Goal: Task Accomplishment & Management: Use online tool/utility

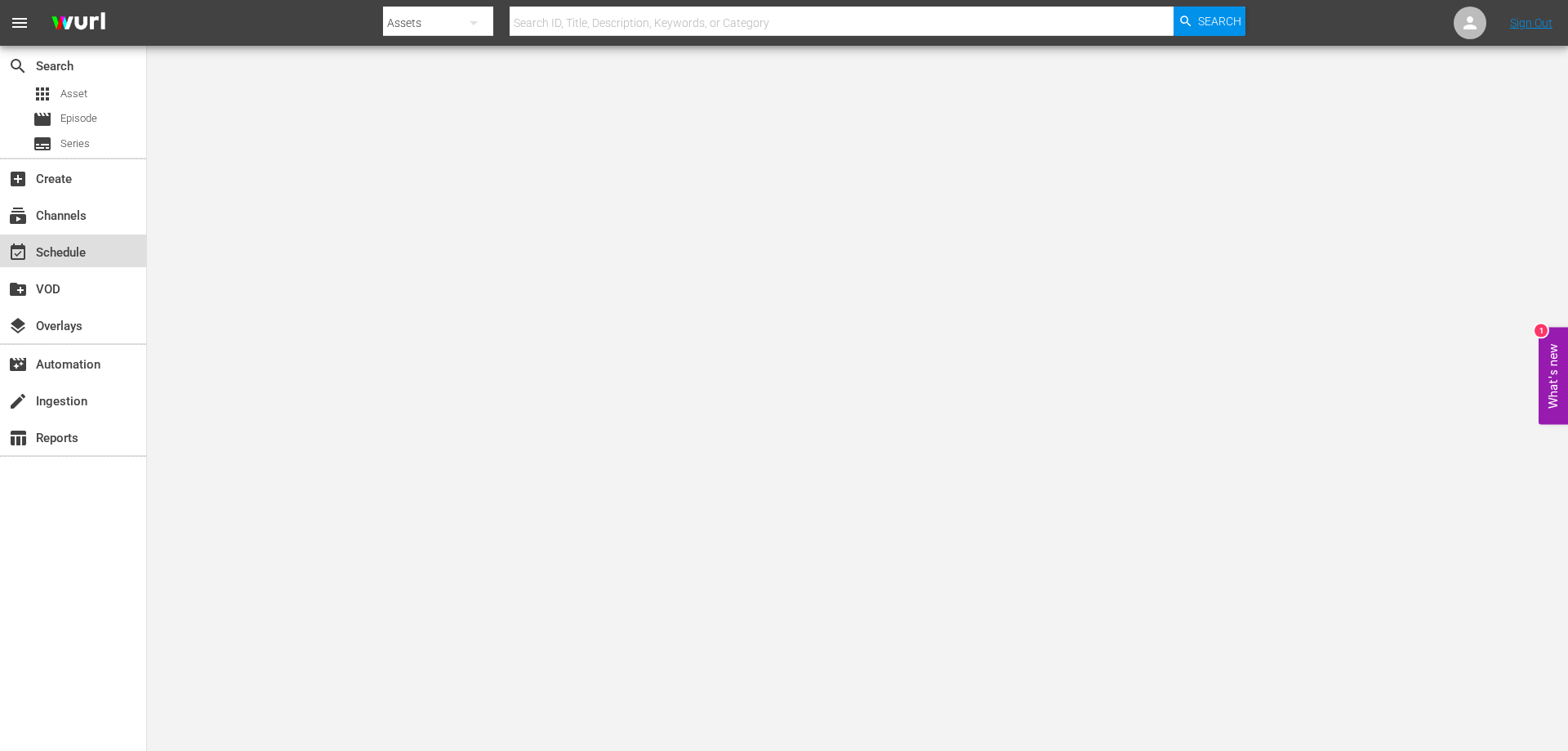
click at [66, 257] on div "event_available Schedule" at bounding box center [45, 249] width 91 height 15
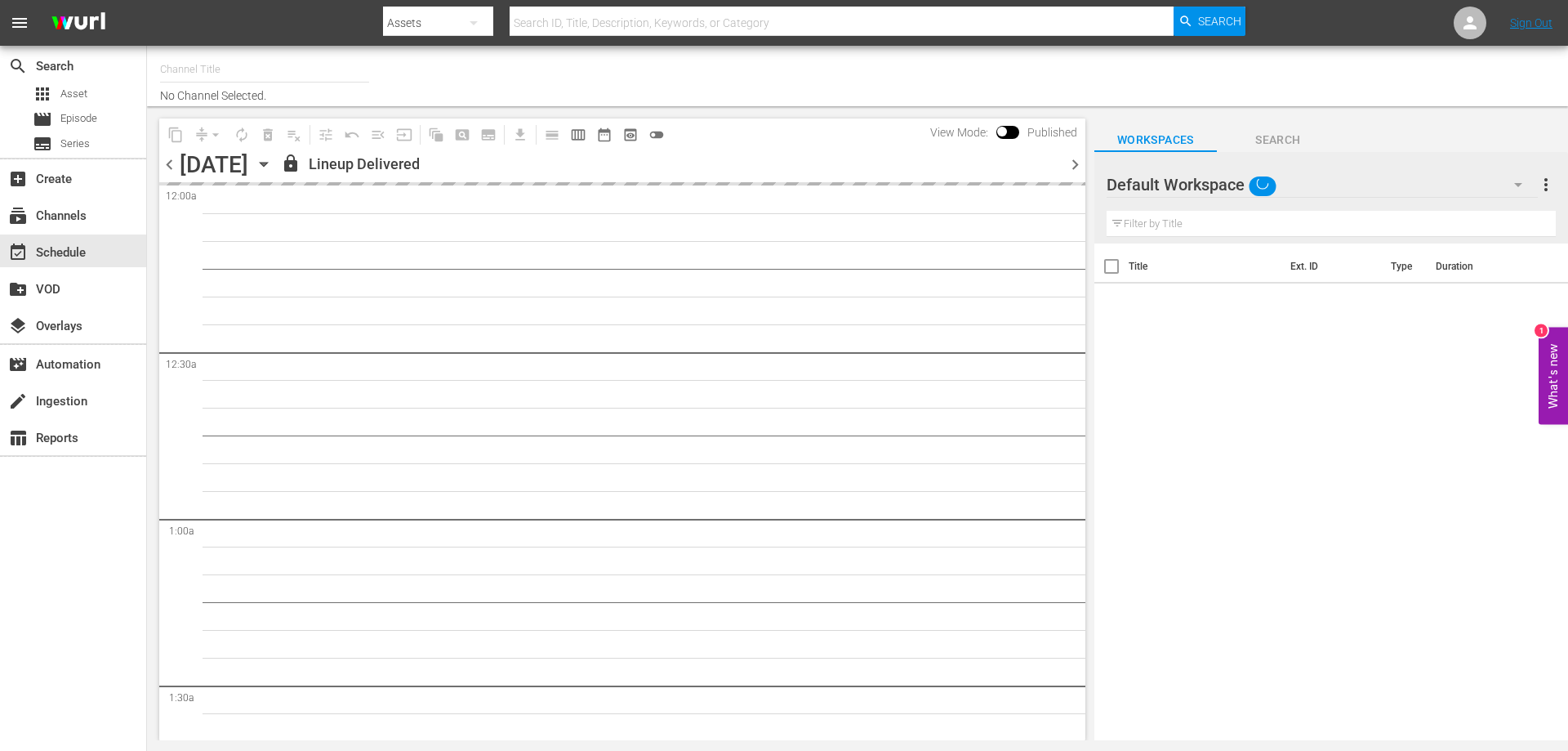
type input "[PERSON_NAME] Film (PKA [PERSON_NAME] & co. > I film di [PERSON_NAME]) (619)"
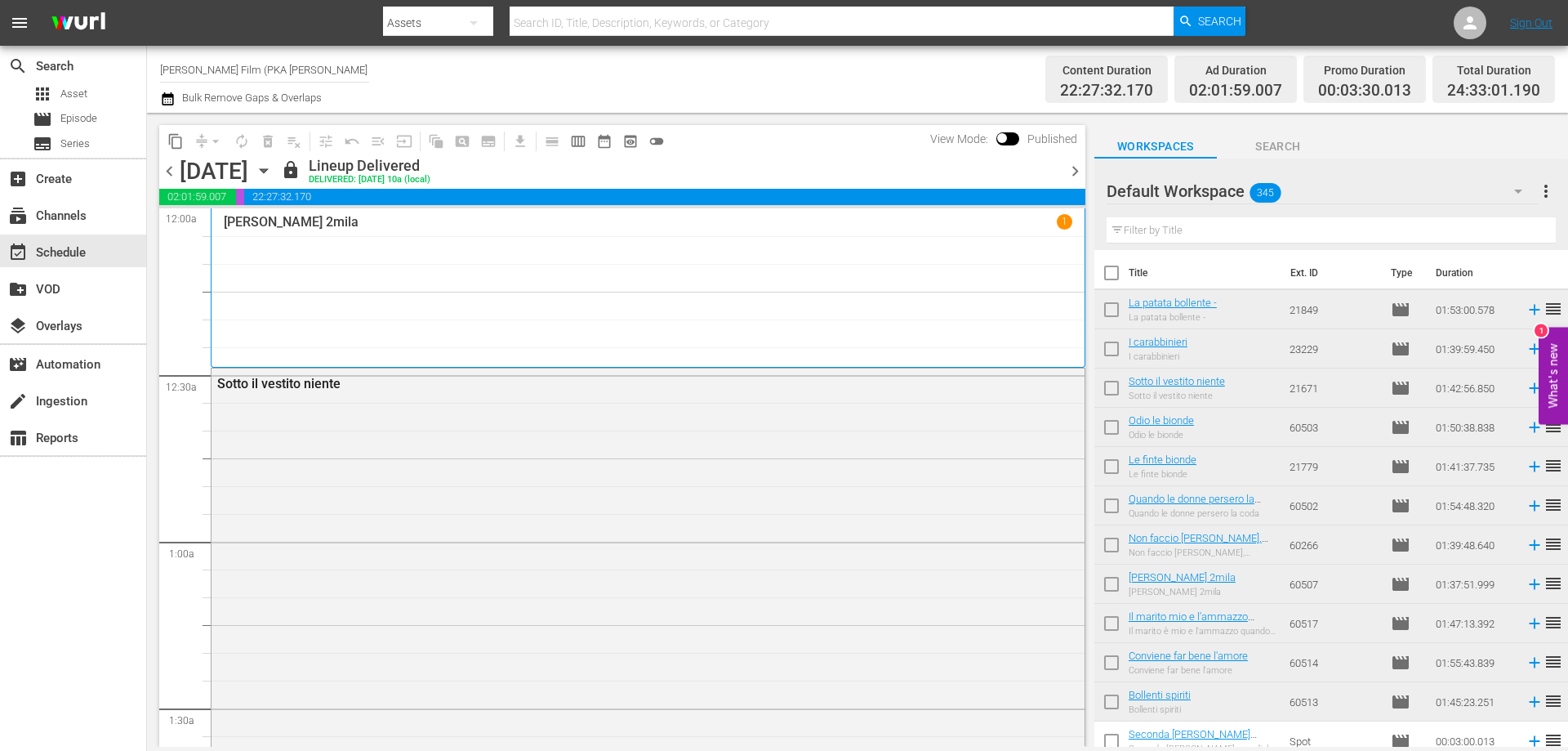
click at [267, 170] on icon "button" at bounding box center [263, 171] width 7 height 4
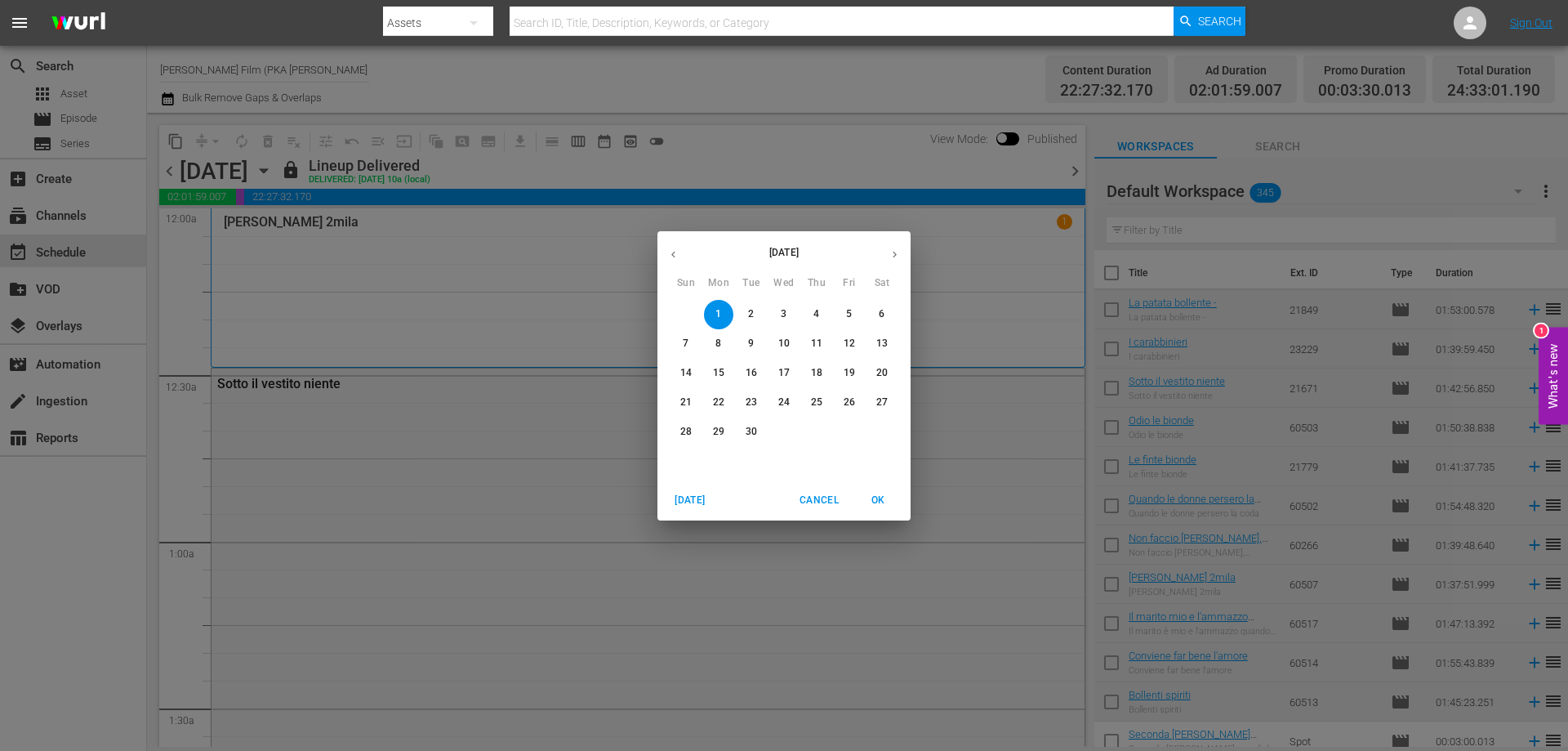
click at [846, 337] on p "12" at bounding box center [849, 343] width 11 height 14
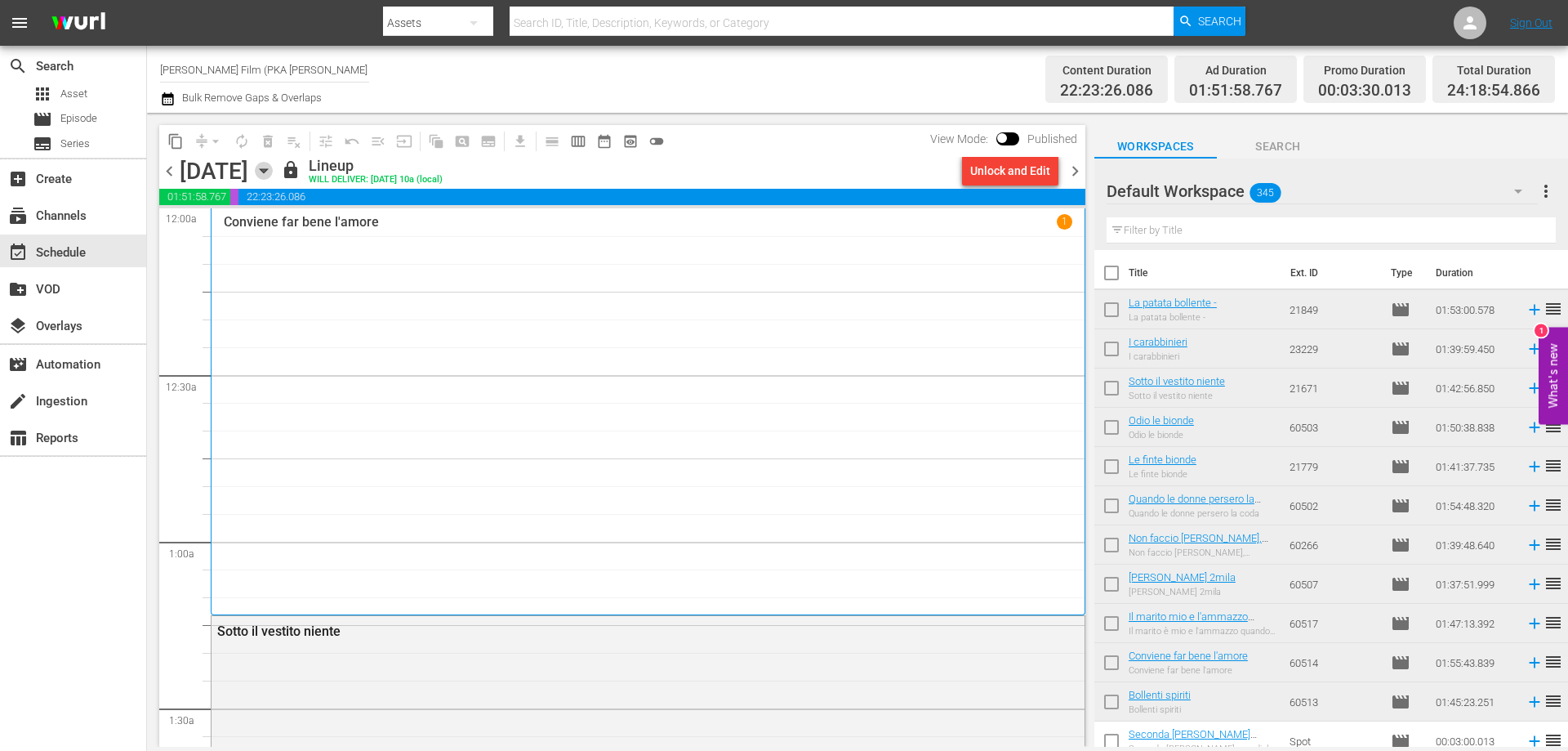
click at [273, 169] on icon "button" at bounding box center [263, 170] width 18 height 18
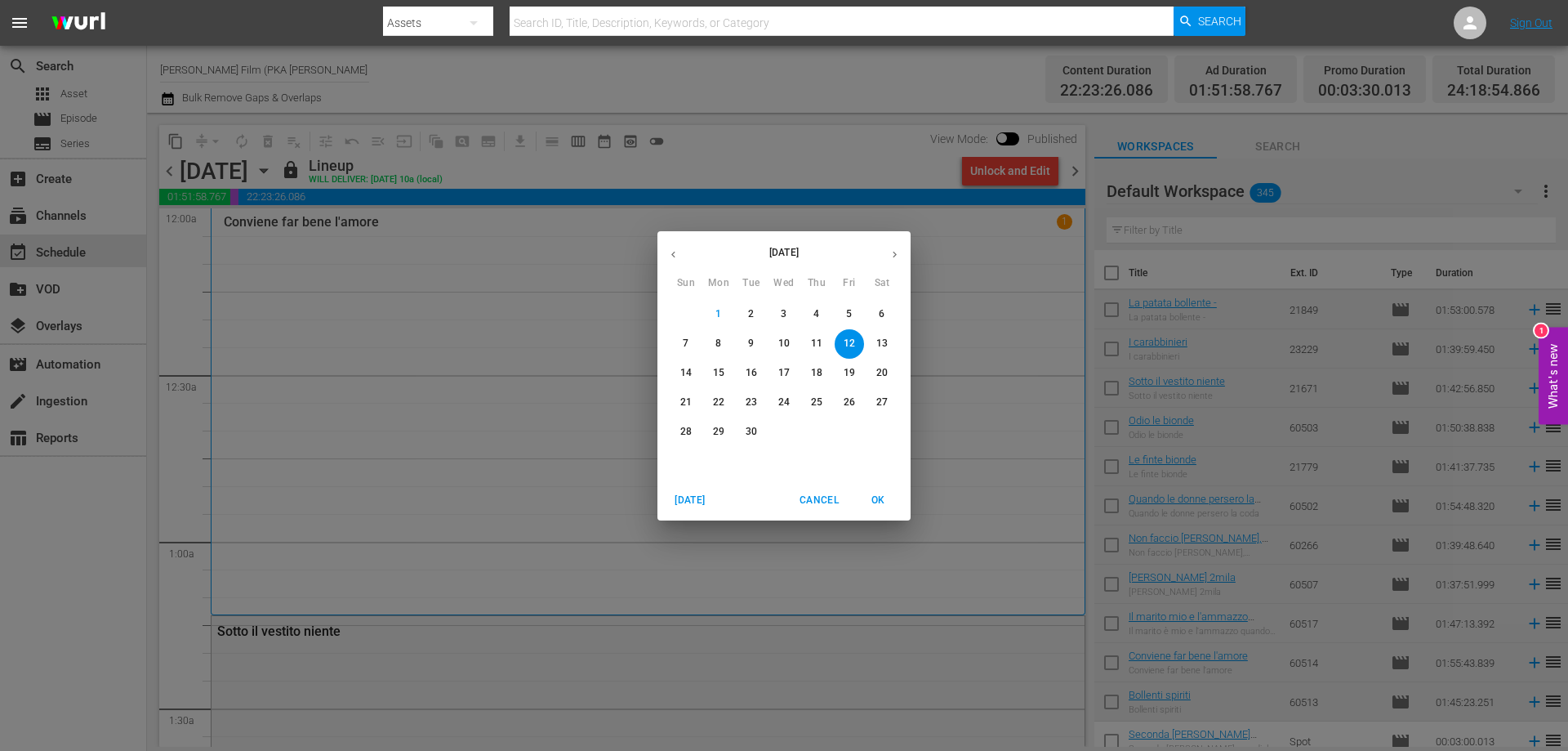
click at [879, 336] on p "13" at bounding box center [882, 343] width 11 height 14
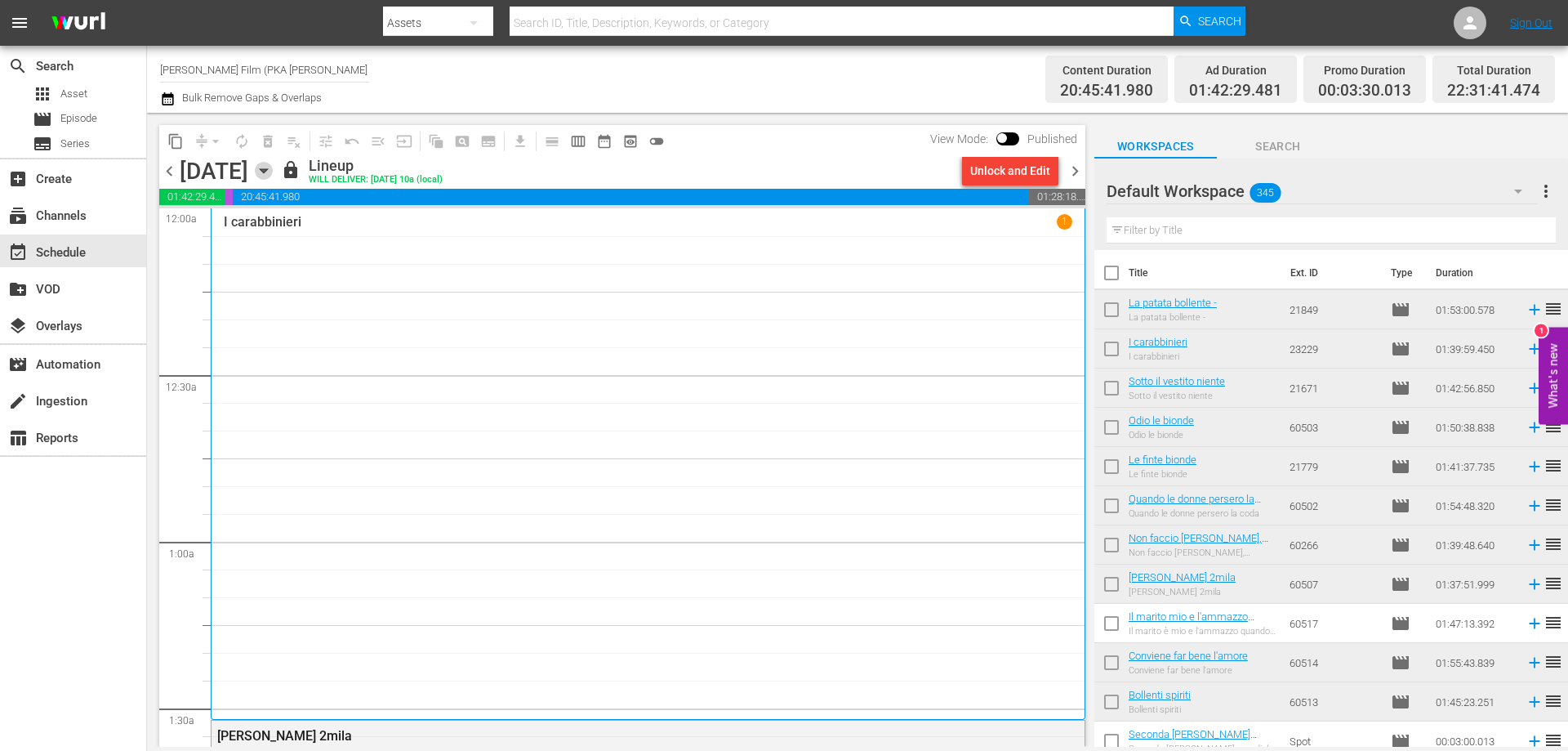
click at [273, 166] on icon "button" at bounding box center [263, 170] width 18 height 18
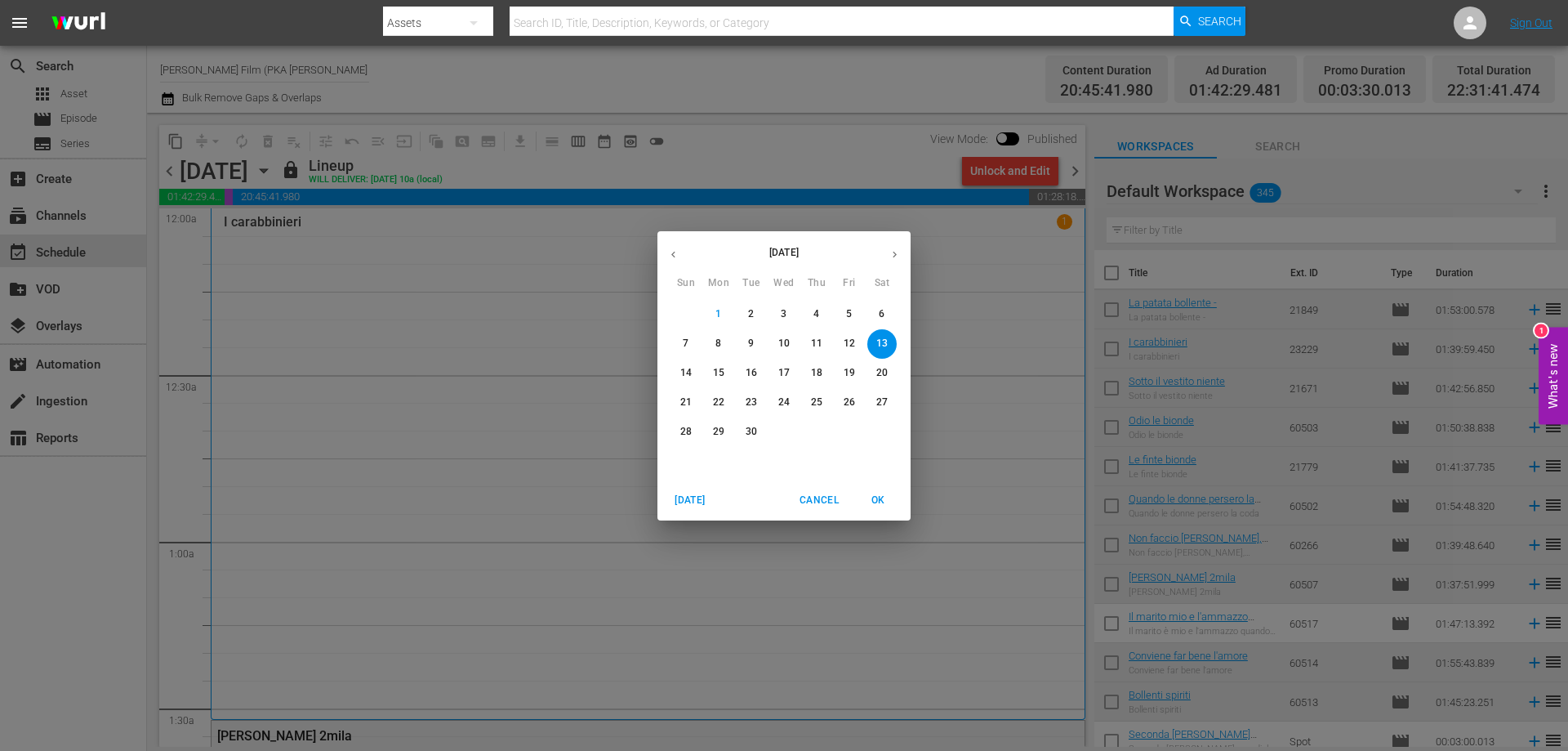
click at [681, 372] on p "14" at bounding box center [685, 373] width 11 height 14
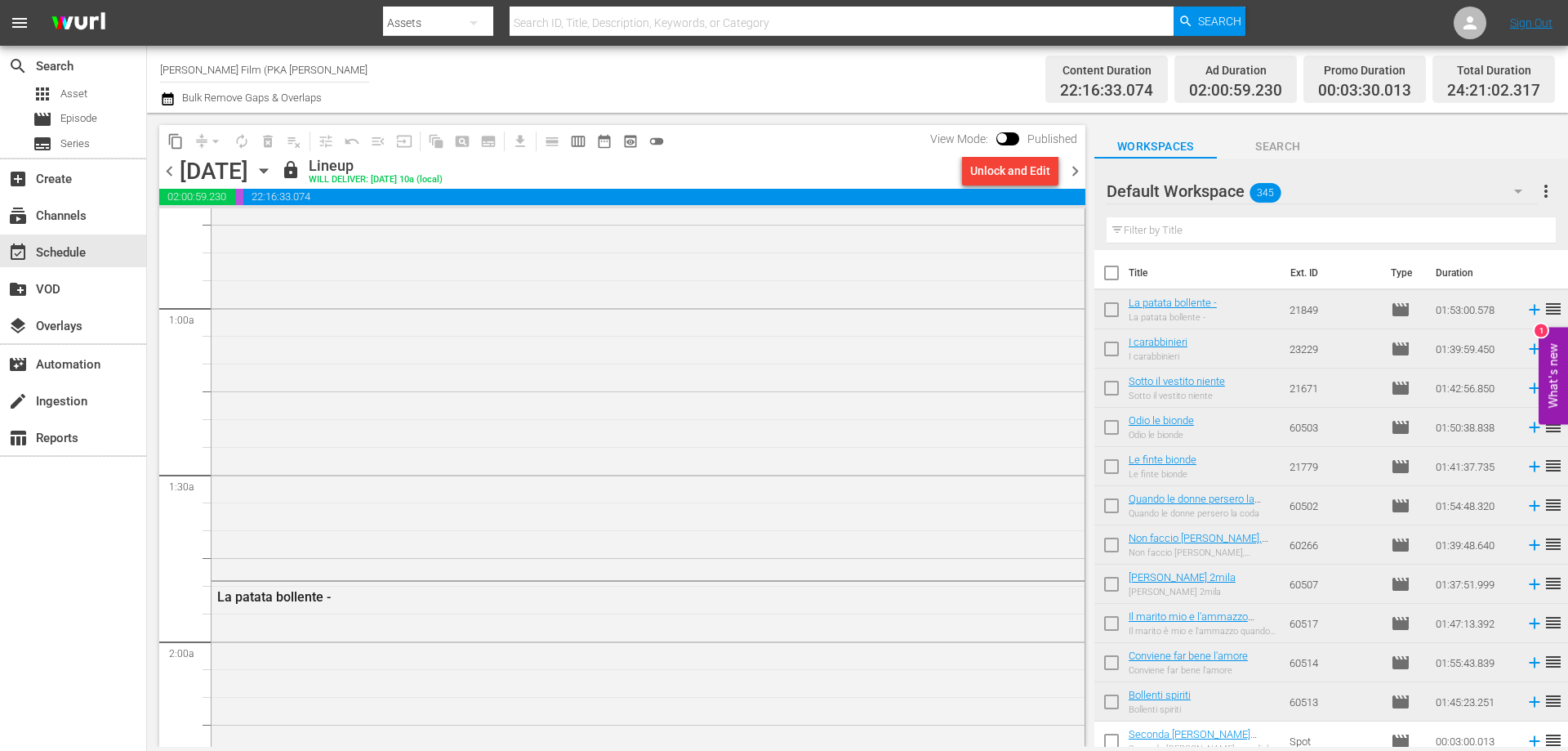
scroll to position [163, 0]
click at [273, 175] on icon "button" at bounding box center [263, 170] width 18 height 18
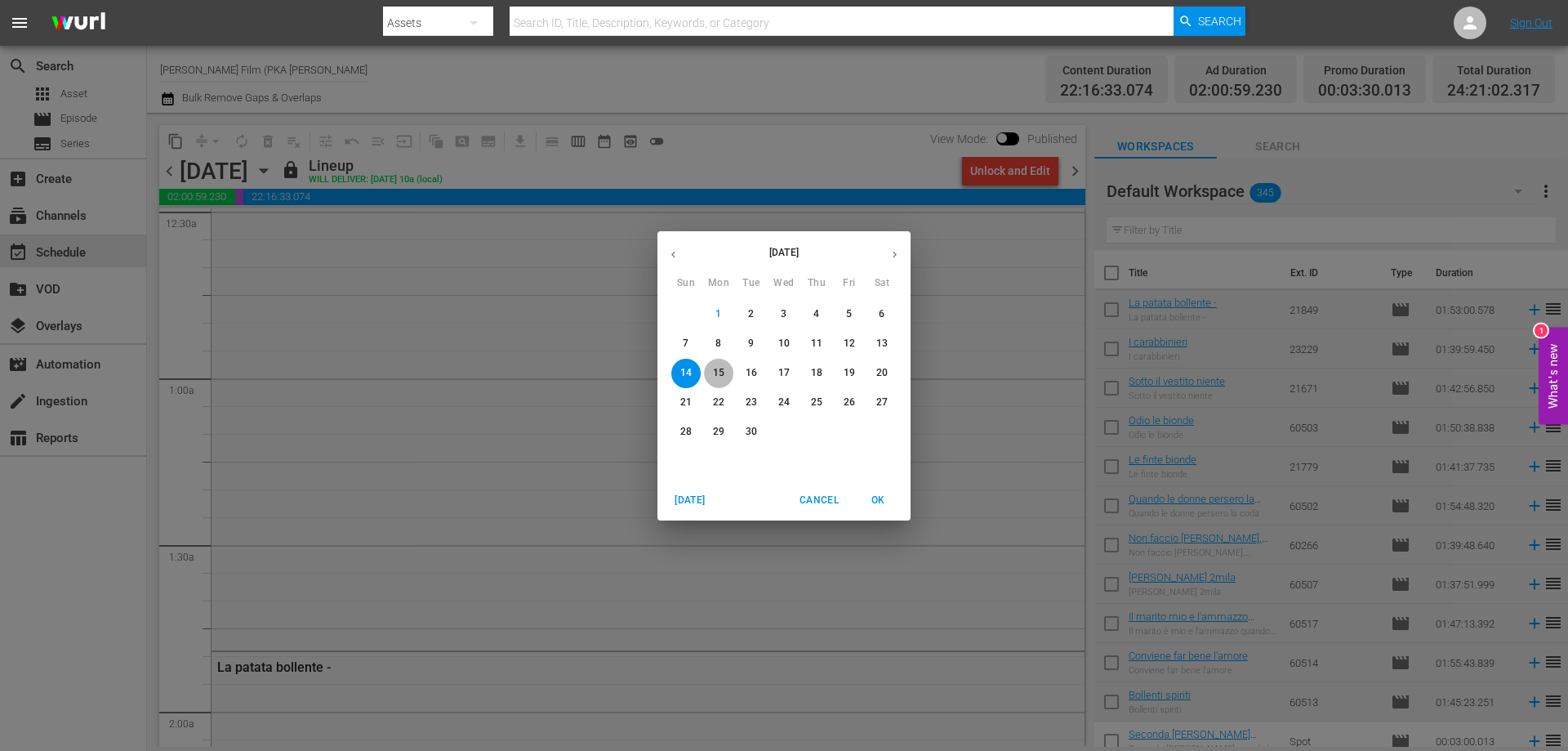
click at [715, 373] on p "15" at bounding box center [718, 373] width 11 height 14
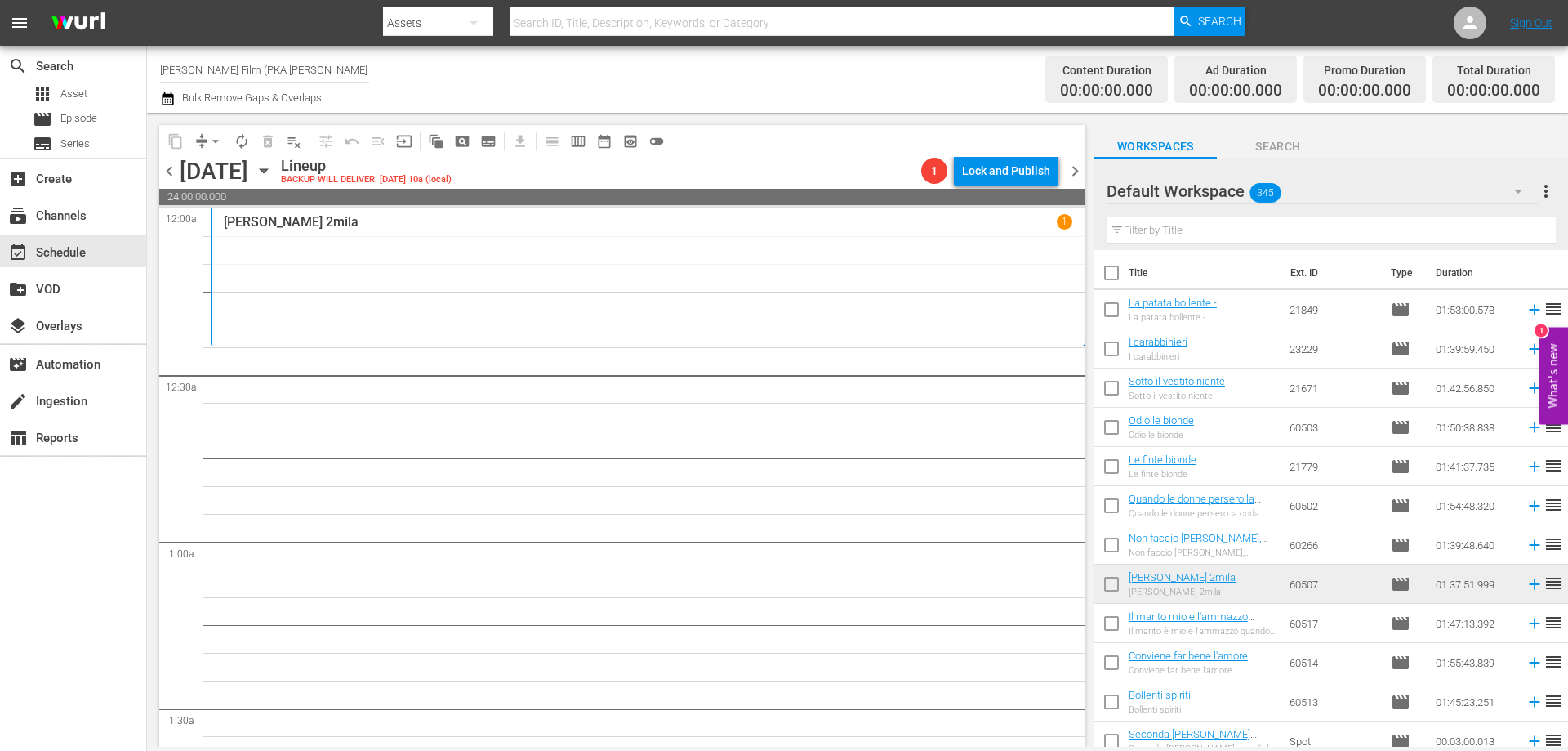
click at [575, 289] on div "[PERSON_NAME] 2mila 1" at bounding box center [648, 276] width 849 height 126
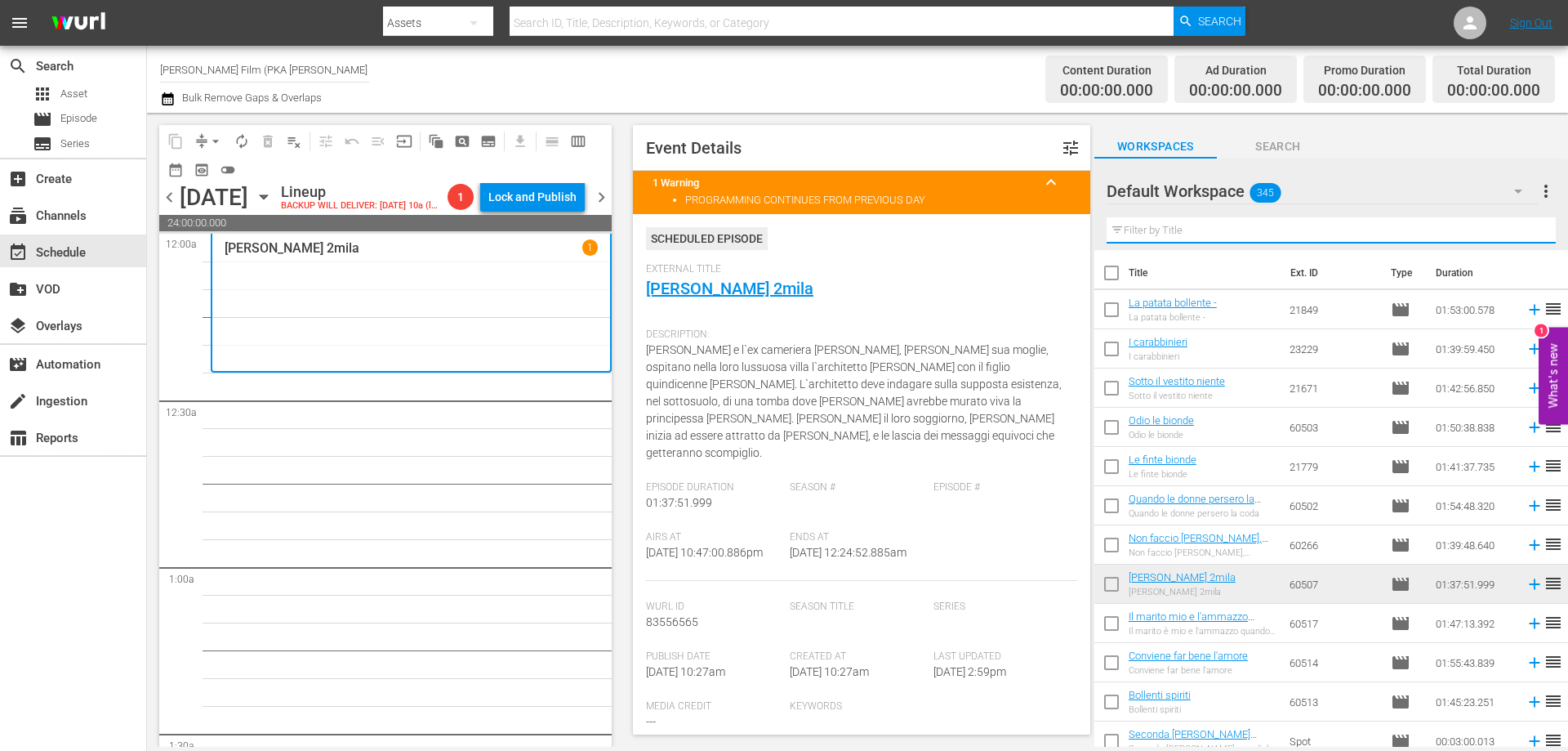
click at [1157, 232] on input "text" at bounding box center [1331, 230] width 449 height 26
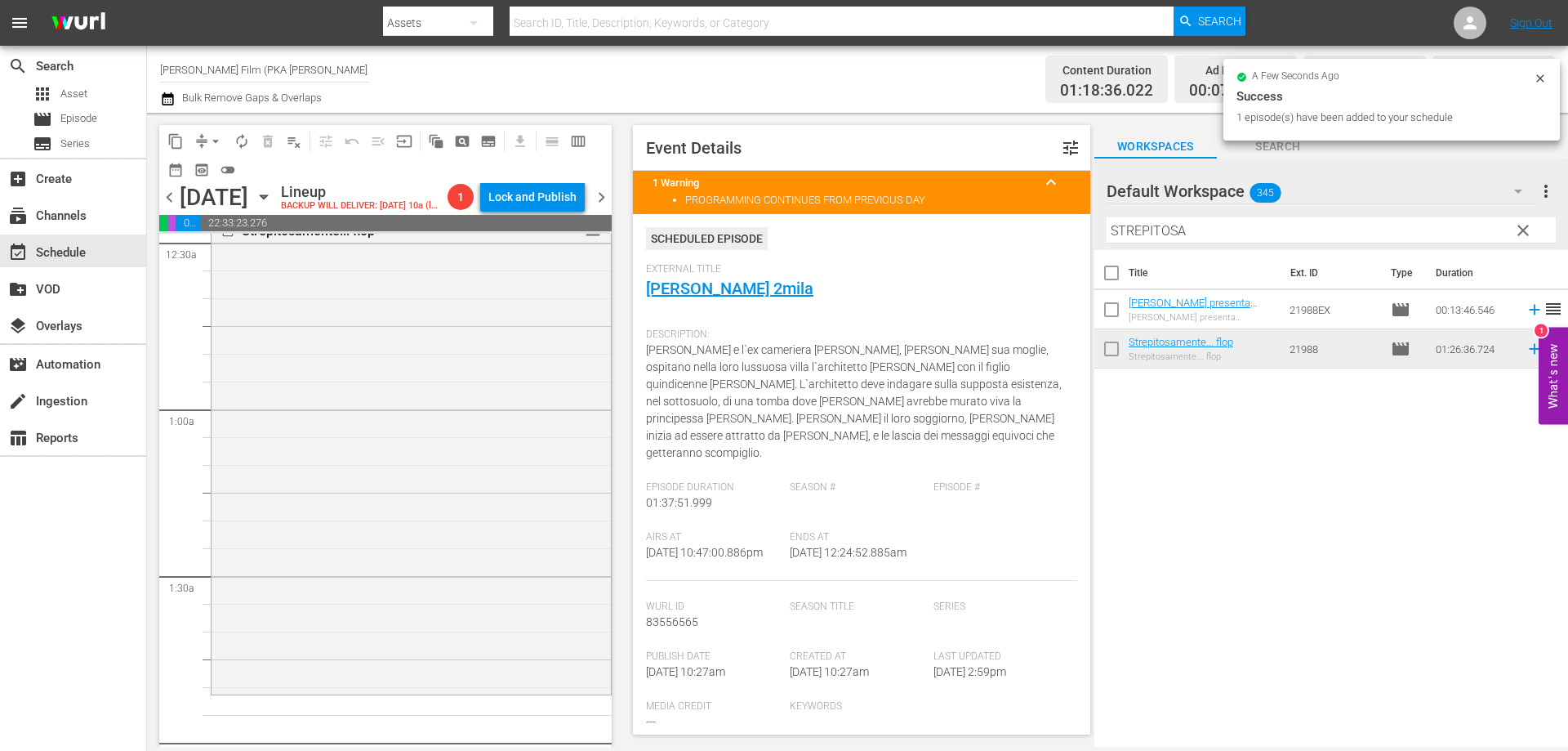
scroll to position [409, 0]
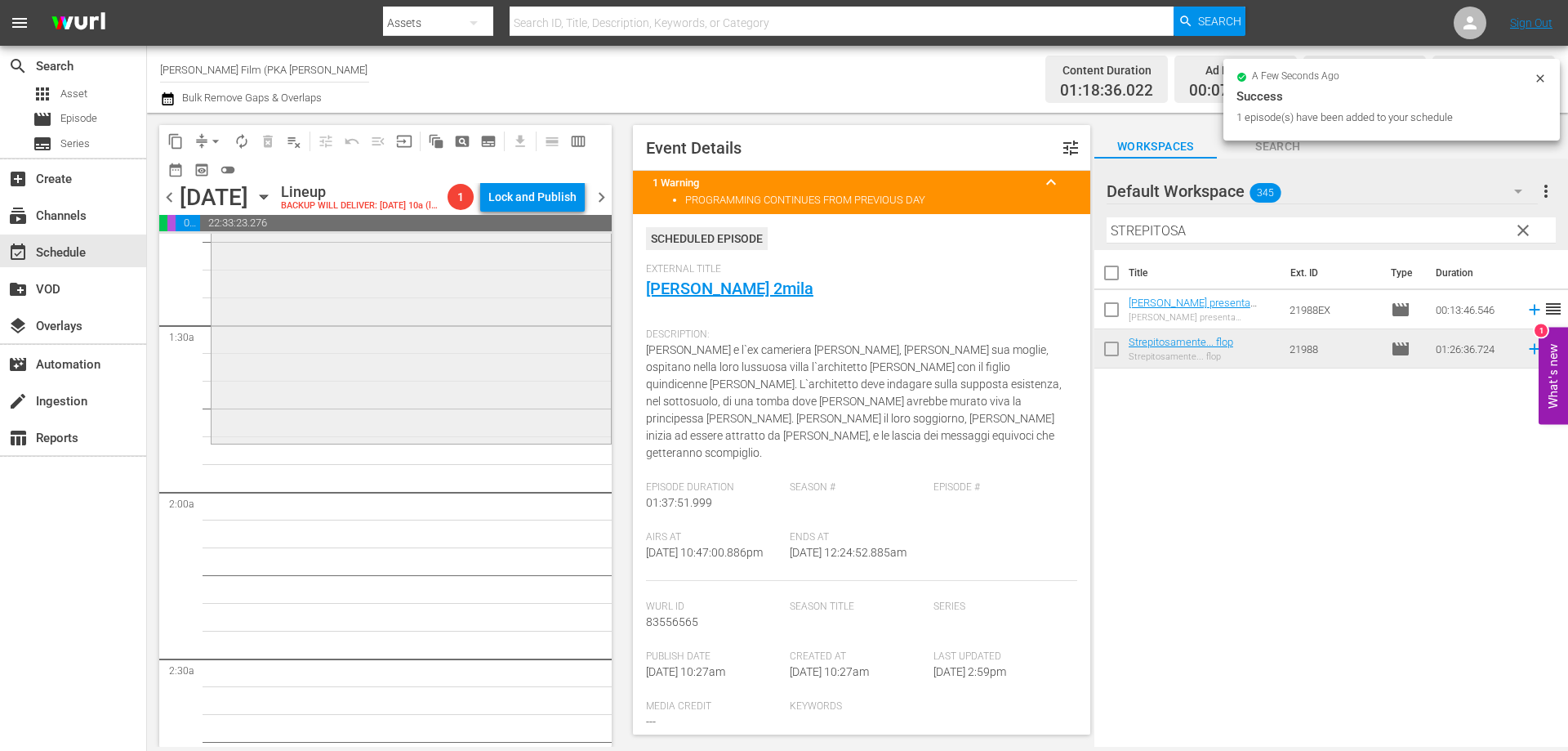
click at [556, 442] on div "Strepitosamente... flop reorder" at bounding box center [411, 203] width 400 height 476
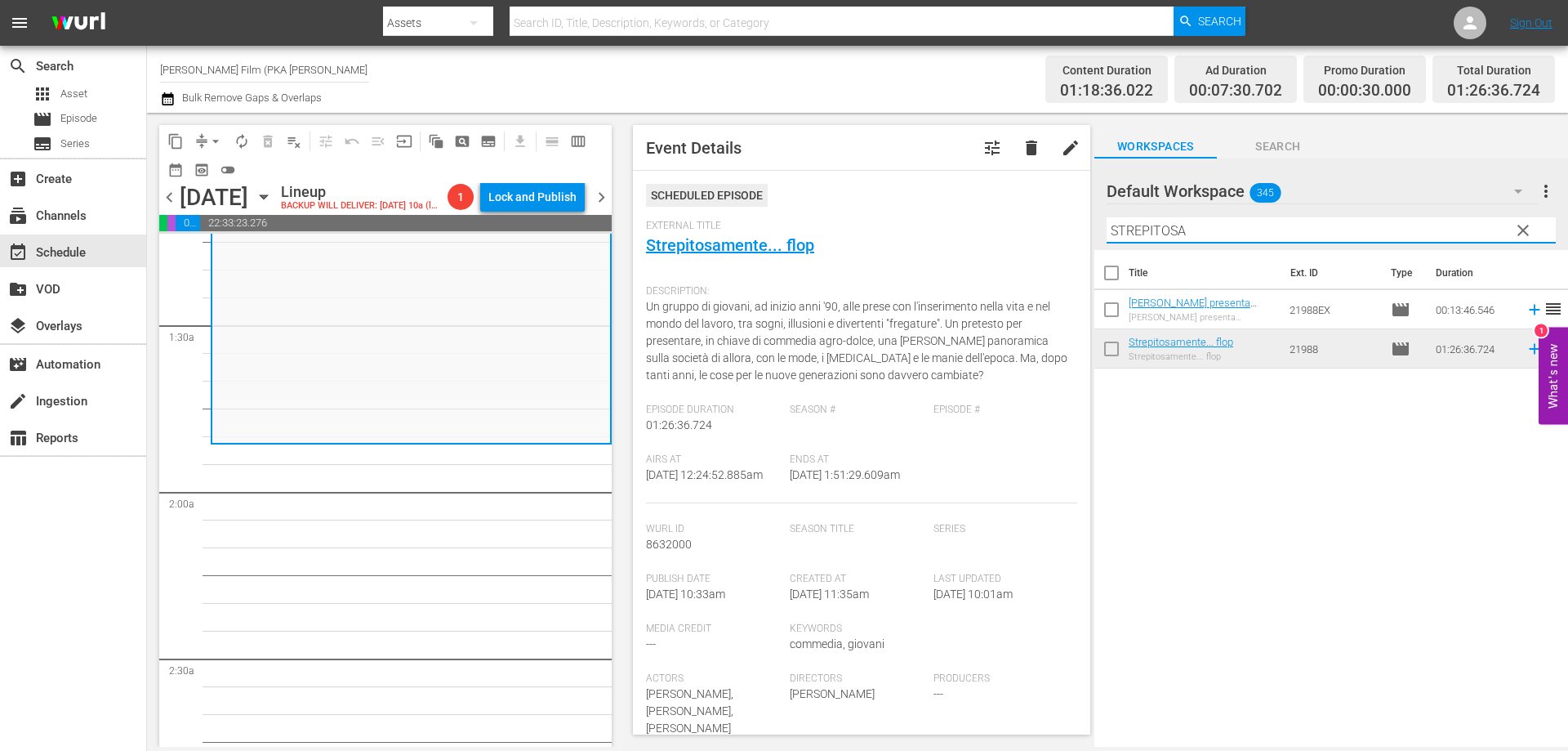
drag, startPoint x: 1209, startPoint y: 229, endPoint x: 993, endPoint y: 201, distance: 217.8
click at [993, 201] on div "content_copy compress arrow_drop_down autorenew_outlined delete_forever_outline…" at bounding box center [857, 429] width 1421 height 634
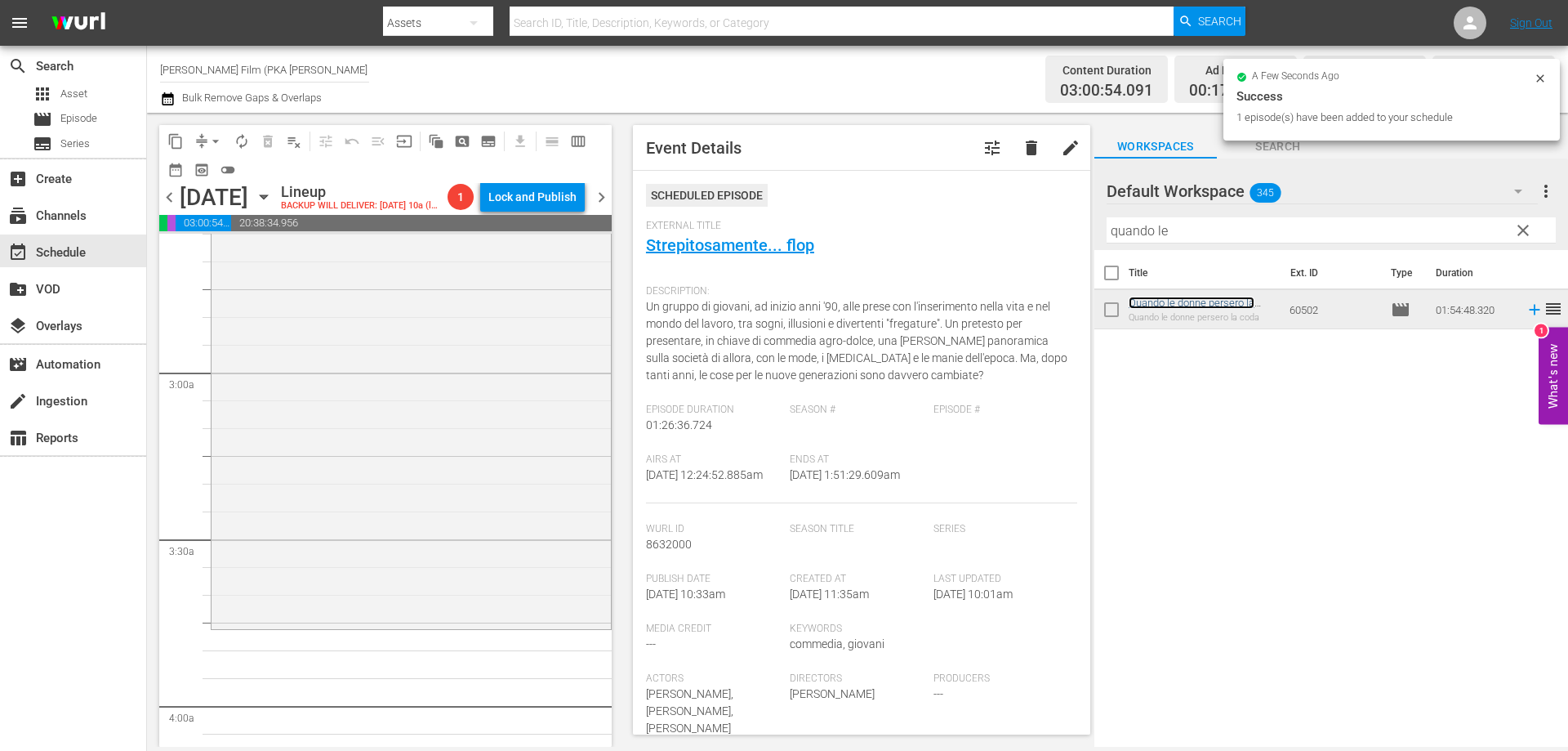
scroll to position [899, 0]
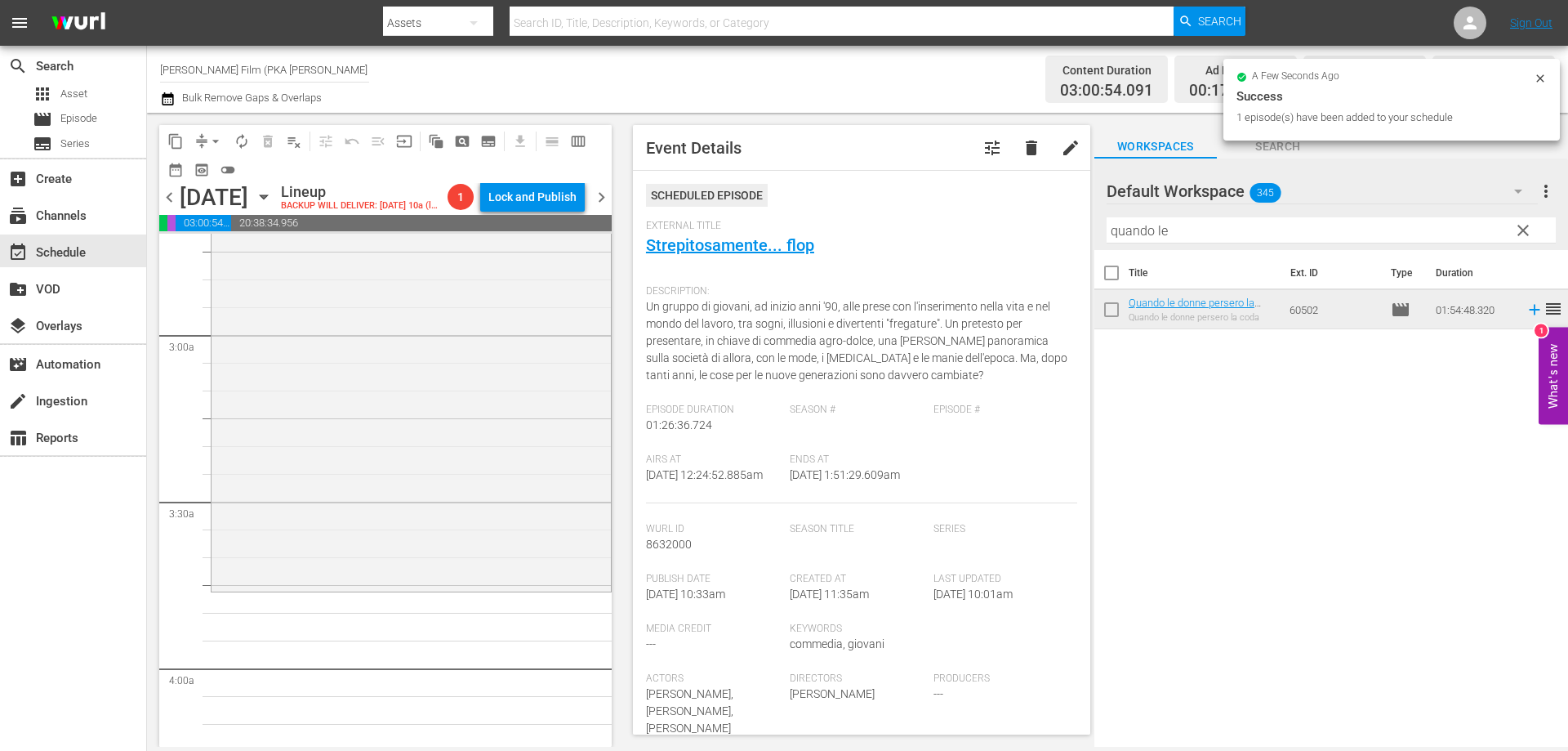
click at [451, 588] on div "Quando le donne persero la coda reorder" at bounding box center [411, 271] width 400 height 634
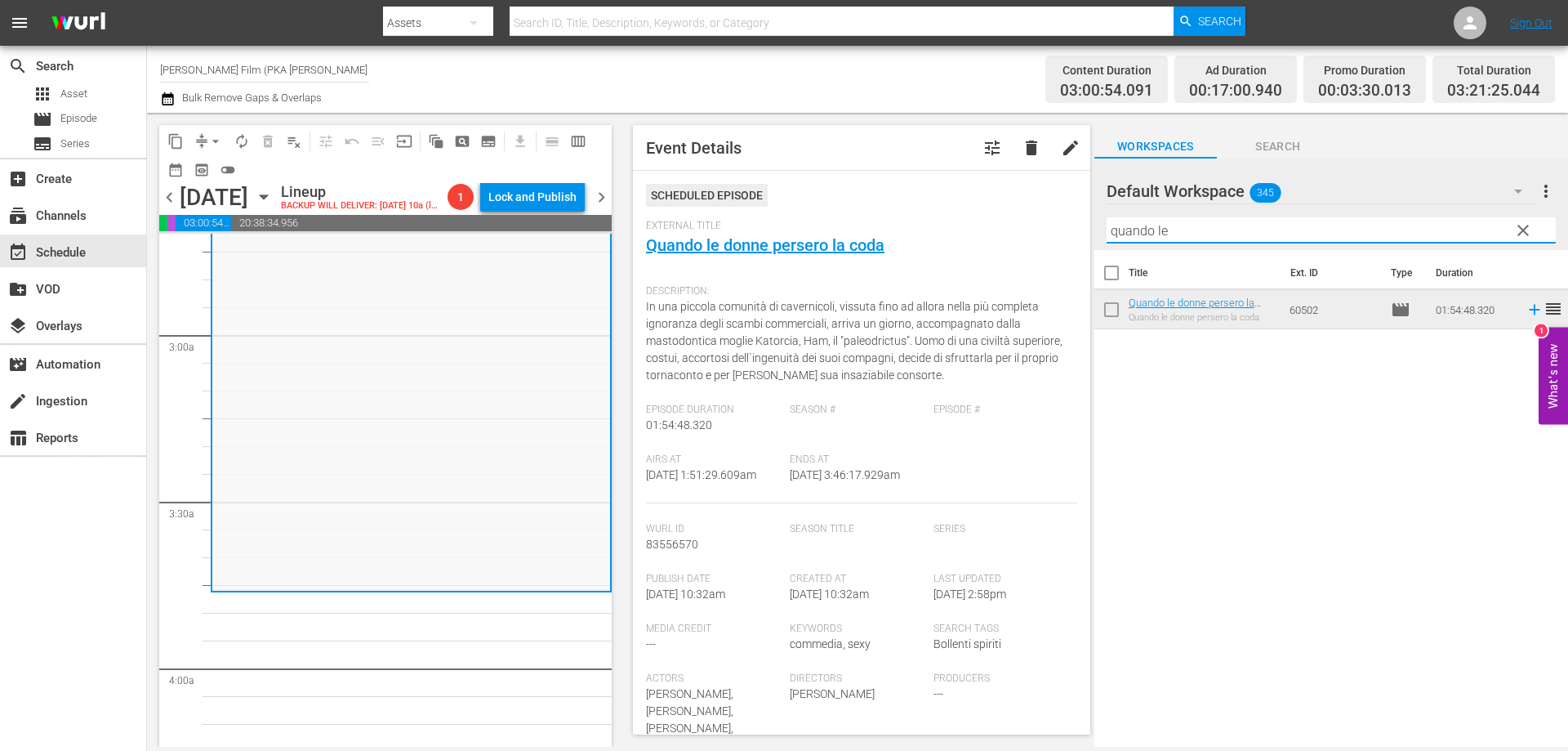
drag, startPoint x: 1181, startPoint y: 232, endPoint x: 1073, endPoint y: 225, distance: 108.2
click at [1073, 225] on div "content_copy compress arrow_drop_down autorenew_outlined delete_forever_outline…" at bounding box center [857, 429] width 1421 height 634
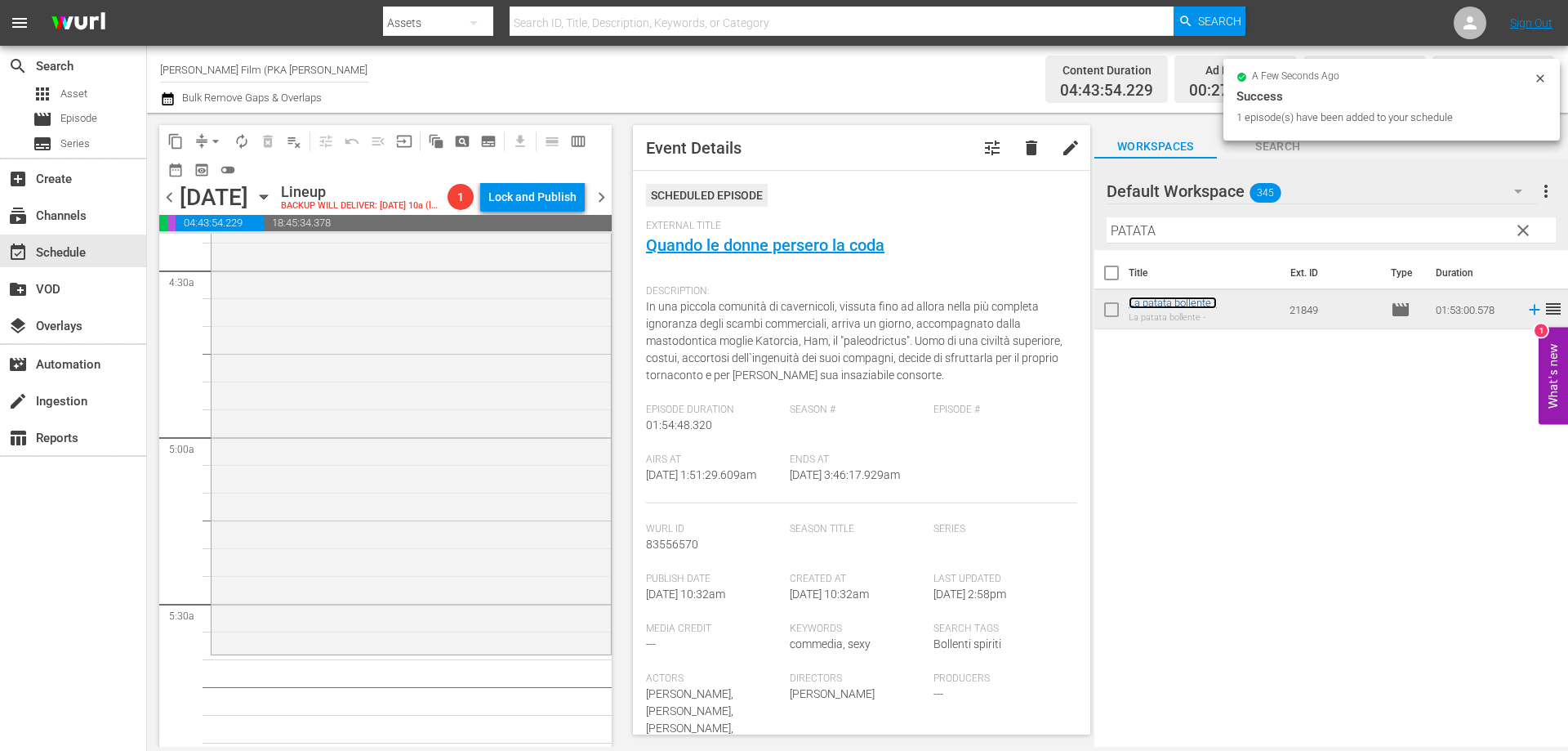
scroll to position [1471, 0]
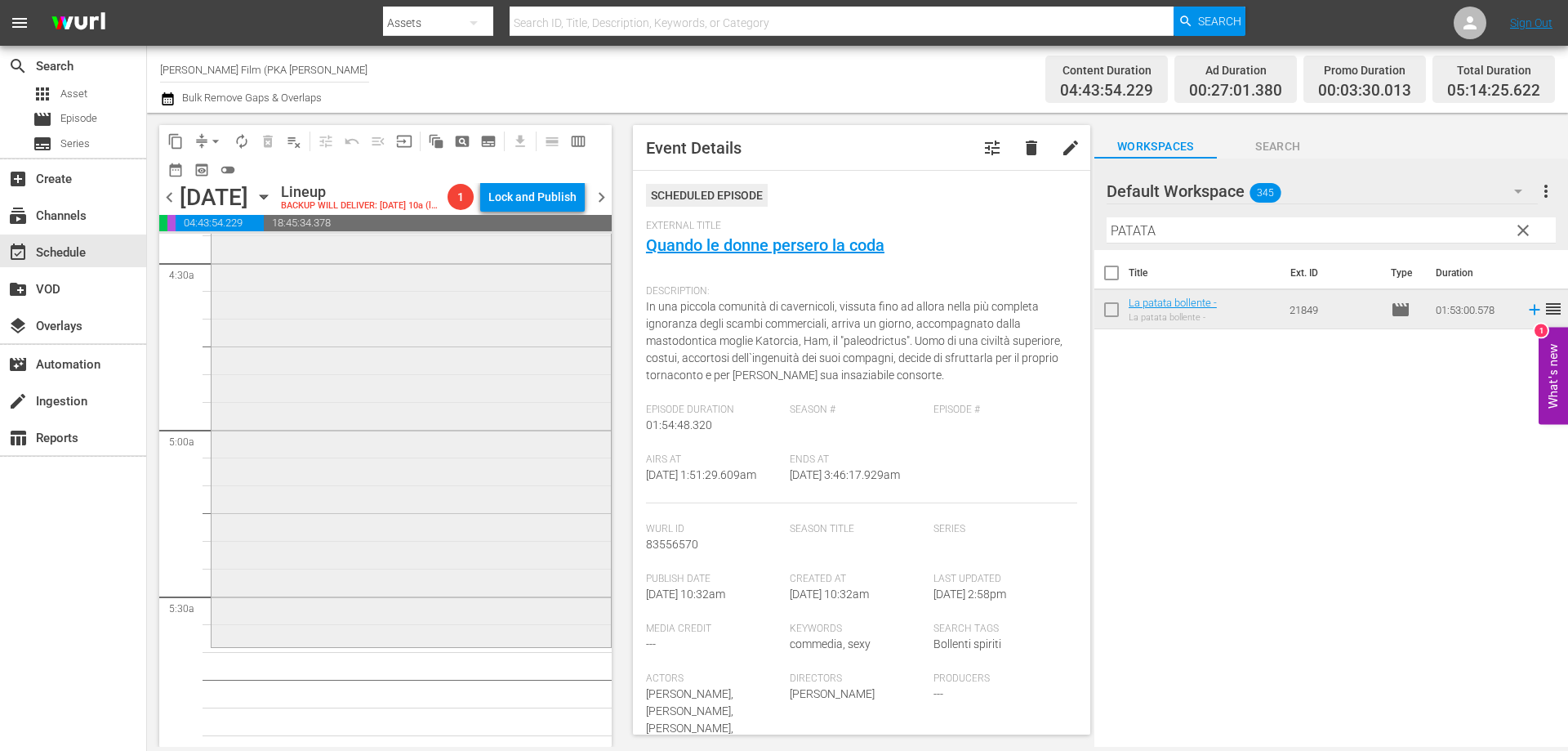
click at [388, 552] on div "La patata bollente - reorder" at bounding box center [411, 332] width 400 height 622
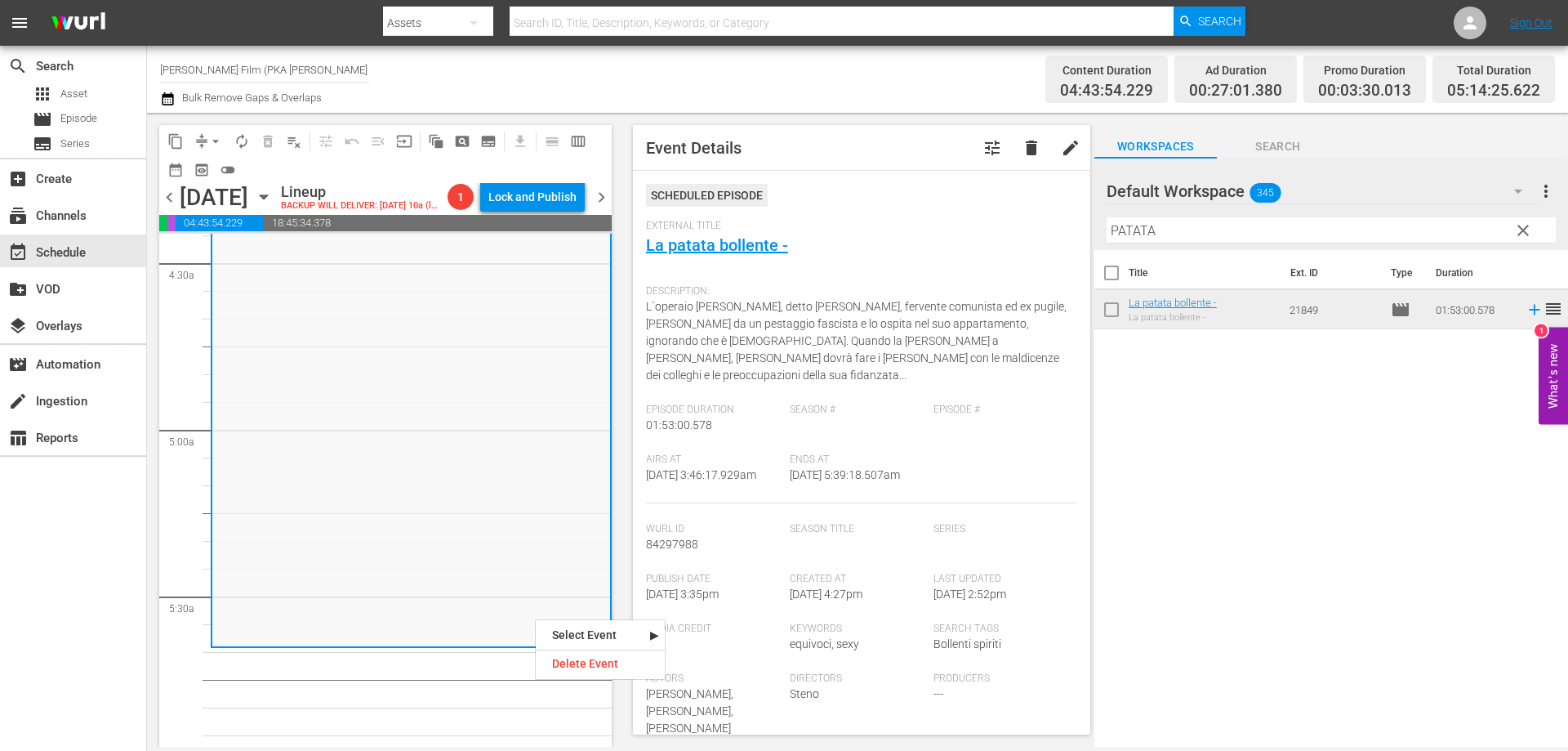
drag, startPoint x: 1173, startPoint y: 229, endPoint x: 1045, endPoint y: 213, distance: 129.0
click at [1045, 213] on div "content_copy compress arrow_drop_down autorenew_outlined delete_forever_outline…" at bounding box center [857, 429] width 1421 height 634
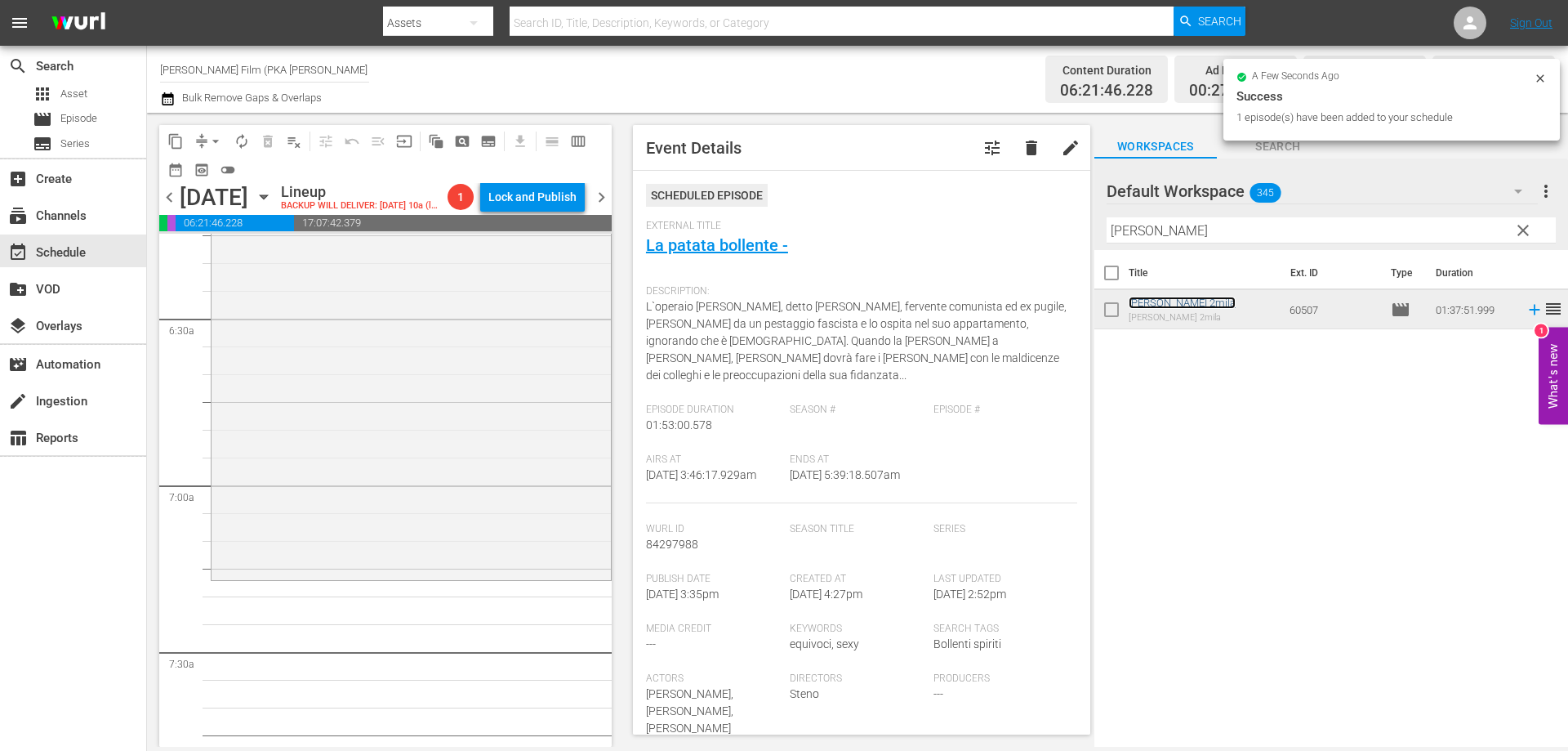
scroll to position [2124, 0]
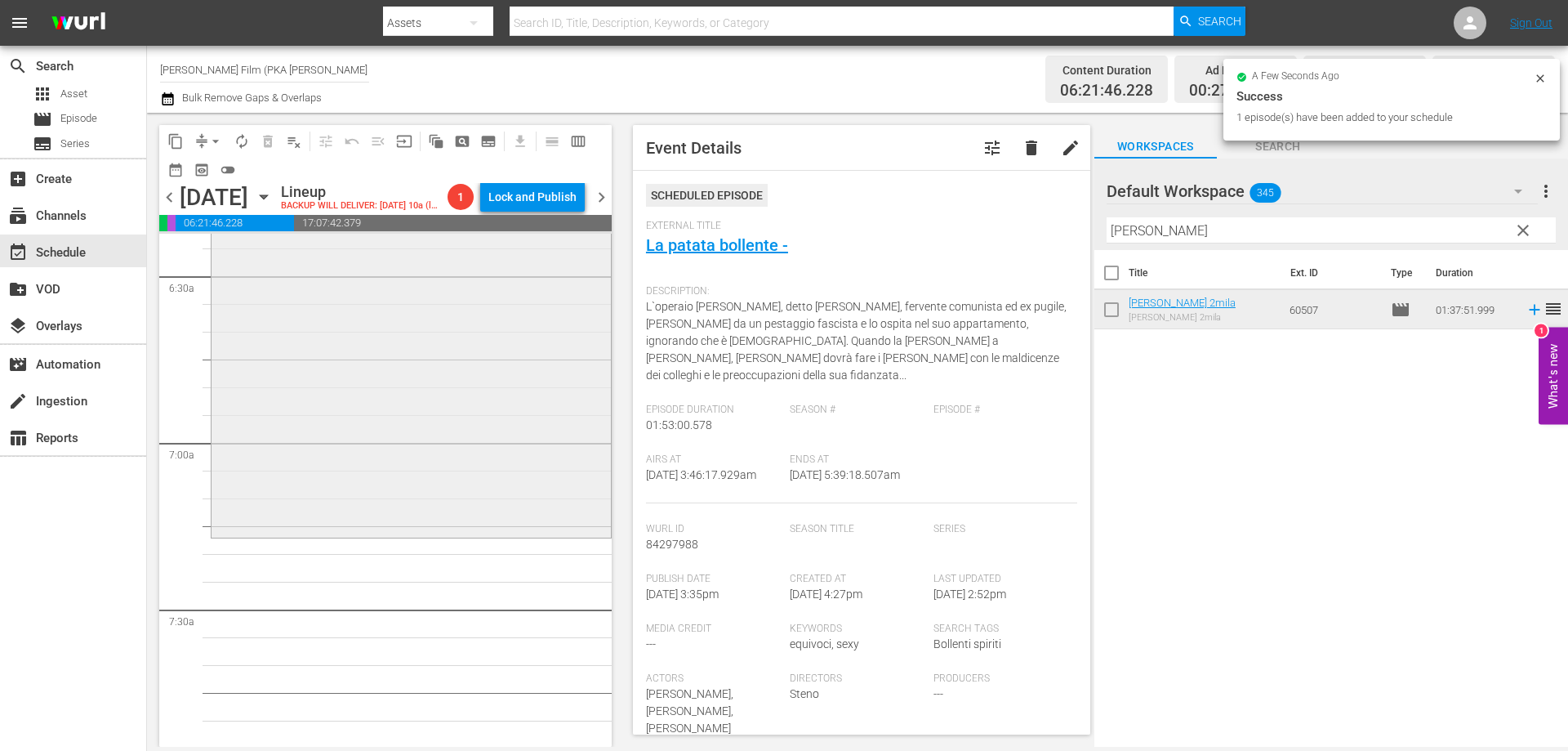
click at [540, 534] on div "[PERSON_NAME] 2mila reorder" at bounding box center [411, 263] width 400 height 538
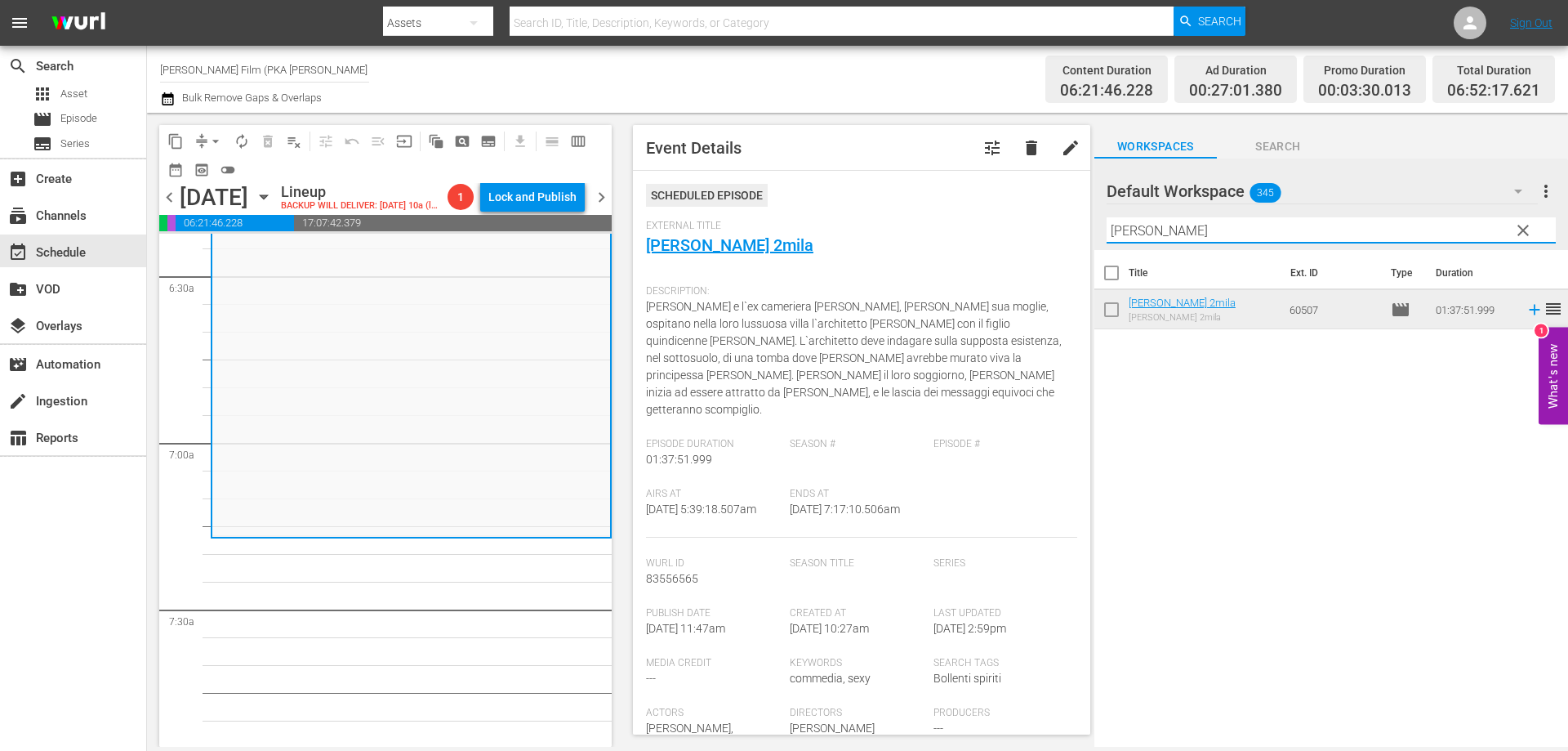
drag, startPoint x: 1168, startPoint y: 240, endPoint x: 1035, endPoint y: 236, distance: 133.1
click at [1035, 236] on div "content_copy compress arrow_drop_down autorenew_outlined delete_forever_outline…" at bounding box center [857, 429] width 1421 height 634
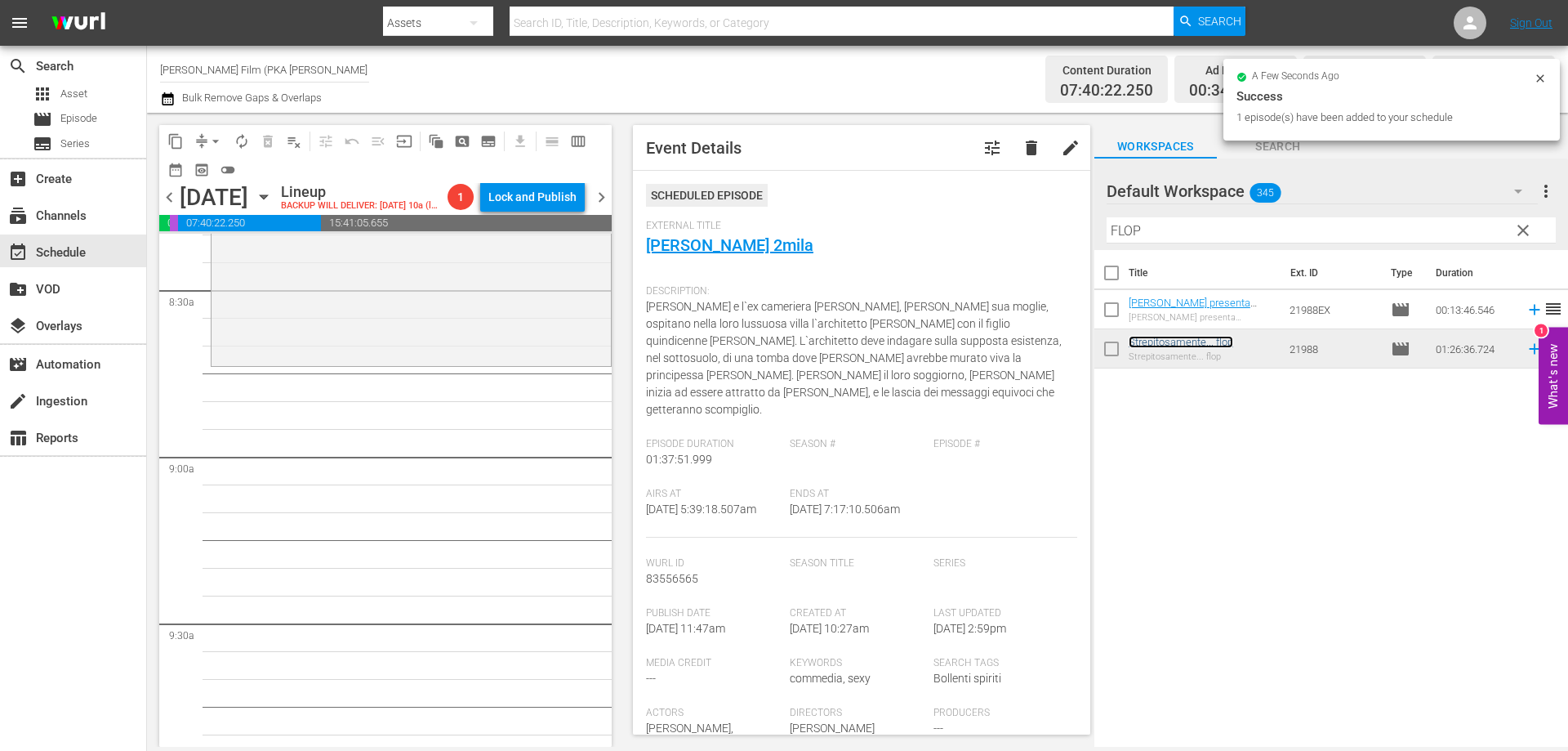
scroll to position [2778, 0]
click at [460, 362] on div "Strepitosamente... flop reorder" at bounding box center [411, 123] width 400 height 476
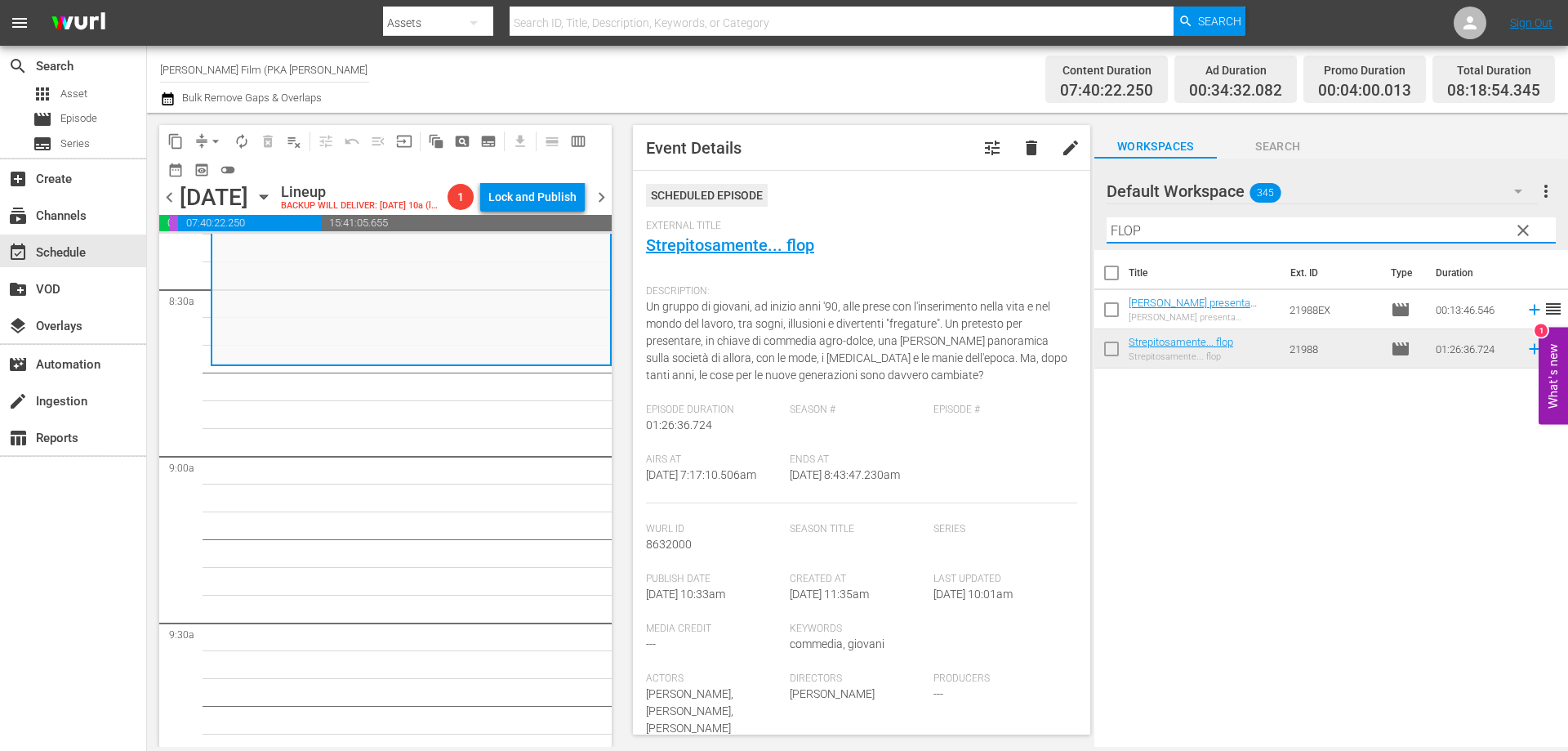
drag, startPoint x: 1180, startPoint y: 229, endPoint x: 929, endPoint y: 187, distance: 254.5
click at [934, 187] on div "content_copy compress arrow_drop_down autorenew_outlined delete_forever_outline…" at bounding box center [857, 429] width 1421 height 634
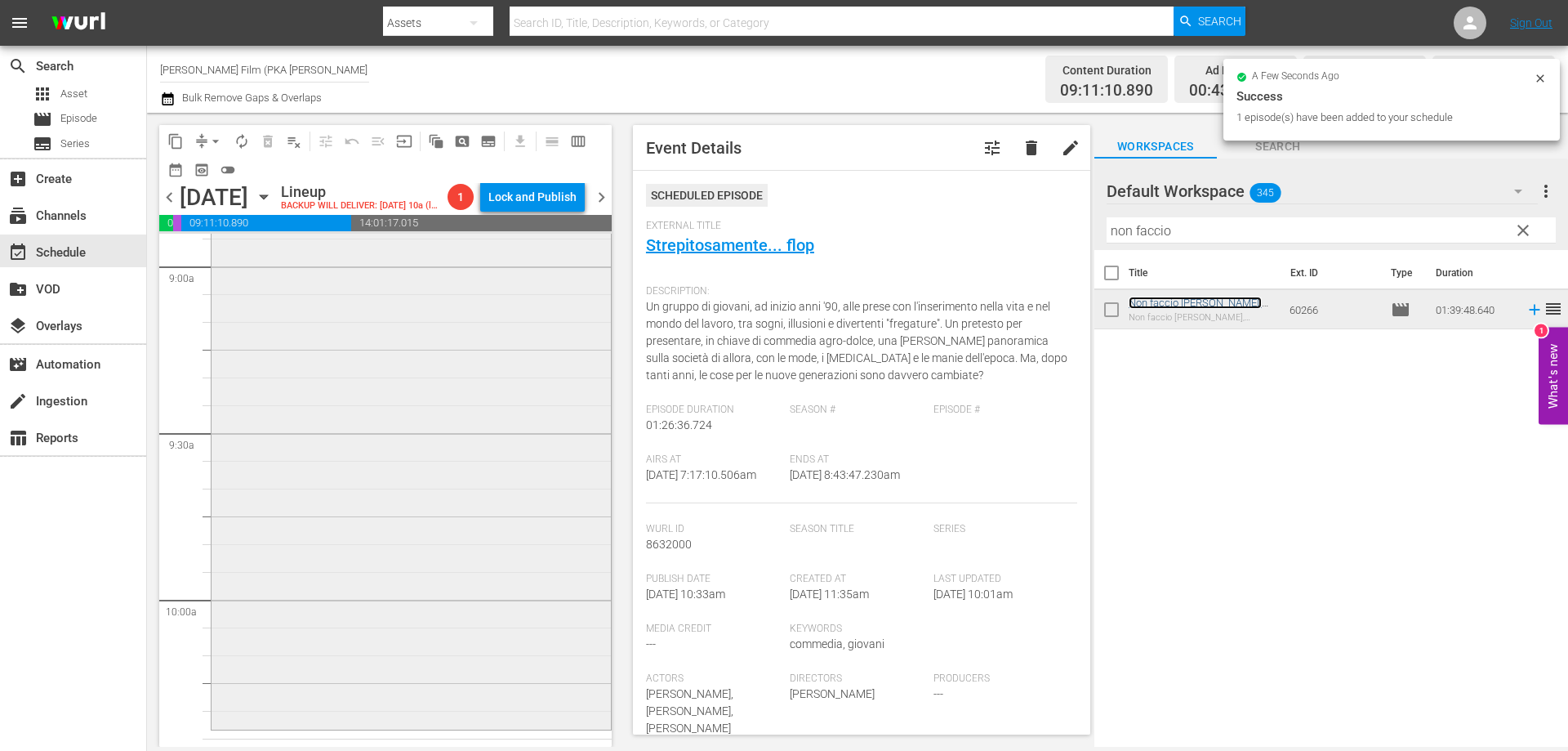
scroll to position [3187, 0]
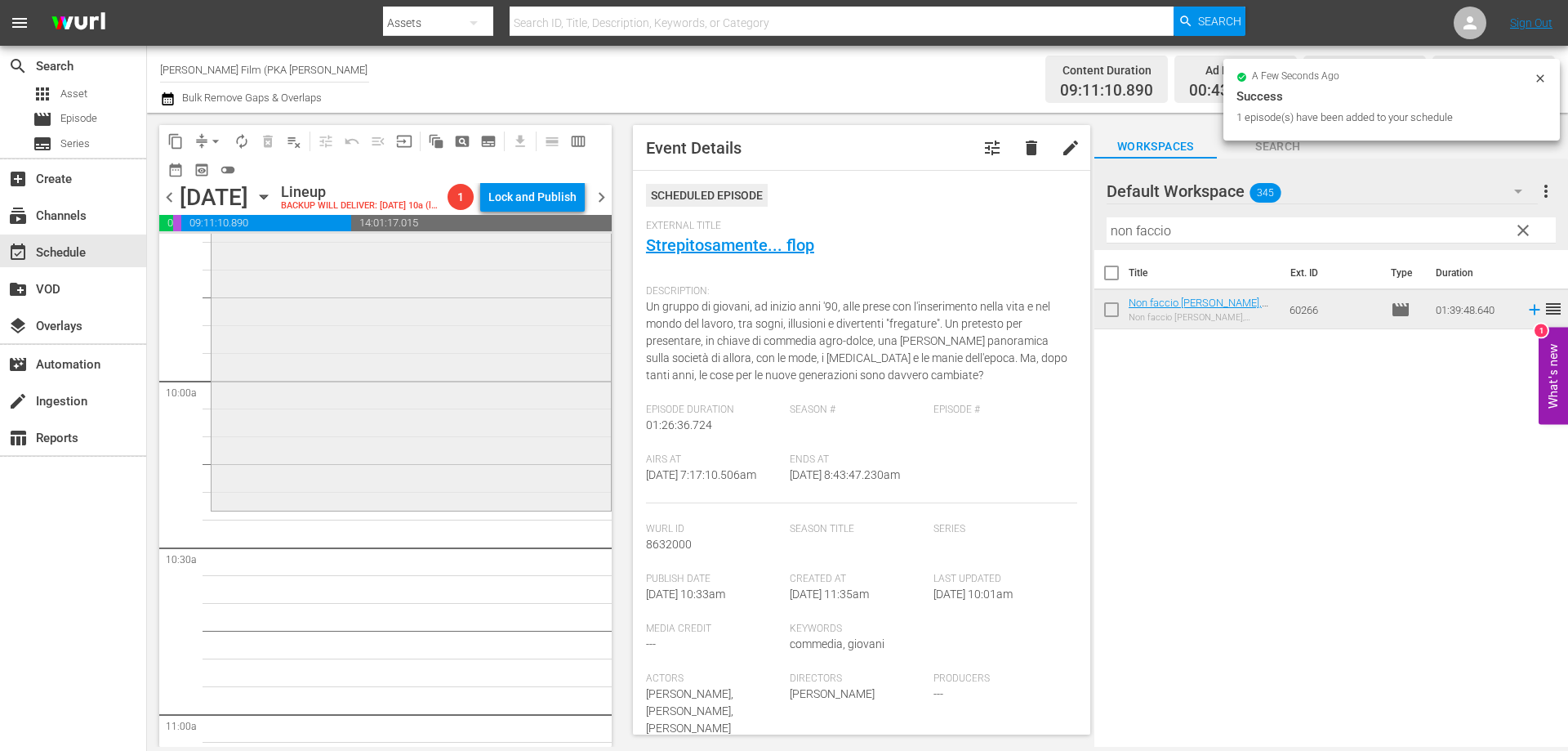
click at [444, 456] on div "Non faccio [PERSON_NAME], [PERSON_NAME] l'amore reorder" at bounding box center [411, 233] width 400 height 550
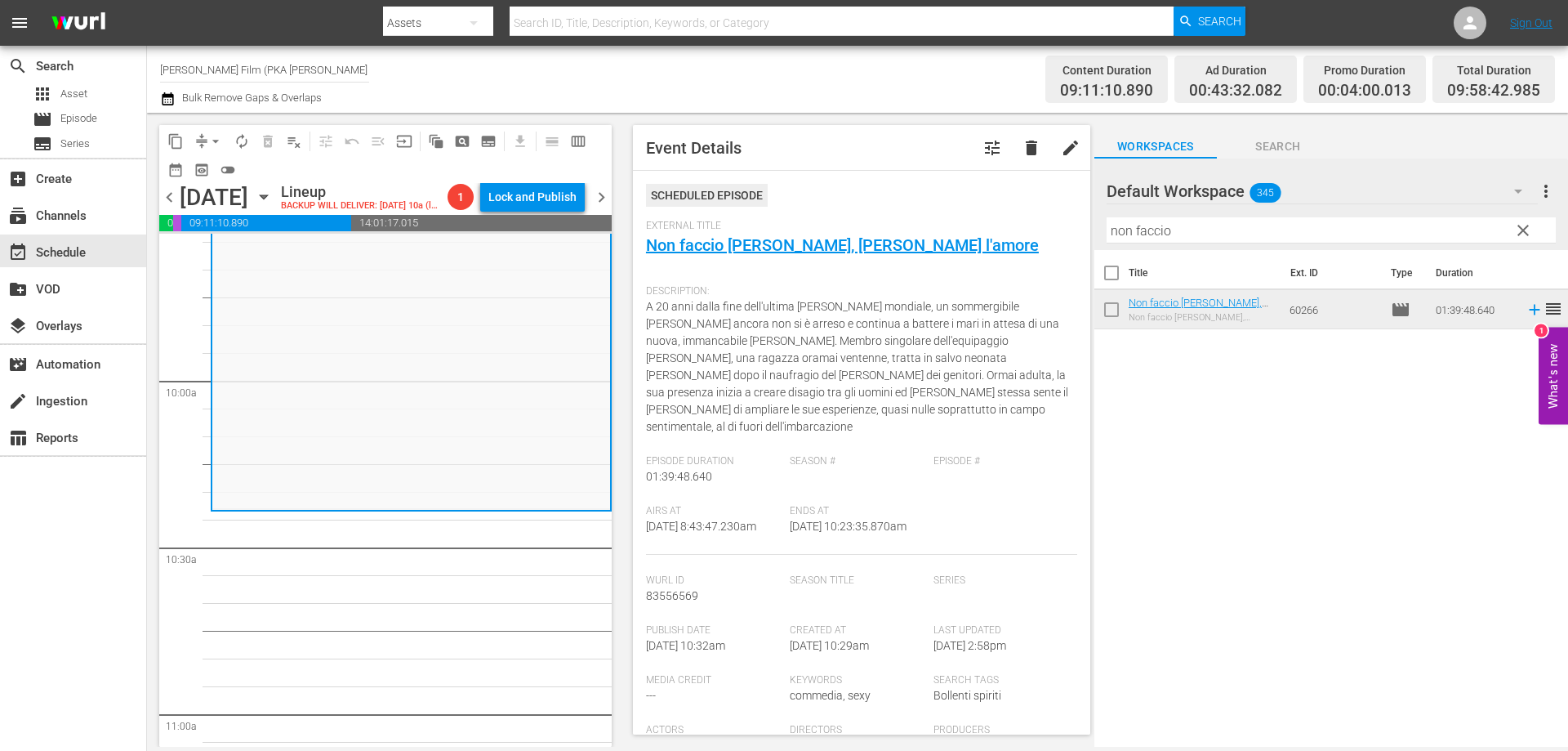
click at [1065, 224] on div "content_copy compress arrow_drop_down autorenew_outlined delete_forever_outline…" at bounding box center [857, 429] width 1421 height 634
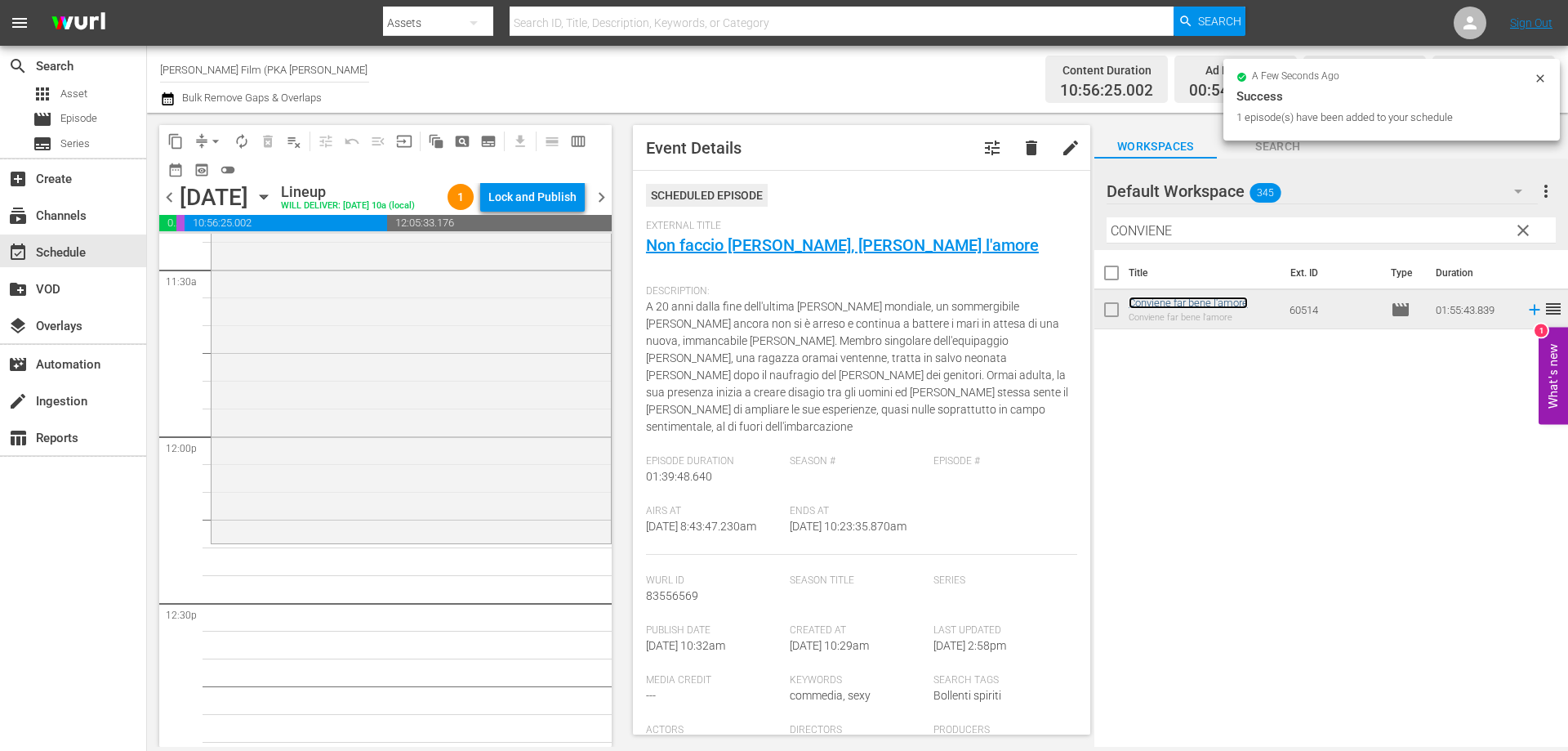
scroll to position [3840, 0]
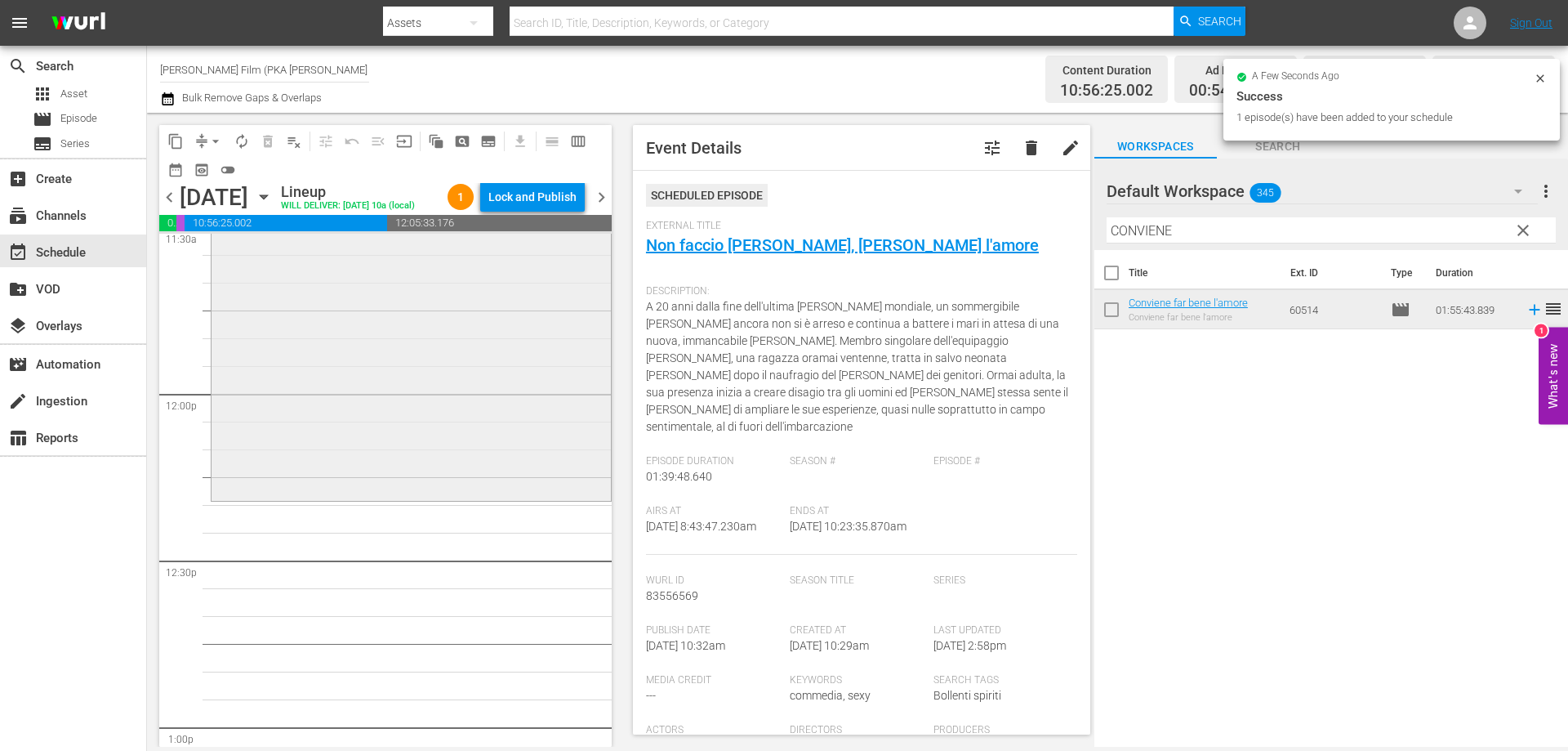
click at [473, 497] on div "Conviene far bene l'amore reorder" at bounding box center [411, 177] width 400 height 638
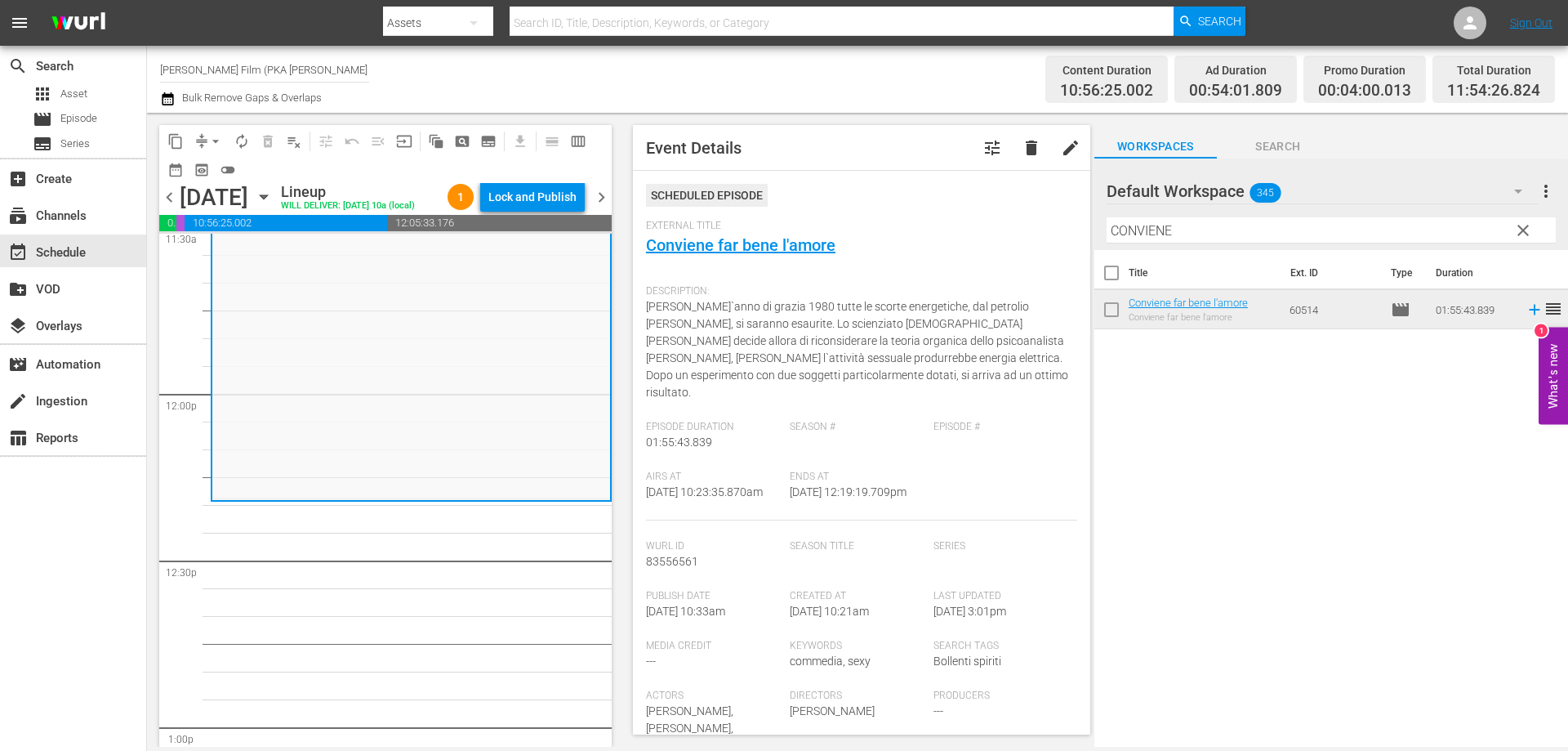
drag, startPoint x: 1190, startPoint y: 230, endPoint x: 1022, endPoint y: 208, distance: 169.4
click at [1022, 208] on div "content_copy compress arrow_drop_down autorenew_outlined delete_forever_outline…" at bounding box center [857, 429] width 1421 height 634
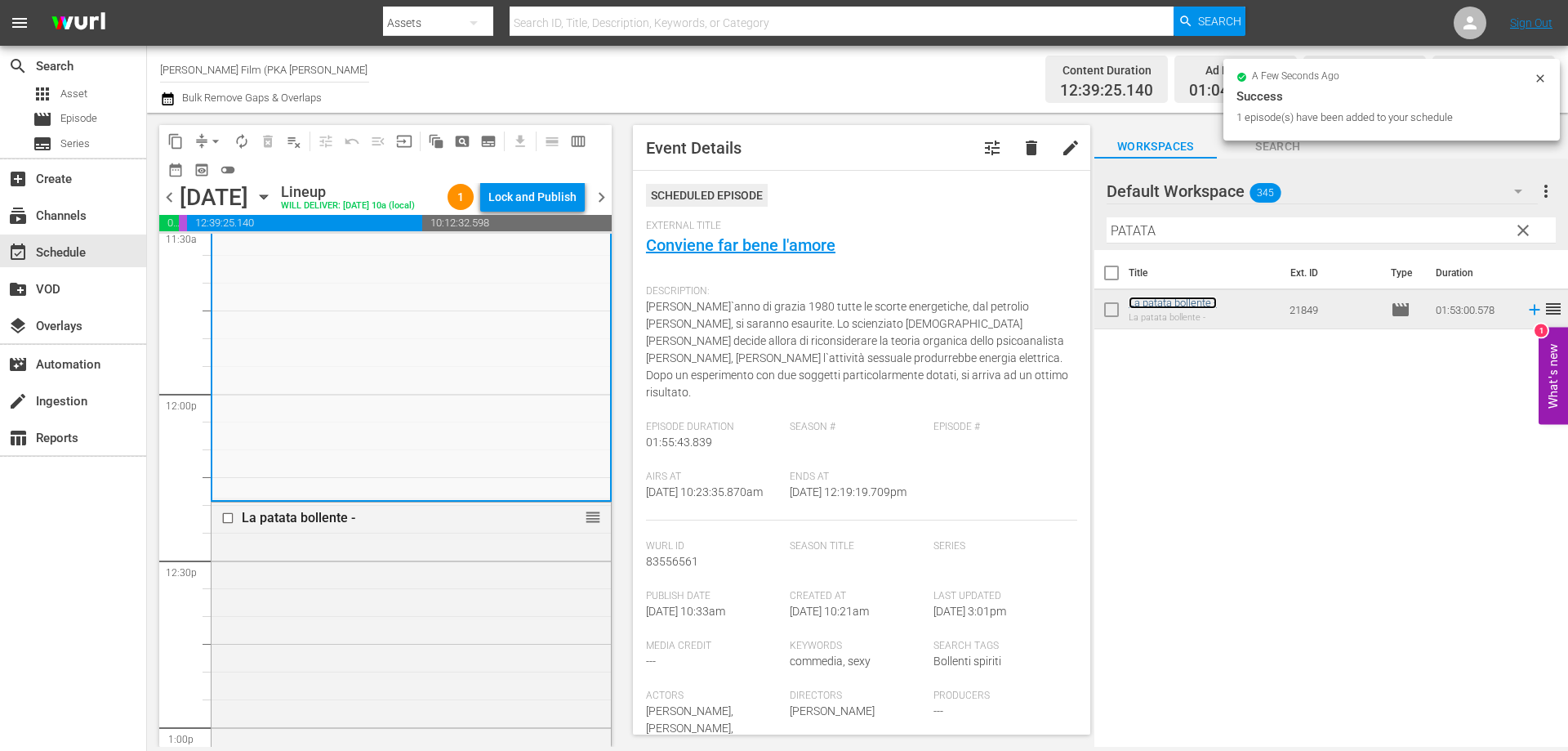
scroll to position [4330, 0]
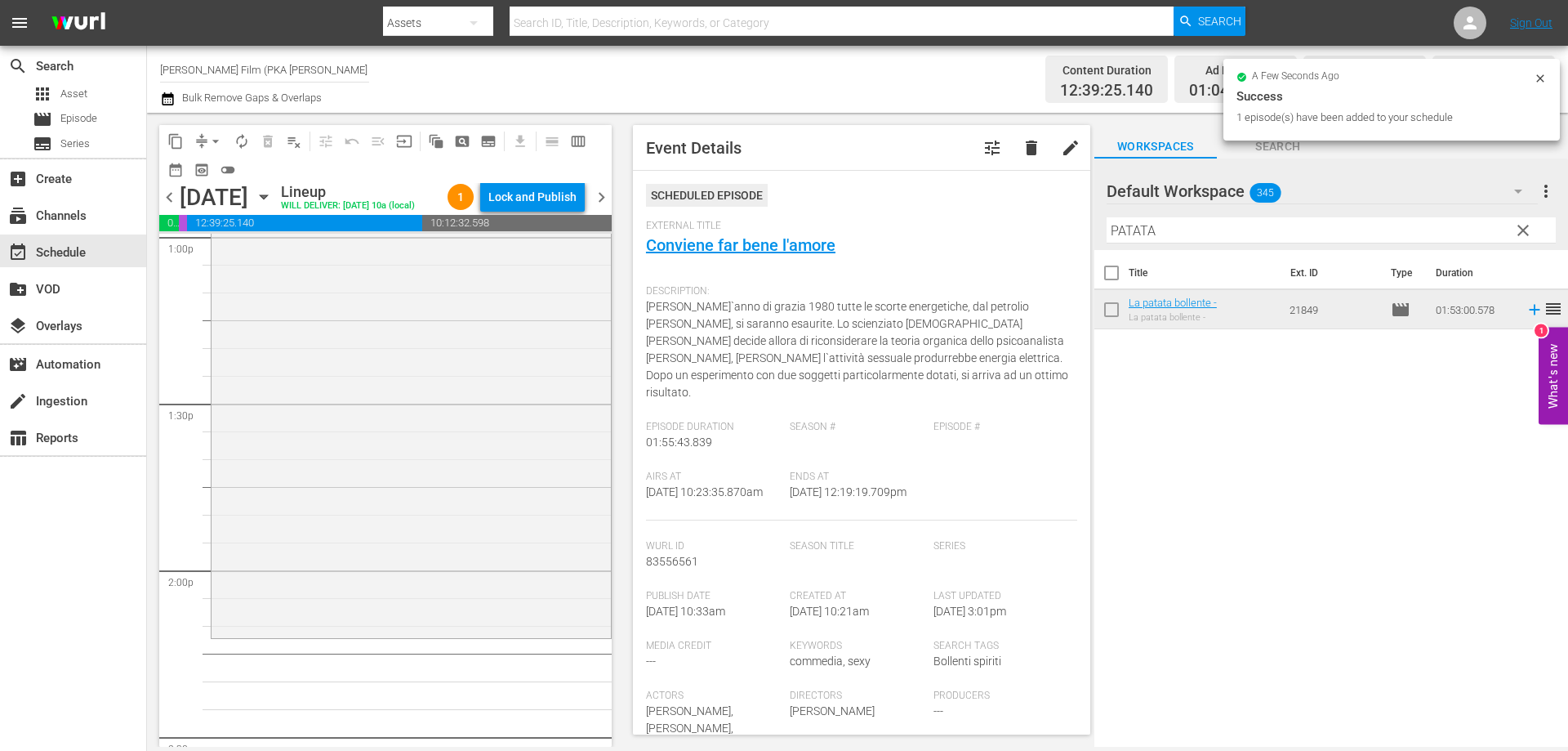
click at [520, 603] on div "La patata bollente - reorder" at bounding box center [411, 323] width 400 height 622
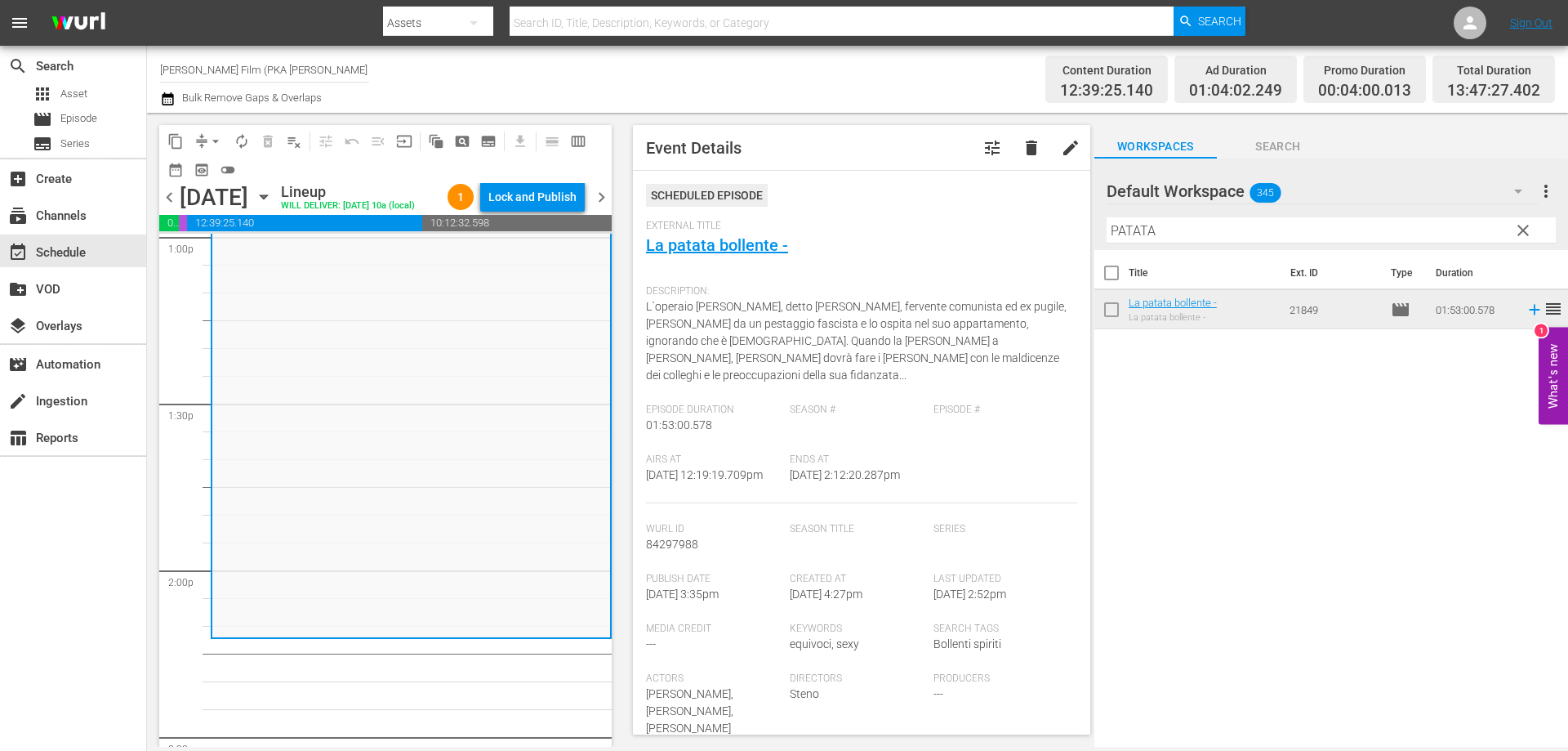
drag, startPoint x: 1168, startPoint y: 230, endPoint x: 1035, endPoint y: 216, distance: 133.7
click at [1035, 216] on div "content_copy compress arrow_drop_down autorenew_outlined delete_forever_outline…" at bounding box center [857, 429] width 1421 height 634
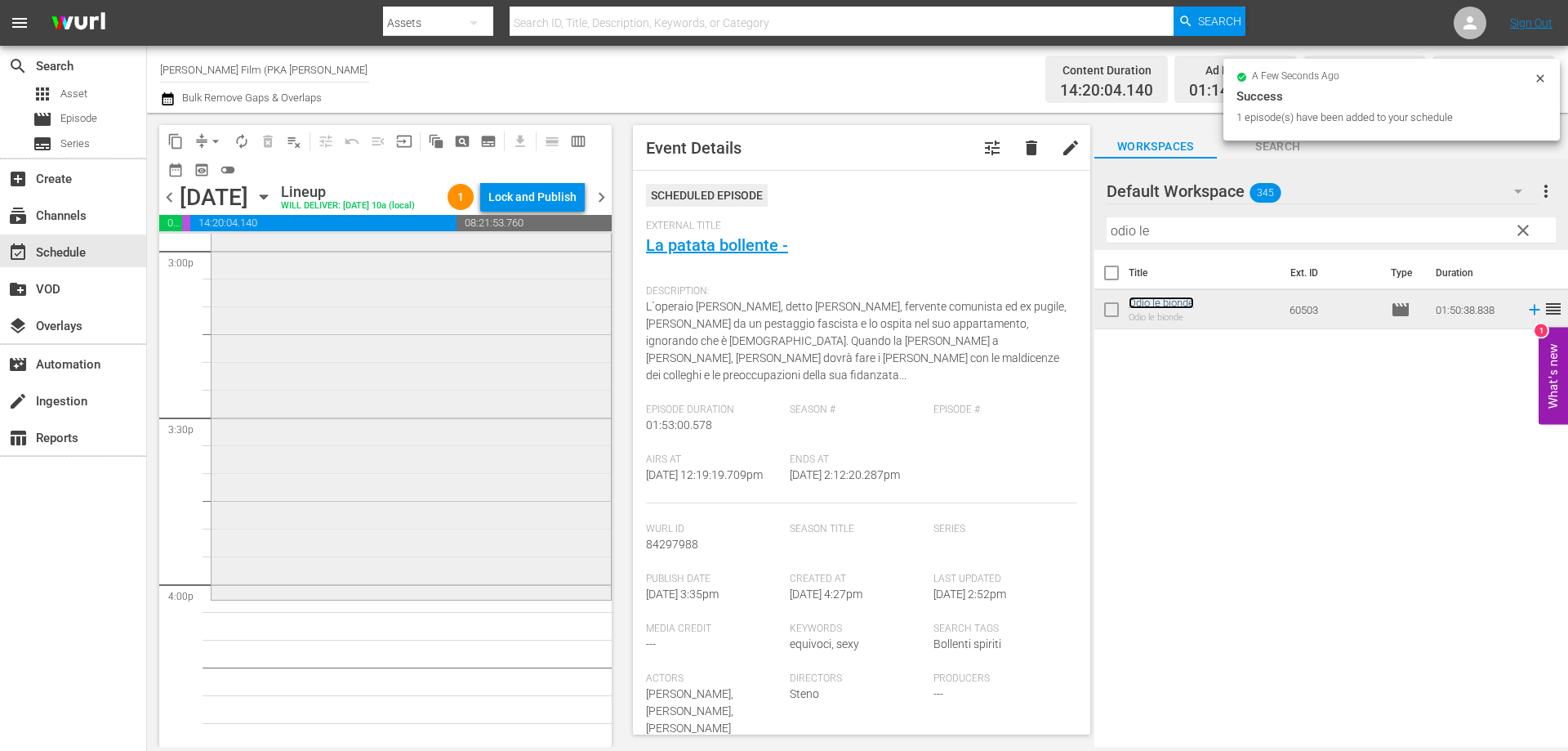
scroll to position [4984, 0]
click at [514, 595] on div "Odio le bionde reorder" at bounding box center [411, 290] width 400 height 609
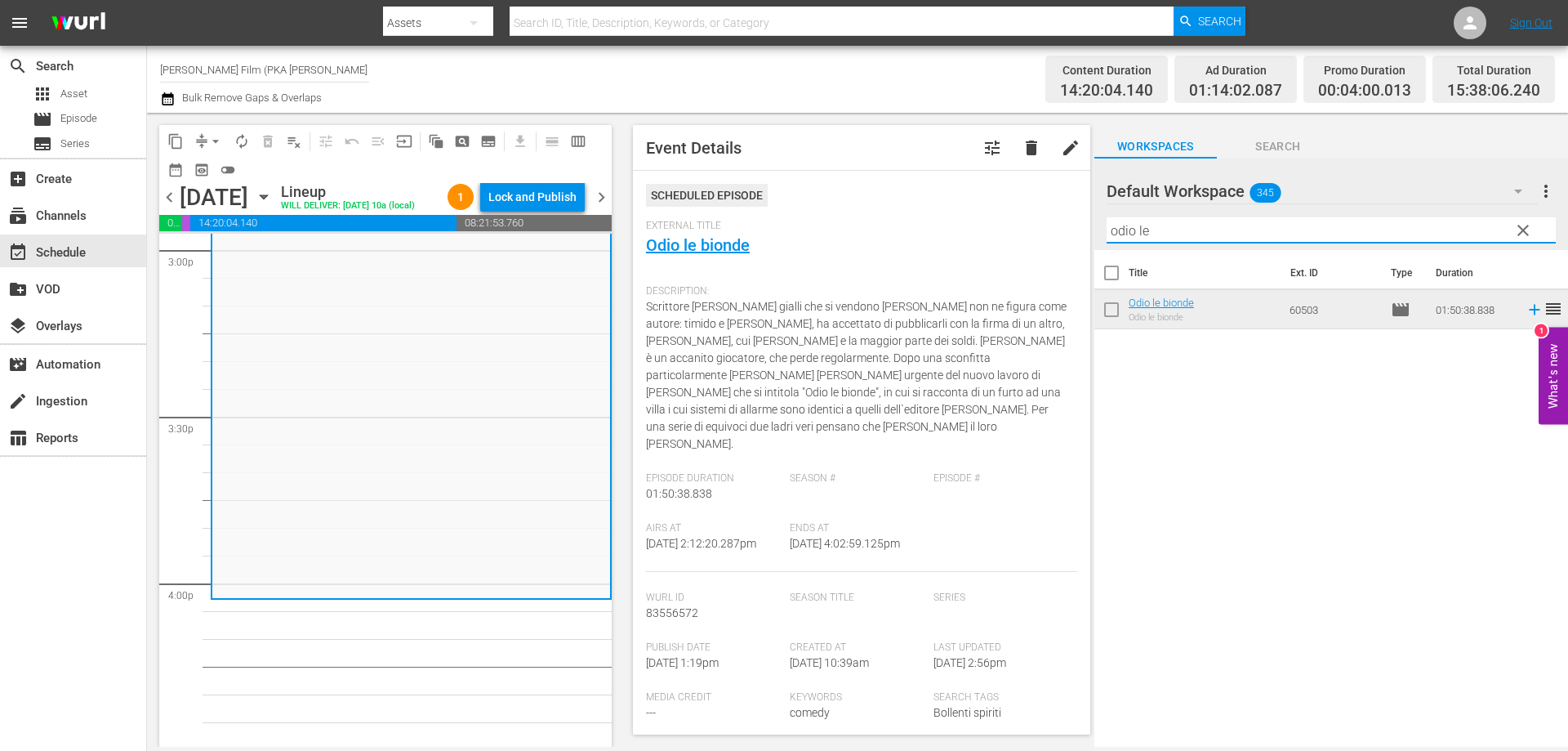
drag, startPoint x: 1160, startPoint y: 225, endPoint x: 1024, endPoint y: 212, distance: 136.6
click at [1024, 212] on div "content_copy compress arrow_drop_down autorenew_outlined delete_forever_outline…" at bounding box center [857, 429] width 1421 height 634
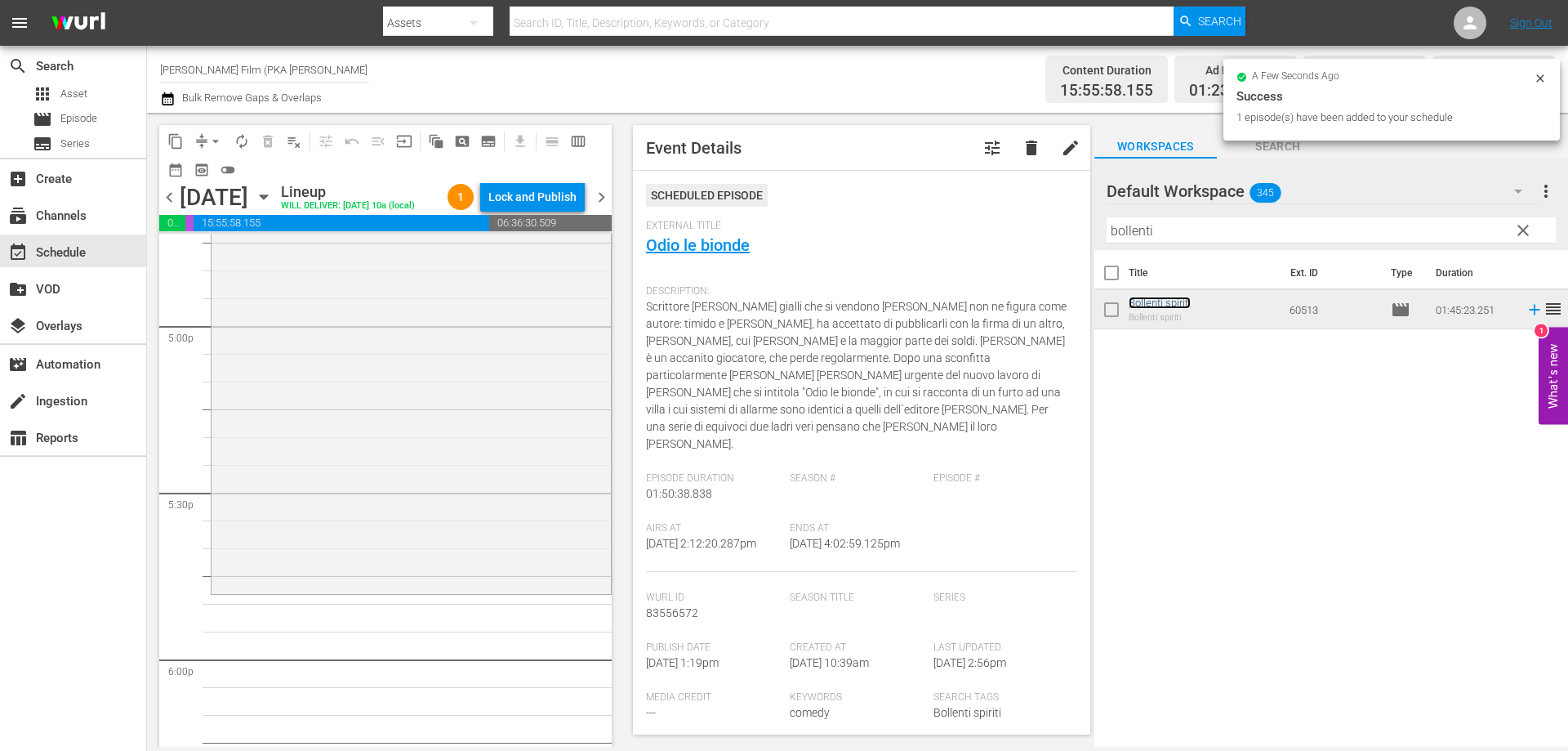
scroll to position [5638, 0]
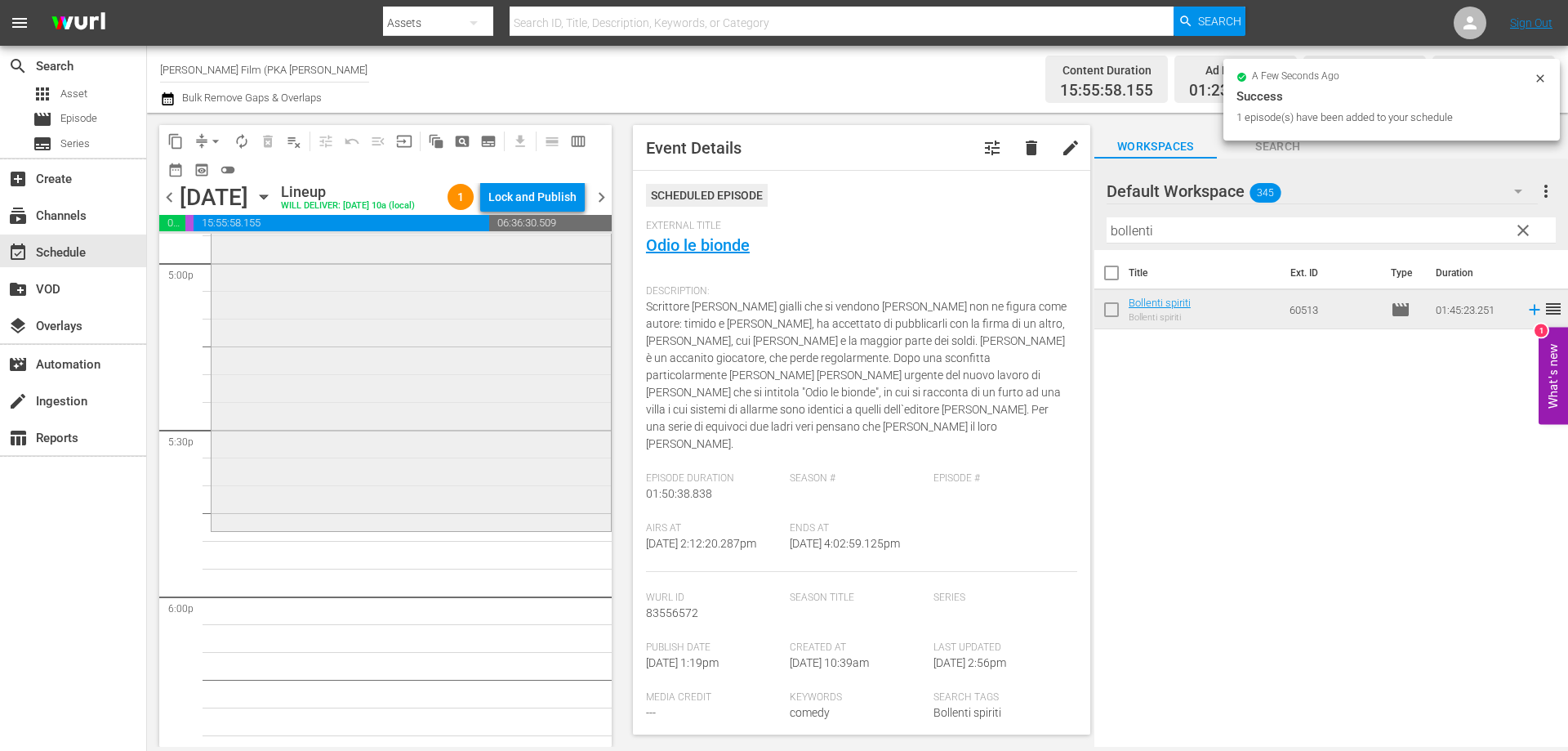
click at [463, 528] on div "Bollenti spiriti reorder" at bounding box center [411, 237] width 400 height 581
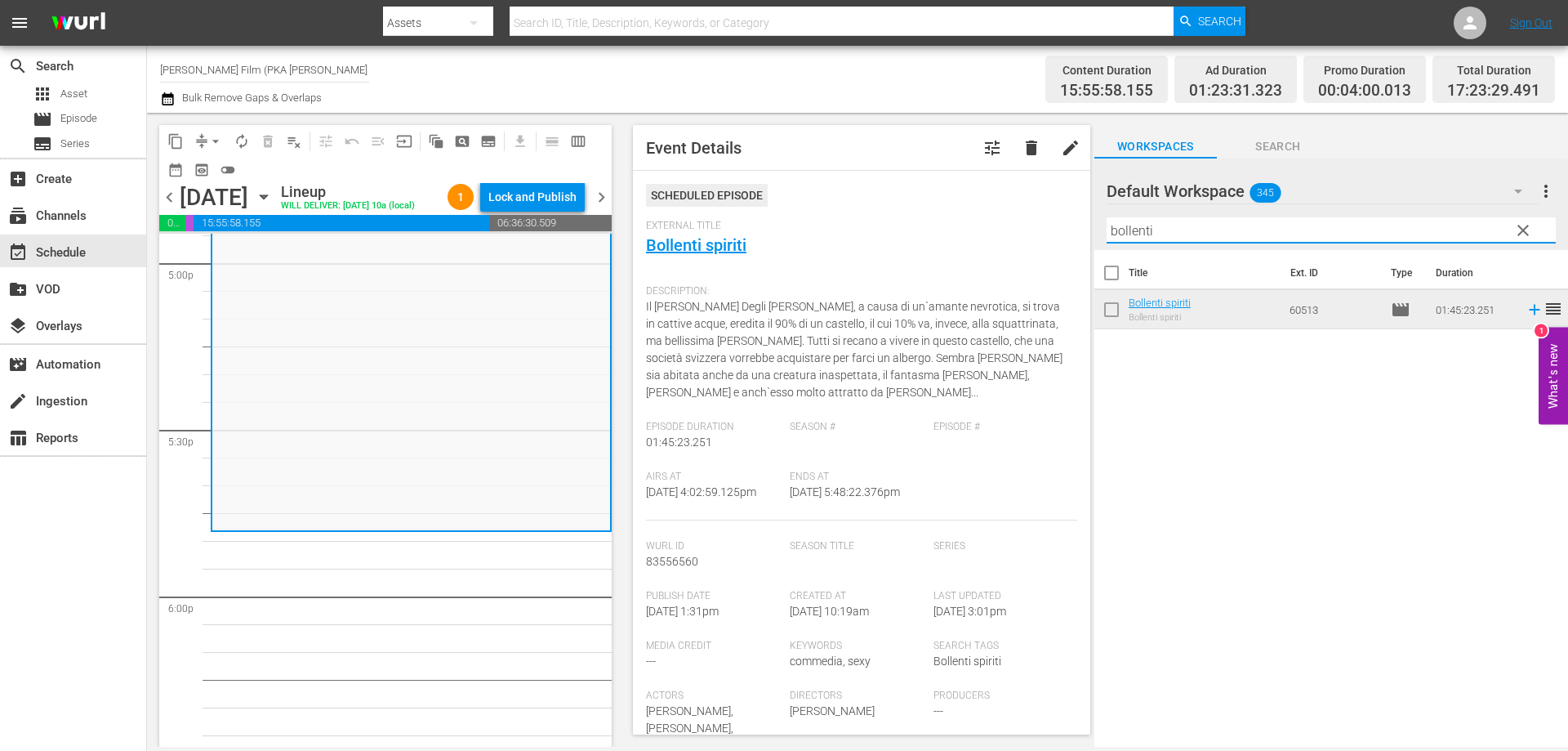
drag, startPoint x: 1173, startPoint y: 229, endPoint x: 1042, endPoint y: 211, distance: 132.2
click at [1045, 211] on div "content_copy compress arrow_drop_down autorenew_outlined delete_forever_outline…" at bounding box center [857, 429] width 1421 height 634
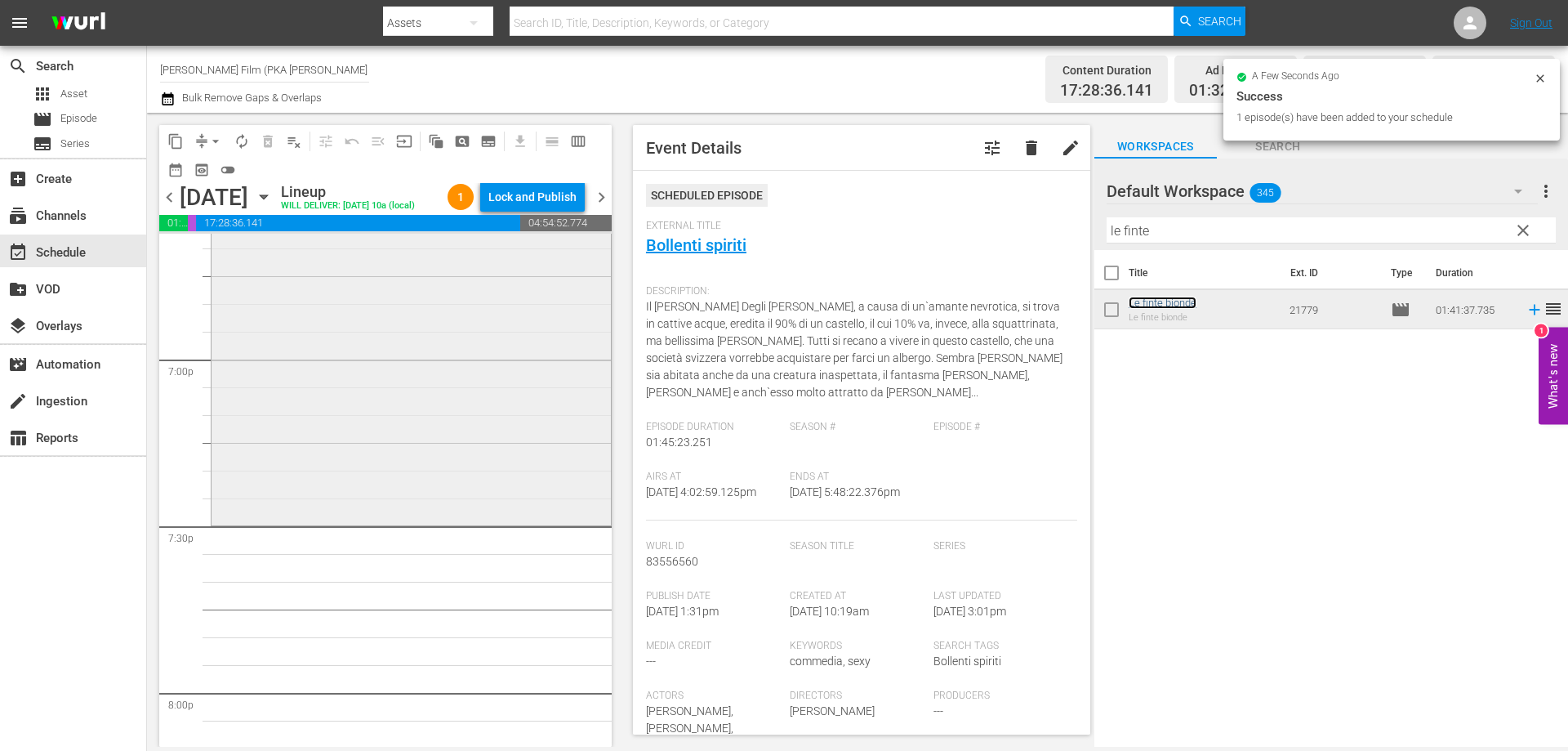
scroll to position [6210, 0]
click at [525, 521] on div "Le finte bionde reorder" at bounding box center [411, 241] width 400 height 560
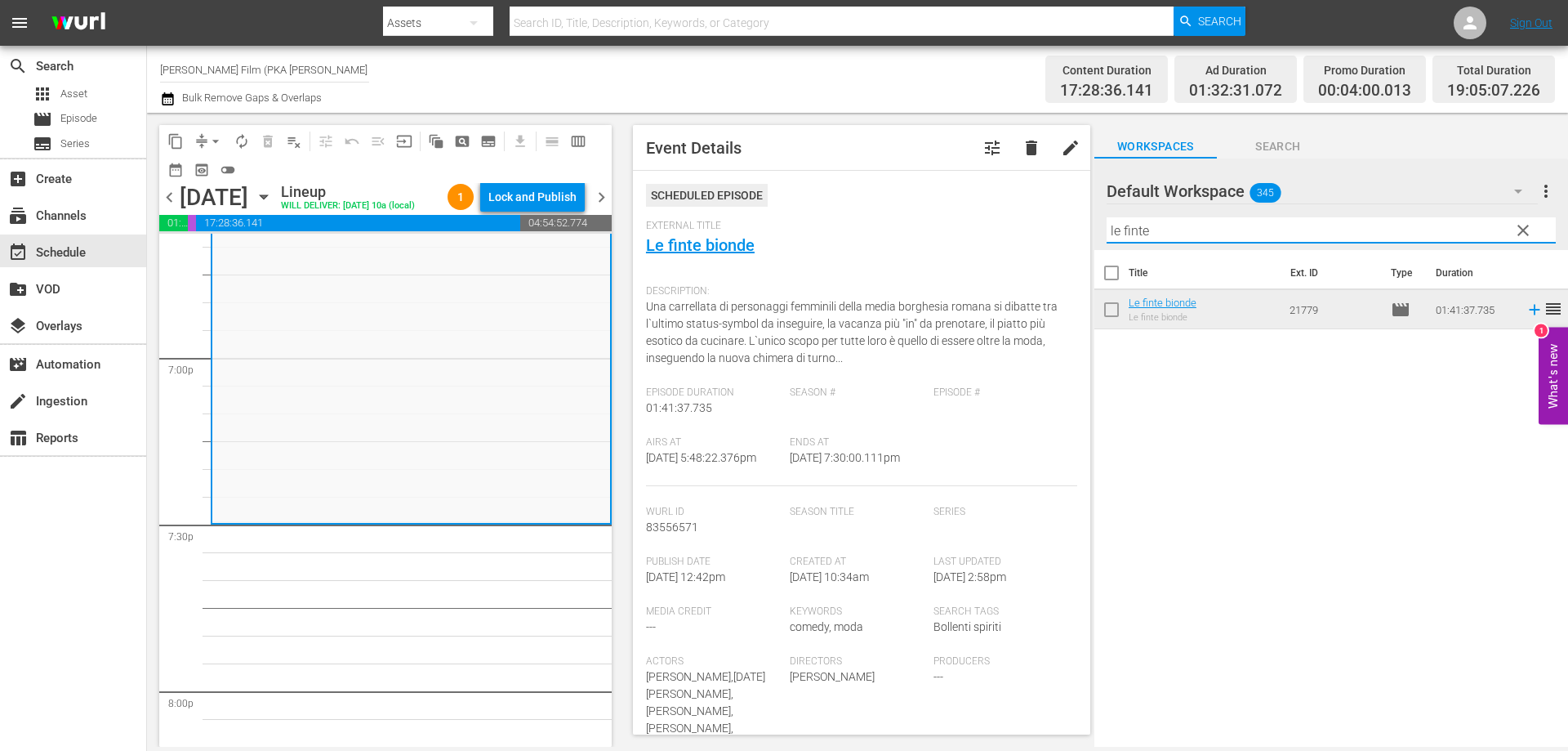
drag, startPoint x: 1168, startPoint y: 235, endPoint x: 1022, endPoint y: 198, distance: 150.6
click at [1027, 201] on div "content_copy compress arrow_drop_down autorenew_outlined delete_forever_outline…" at bounding box center [857, 429] width 1421 height 634
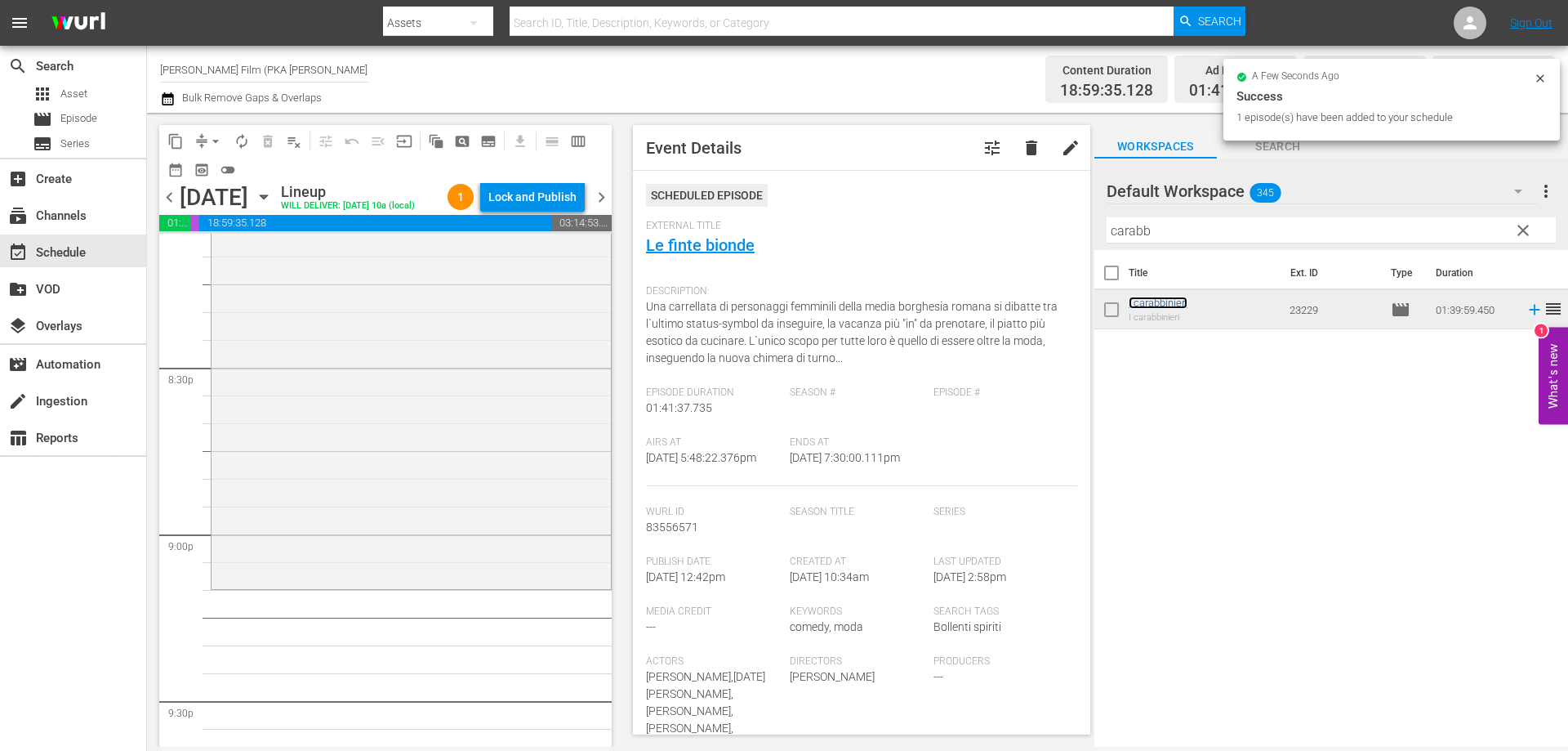
scroll to position [6782, 0]
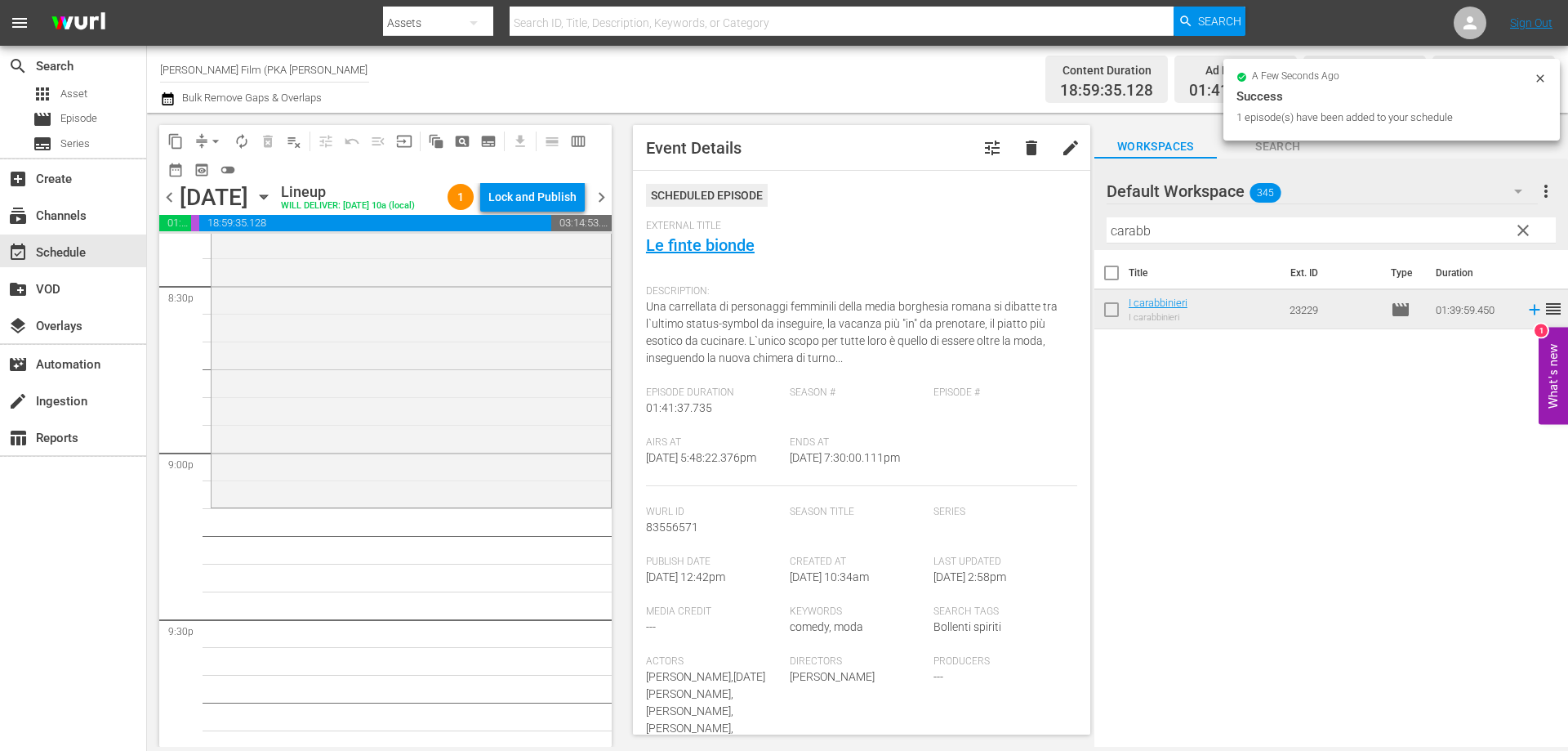
click at [572, 504] on div "I carabbinieri reorder" at bounding box center [411, 229] width 400 height 551
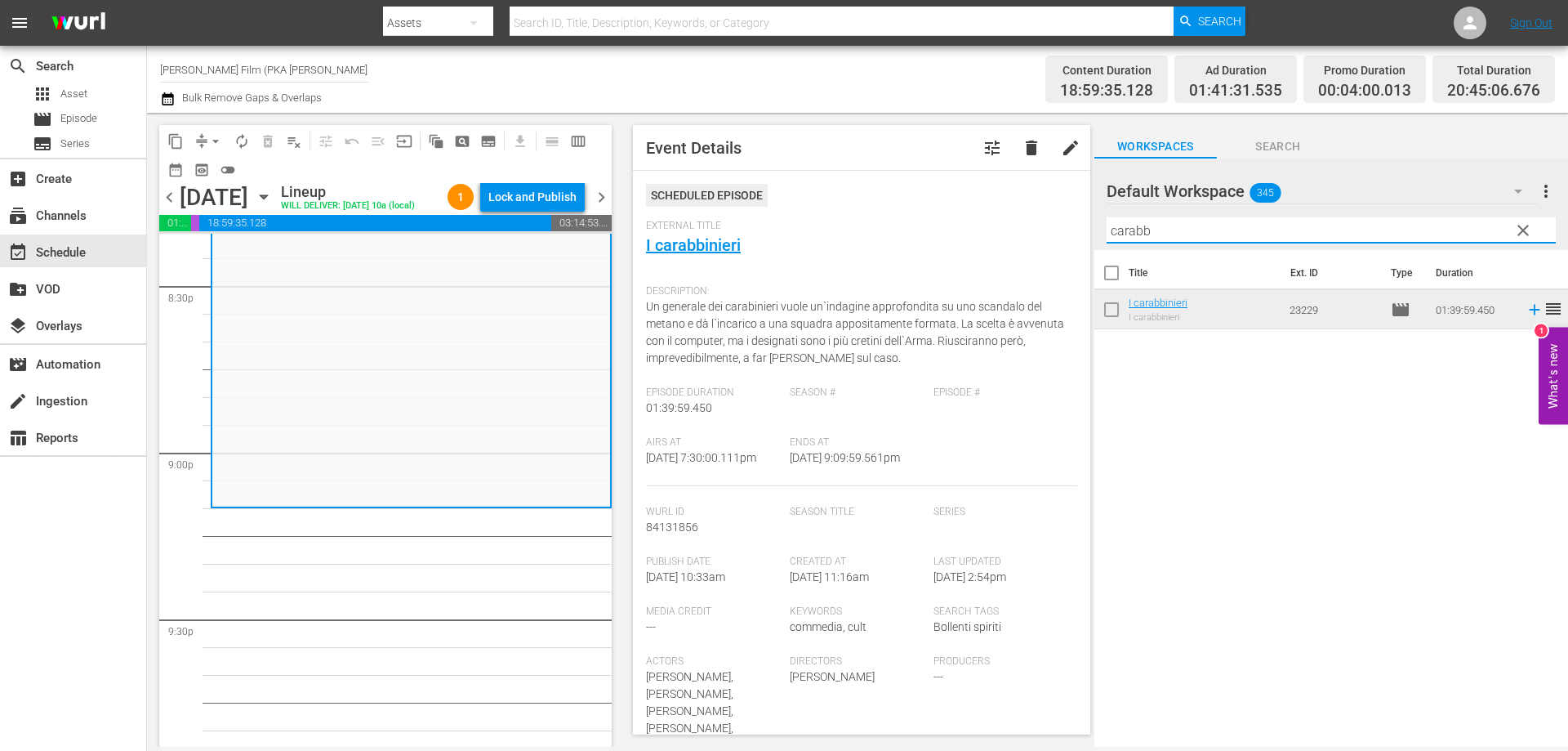
drag, startPoint x: 1177, startPoint y: 231, endPoint x: 956, endPoint y: 189, distance: 225.0
click at [960, 189] on div "content_copy compress arrow_drop_down autorenew_outlined delete_forever_outline…" at bounding box center [857, 429] width 1421 height 634
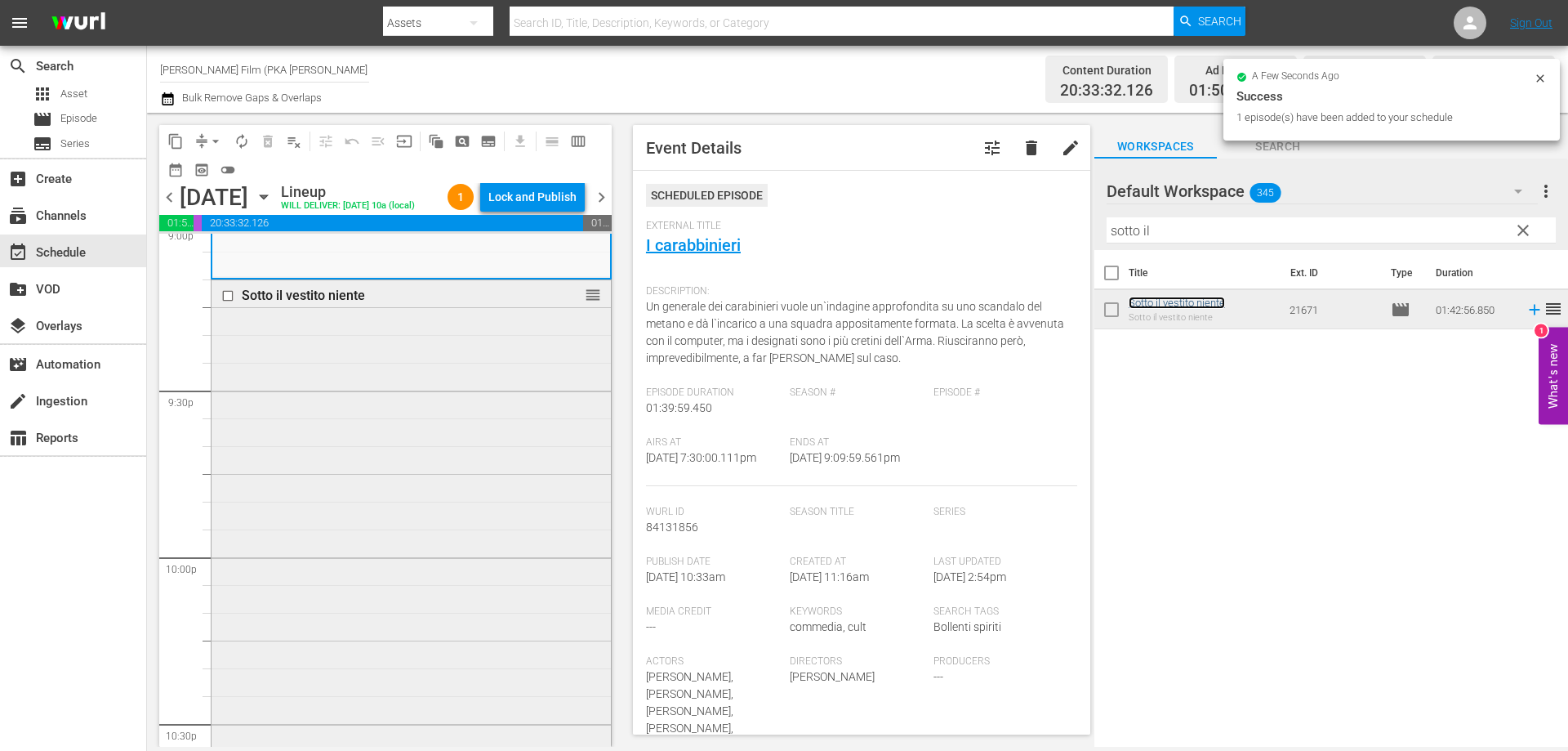
scroll to position [7272, 0]
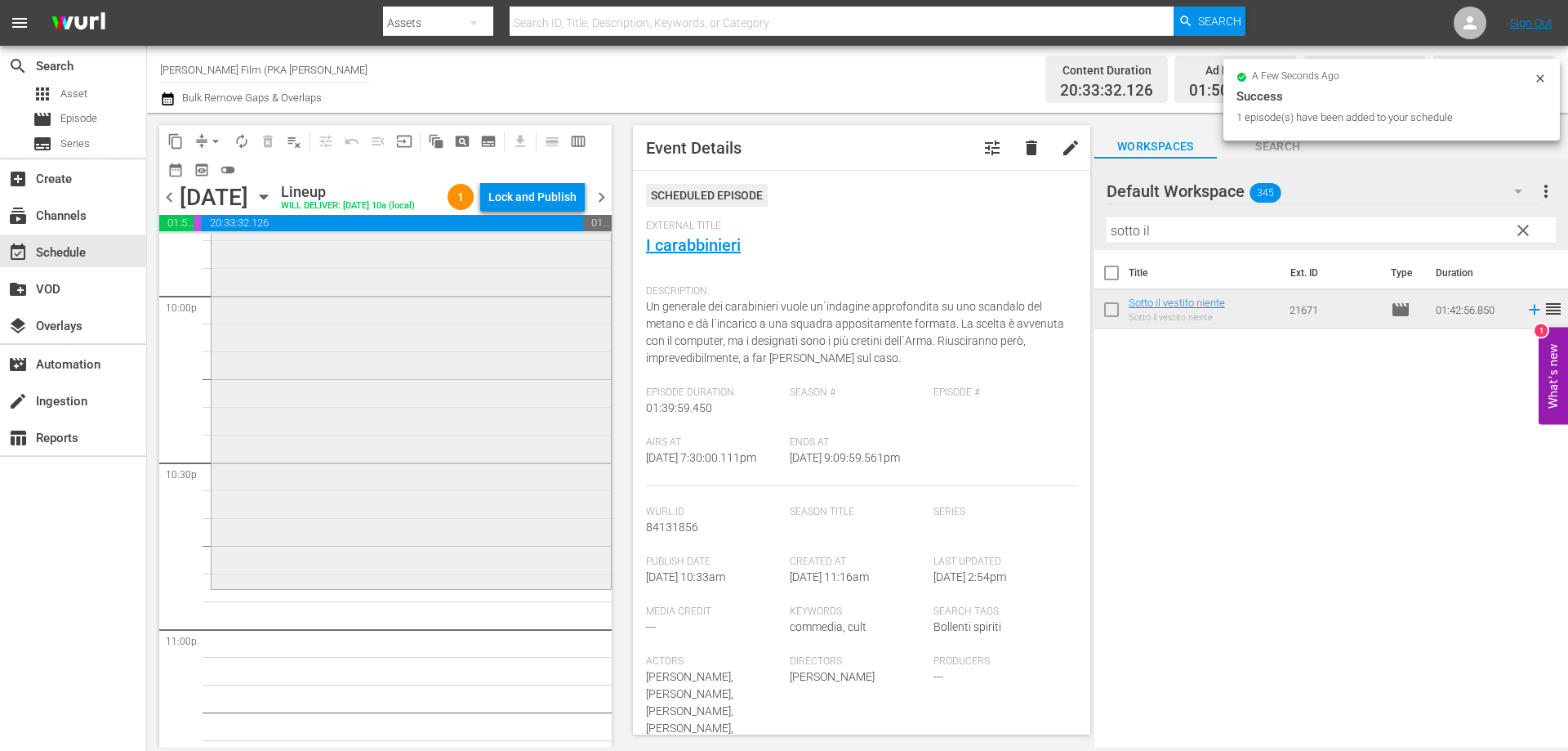
click at [464, 586] on div "Sotto il vestito niente reorder" at bounding box center [411, 302] width 400 height 567
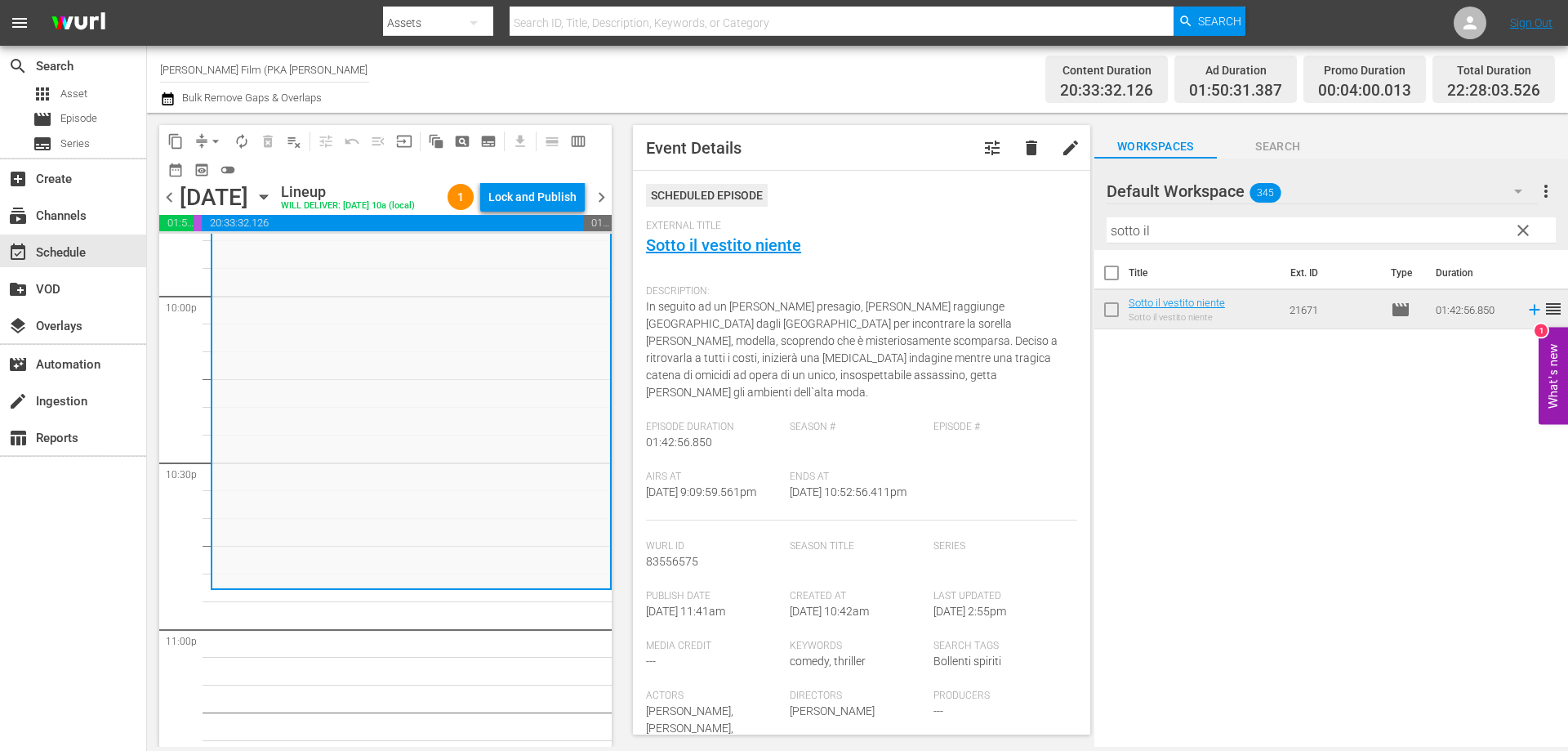
drag, startPoint x: 1204, startPoint y: 236, endPoint x: 831, endPoint y: 143, distance: 384.4
click at [894, 167] on div "content_copy compress arrow_drop_down autorenew_outlined delete_forever_outline…" at bounding box center [857, 429] width 1421 height 634
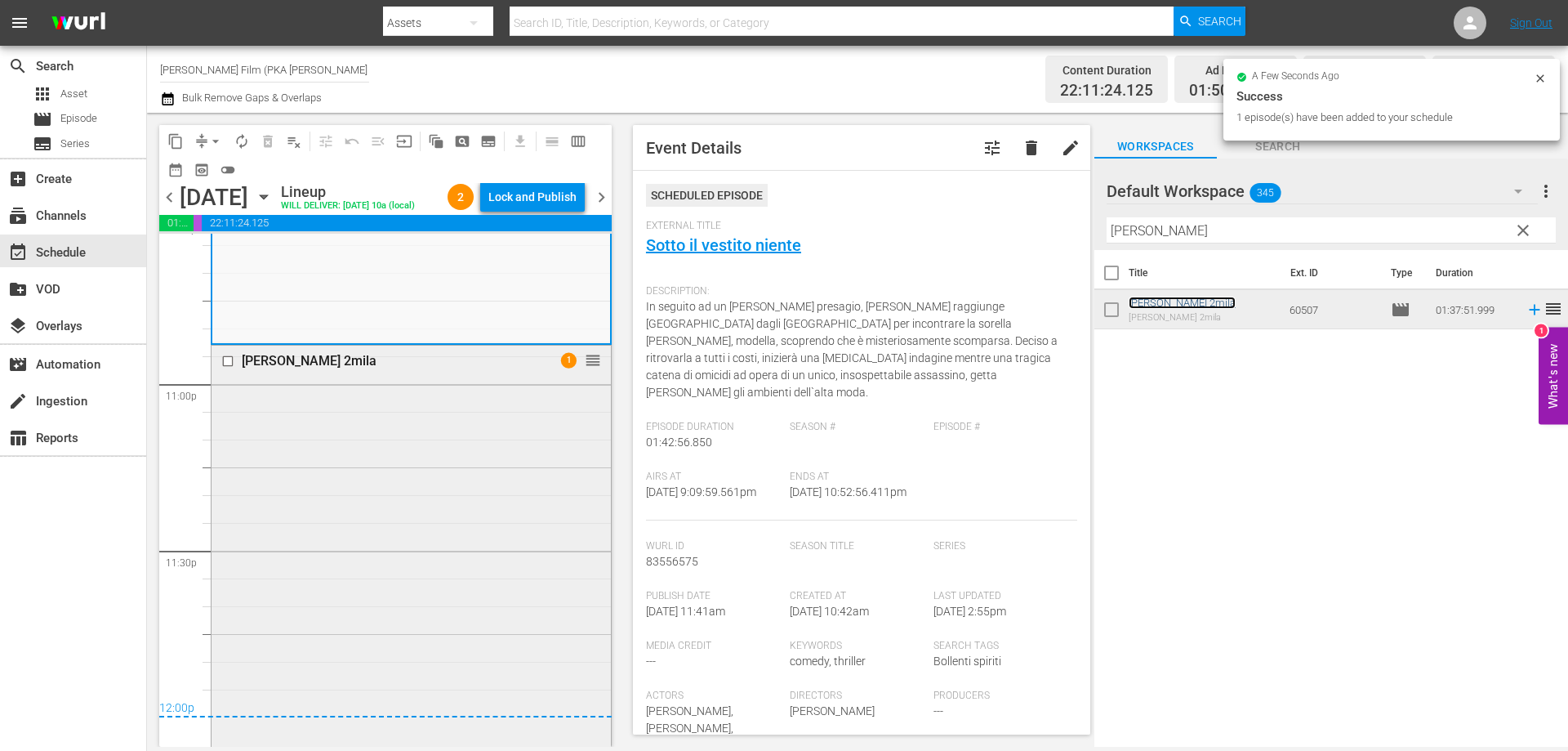
scroll to position [7687, 0]
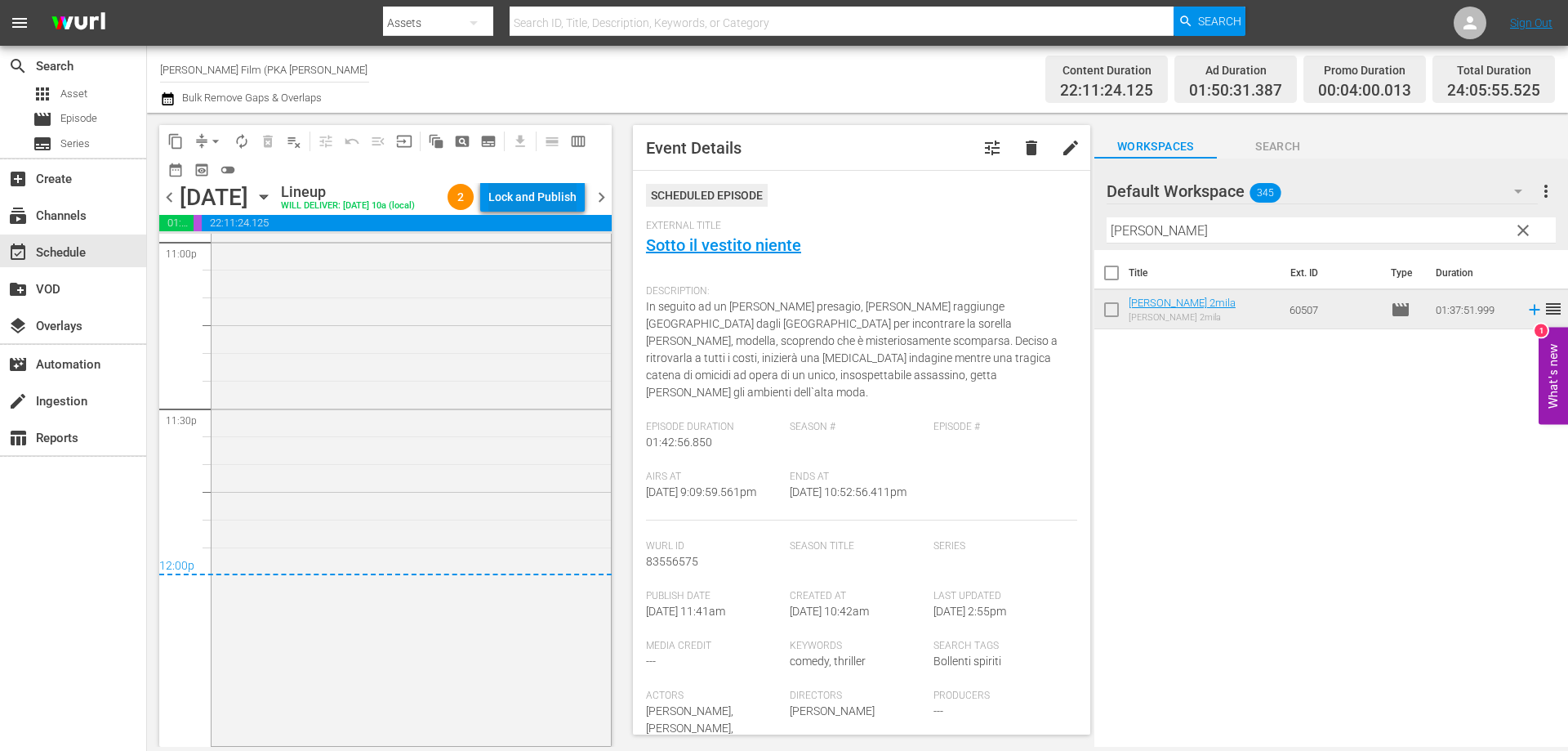
click at [545, 197] on div "Lock and Publish" at bounding box center [533, 197] width 89 height 30
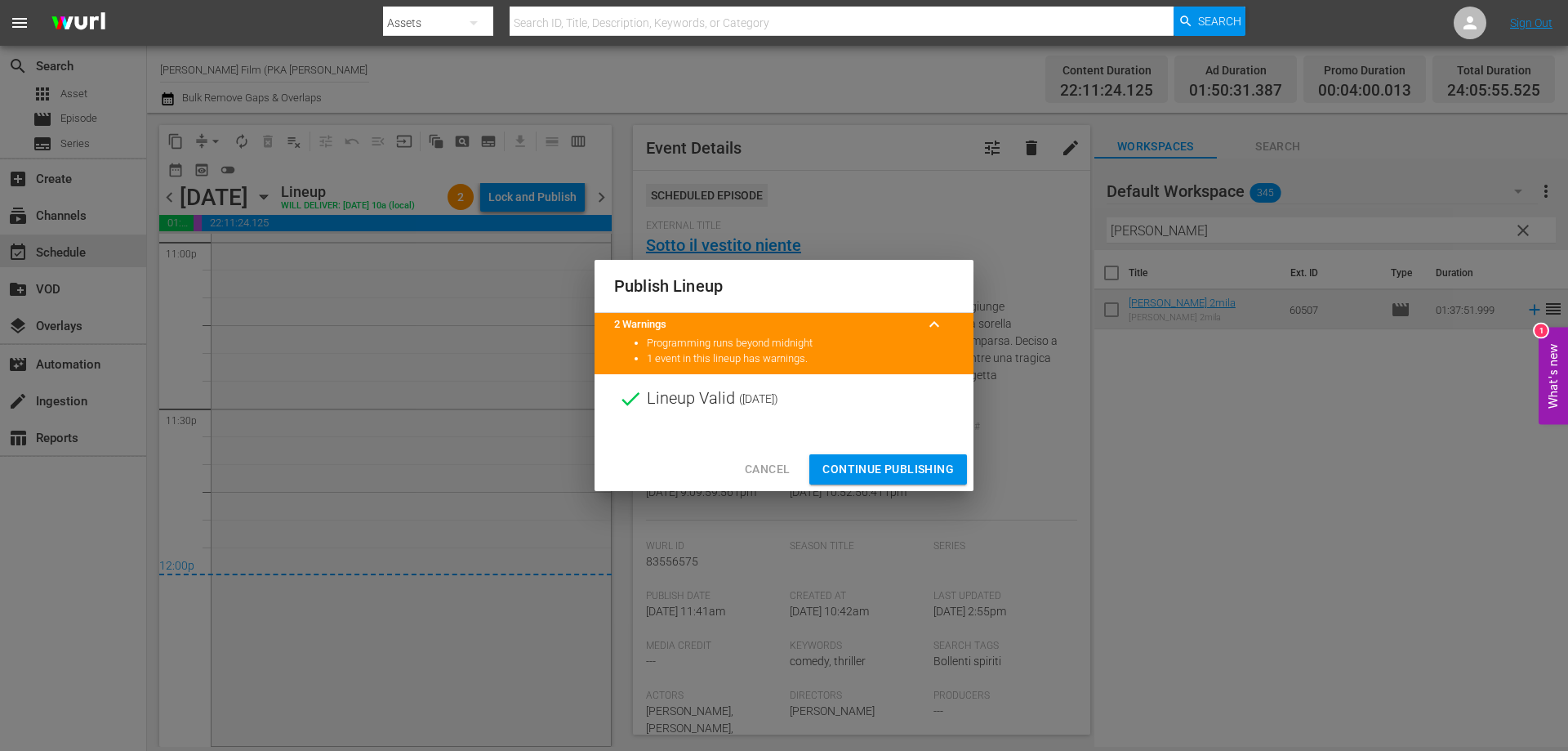
click at [842, 462] on span "Continue Publishing" at bounding box center [888, 469] width 131 height 21
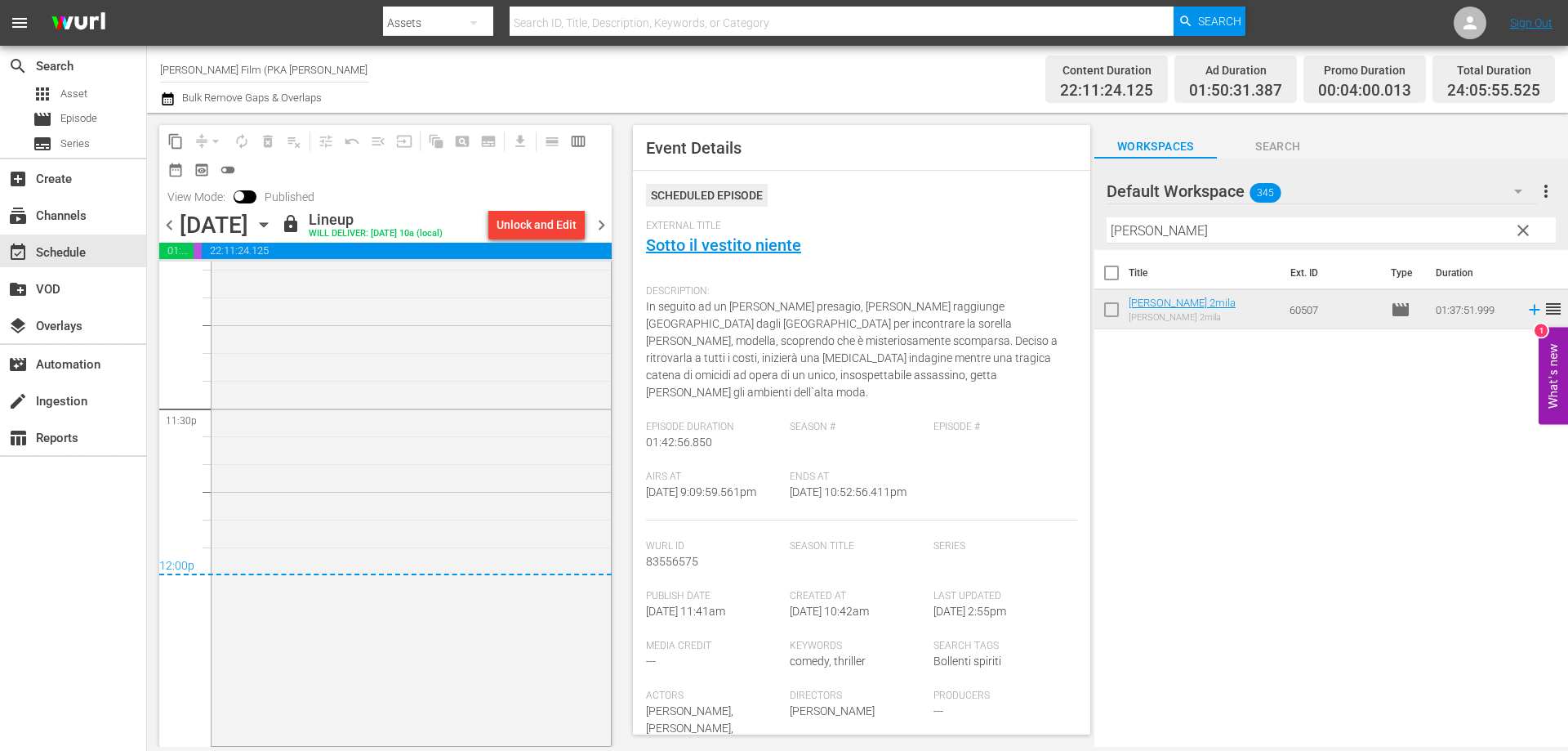
click at [273, 229] on icon "button" at bounding box center [263, 224] width 18 height 18
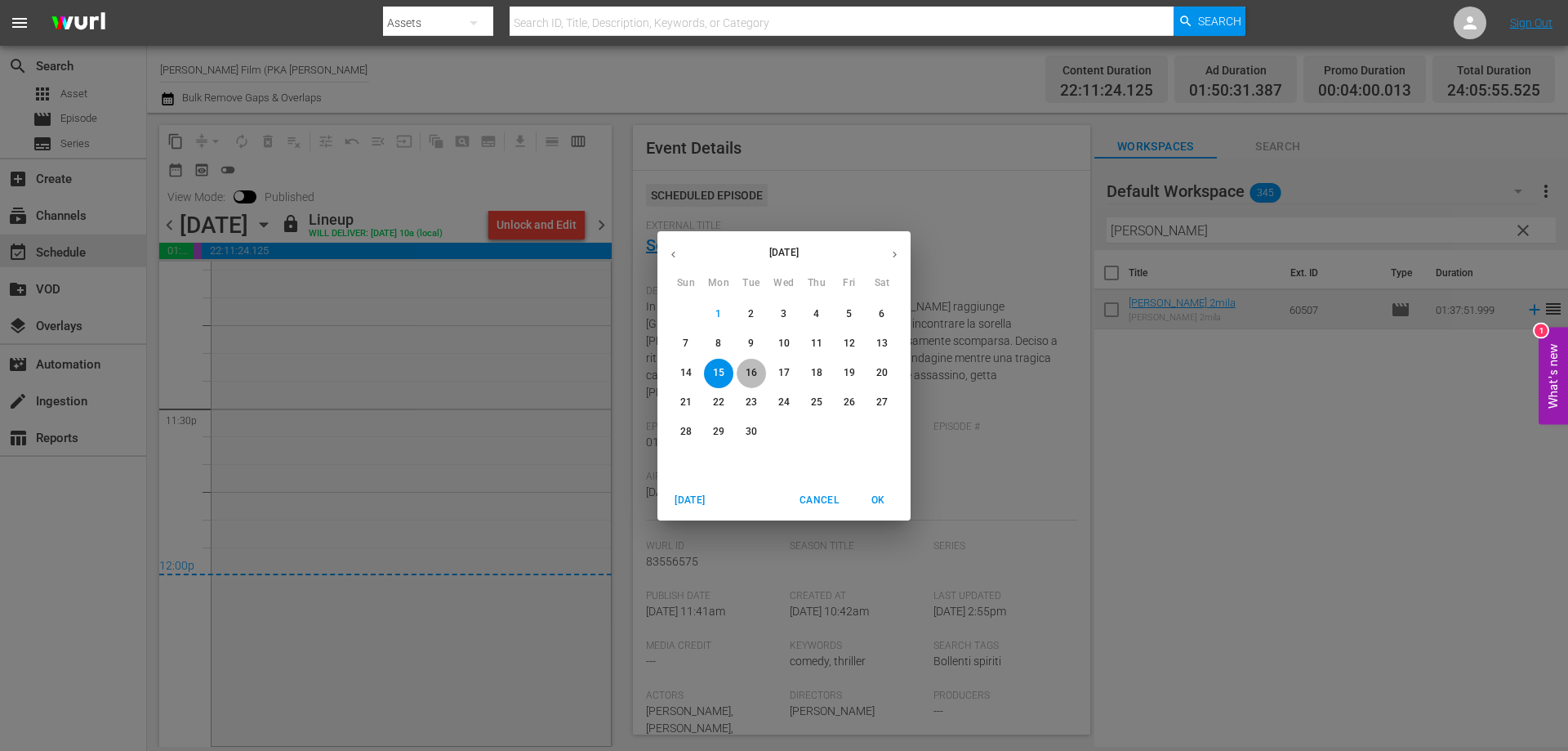
click at [756, 375] on p "16" at bounding box center [751, 373] width 11 height 14
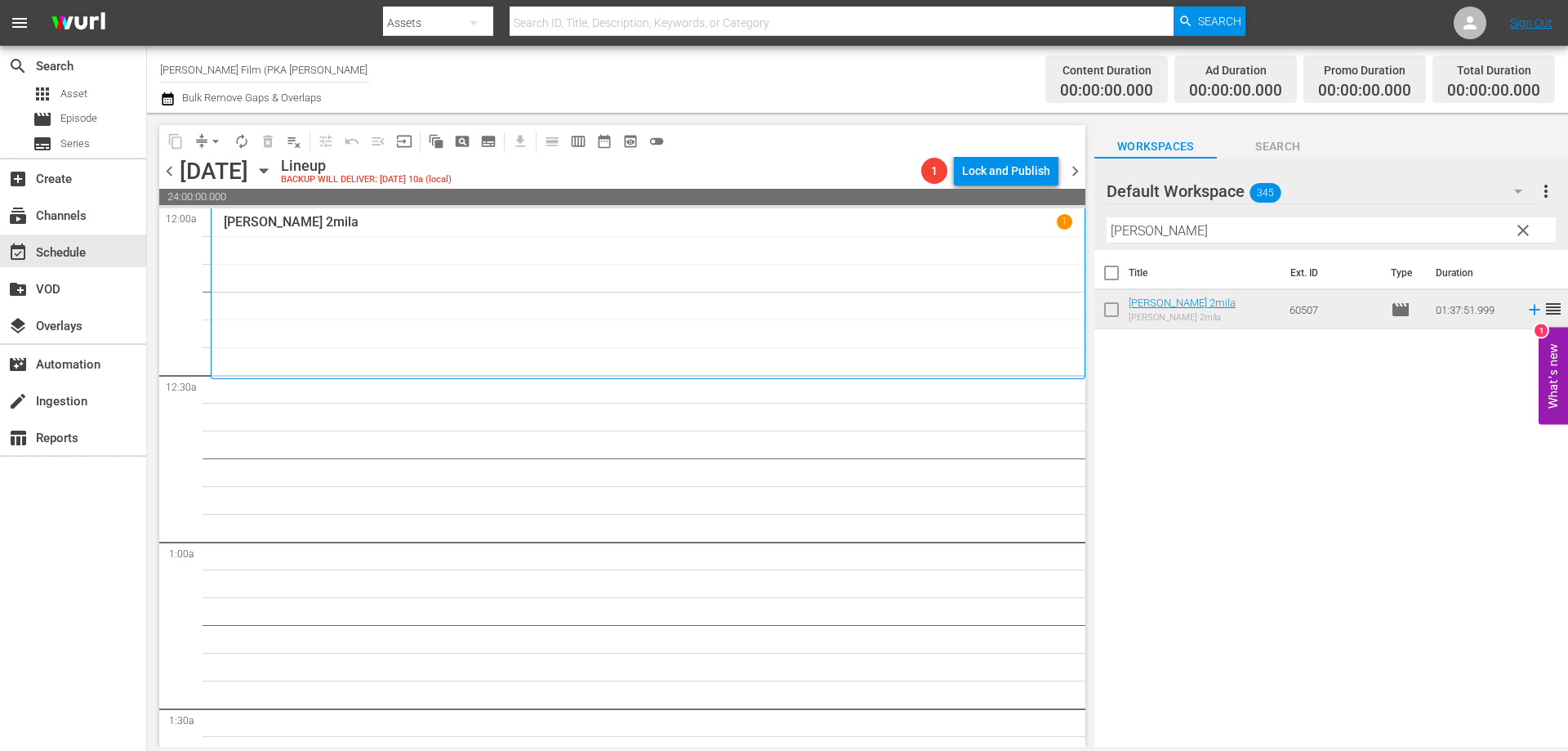
click at [538, 261] on div "[PERSON_NAME] 2mila 1" at bounding box center [648, 293] width 849 height 158
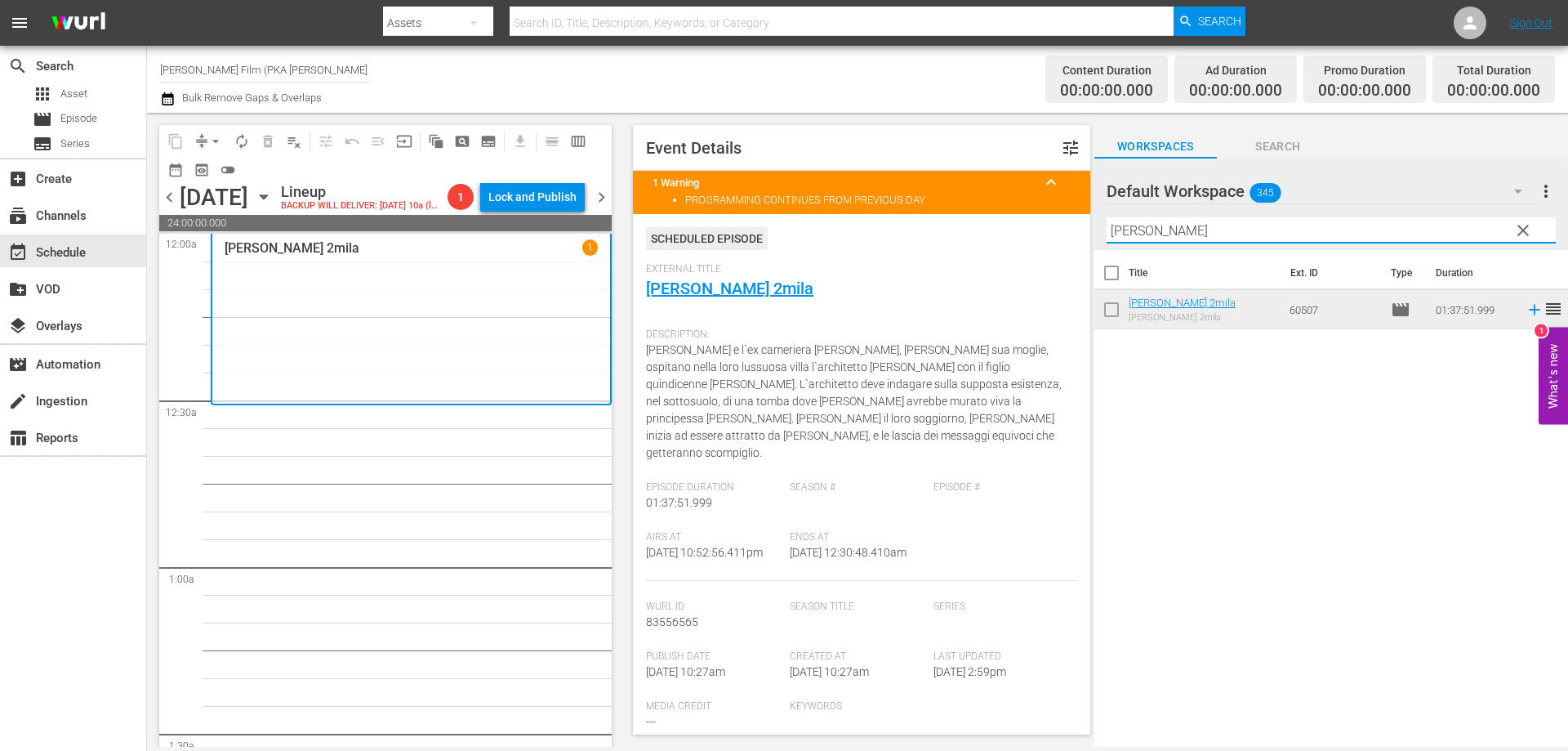
drag, startPoint x: 1257, startPoint y: 233, endPoint x: 1070, endPoint y: 236, distance: 187.0
click at [1070, 236] on div "content_copy compress arrow_drop_down autorenew_outlined delete_forever_outline…" at bounding box center [857, 429] width 1421 height 634
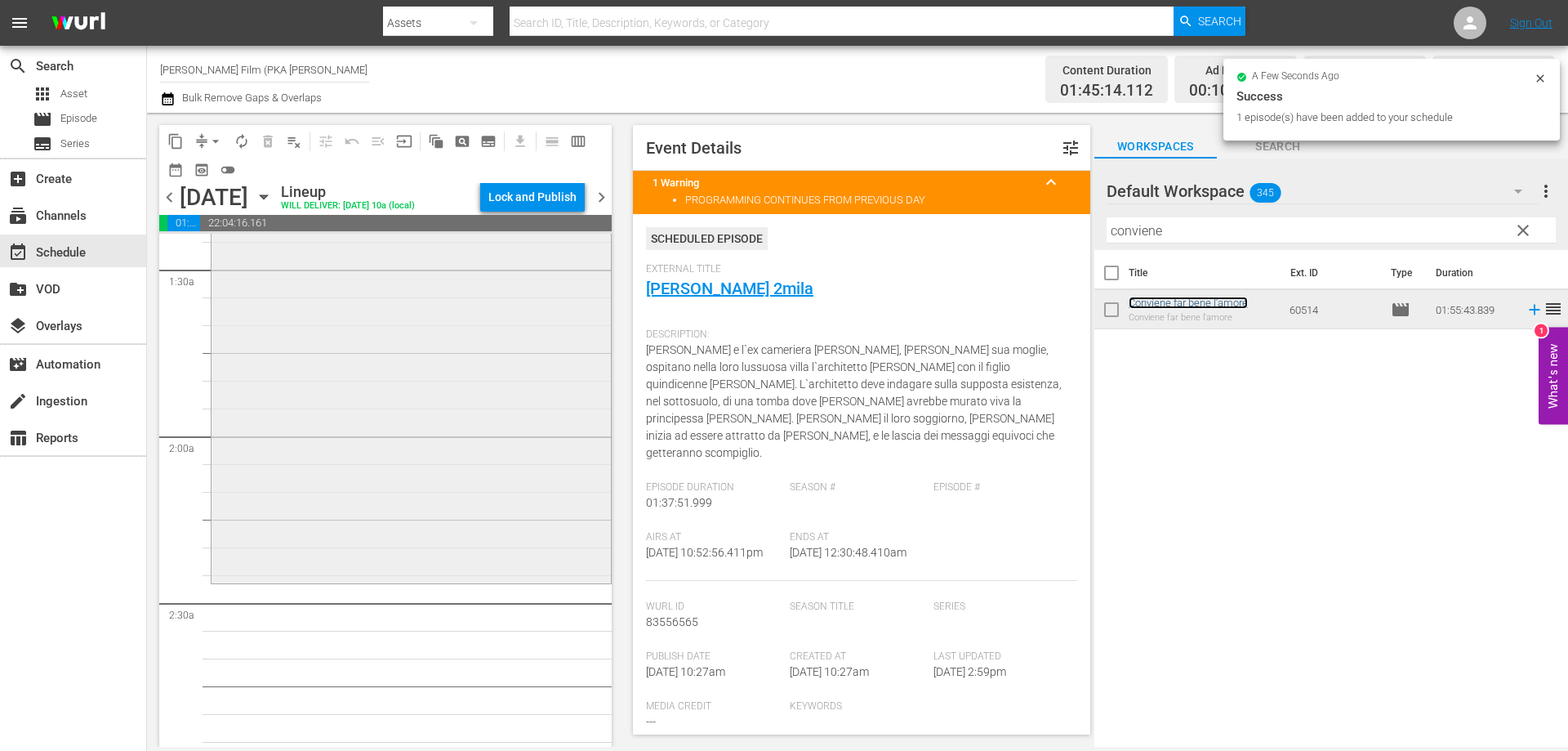
scroll to position [490, 0]
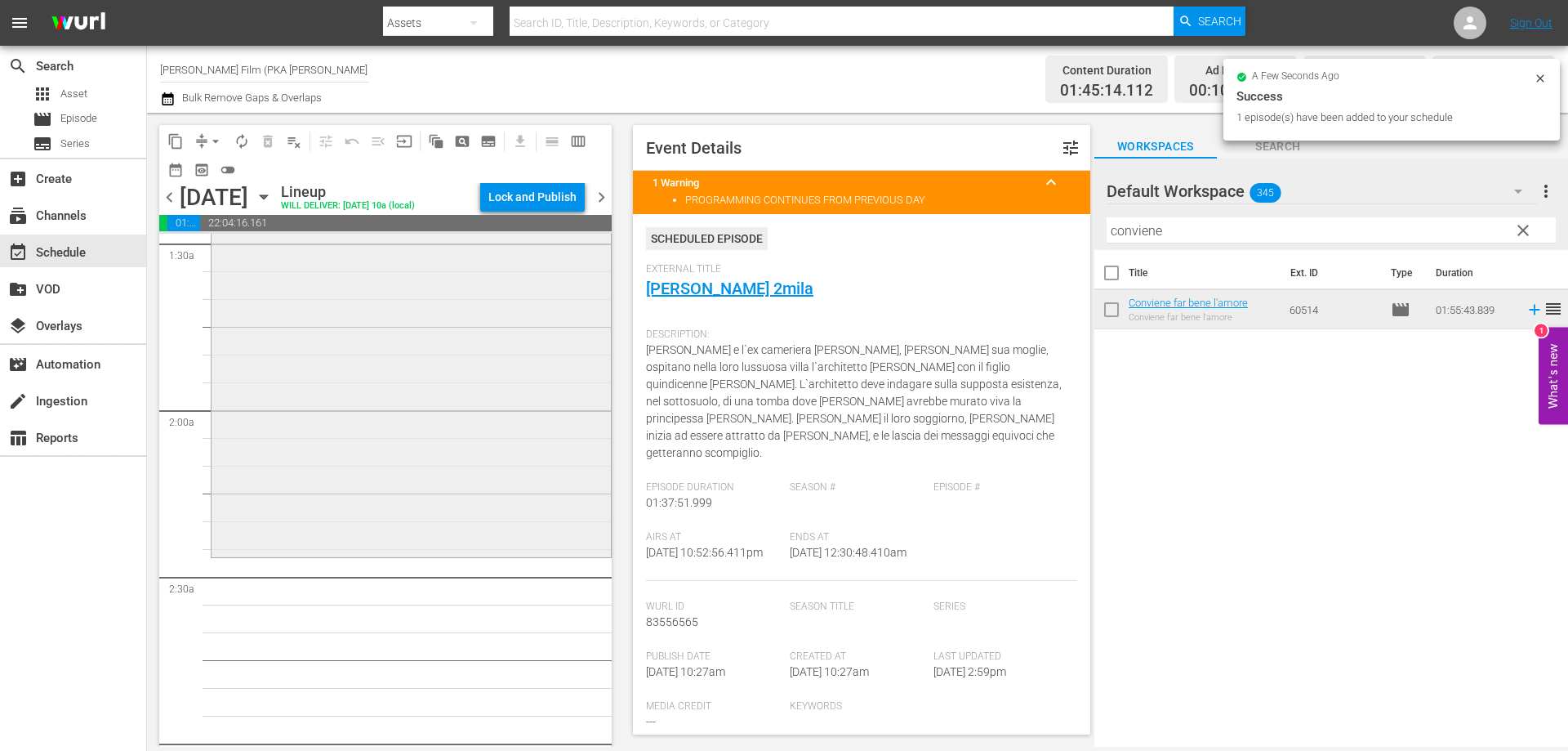
click at [445, 511] on div "Conviene far bene l'amore reorder" at bounding box center [411, 235] width 400 height 638
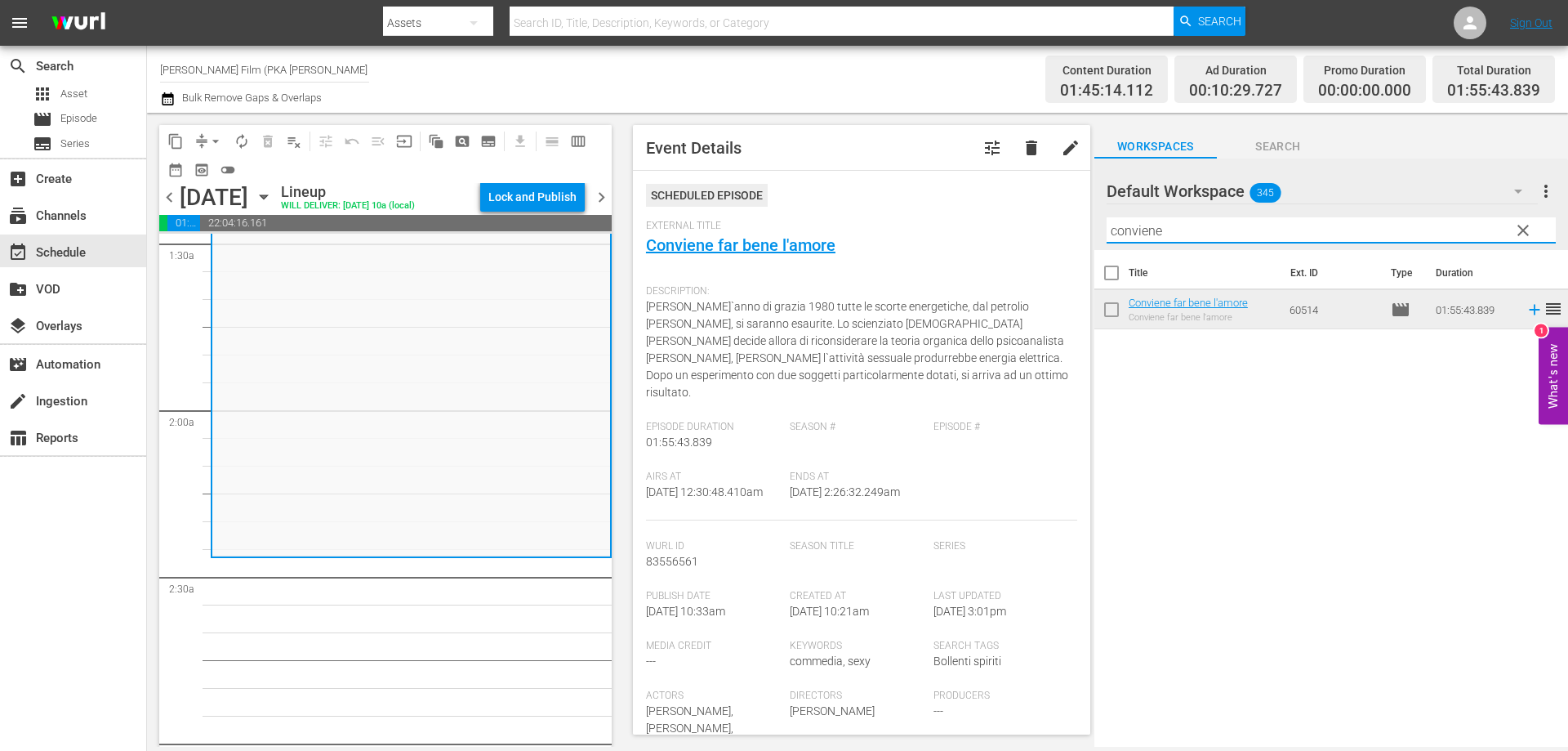
drag, startPoint x: 1181, startPoint y: 236, endPoint x: 989, endPoint y: 209, distance: 193.9
click at [989, 209] on div "content_copy compress arrow_drop_down autorenew_outlined delete_forever_outline…" at bounding box center [857, 429] width 1421 height 634
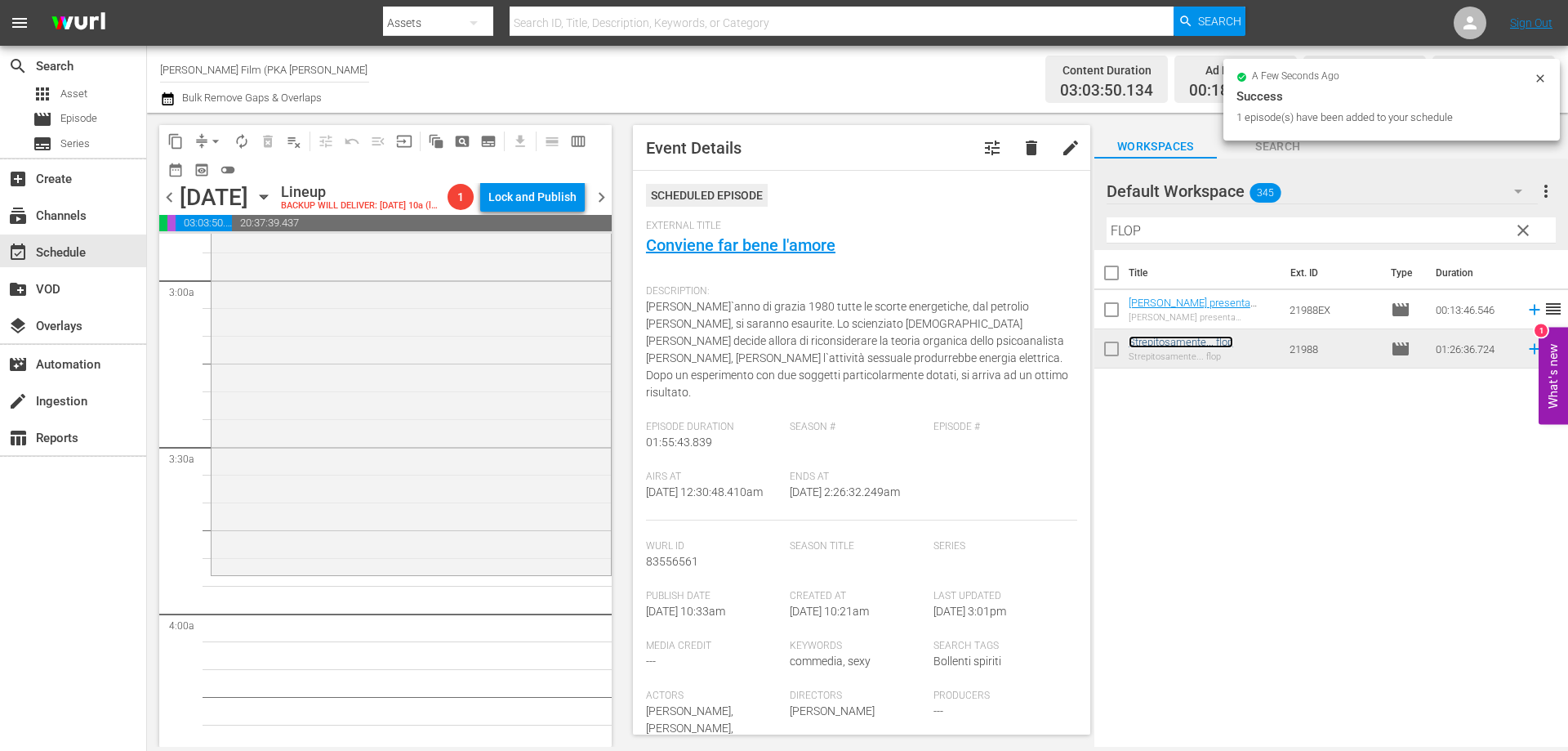
scroll to position [980, 0]
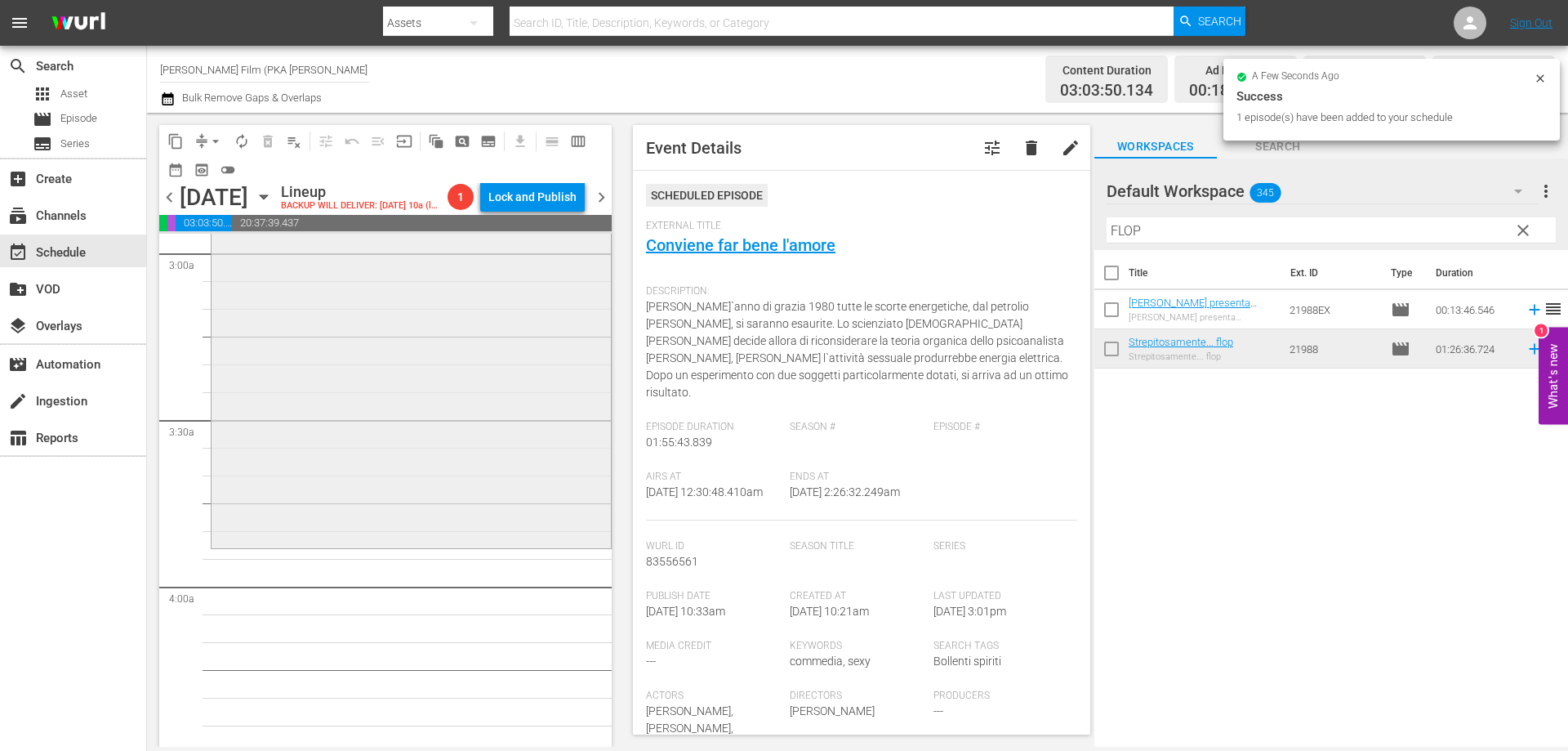
click at [460, 545] on div "Strepitosamente... flop reorder" at bounding box center [411, 307] width 400 height 476
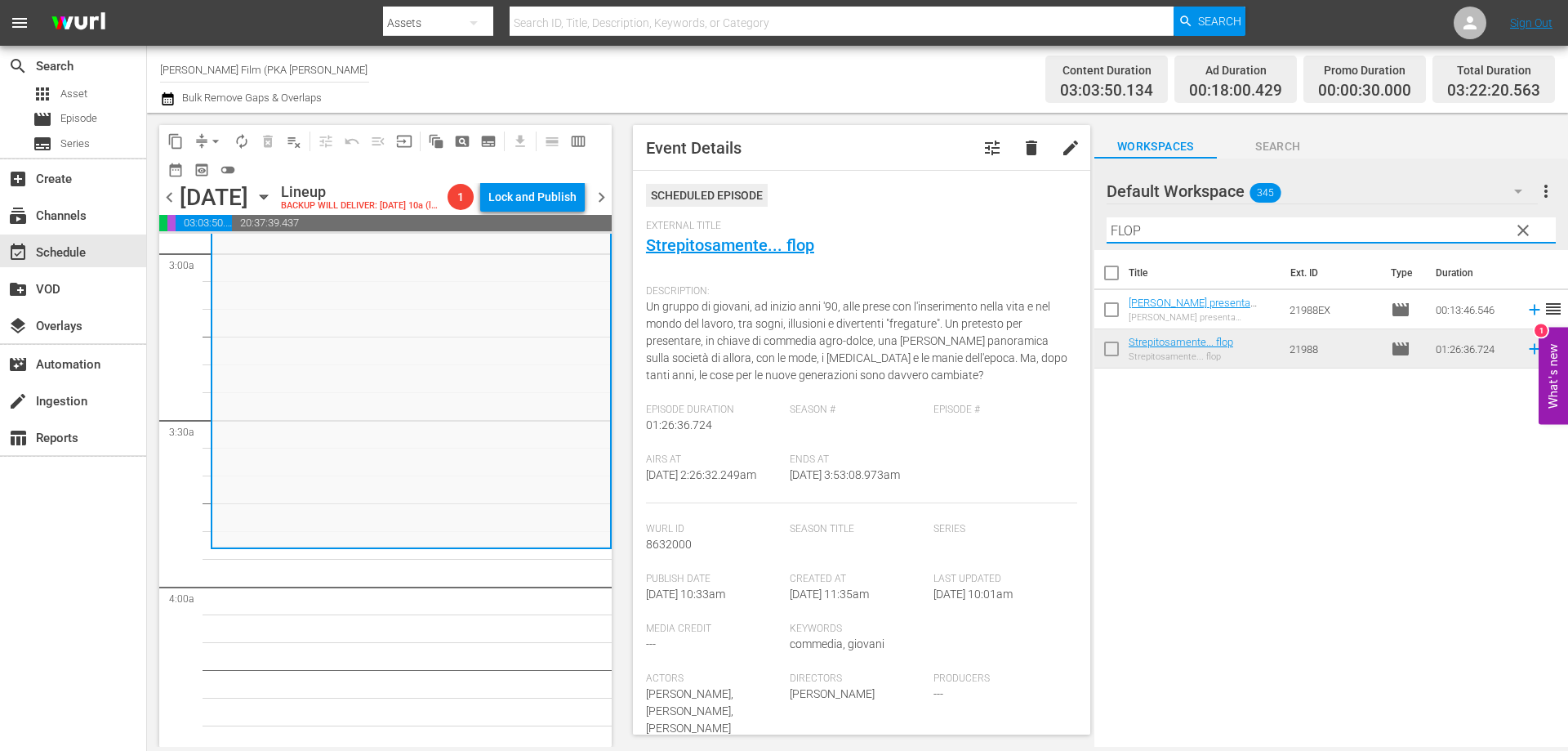
drag, startPoint x: 1205, startPoint y: 235, endPoint x: 1066, endPoint y: 222, distance: 139.6
click at [1066, 222] on div "content_copy compress arrow_drop_down autorenew_outlined delete_forever_outline…" at bounding box center [857, 429] width 1421 height 634
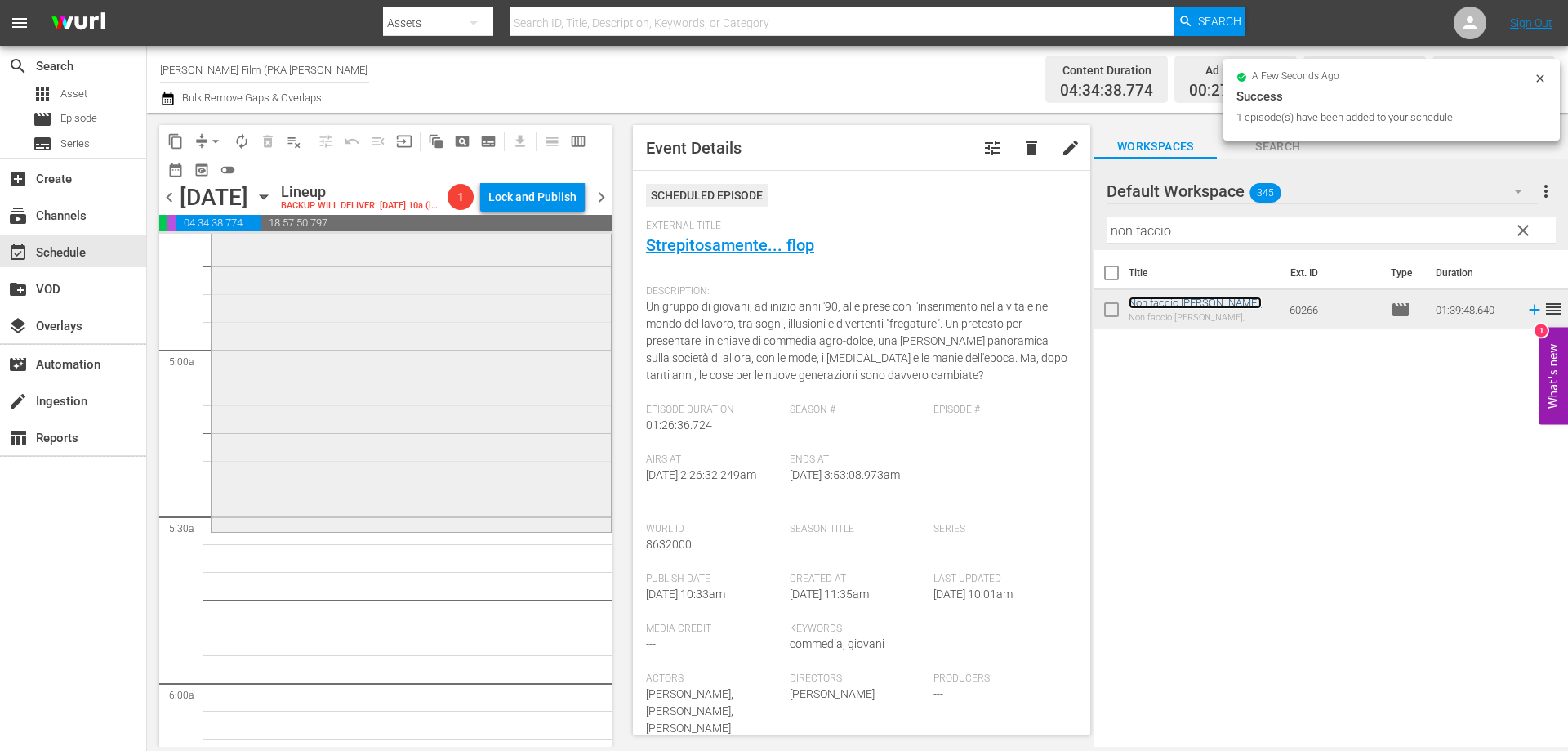
scroll to position [1552, 0]
click at [547, 528] on div "Non faccio [PERSON_NAME], [PERSON_NAME] l'amore reorder" at bounding box center [411, 253] width 400 height 550
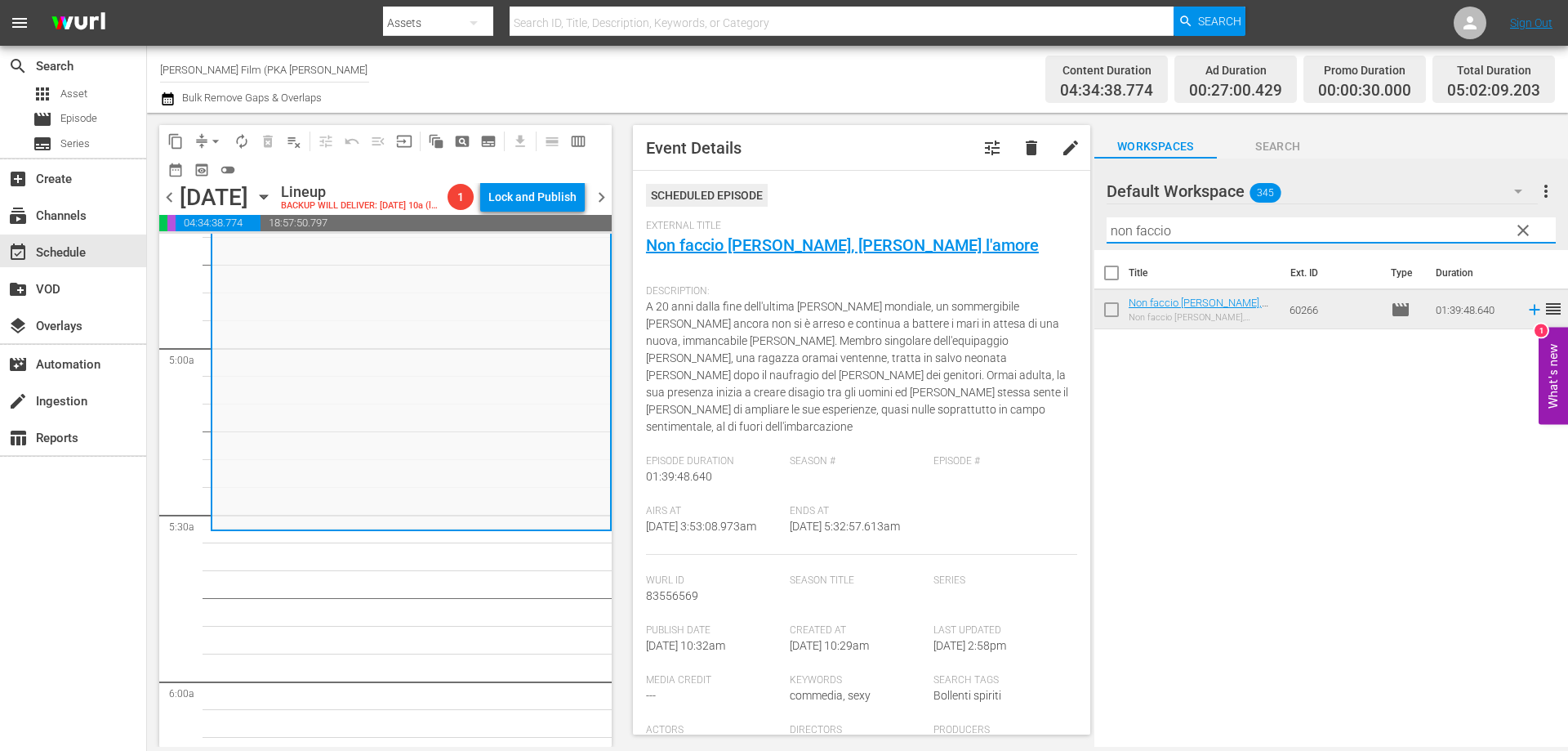
drag, startPoint x: 1180, startPoint y: 230, endPoint x: 1029, endPoint y: 211, distance: 152.2
click at [1029, 211] on div "content_copy compress arrow_drop_down autorenew_outlined delete_forever_outline…" at bounding box center [857, 429] width 1421 height 634
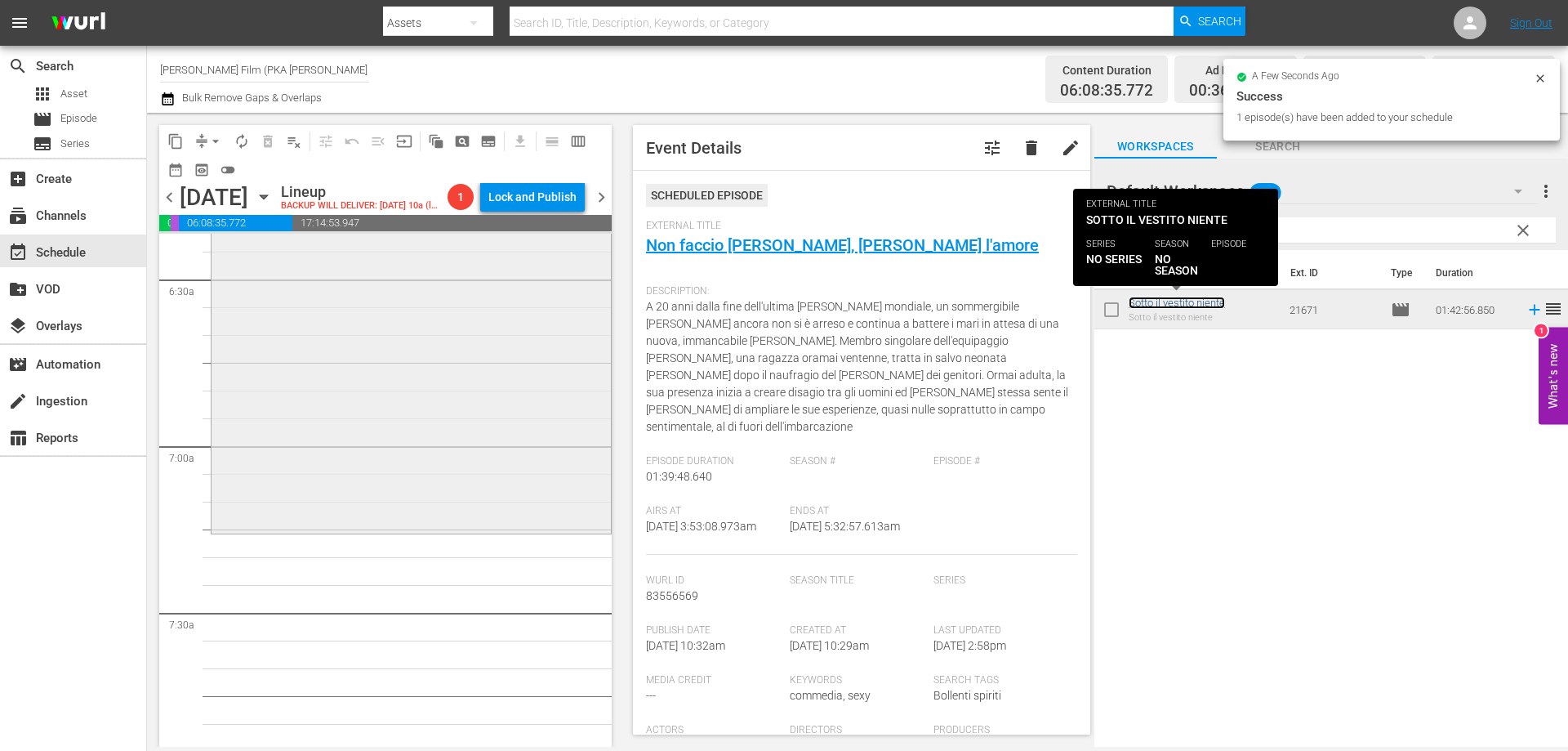
scroll to position [2124, 0]
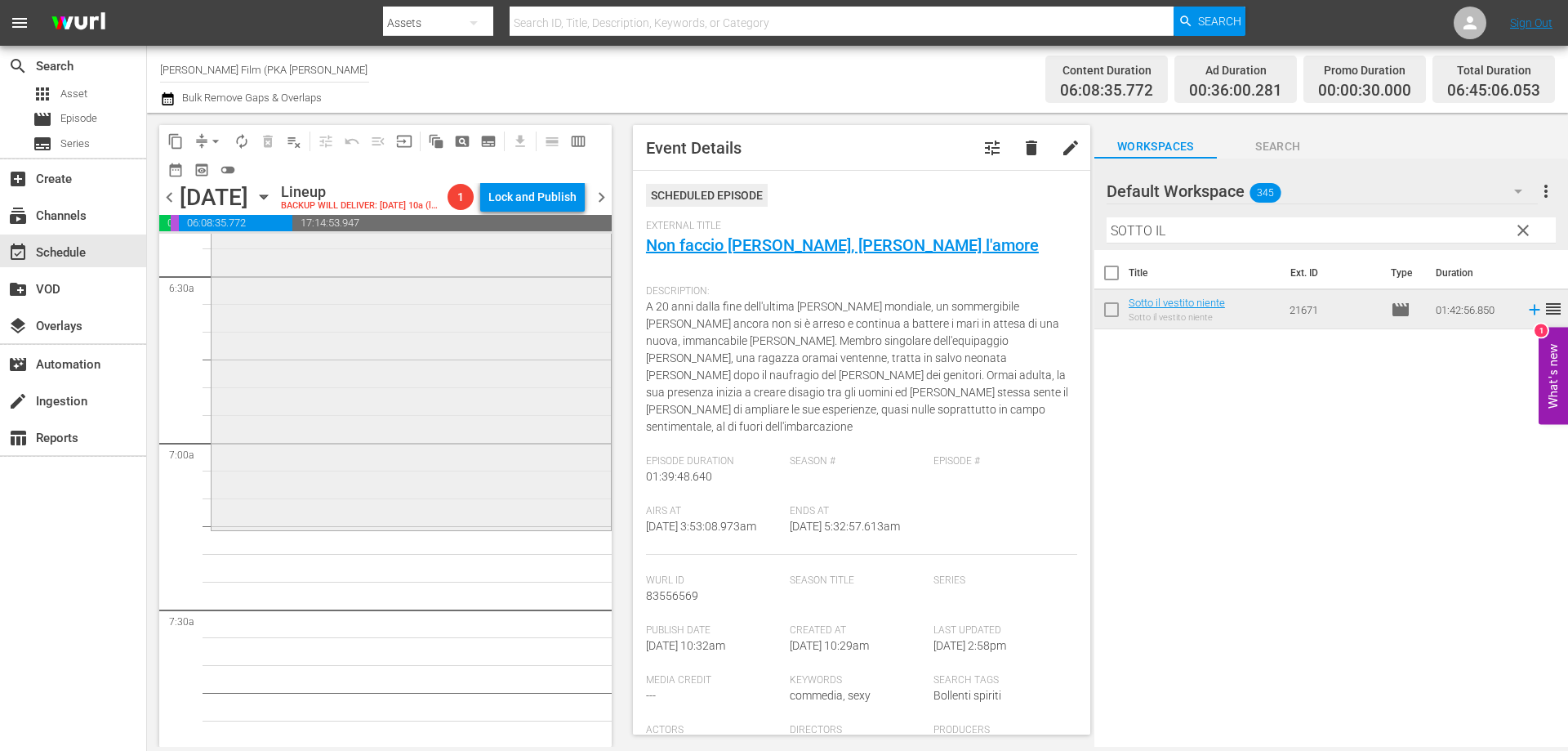
click at [300, 506] on div "Sotto il vestito niente reorder" at bounding box center [411, 243] width 400 height 567
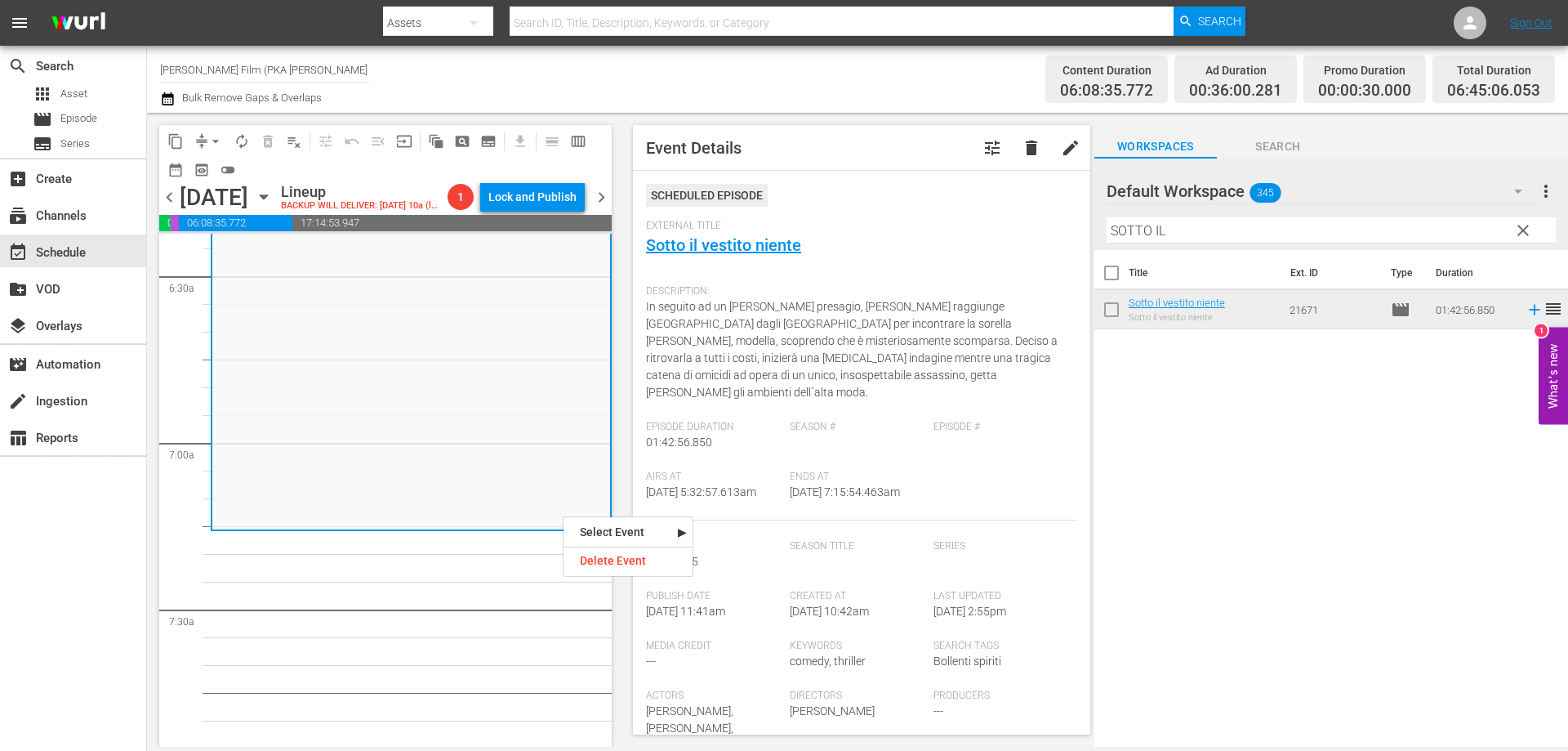
drag, startPoint x: 1092, startPoint y: 220, endPoint x: 951, endPoint y: 204, distance: 141.9
click at [952, 204] on div "content_copy compress arrow_drop_down autorenew_outlined delete_forever_outline…" at bounding box center [857, 429] width 1421 height 634
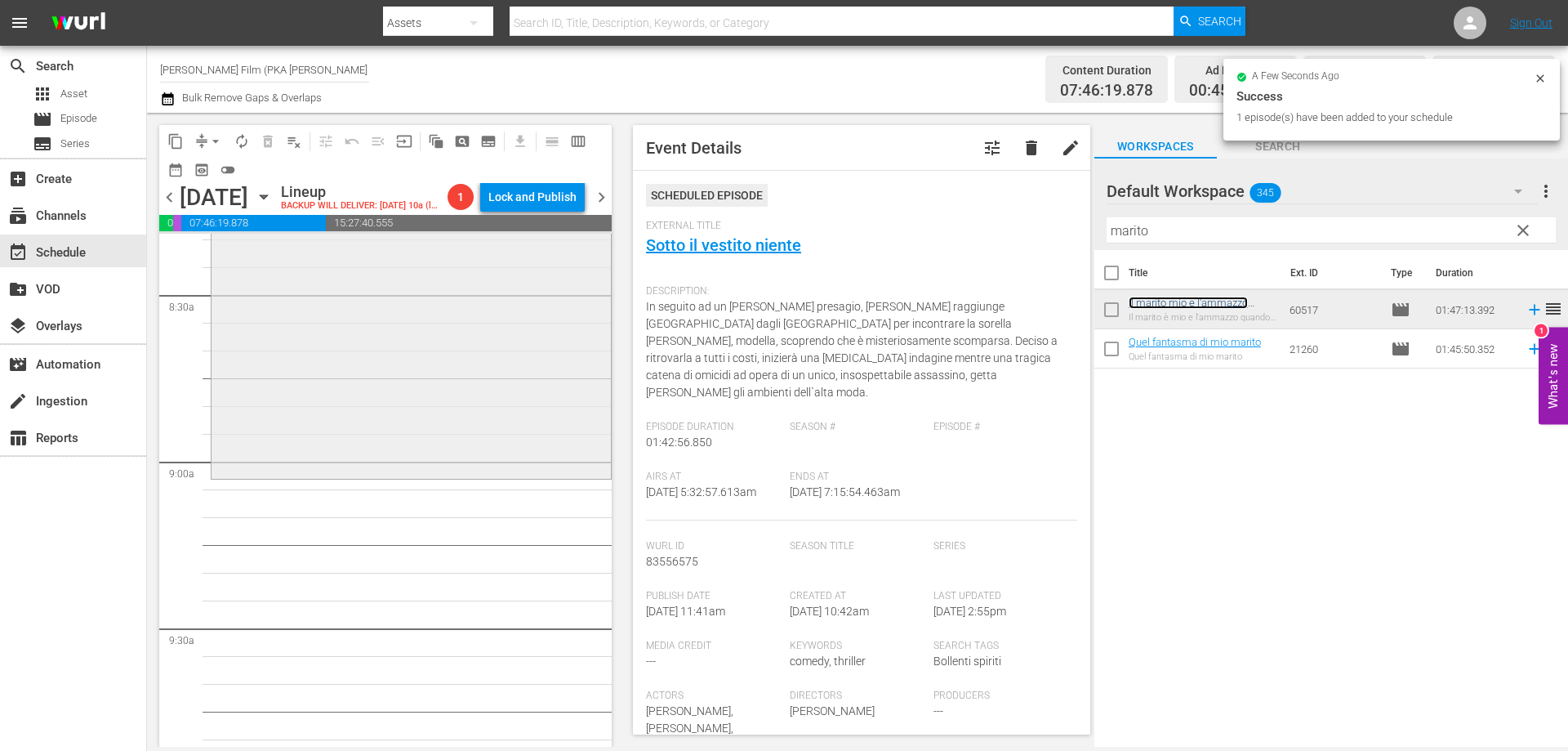
scroll to position [2778, 0]
click at [461, 469] on div "Il marito mio e l'ammazzo quando mi pare reorder" at bounding box center [411, 174] width 400 height 591
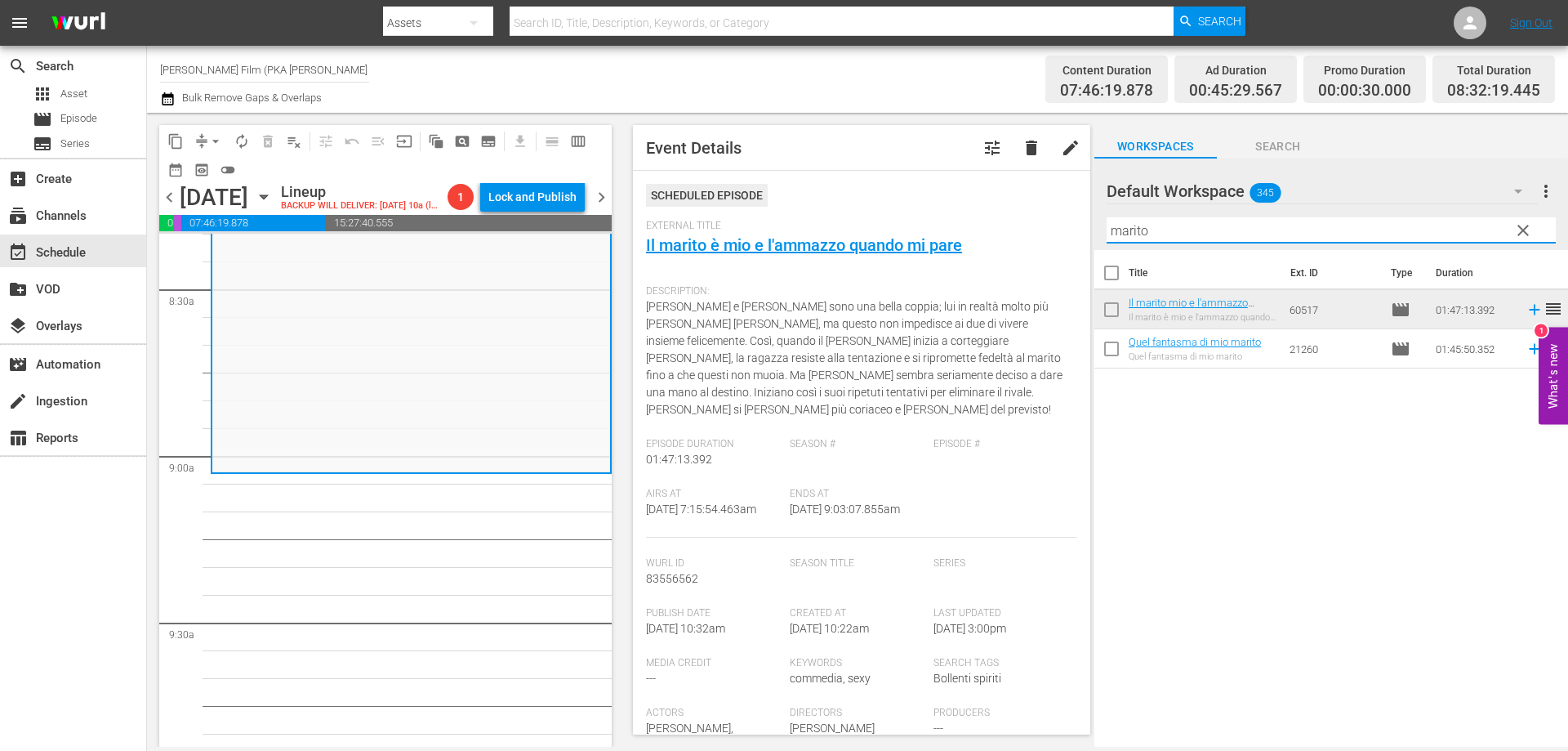
drag, startPoint x: 1156, startPoint y: 231, endPoint x: 1054, endPoint y: 215, distance: 103.2
click at [1056, 215] on div "content_copy compress arrow_drop_down autorenew_outlined delete_forever_outline…" at bounding box center [857, 429] width 1421 height 634
click at [1054, 215] on div "Scheduled Episode" at bounding box center [862, 202] width 431 height 36
drag, startPoint x: 1181, startPoint y: 227, endPoint x: 983, endPoint y: 211, distance: 198.6
click at [1009, 216] on div "content_copy compress arrow_drop_down autorenew_outlined delete_forever_outline…" at bounding box center [857, 429] width 1421 height 634
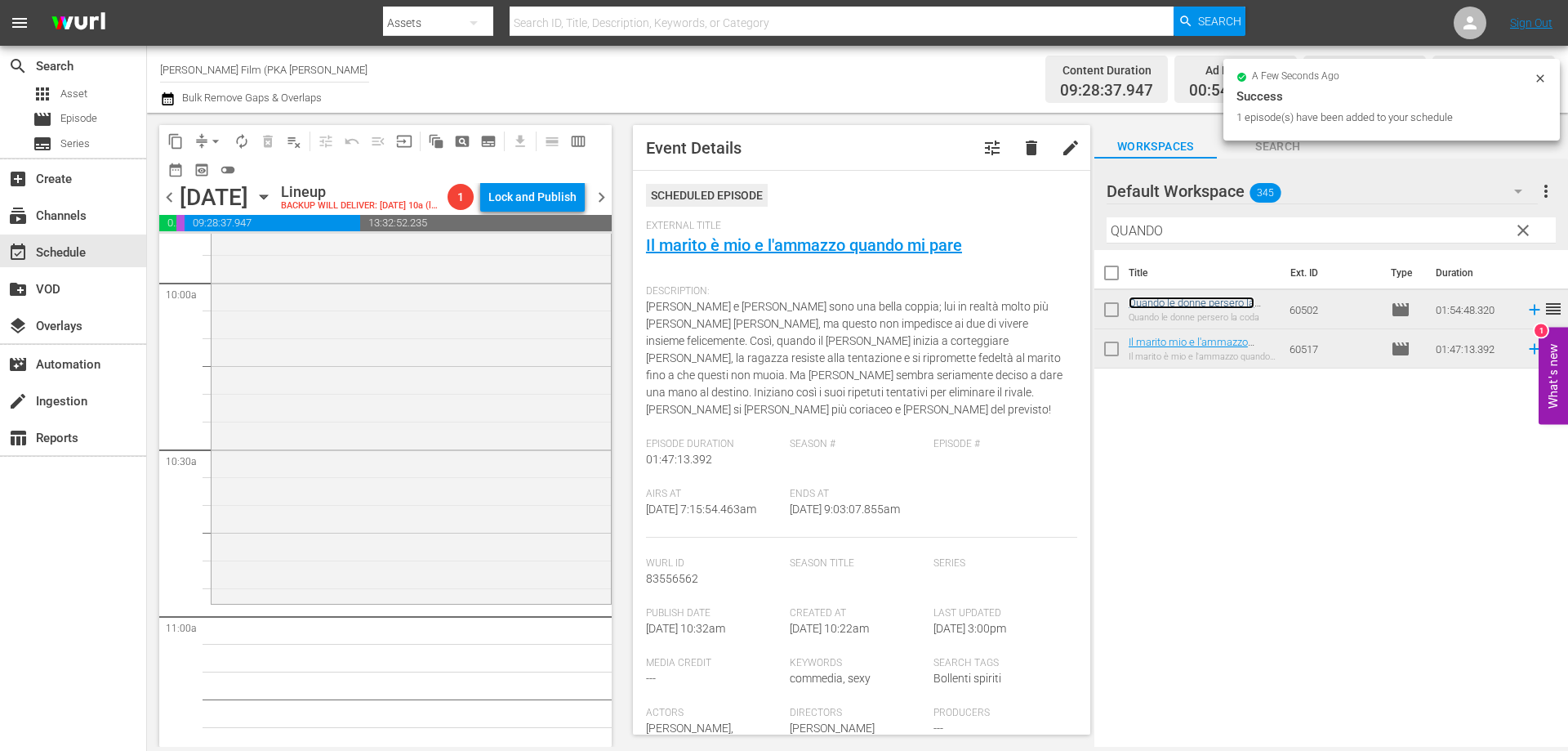
scroll to position [3432, 0]
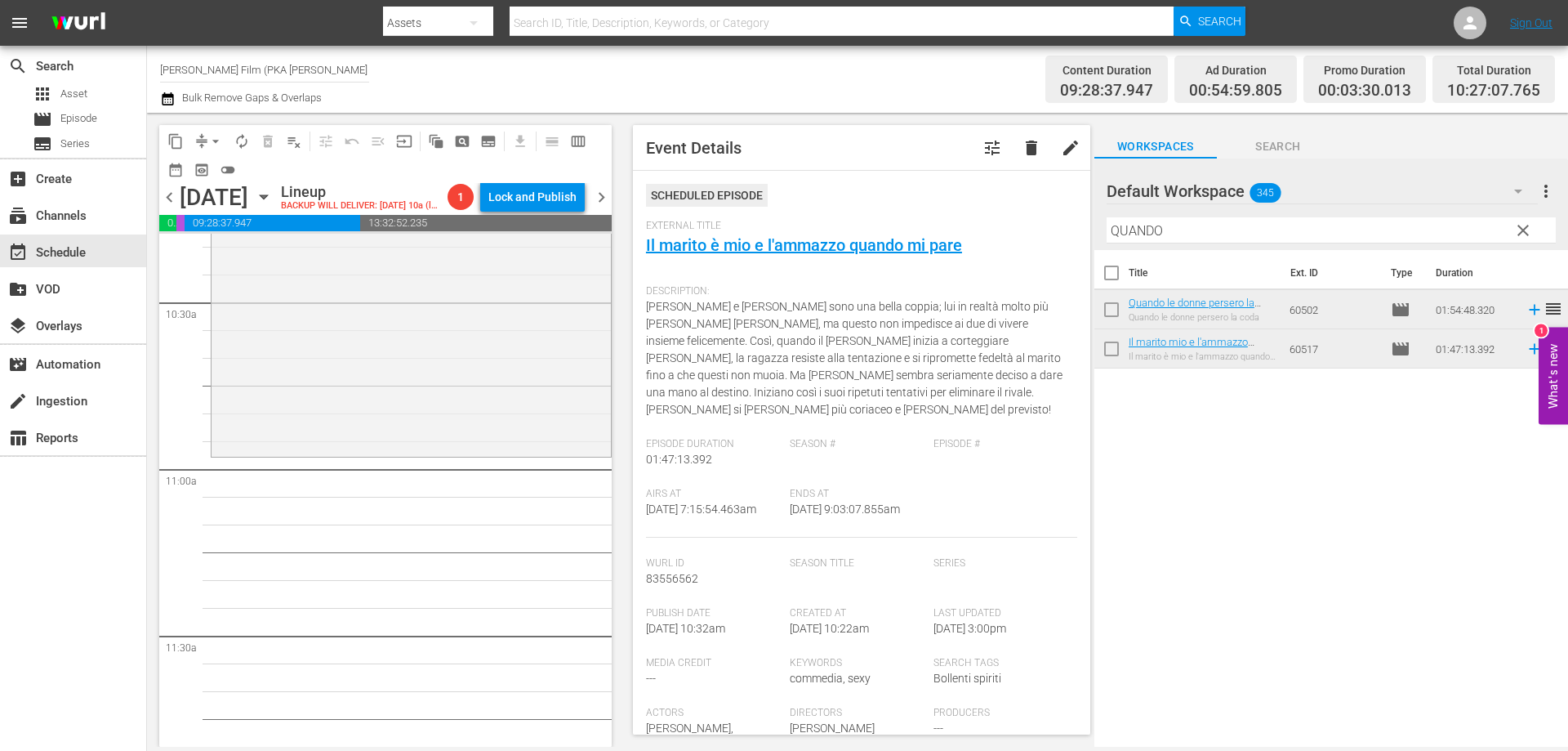
click at [433, 455] on div "Quando le donne persero la coda reorder" at bounding box center [411, 137] width 400 height 634
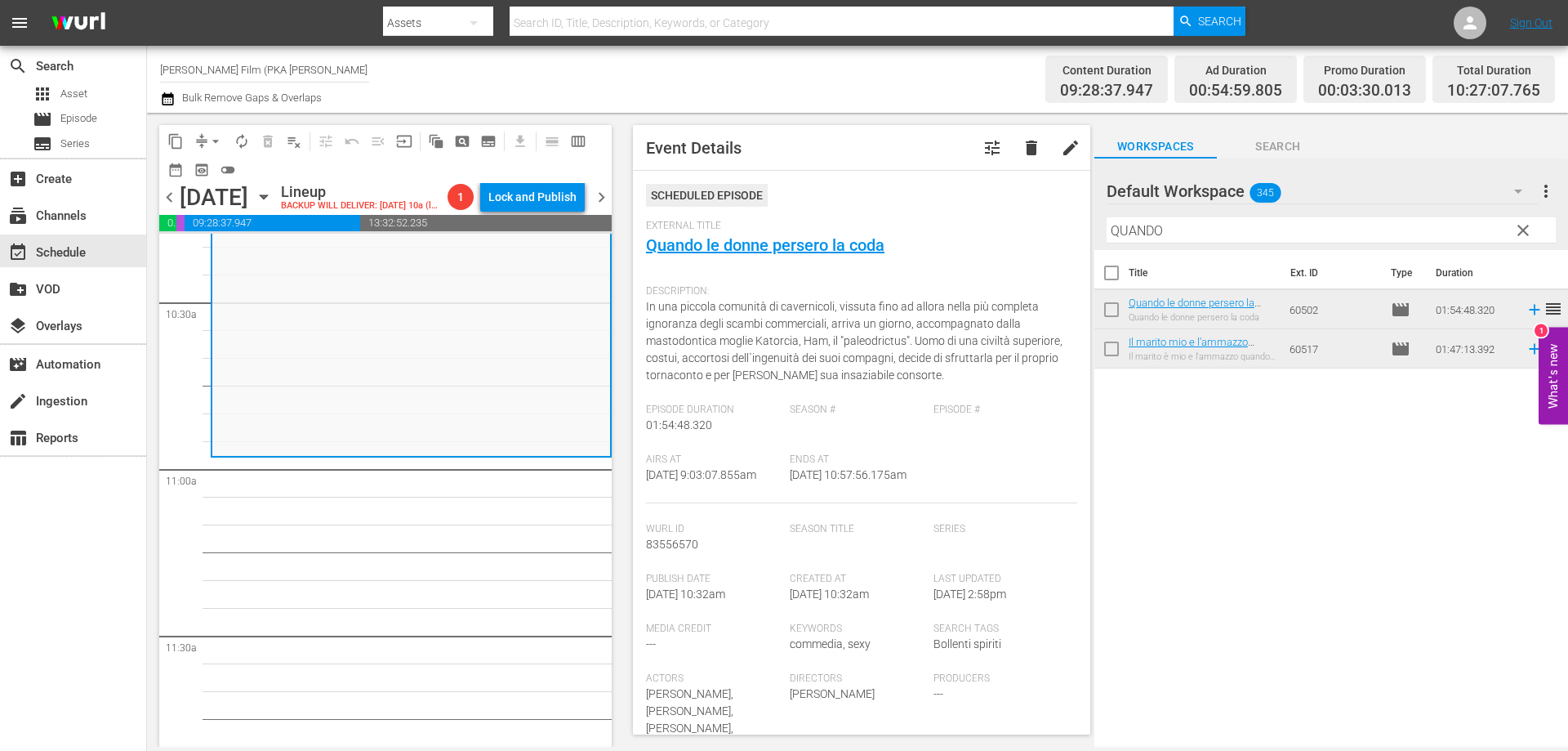
drag, startPoint x: 1180, startPoint y: 233, endPoint x: 922, endPoint y: 194, distance: 260.9
click at [924, 195] on div "content_copy compress arrow_drop_down autorenew_outlined delete_forever_outline…" at bounding box center [857, 429] width 1421 height 634
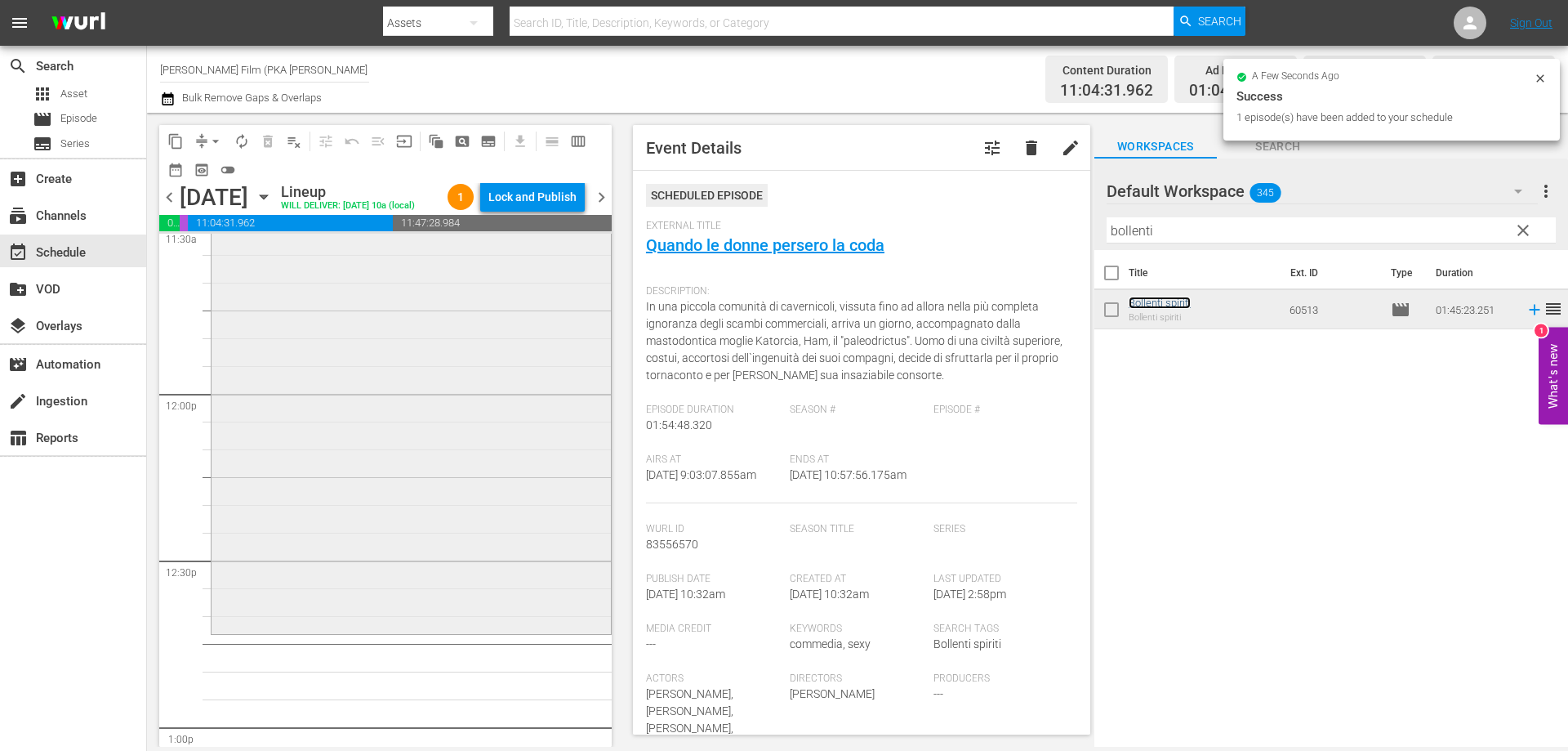
scroll to position [3922, 0]
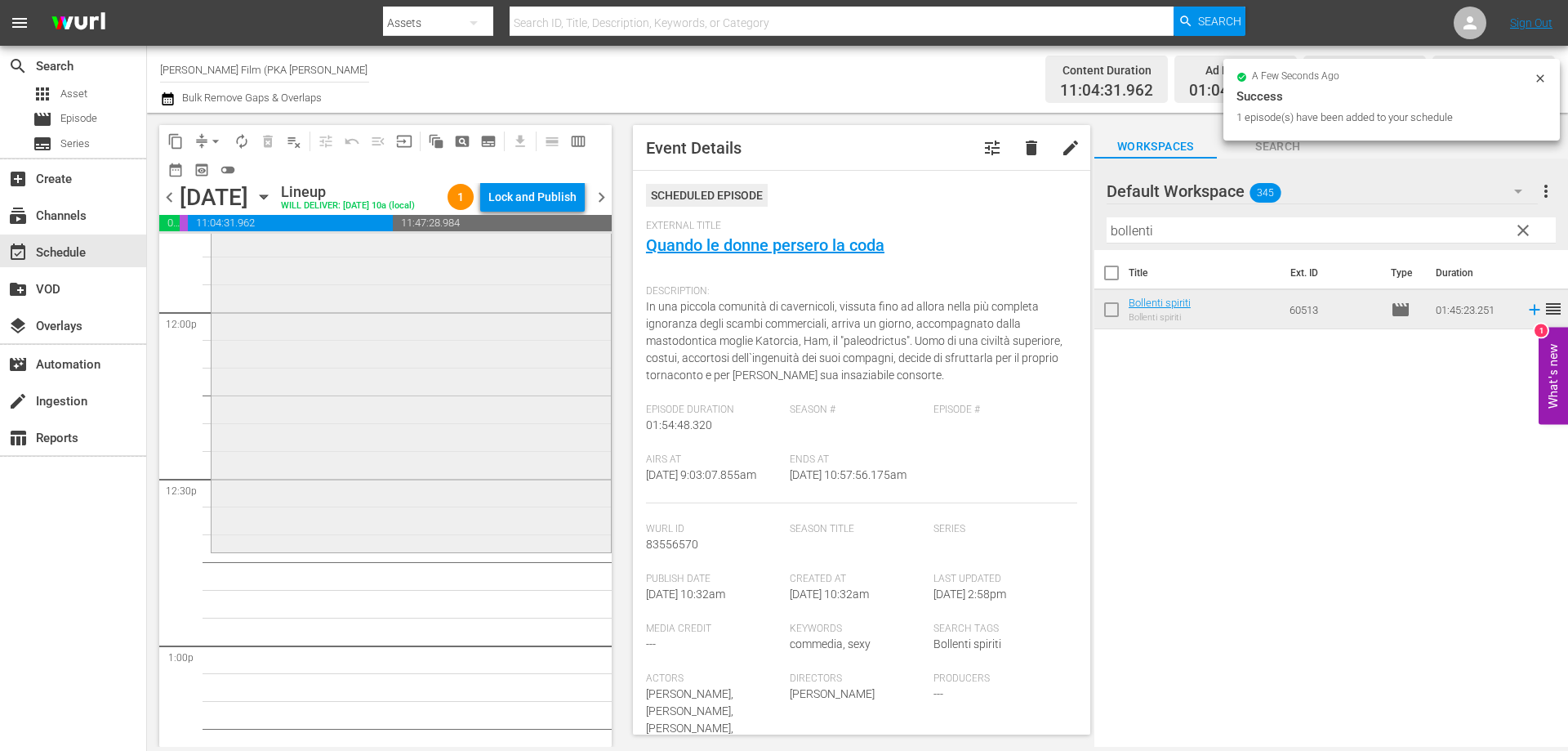
click at [496, 462] on div "Bollenti spiriti reorder" at bounding box center [411, 258] width 400 height 581
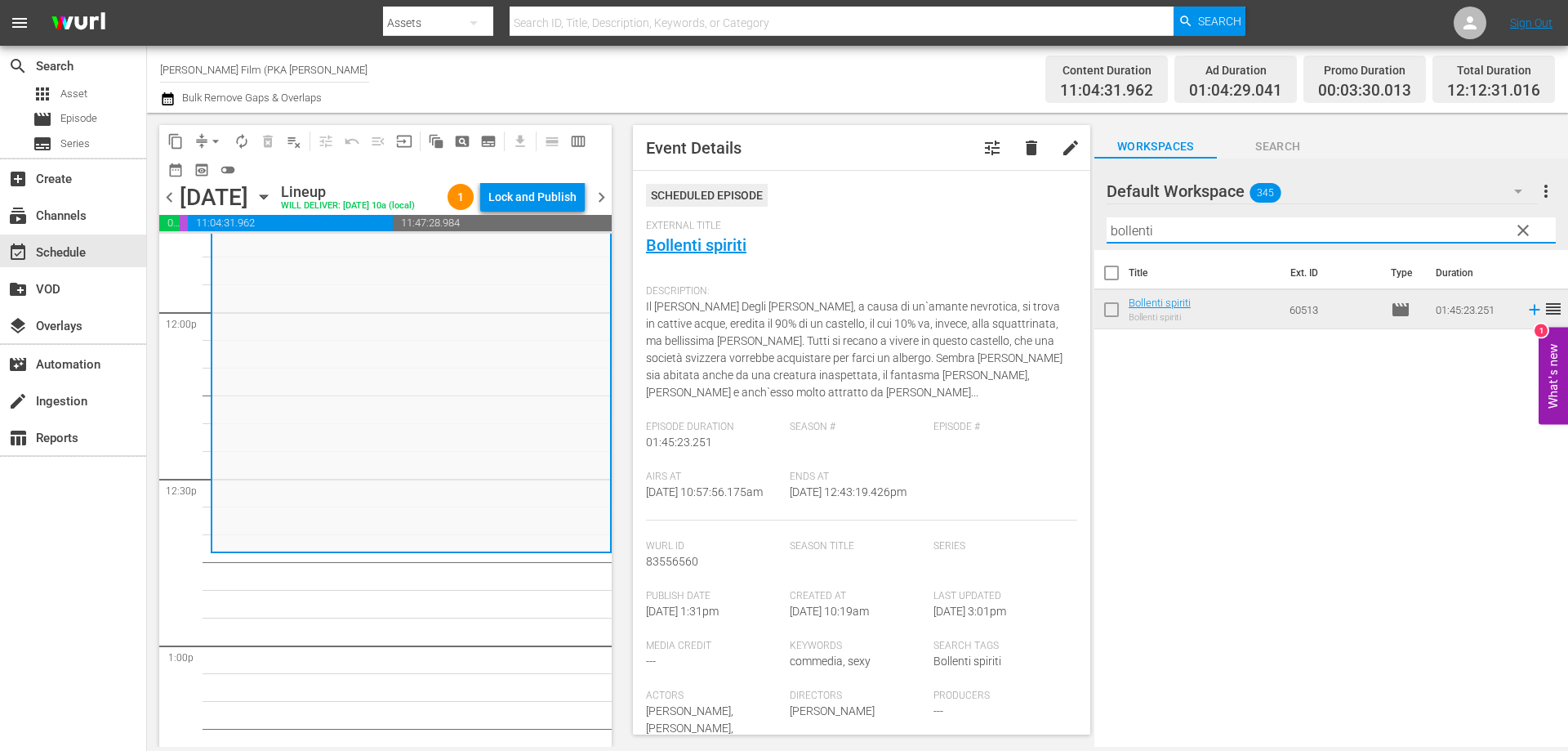
drag, startPoint x: 1168, startPoint y: 230, endPoint x: 974, endPoint y: 194, distance: 197.3
click at [989, 203] on div "content_copy compress arrow_drop_down autorenew_outlined delete_forever_outline…" at bounding box center [857, 429] width 1421 height 634
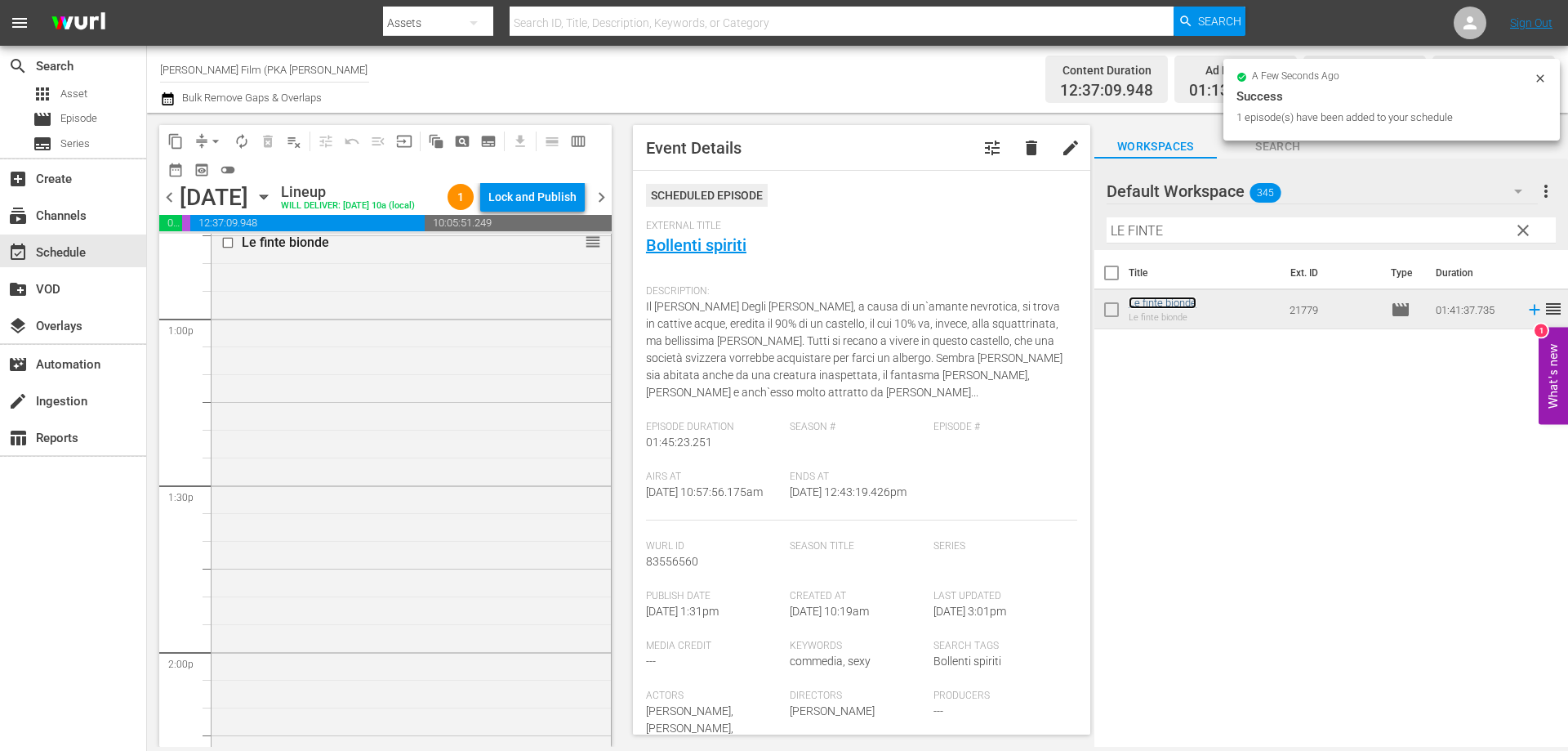
scroll to position [4576, 0]
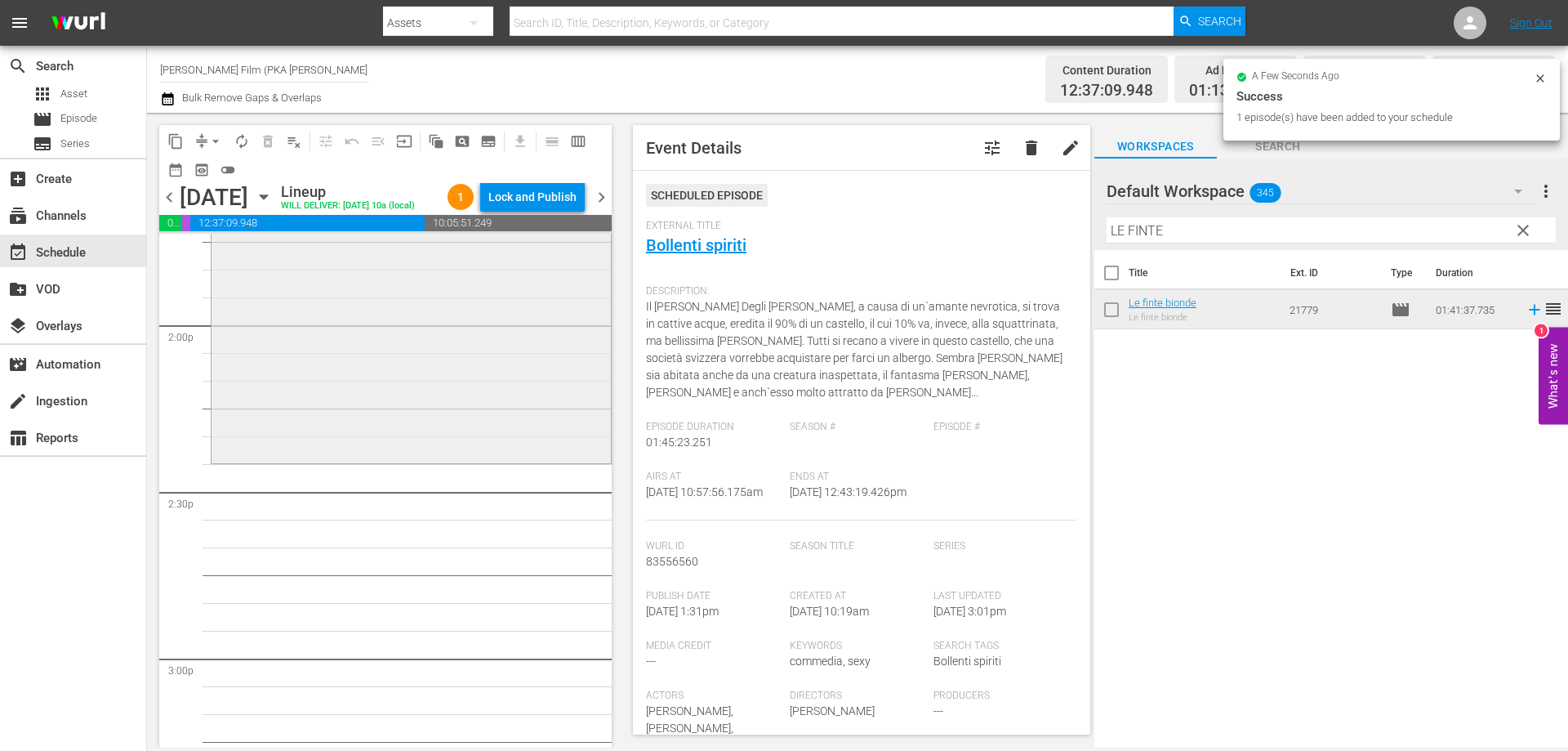
click at [489, 460] on div "Le finte bionde reorder" at bounding box center [411, 180] width 400 height 560
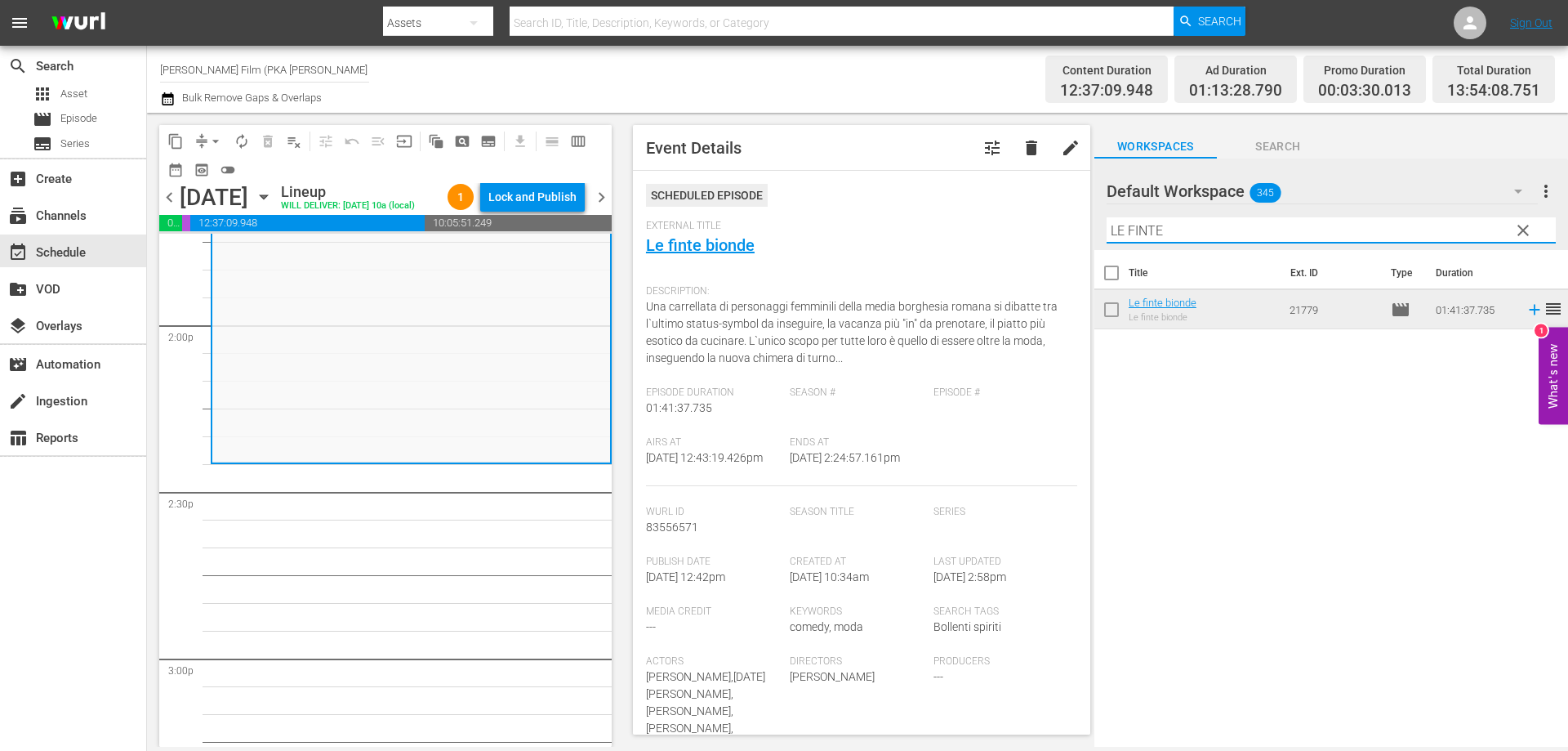
drag, startPoint x: 1176, startPoint y: 227, endPoint x: 953, endPoint y: 195, distance: 225.3
click at [973, 197] on div "content_copy compress arrow_drop_down autorenew_outlined delete_forever_outline…" at bounding box center [857, 429] width 1421 height 634
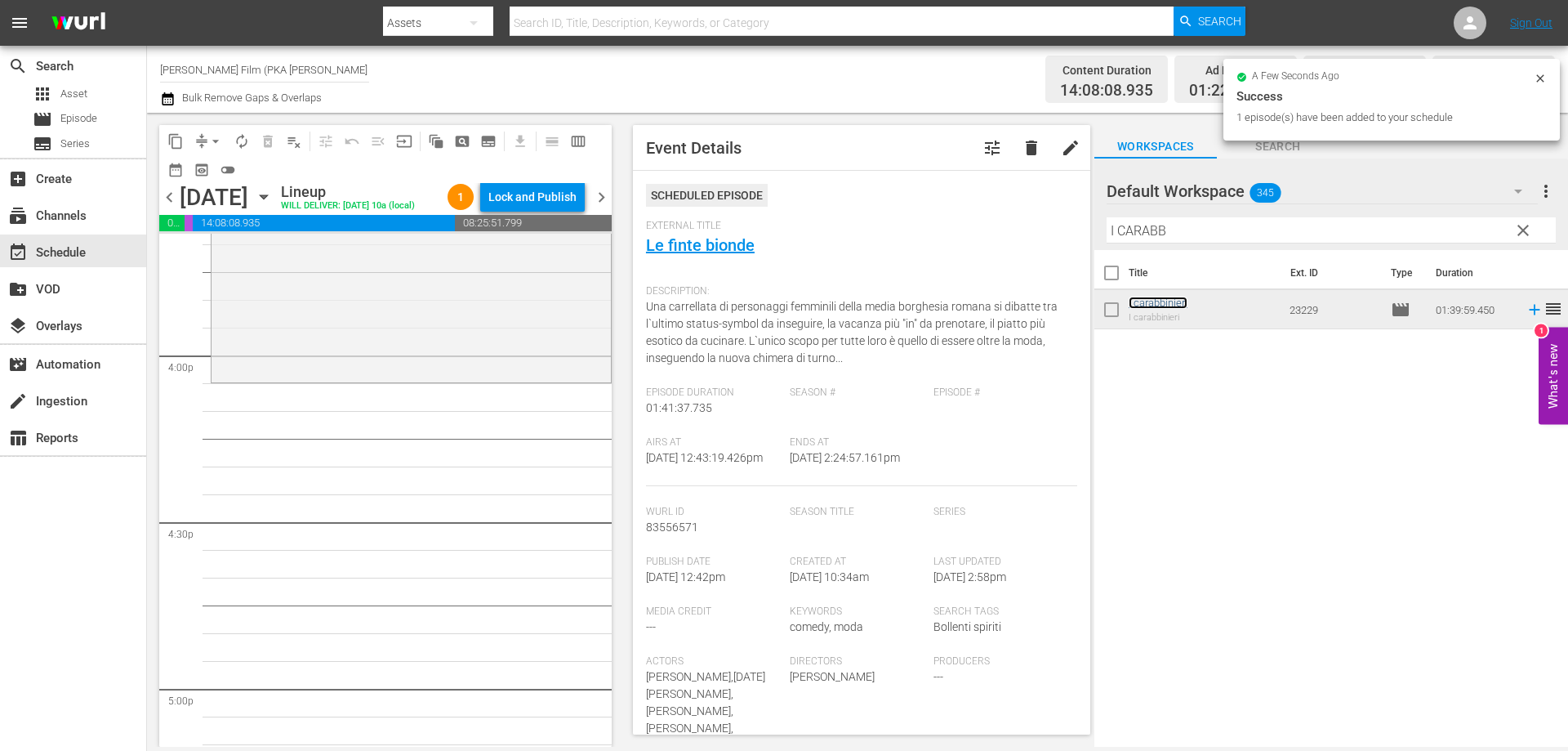
scroll to position [5229, 0]
click at [448, 362] on div "I carabbinieri reorder" at bounding box center [411, 87] width 400 height 551
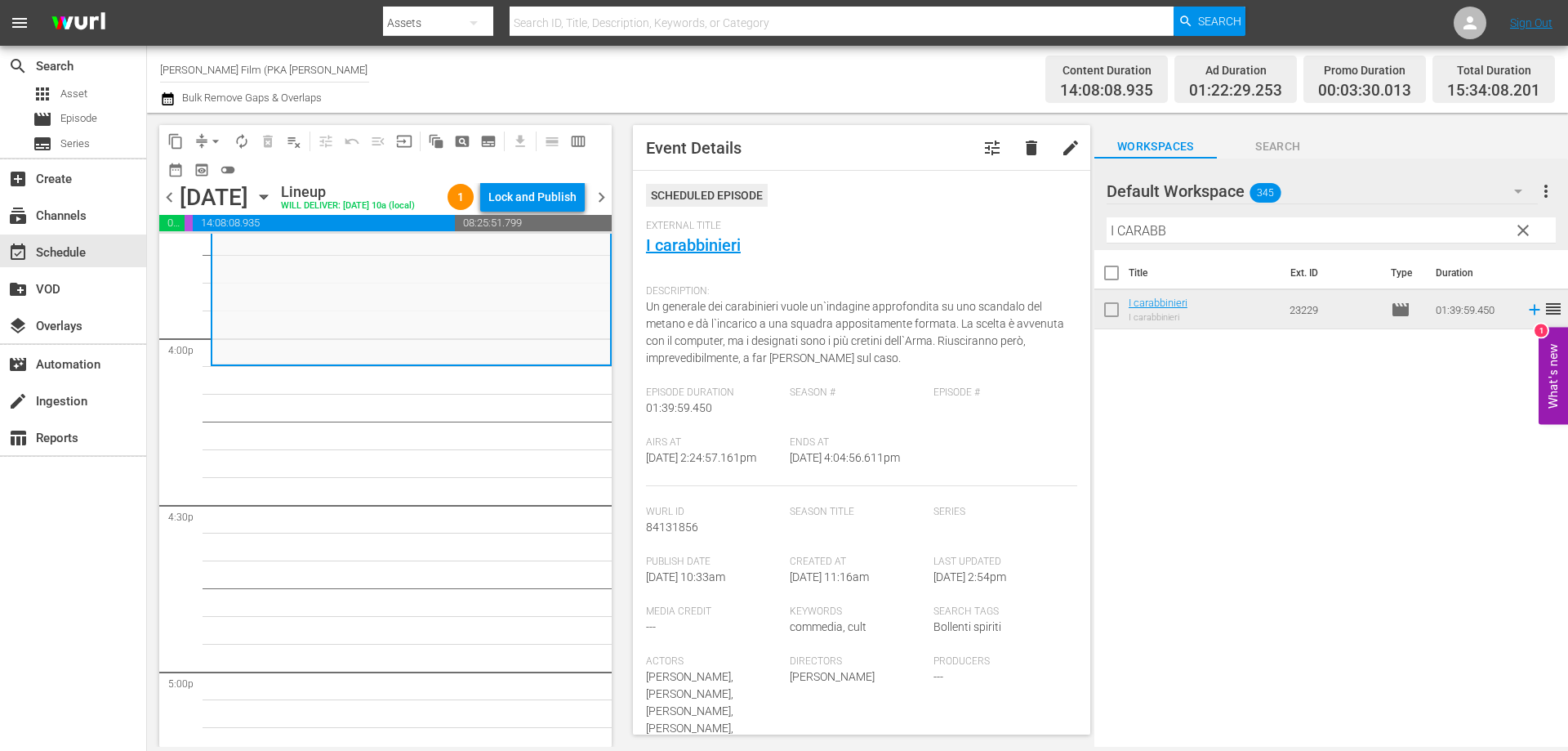
drag, startPoint x: 1172, startPoint y: 235, endPoint x: 1051, endPoint y: 214, distance: 122.8
click at [1055, 215] on div "content_copy compress arrow_drop_down autorenew_outlined delete_forever_outline…" at bounding box center [857, 429] width 1421 height 634
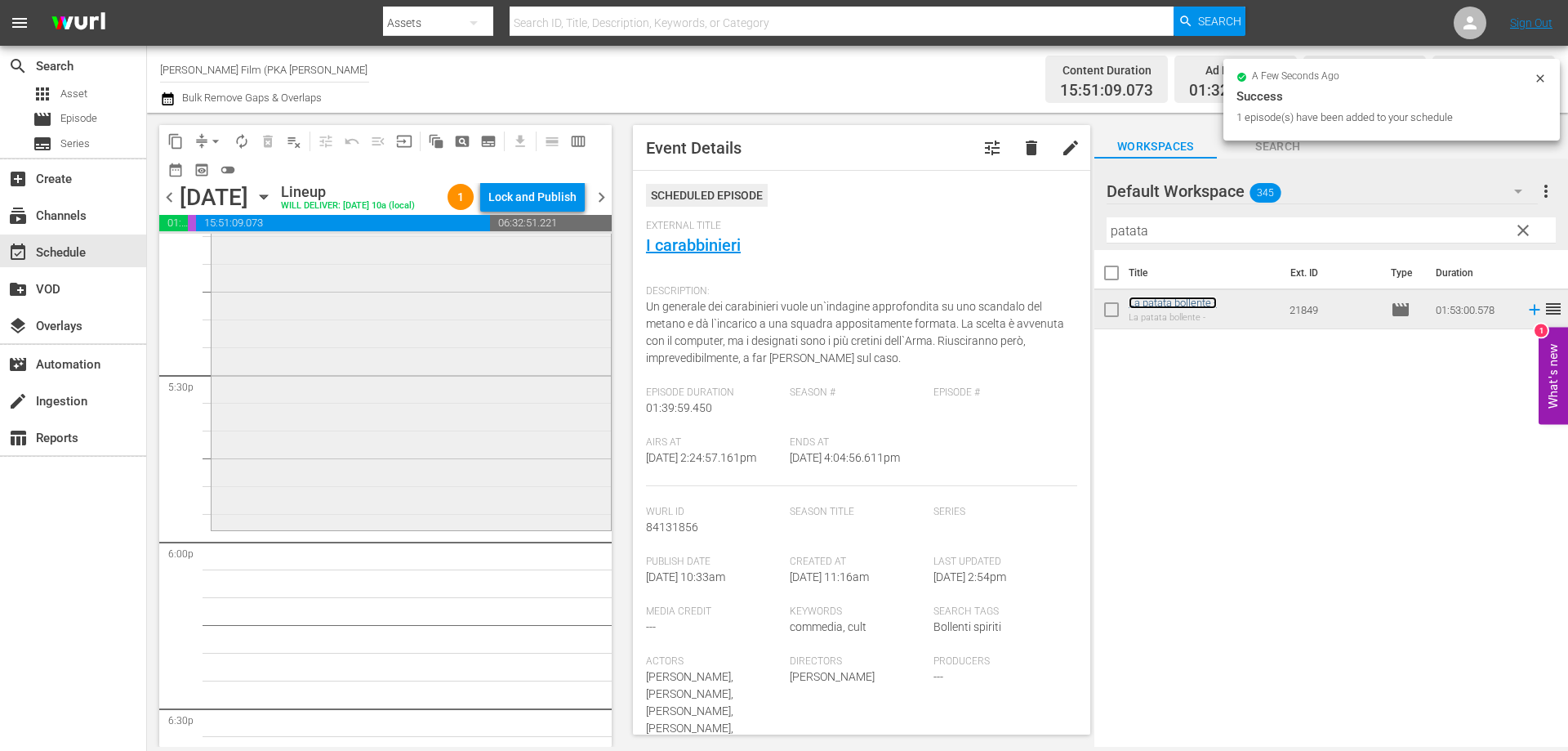
scroll to position [5719, 0]
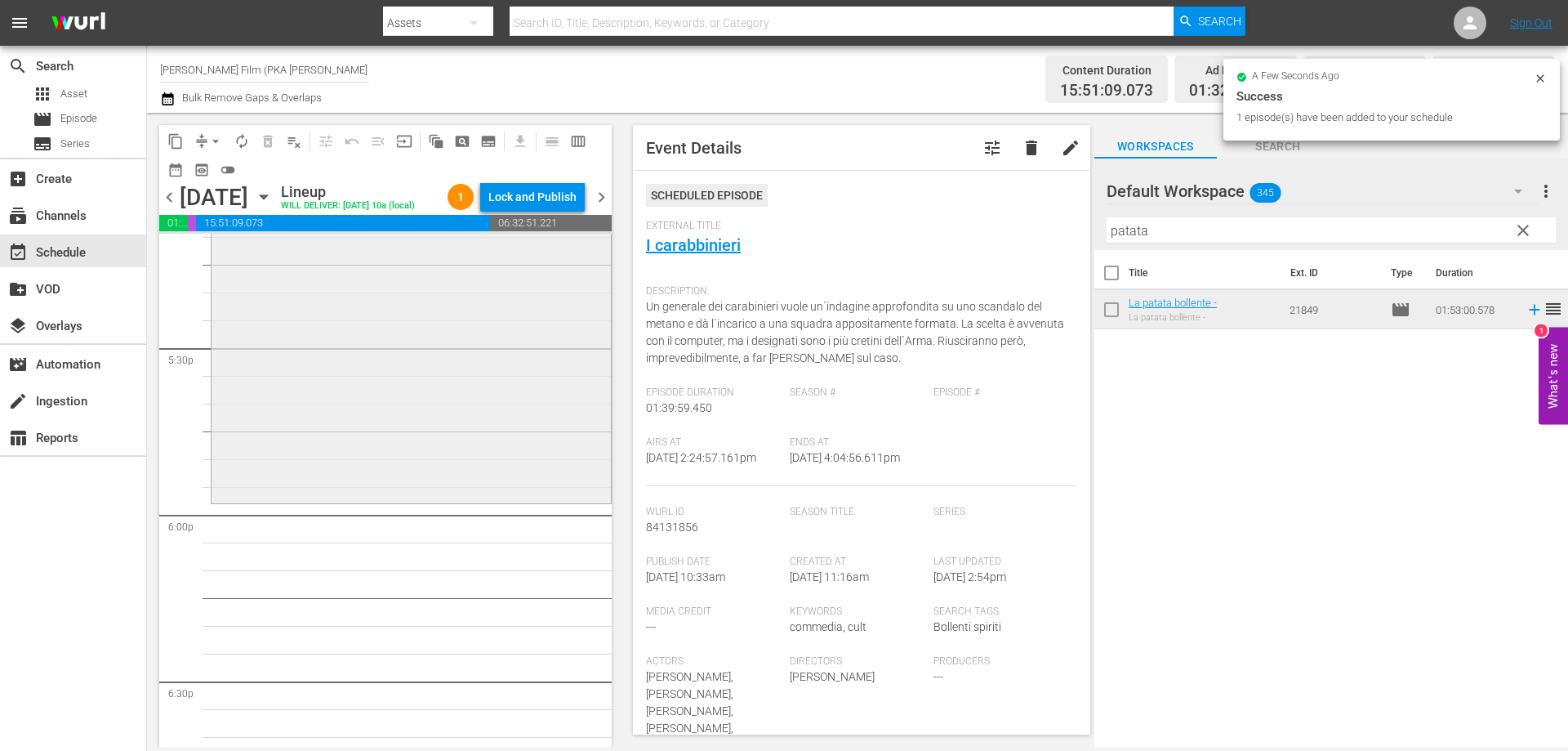
click at [459, 484] on div "La patata bollente - reorder" at bounding box center [411, 188] width 400 height 622
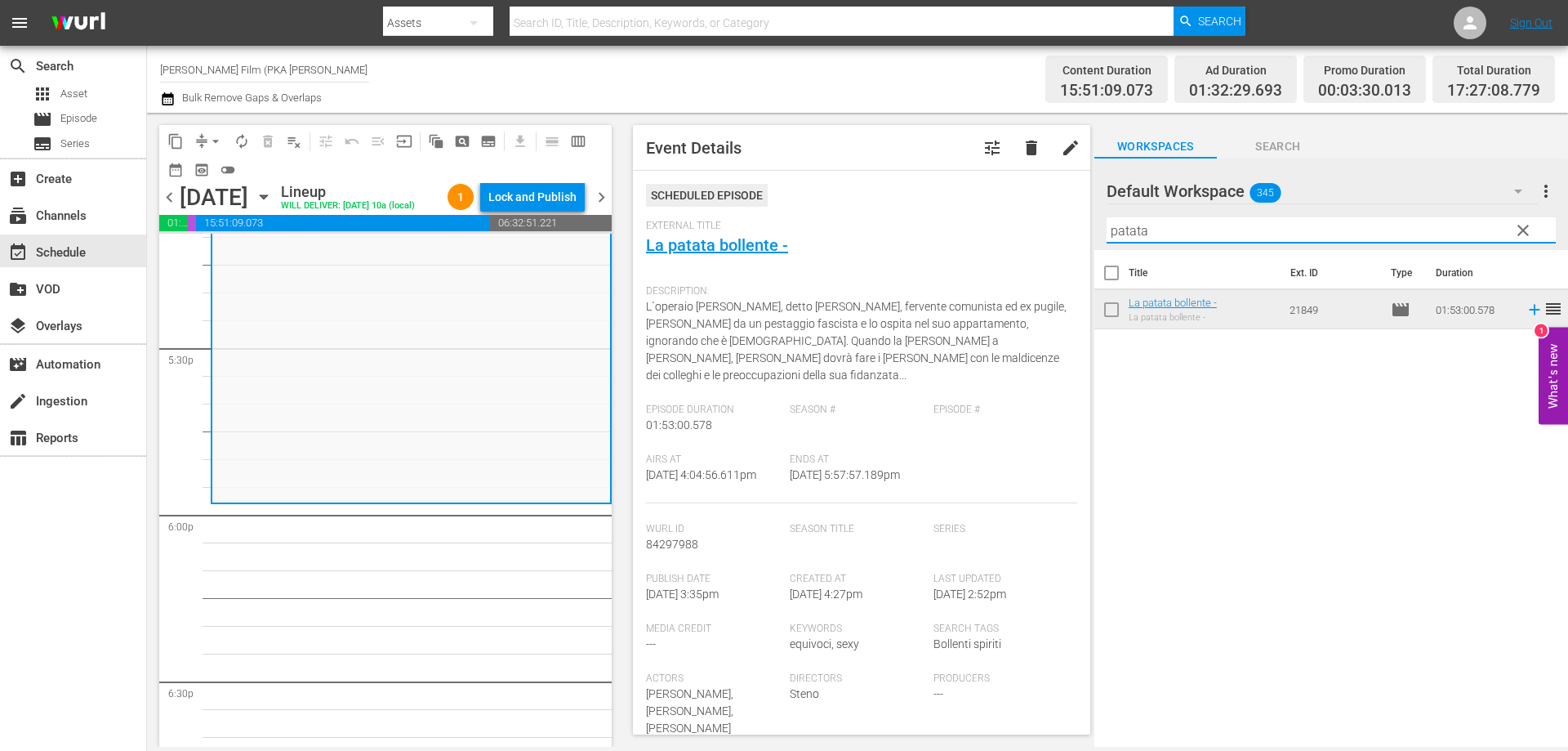
drag, startPoint x: 1180, startPoint y: 238, endPoint x: 1075, endPoint y: 229, distance: 105.4
click at [1088, 227] on div "content_copy compress arrow_drop_down autorenew_outlined delete_forever_outline…" at bounding box center [857, 429] width 1421 height 634
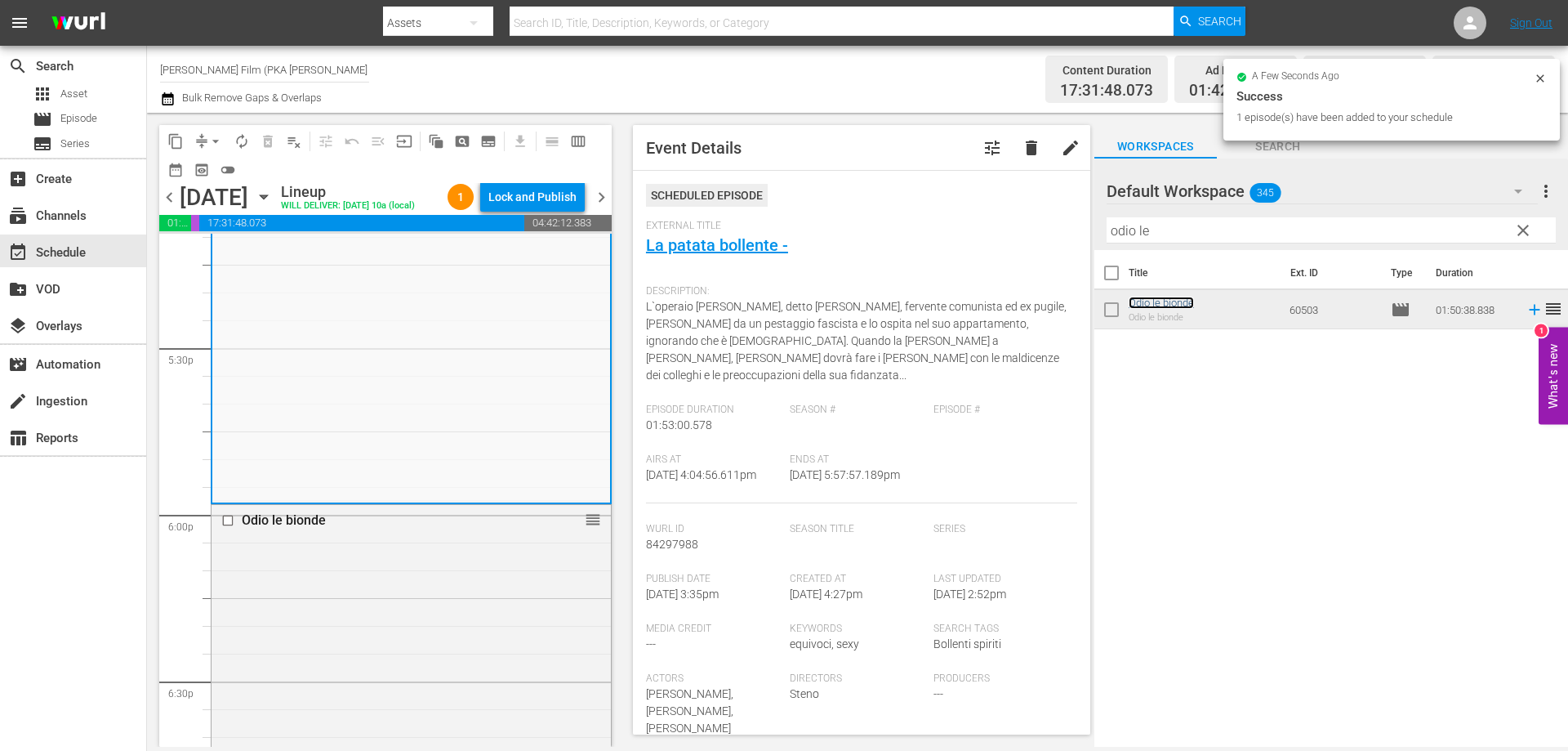
scroll to position [6210, 0]
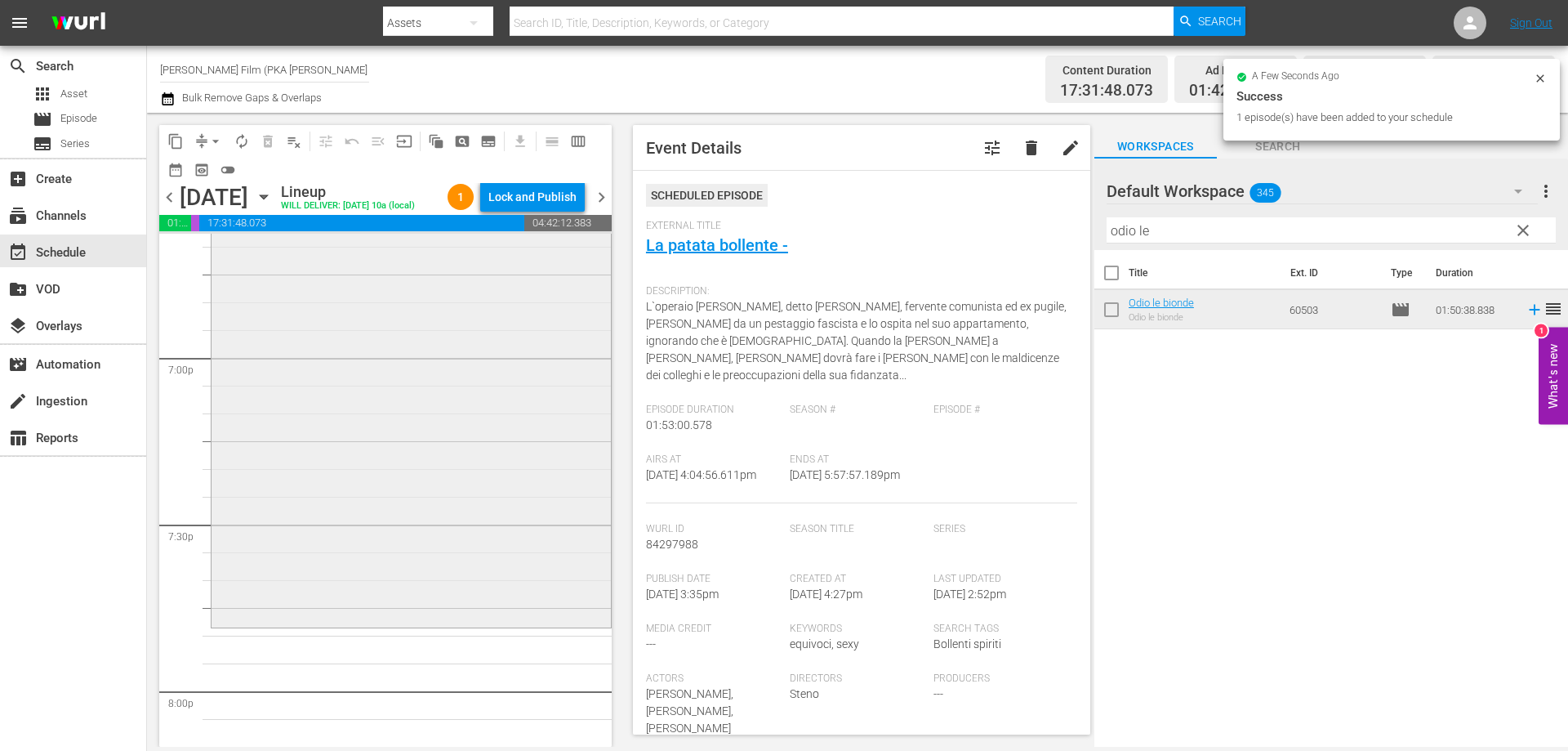
click at [500, 587] on div "Odio le bionde reorder" at bounding box center [411, 319] width 400 height 609
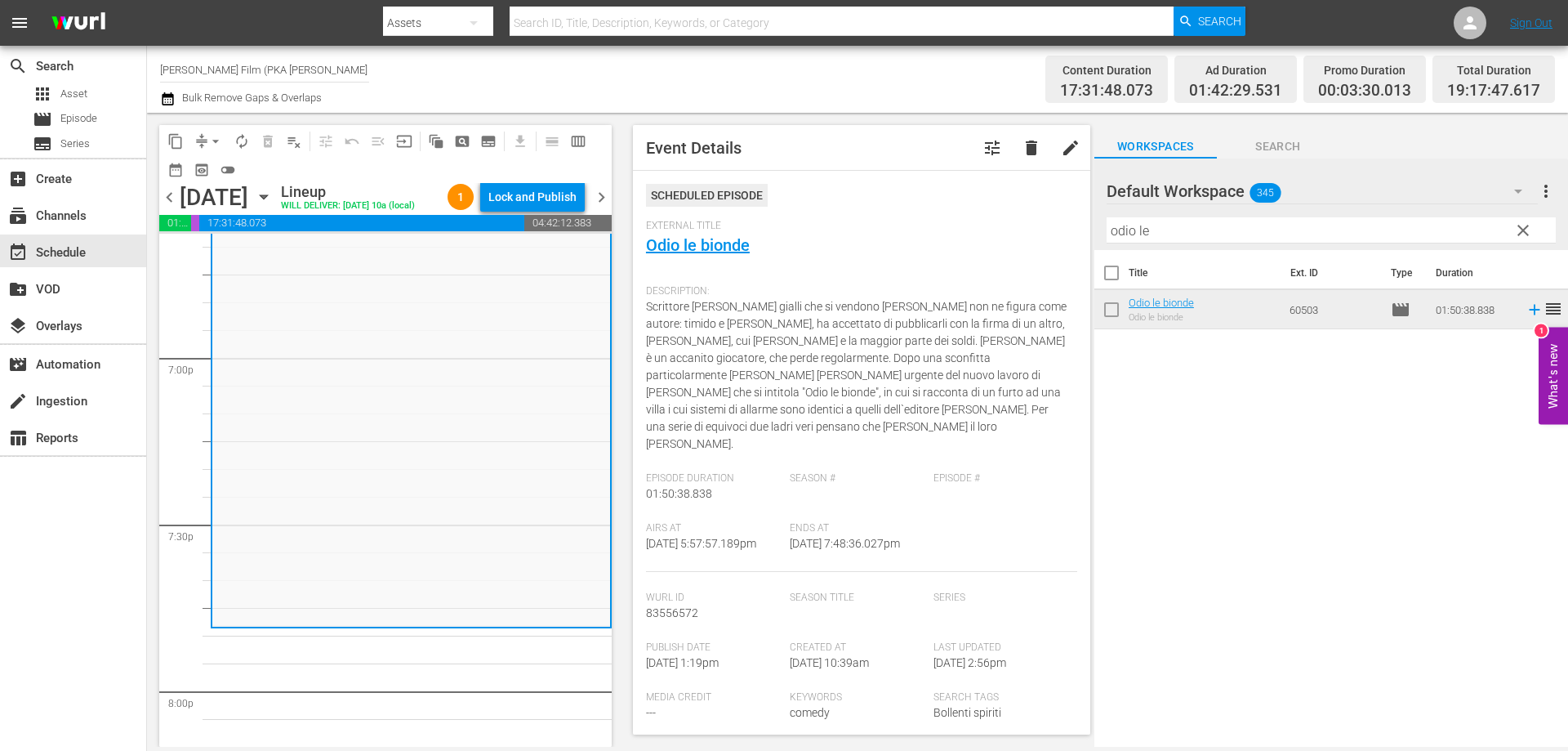
drag, startPoint x: 1215, startPoint y: 225, endPoint x: 1052, endPoint y: 209, distance: 163.8
click at [1065, 210] on div "content_copy compress arrow_drop_down autorenew_outlined delete_forever_outline…" at bounding box center [857, 429] width 1421 height 634
click at [1055, 209] on div "Scheduled Episode" at bounding box center [862, 202] width 431 height 36
drag, startPoint x: 1007, startPoint y: 233, endPoint x: 983, endPoint y: 233, distance: 24.0
click at [988, 233] on div "content_copy compress arrow_drop_down autorenew_outlined delete_forever_outline…" at bounding box center [857, 429] width 1421 height 634
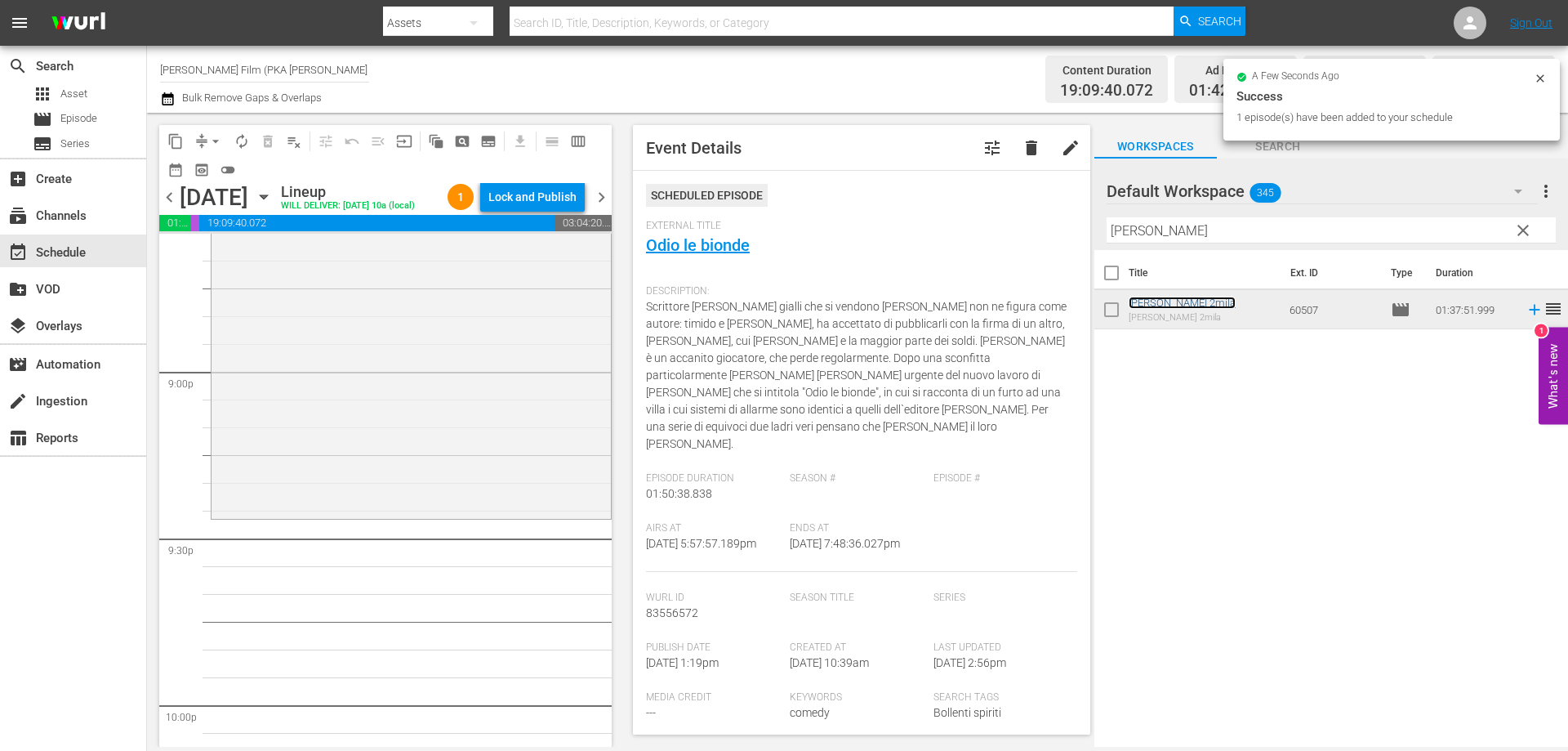
scroll to position [6863, 0]
click at [486, 511] on div "[PERSON_NAME] 2mila reorder" at bounding box center [411, 244] width 400 height 538
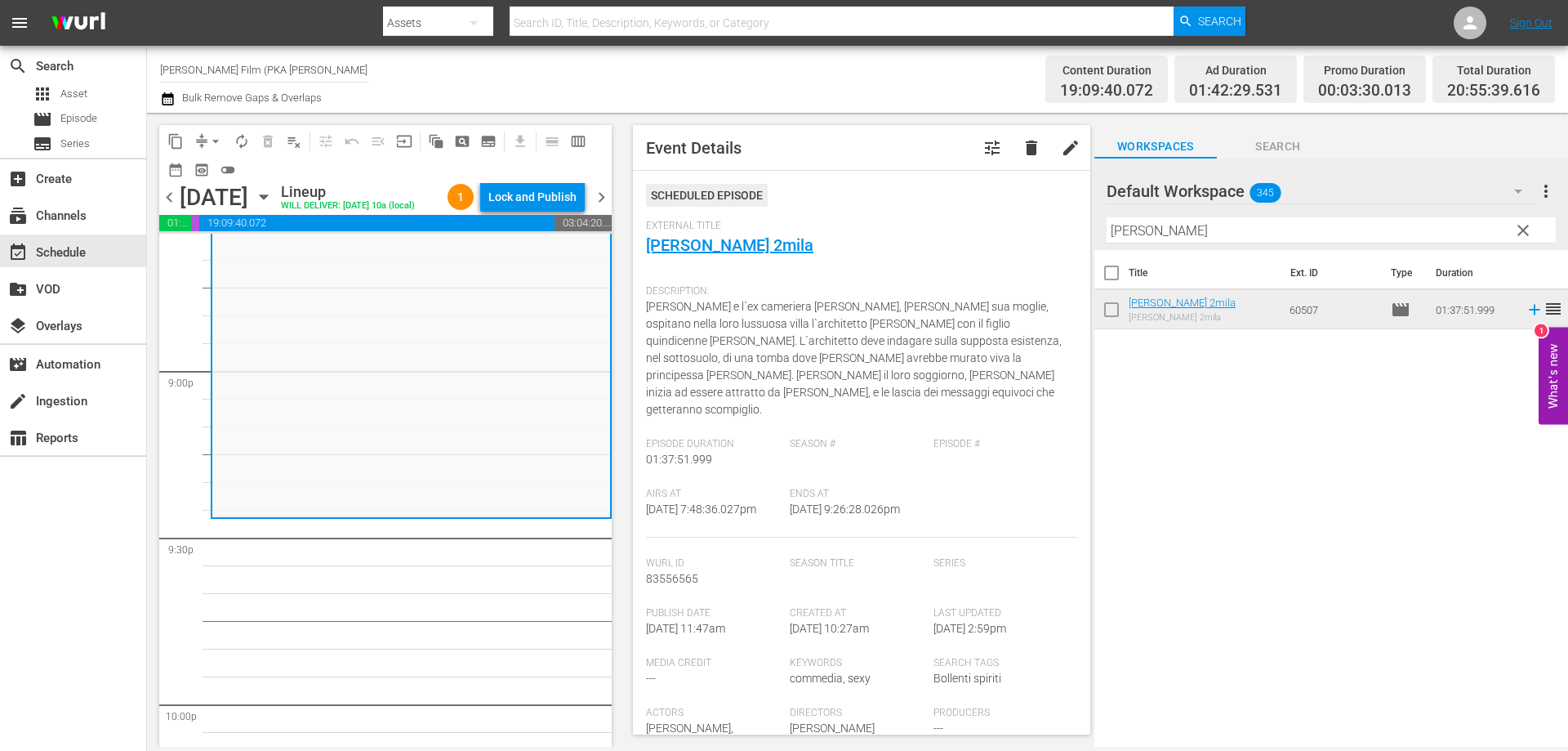
drag, startPoint x: 1075, startPoint y: 221, endPoint x: 960, endPoint y: 203, distance: 116.4
click at [960, 203] on div "content_copy compress arrow_drop_down autorenew_outlined delete_forever_outline…" at bounding box center [857, 429] width 1421 height 634
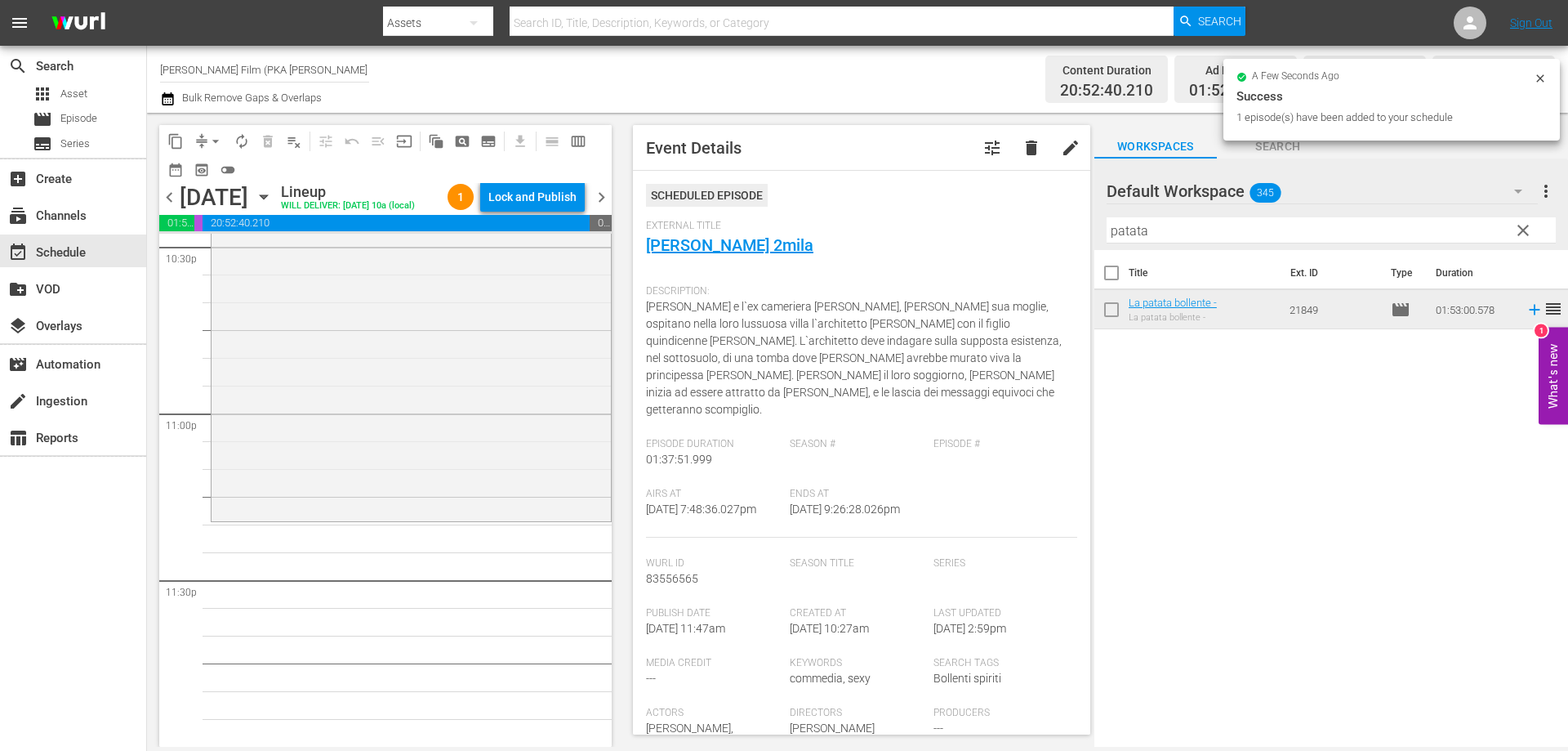
scroll to position [7516, 0]
click at [468, 514] on div "La patata bollente - reorder" at bounding box center [411, 207] width 400 height 622
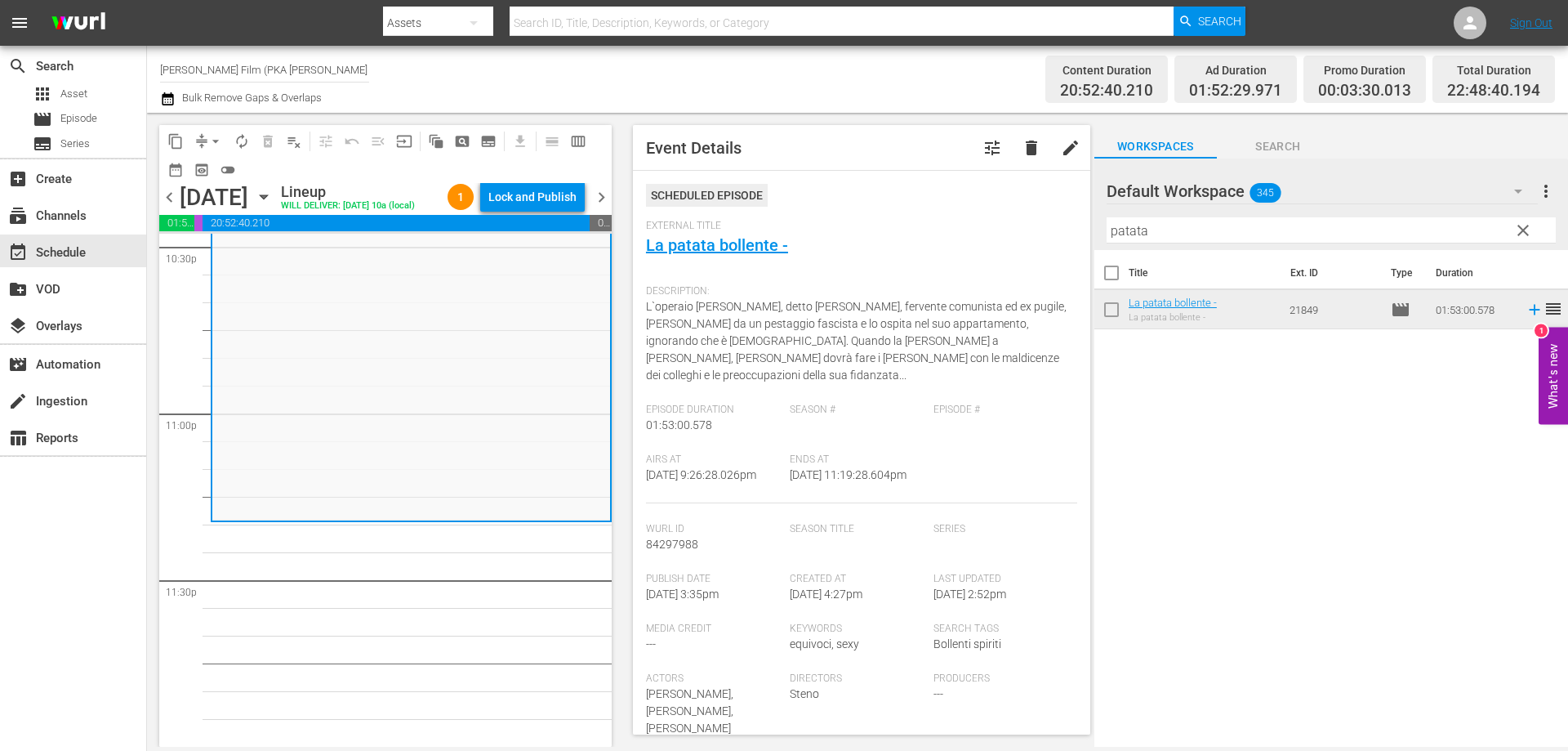
drag, startPoint x: 1155, startPoint y: 228, endPoint x: 1018, endPoint y: 218, distance: 137.4
click at [1029, 220] on div "content_copy compress arrow_drop_down autorenew_outlined delete_forever_outline…" at bounding box center [857, 429] width 1421 height 634
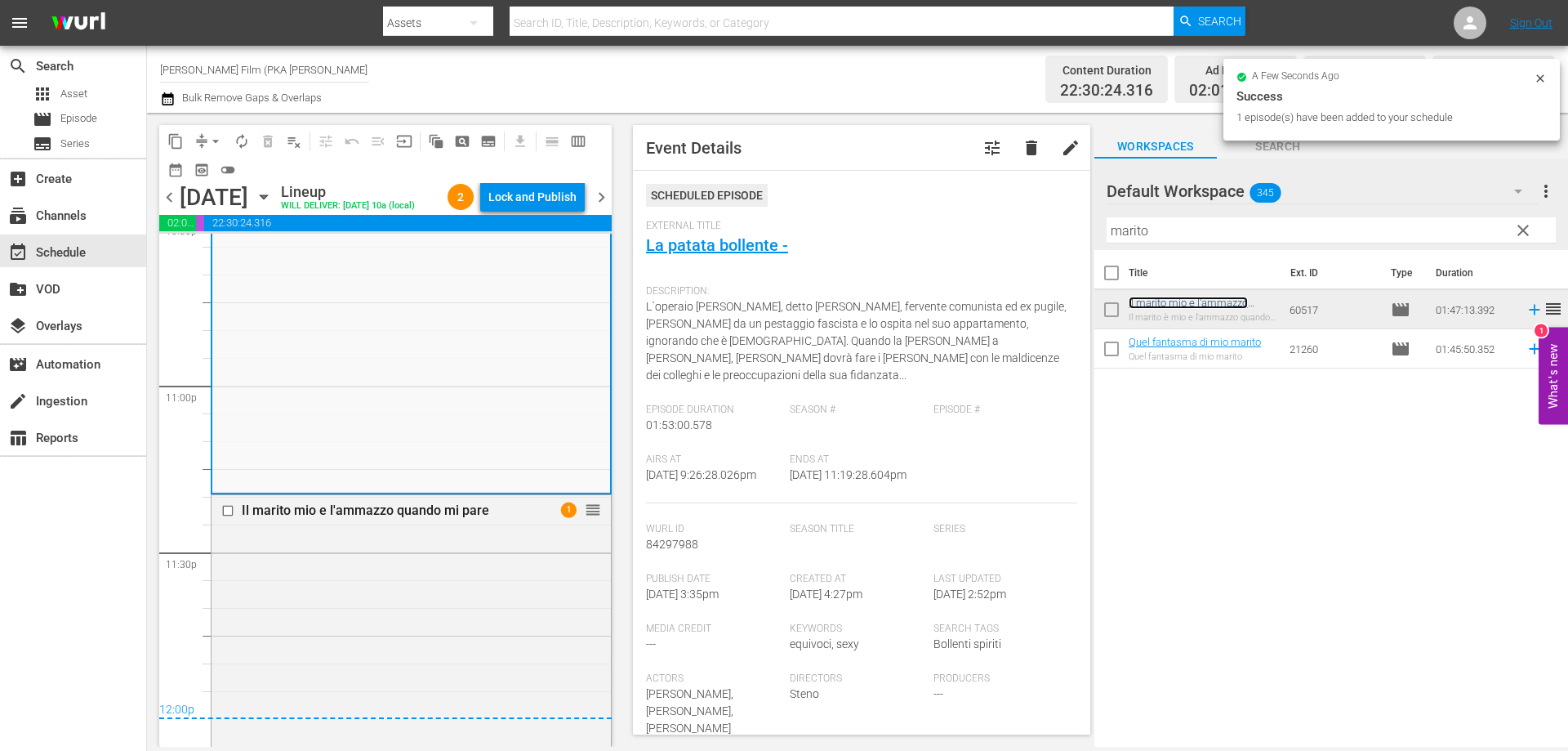
scroll to position [7885, 0]
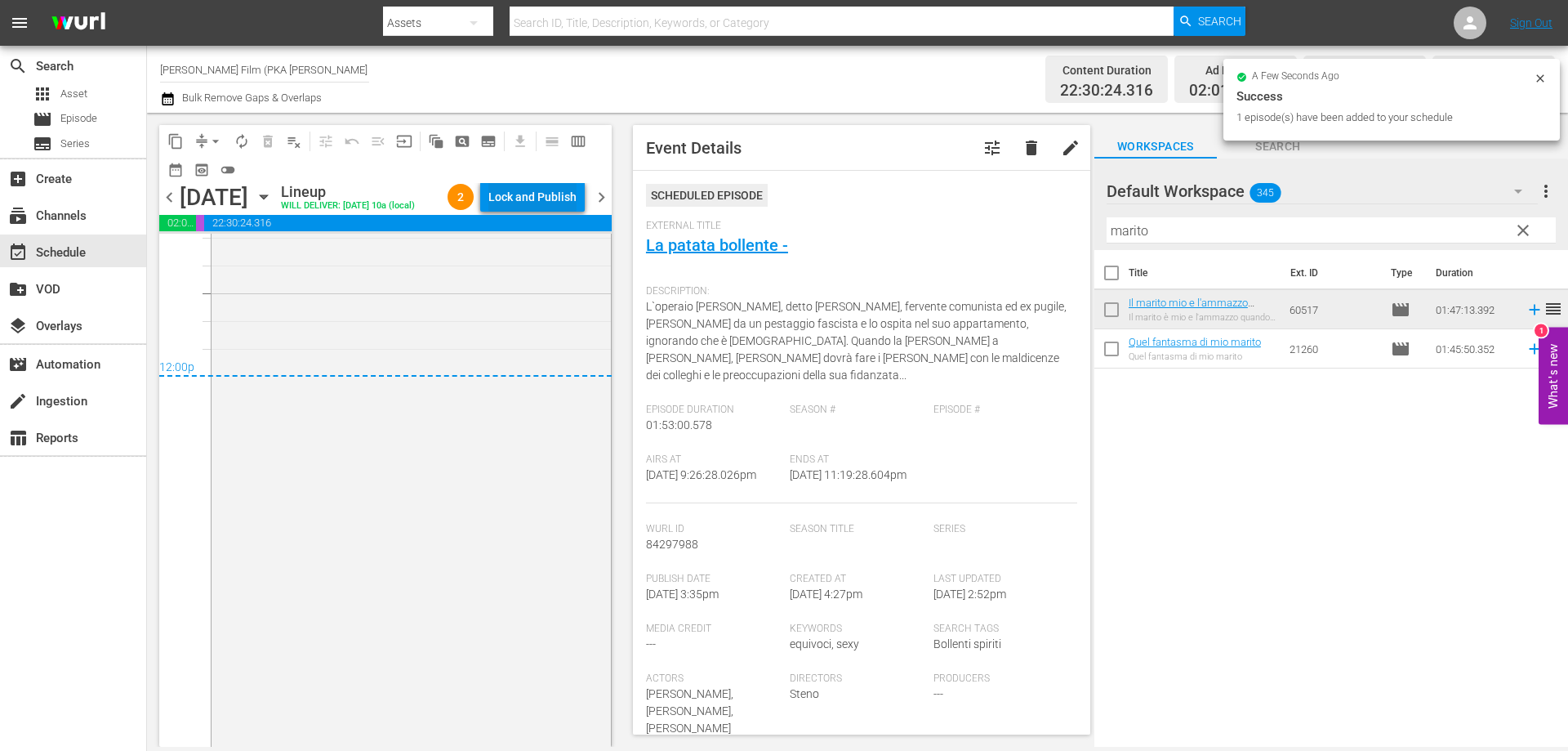
click at [527, 194] on div "Lock and Publish" at bounding box center [533, 197] width 89 height 30
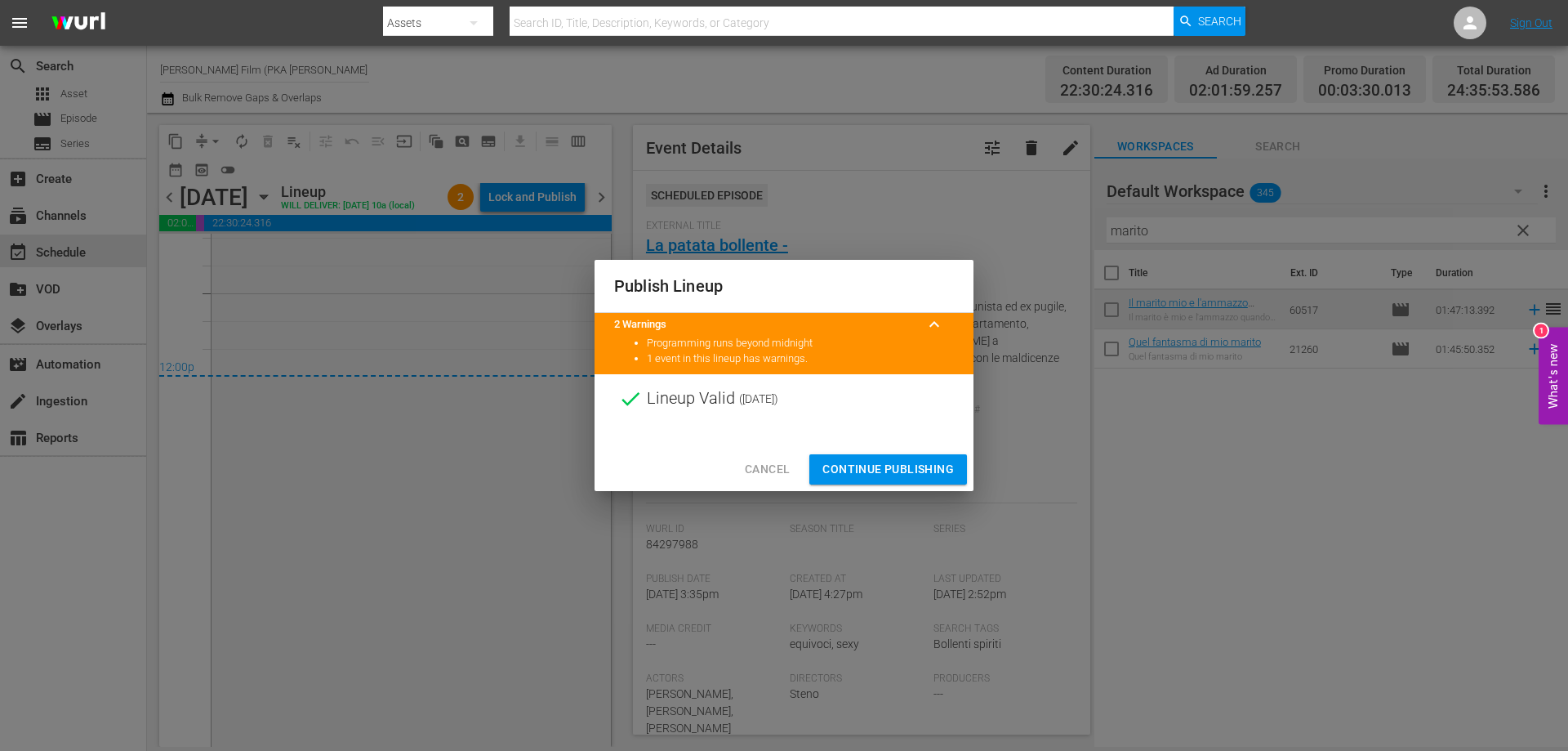
click at [878, 462] on span "Continue Publishing" at bounding box center [888, 469] width 131 height 21
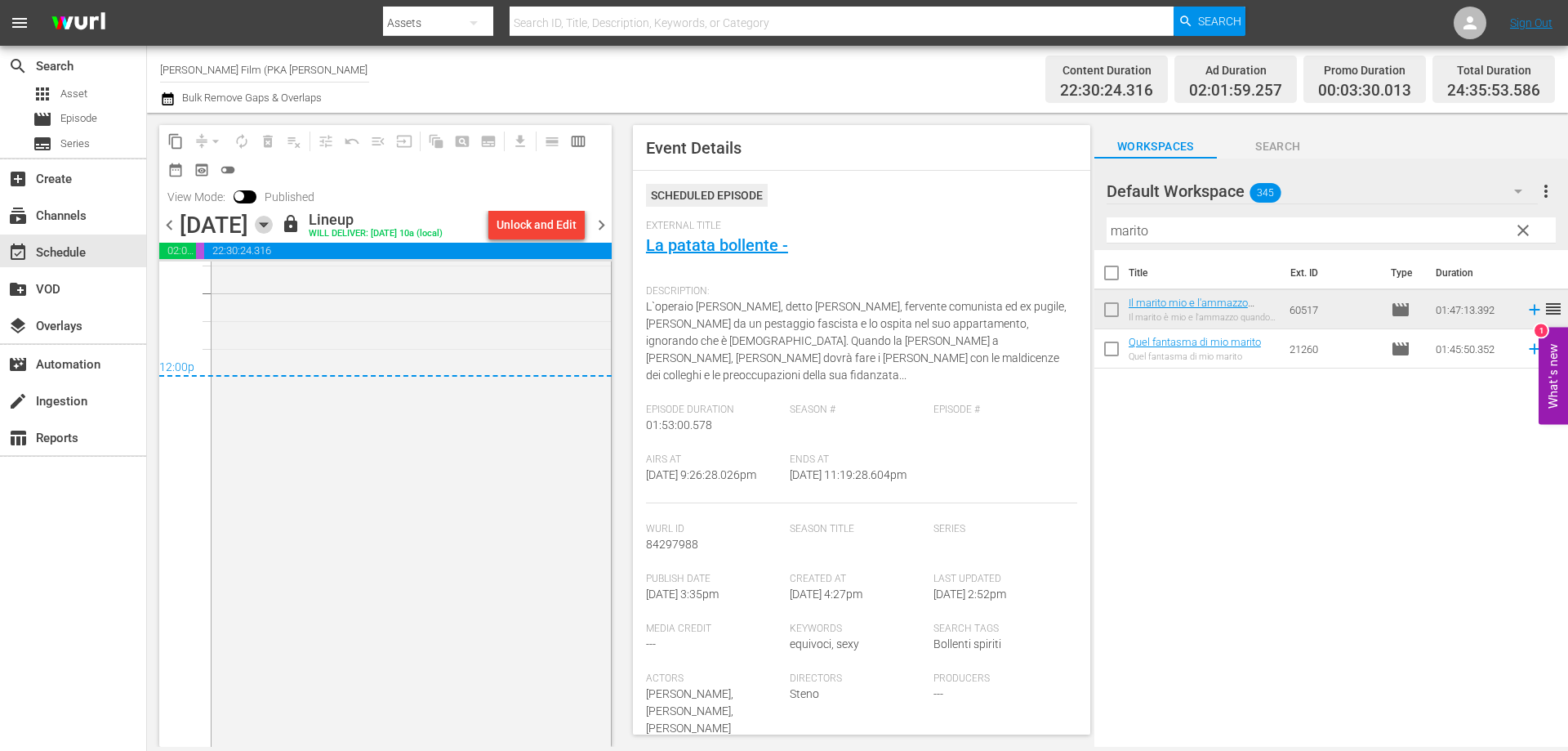
click at [267, 223] on icon "button" at bounding box center [263, 225] width 7 height 4
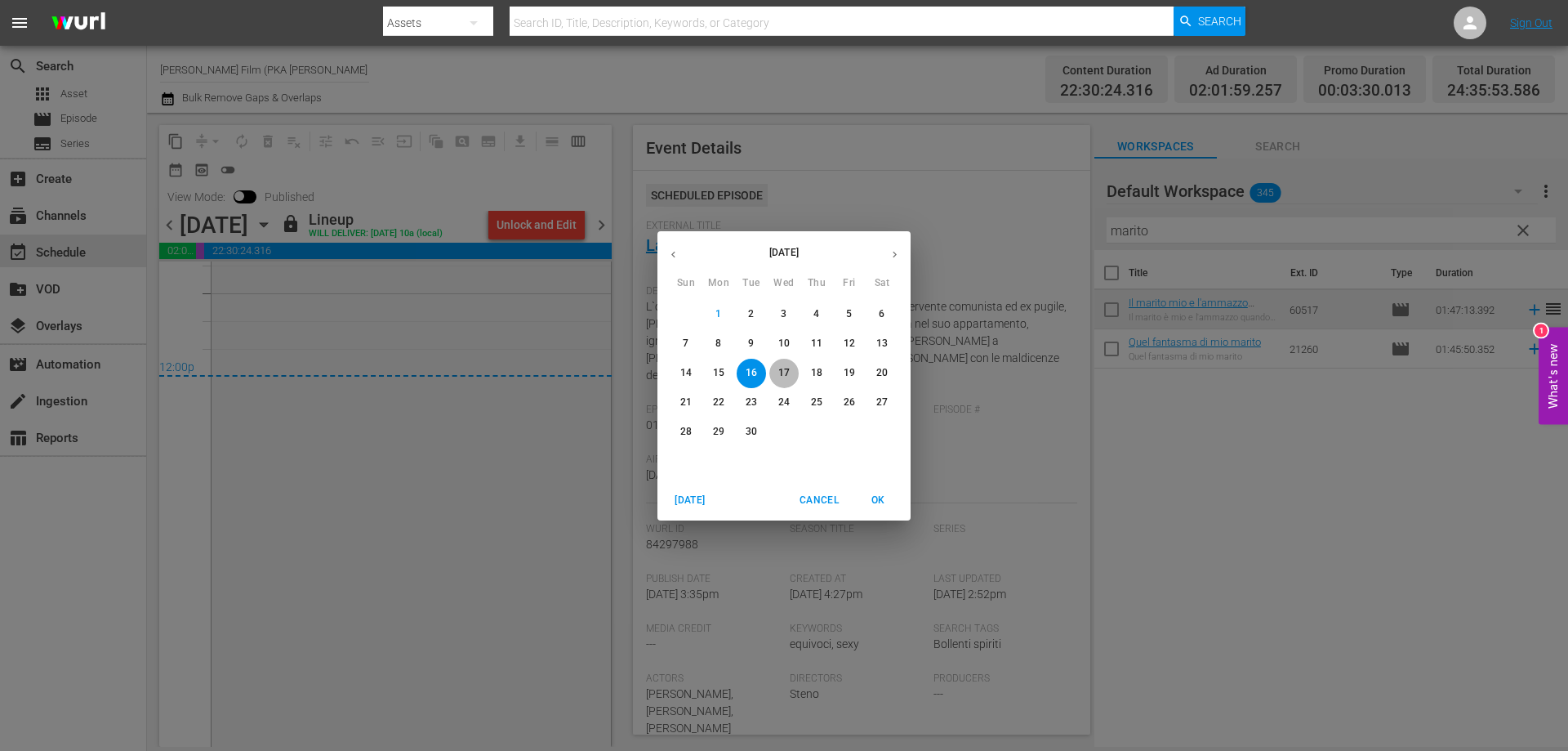
click at [778, 369] on p "17" at bounding box center [784, 373] width 11 height 14
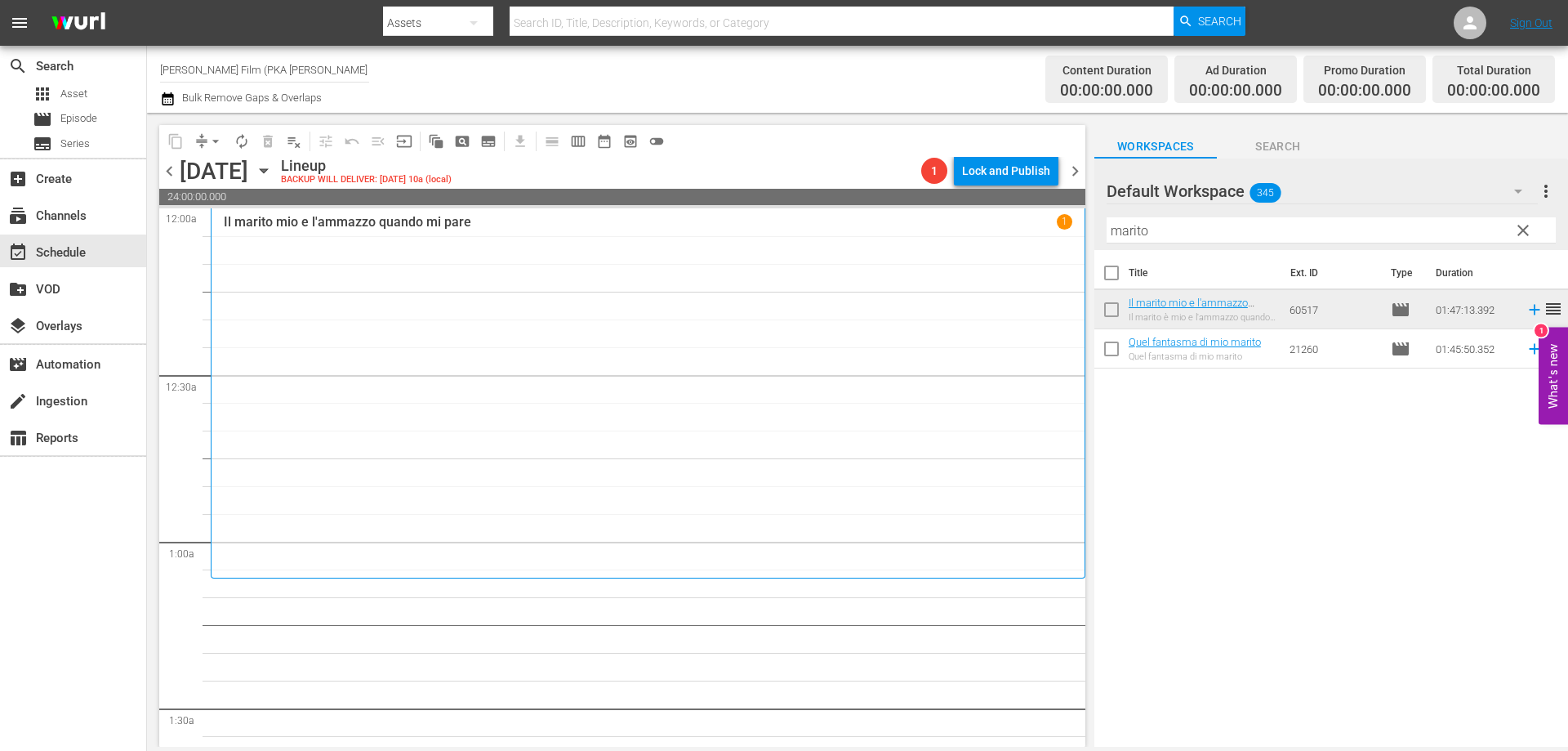
click at [870, 308] on div "Il marito mio e l'ammazzo quando mi pare 1" at bounding box center [648, 393] width 849 height 359
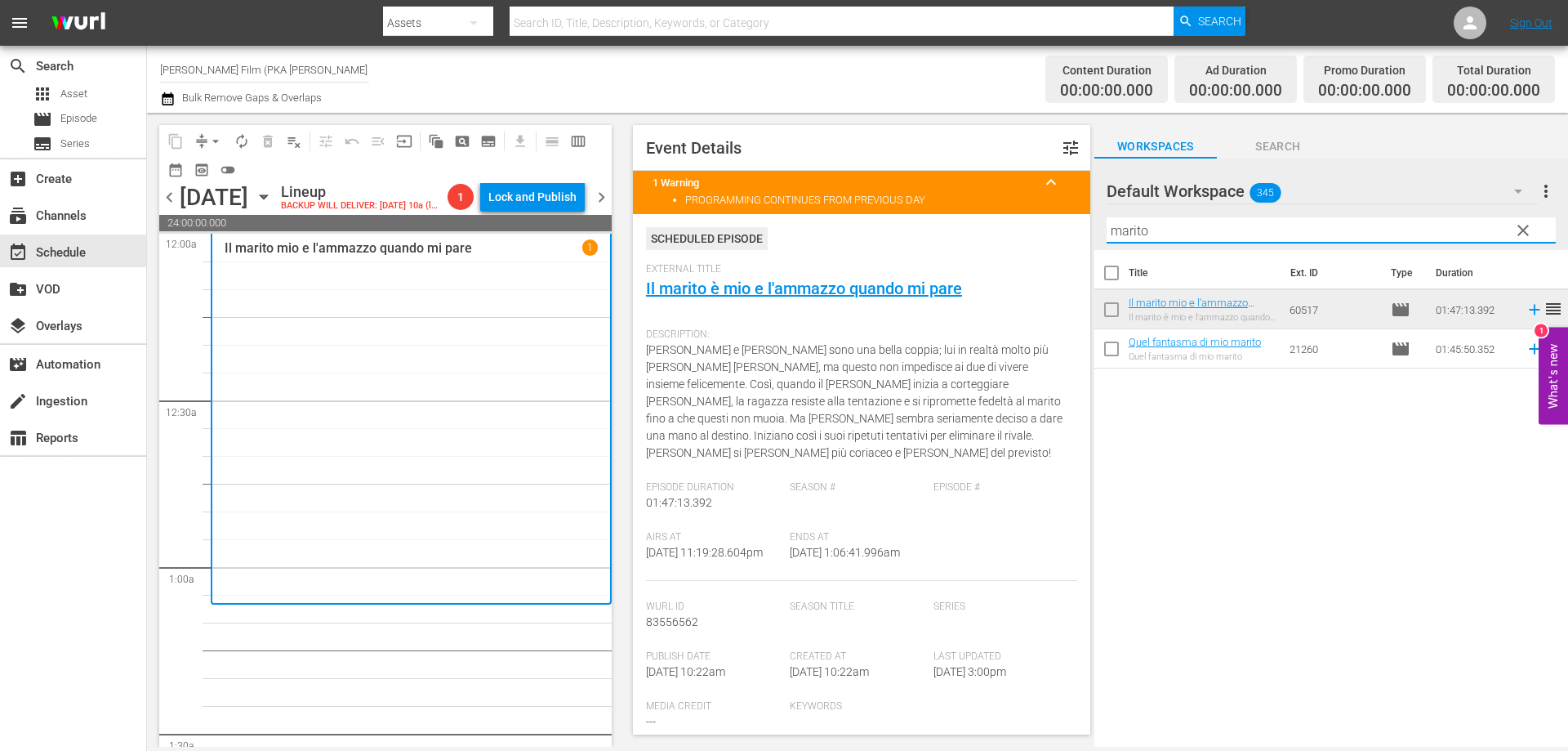
drag, startPoint x: 1168, startPoint y: 238, endPoint x: 1099, endPoint y: 240, distance: 69.0
click at [1105, 240] on div "Default Workspace 345 Default more_vert clear Filter by Title marito" at bounding box center [1331, 203] width 473 height 91
click at [1101, 240] on div "Default Workspace 345 Default more_vert clear Filter by Title marito" at bounding box center [1331, 203] width 473 height 91
drag, startPoint x: 1164, startPoint y: 235, endPoint x: 1102, endPoint y: 232, distance: 62.1
click at [1102, 232] on div "Default Workspace 345 Default more_vert clear Filter by Title marito" at bounding box center [1331, 203] width 473 height 91
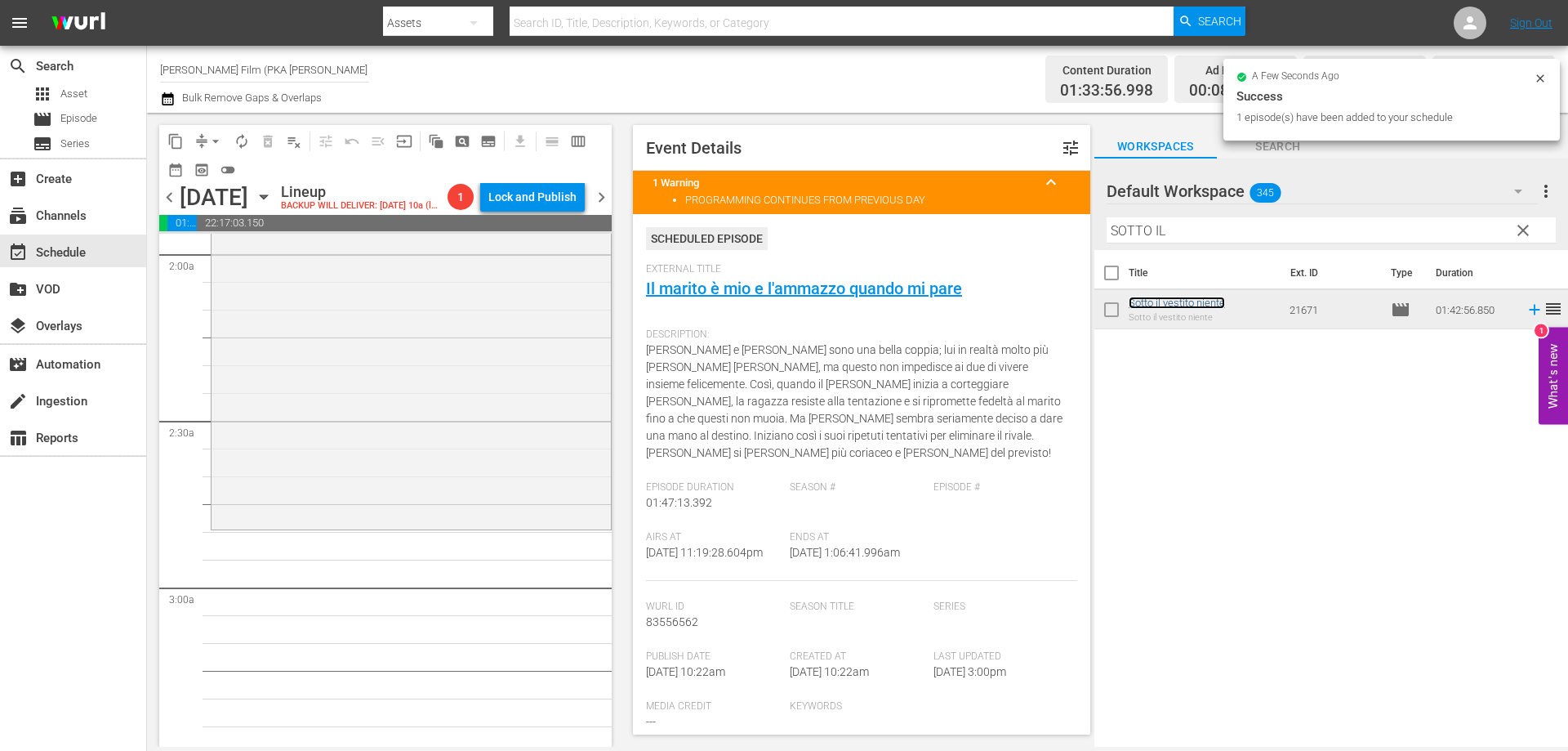
scroll to position [654, 0]
click at [499, 489] on div "Sotto il vestito niente reorder" at bounding box center [411, 236] width 400 height 567
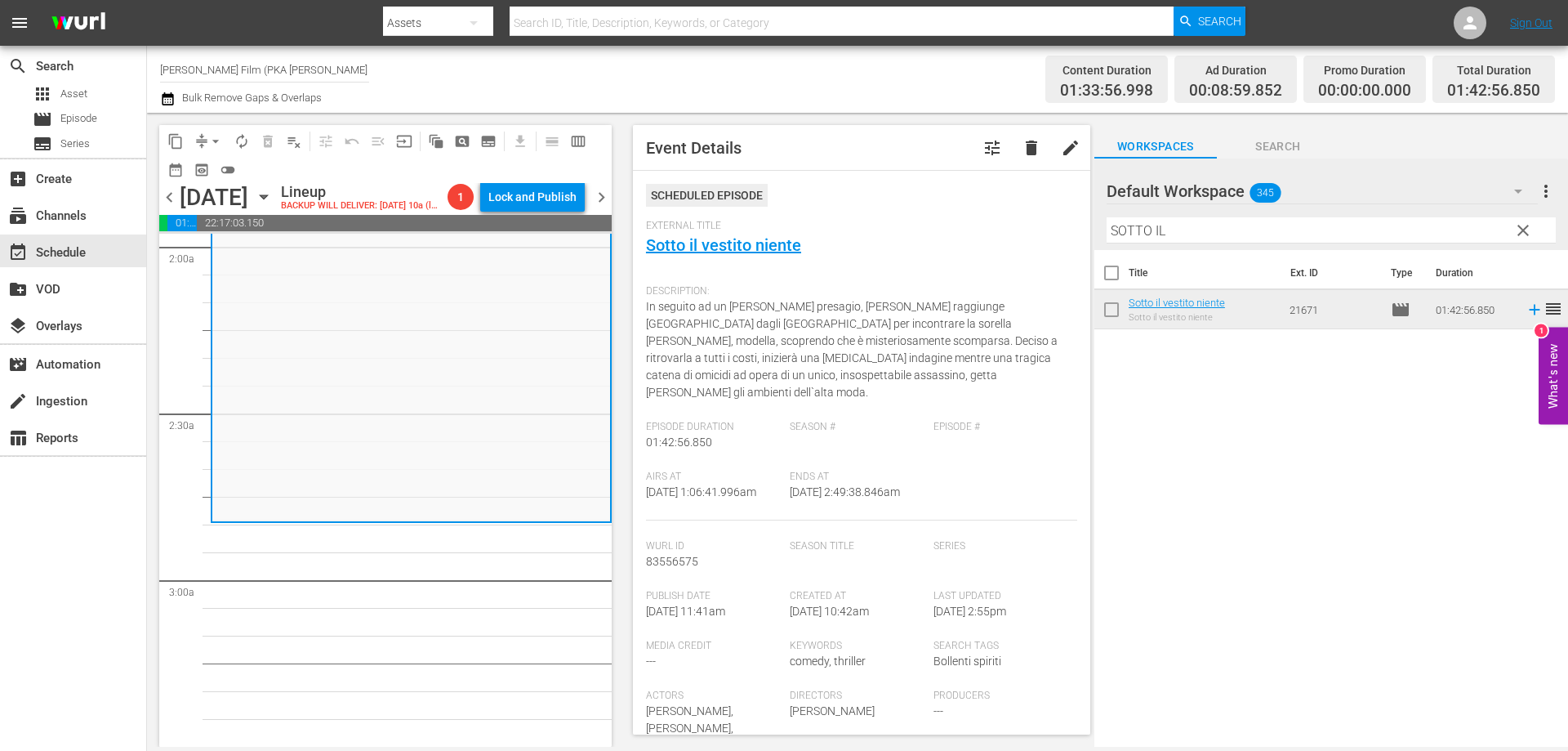
drag, startPoint x: 1208, startPoint y: 236, endPoint x: 1092, endPoint y: 223, distance: 116.7
click at [1092, 223] on div "content_copy compress arrow_drop_down autorenew_outlined delete_forever_outline…" at bounding box center [857, 429] width 1421 height 634
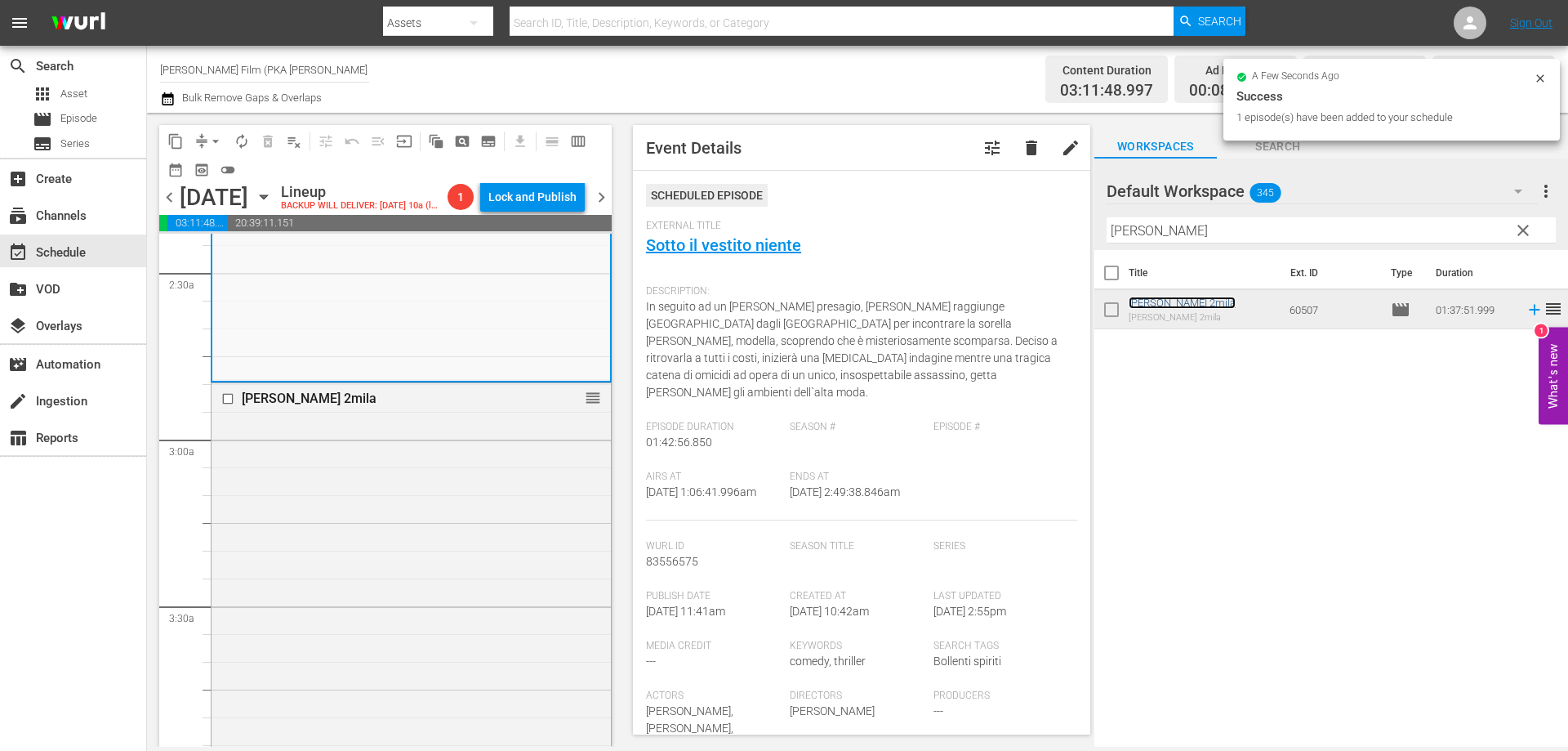
scroll to position [1062, 0]
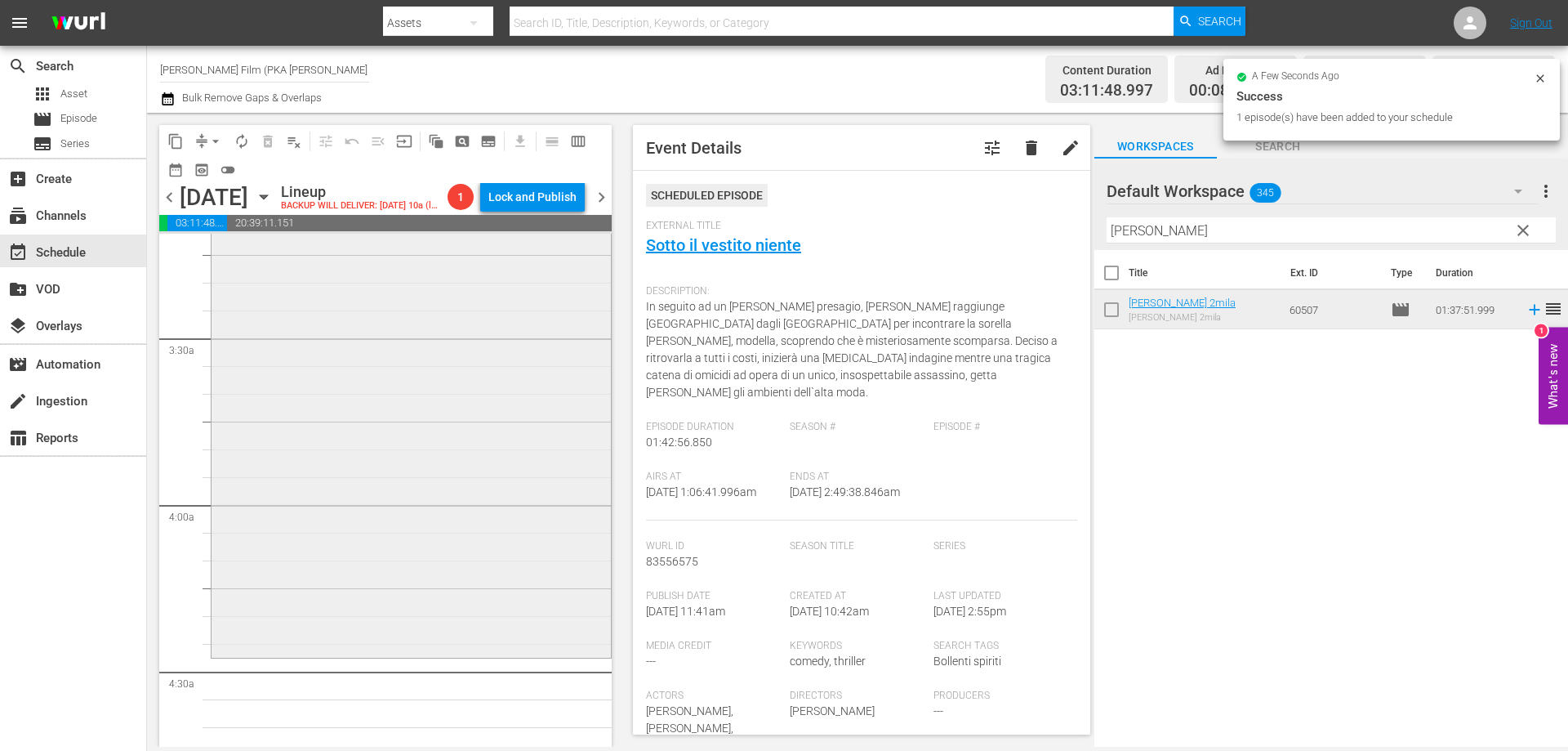
click at [523, 536] on div "[PERSON_NAME] 2mila reorder" at bounding box center [411, 384] width 400 height 538
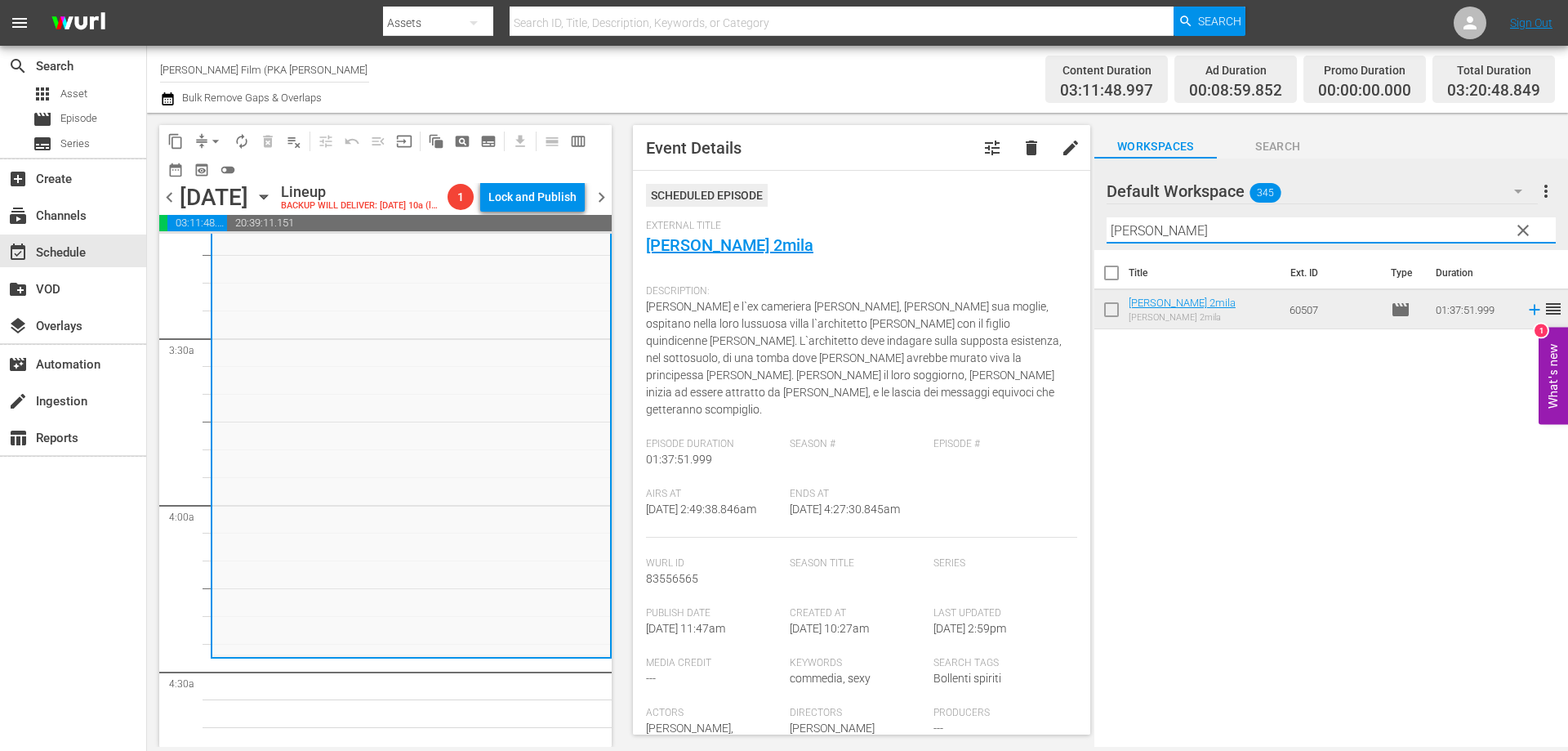
drag, startPoint x: 1161, startPoint y: 225, endPoint x: 1076, endPoint y: 225, distance: 85.0
click at [1076, 225] on div "content_copy compress arrow_drop_down autorenew_outlined delete_forever_outline…" at bounding box center [857, 429] width 1421 height 634
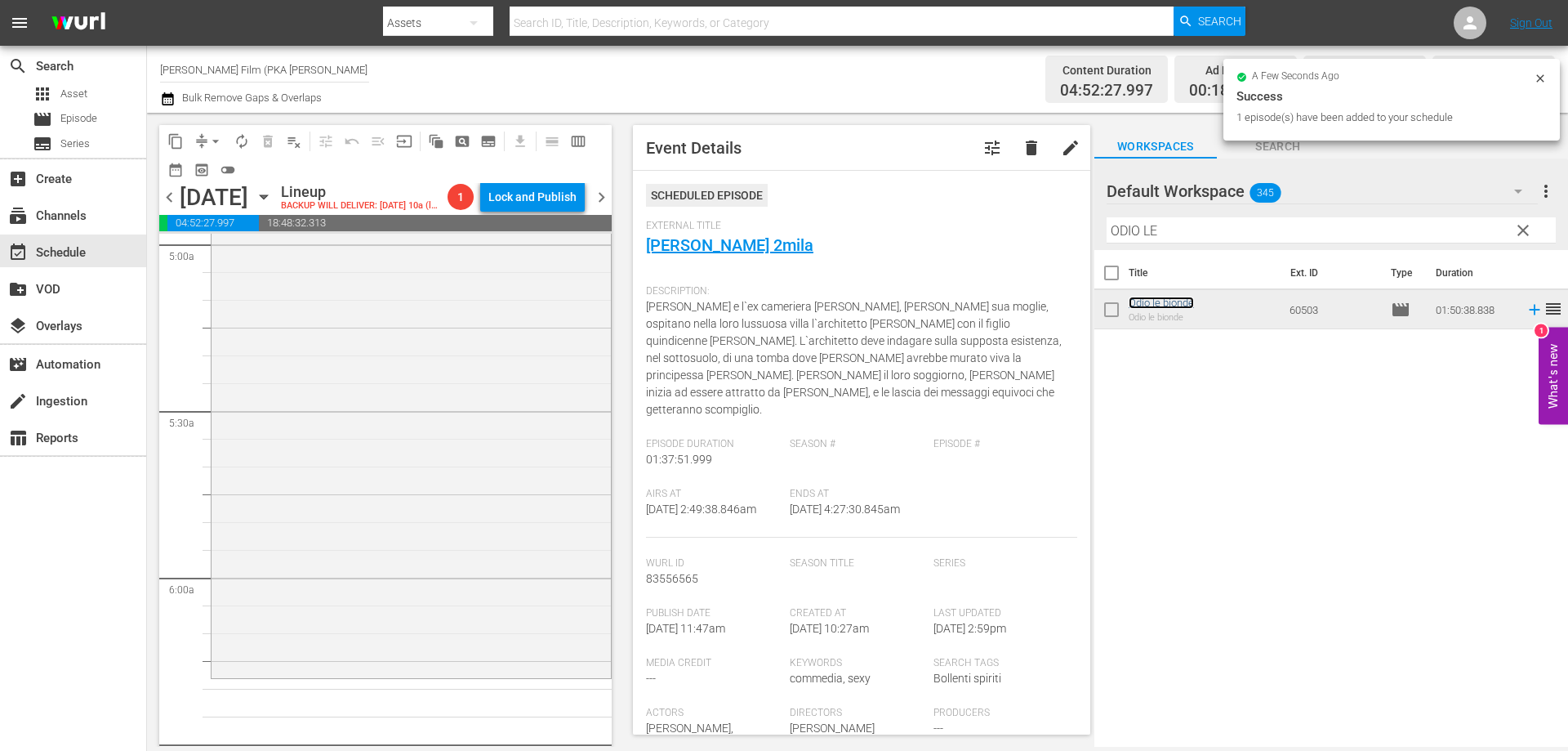
scroll to position [1798, 0]
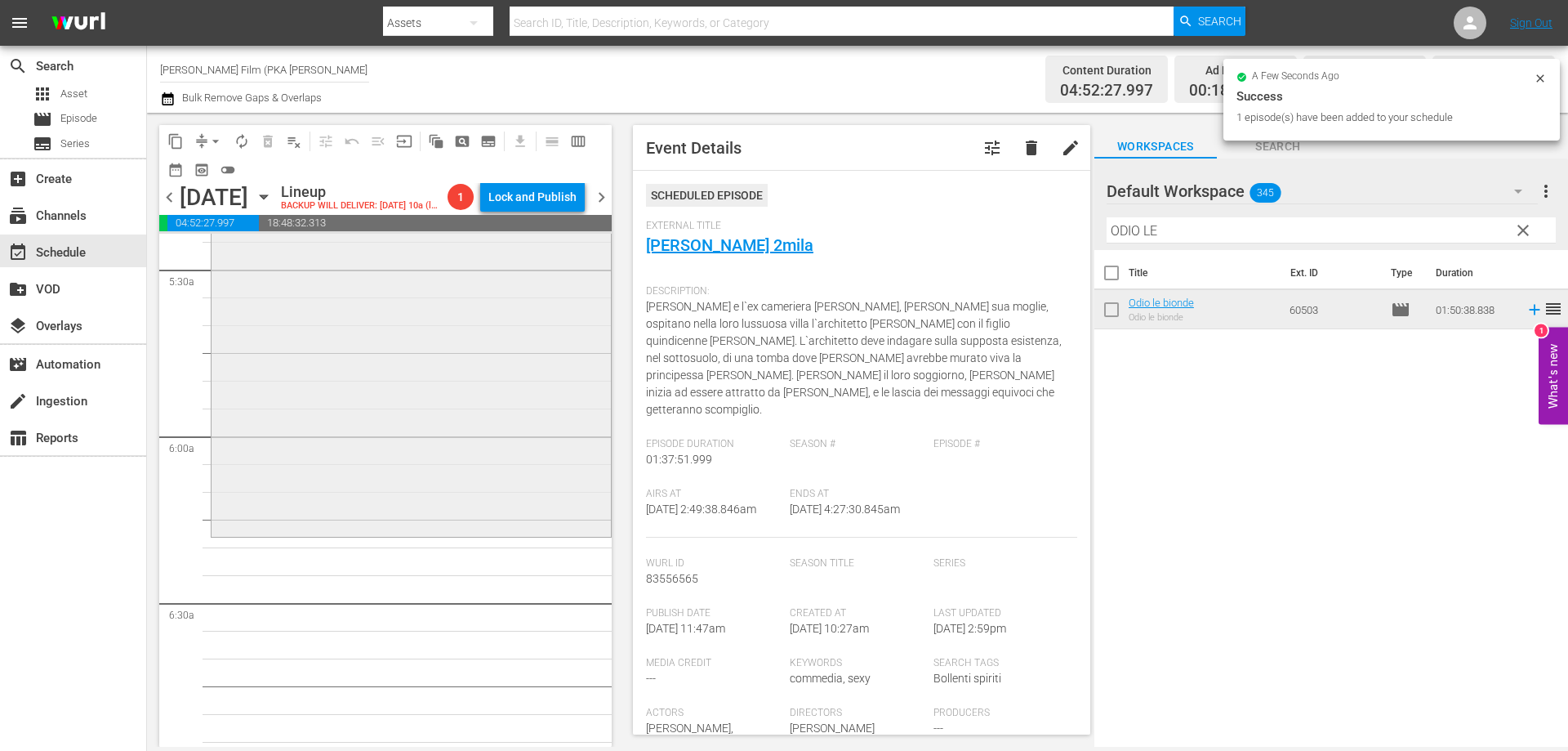
click at [488, 534] on div "Odio le bionde reorder" at bounding box center [411, 229] width 400 height 609
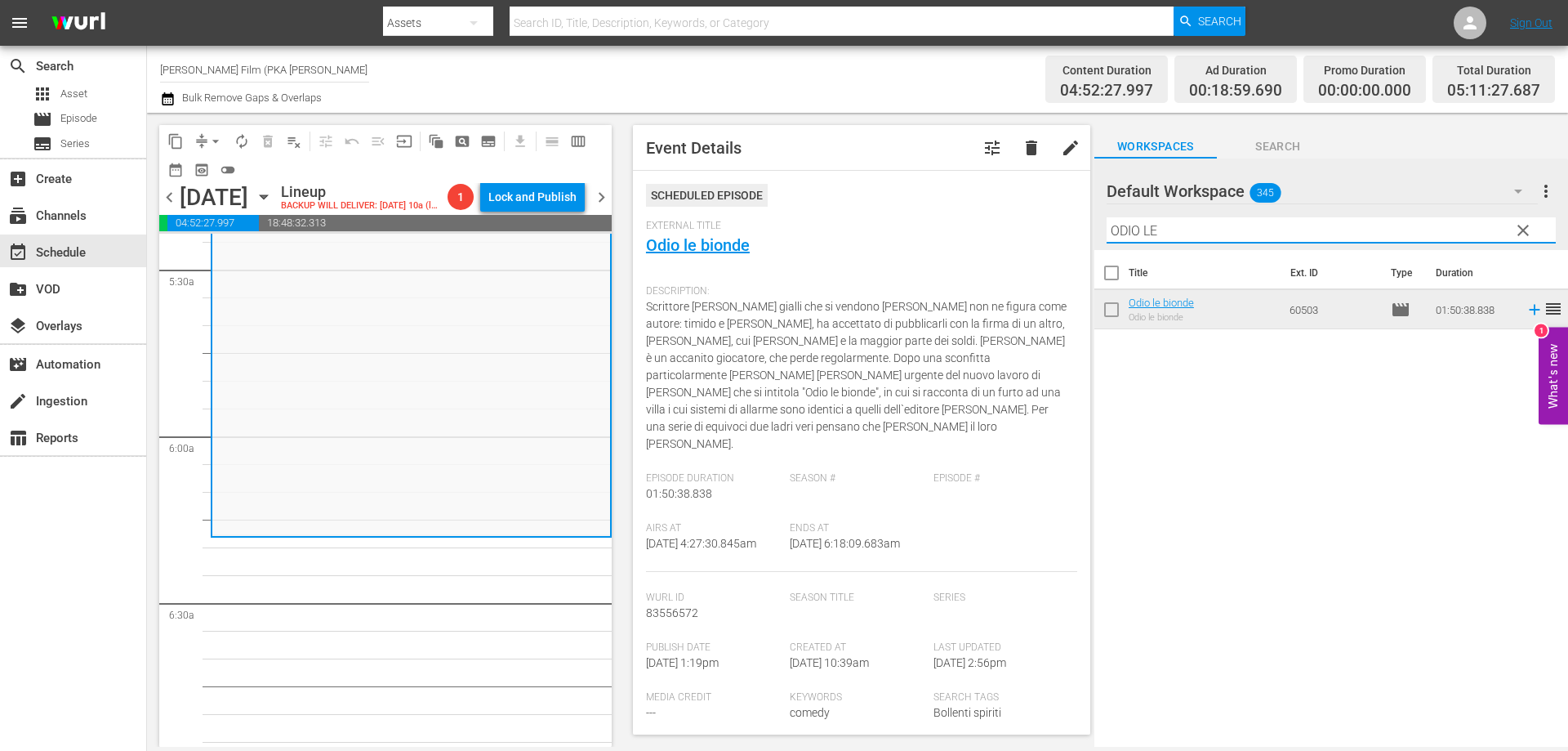
drag, startPoint x: 1165, startPoint y: 230, endPoint x: 1108, endPoint y: 229, distance: 57.0
click at [1127, 230] on input "ODIO LE" at bounding box center [1331, 230] width 449 height 26
click at [1168, 225] on input "ODIO LE" at bounding box center [1331, 230] width 449 height 26
drag, startPoint x: 1168, startPoint y: 229, endPoint x: 1109, endPoint y: 229, distance: 59.0
click at [1109, 229] on input "ODIO LE" at bounding box center [1331, 230] width 449 height 26
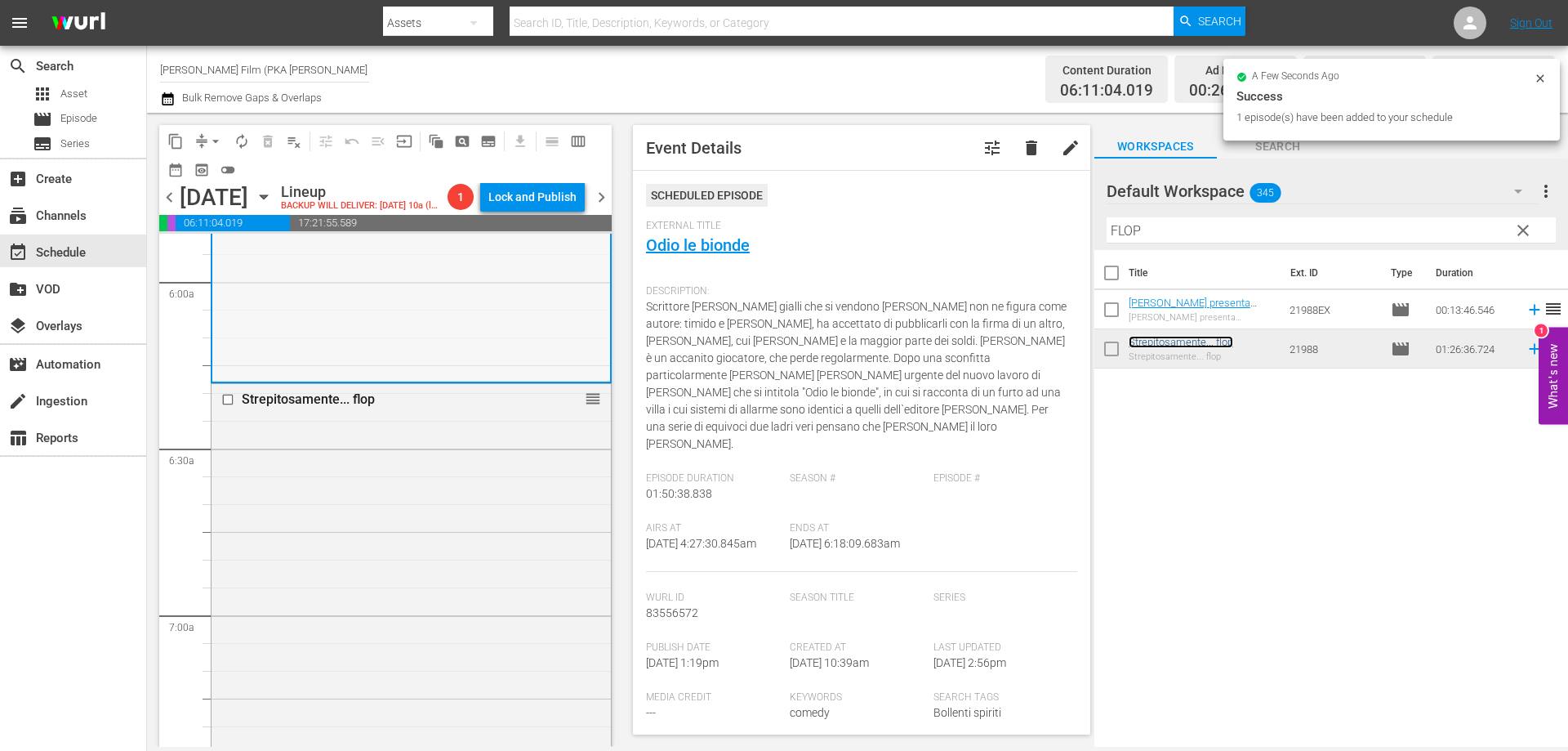
scroll to position [2288, 0]
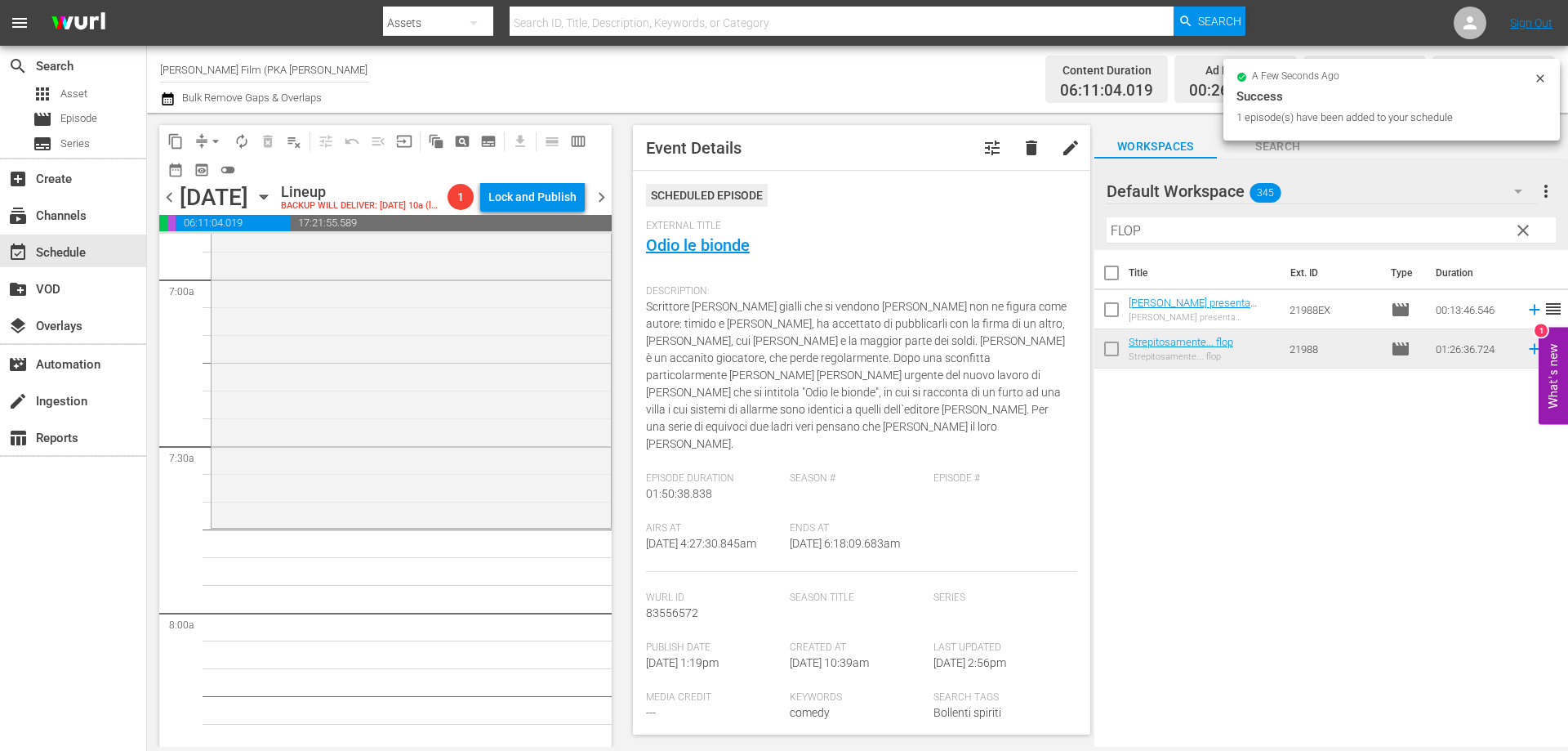
click at [505, 525] on div "Strepitosamente... flop reorder" at bounding box center [411, 286] width 400 height 476
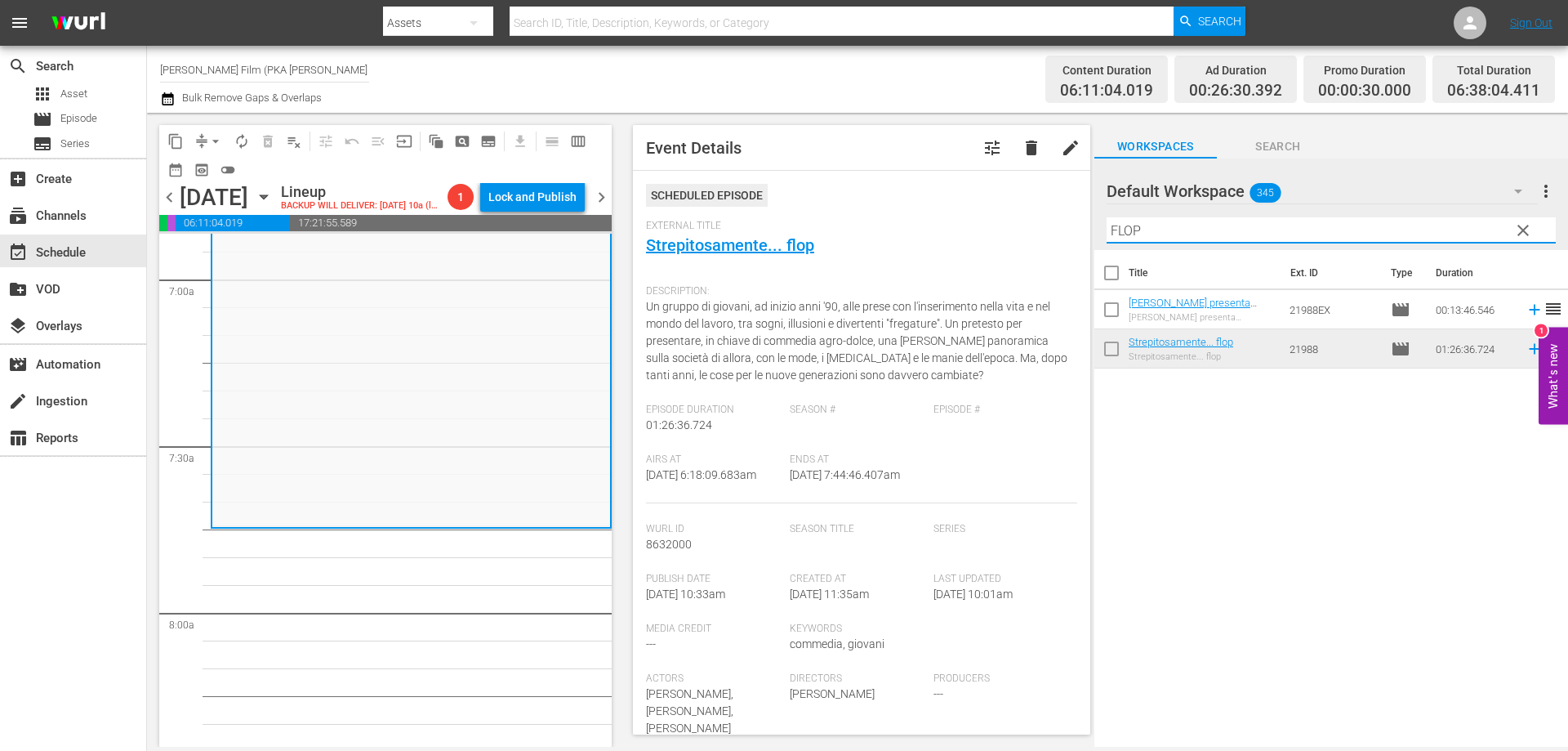
drag, startPoint x: 1140, startPoint y: 228, endPoint x: 1095, endPoint y: 230, distance: 45.0
click at [1095, 230] on div "Default Workspace 345 Default more_vert clear Filter by Title FLOP" at bounding box center [1331, 203] width 473 height 91
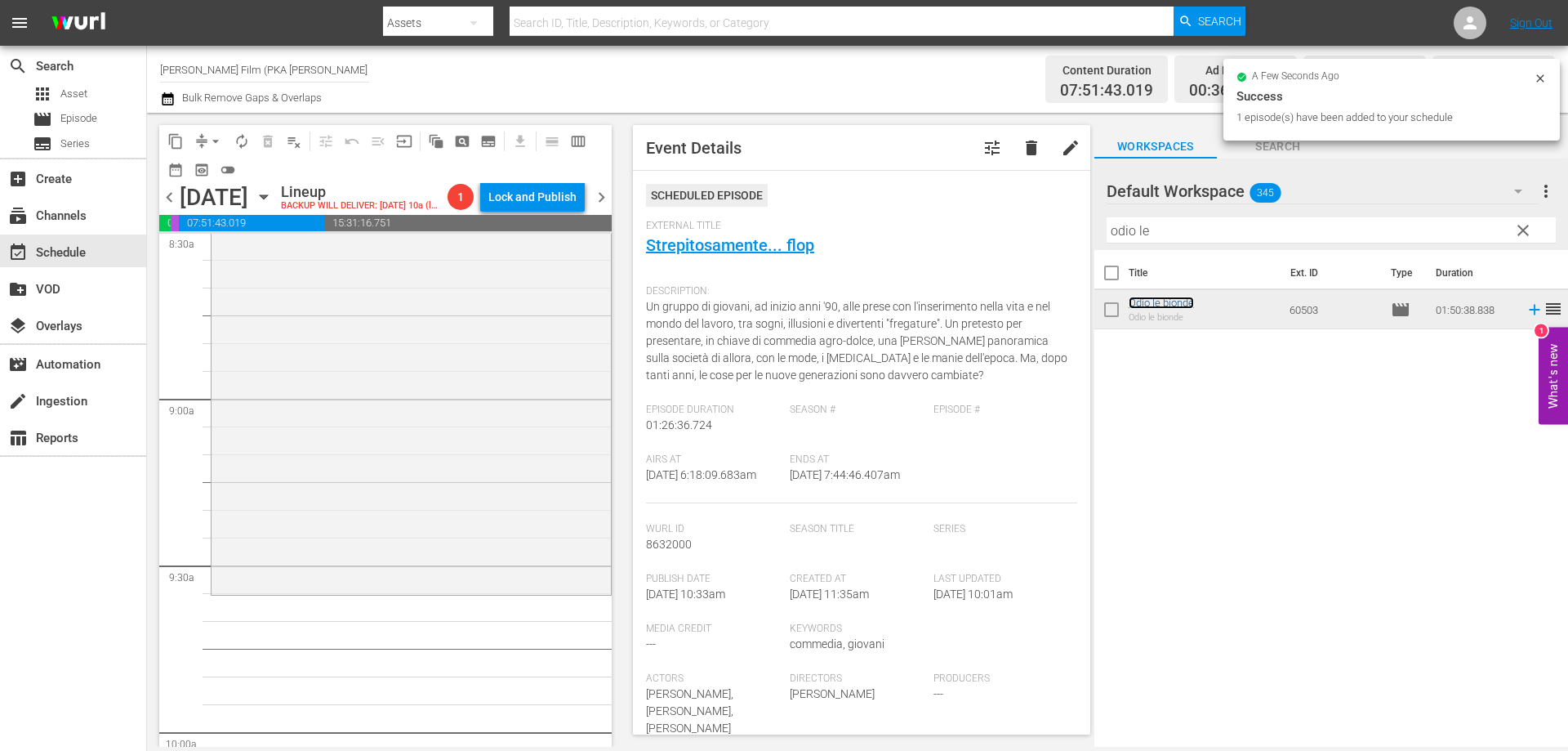
scroll to position [2860, 0]
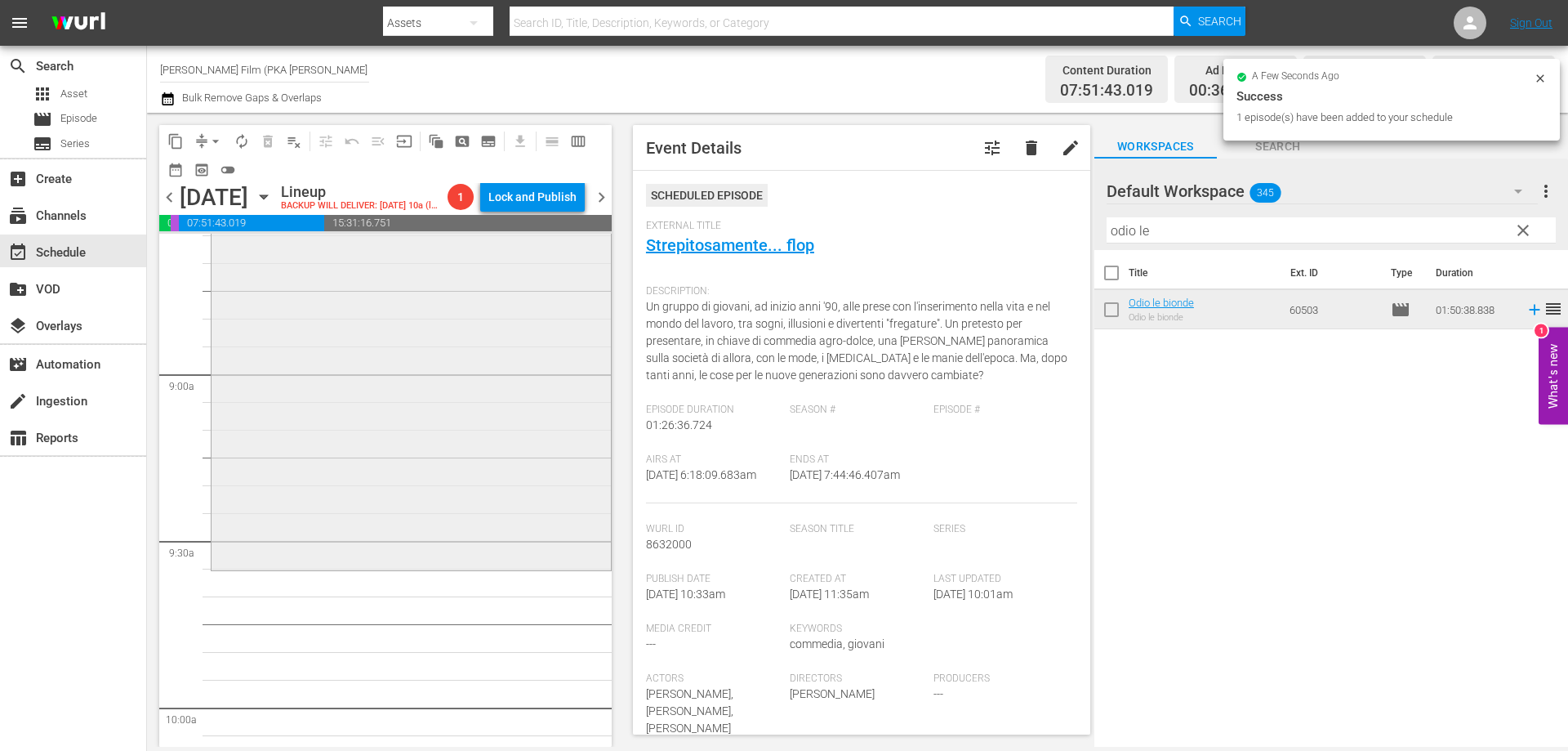
click at [502, 567] on div "Odio le bionde reorder" at bounding box center [411, 262] width 400 height 609
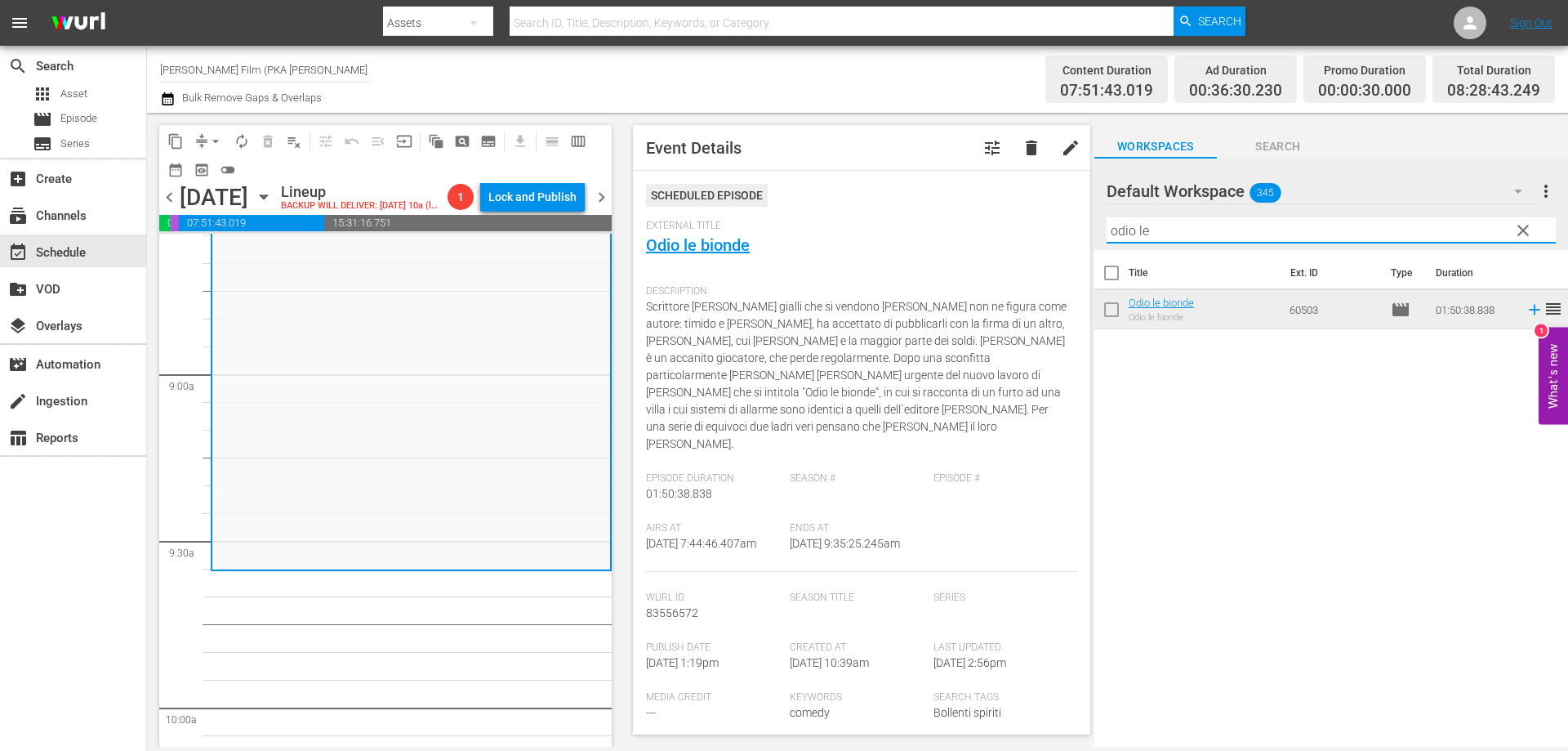
drag, startPoint x: 1161, startPoint y: 231, endPoint x: 1045, endPoint y: 219, distance: 116.6
click at [1045, 219] on div "content_copy compress arrow_drop_down autorenew_outlined delete_forever_outline…" at bounding box center [857, 429] width 1421 height 634
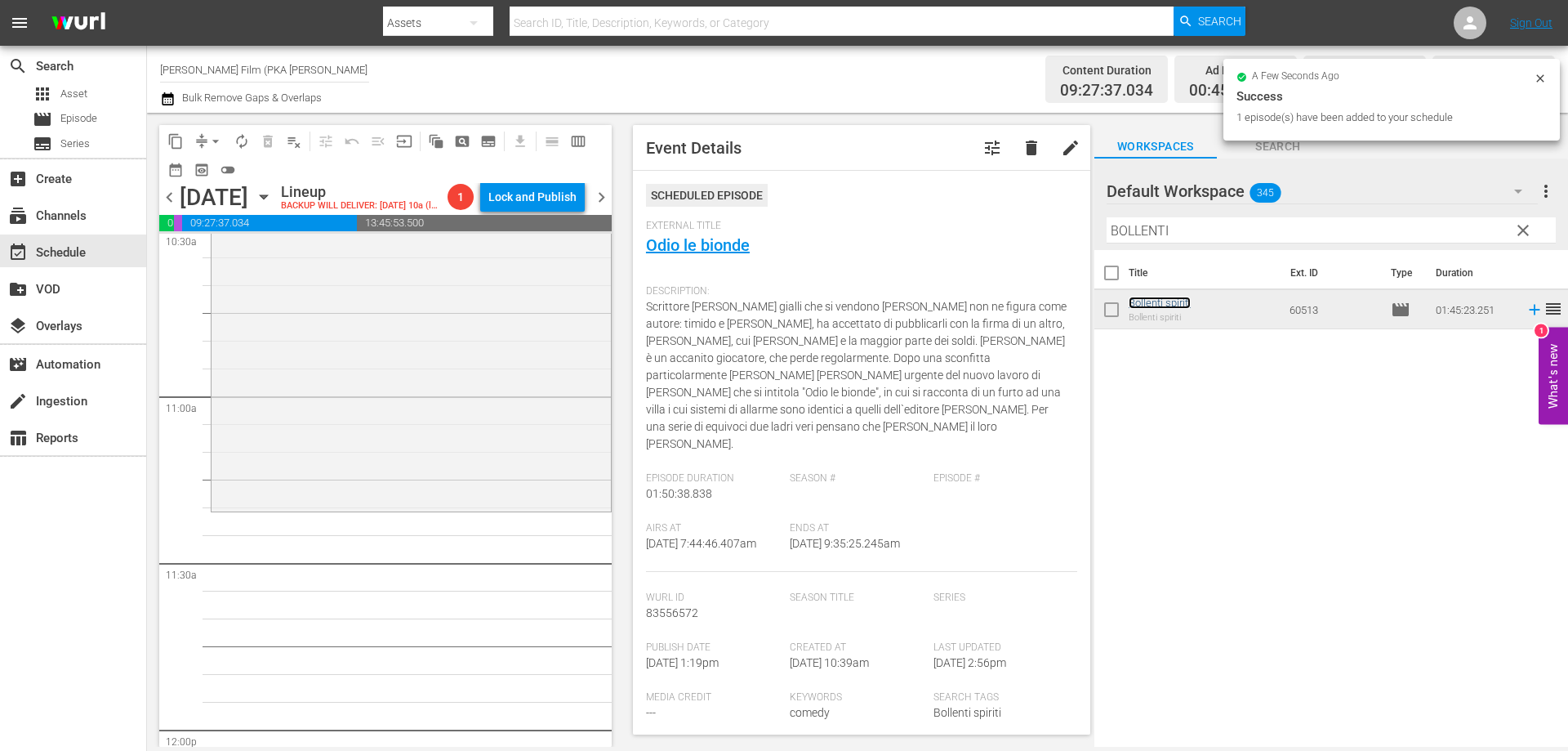
scroll to position [3513, 0]
click at [518, 499] on div "Bollenti spiriti reorder" at bounding box center [411, 209] width 400 height 581
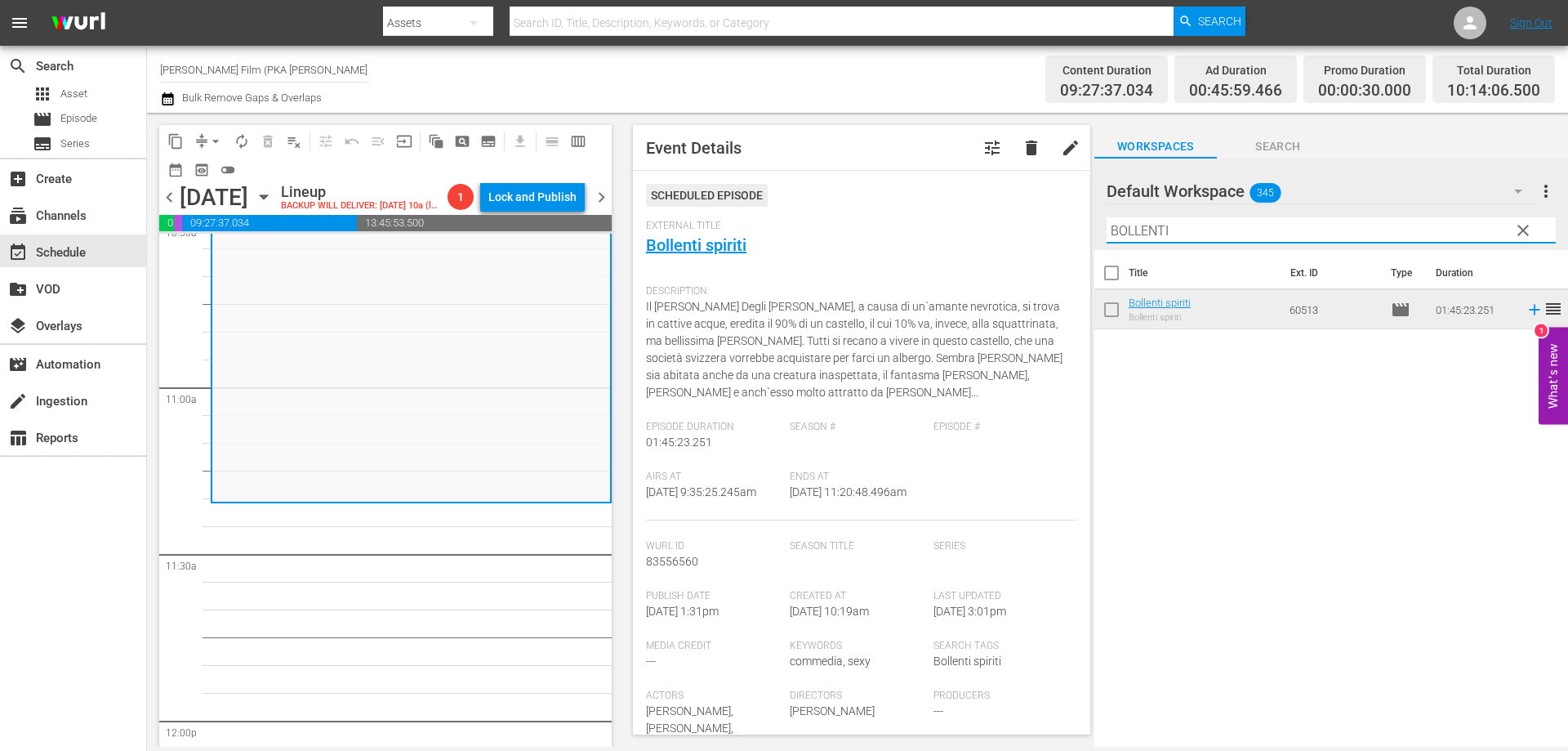
drag, startPoint x: 1156, startPoint y: 225, endPoint x: 1077, endPoint y: 223, distance: 79.0
click at [1077, 223] on div "content_copy compress arrow_drop_down autorenew_outlined delete_forever_outline…" at bounding box center [857, 429] width 1421 height 634
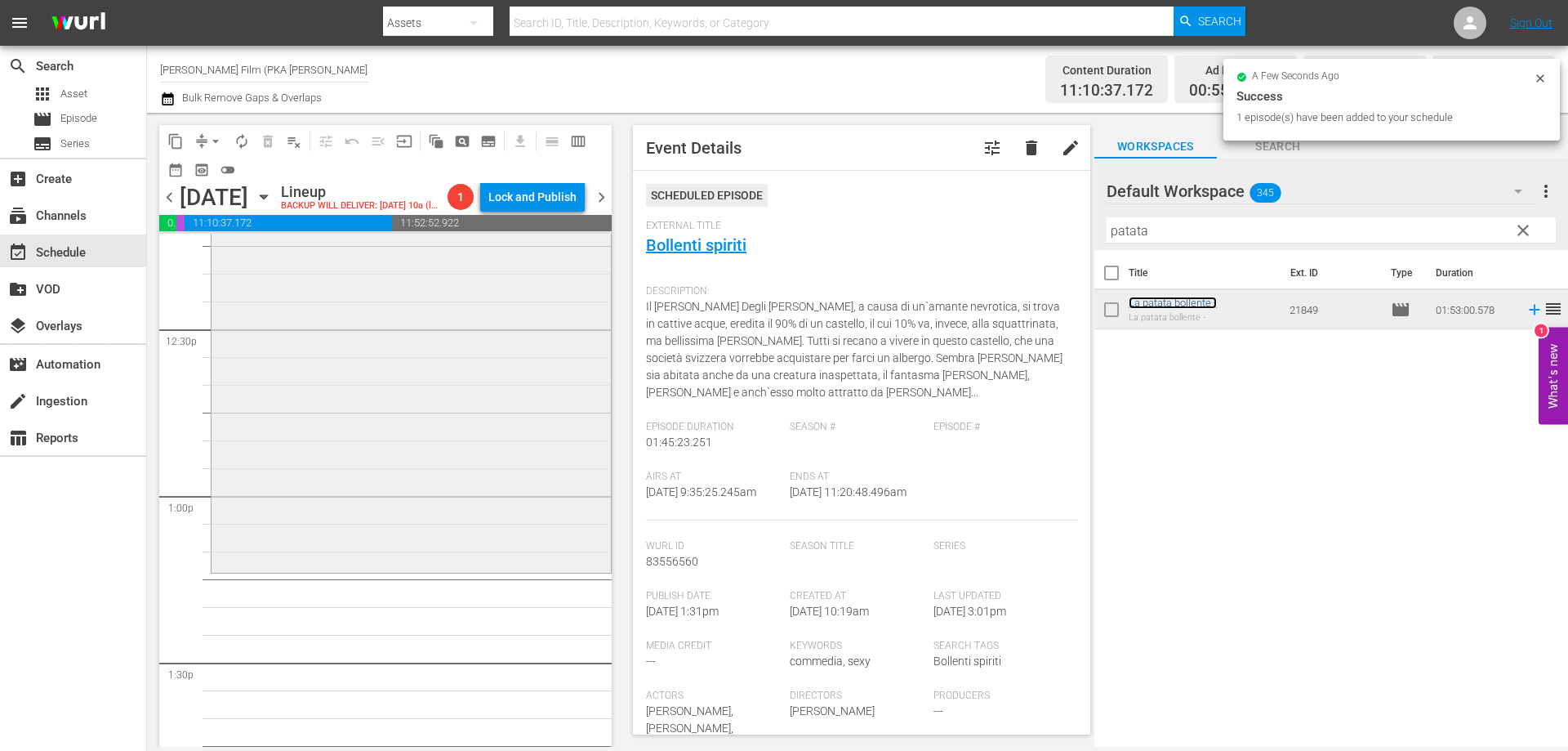
scroll to position [4085, 0]
drag, startPoint x: 1167, startPoint y: 304, endPoint x: 497, endPoint y: 557, distance: 716.2
click at [497, 555] on div "La patata bollente - reorder" at bounding box center [411, 243] width 400 height 622
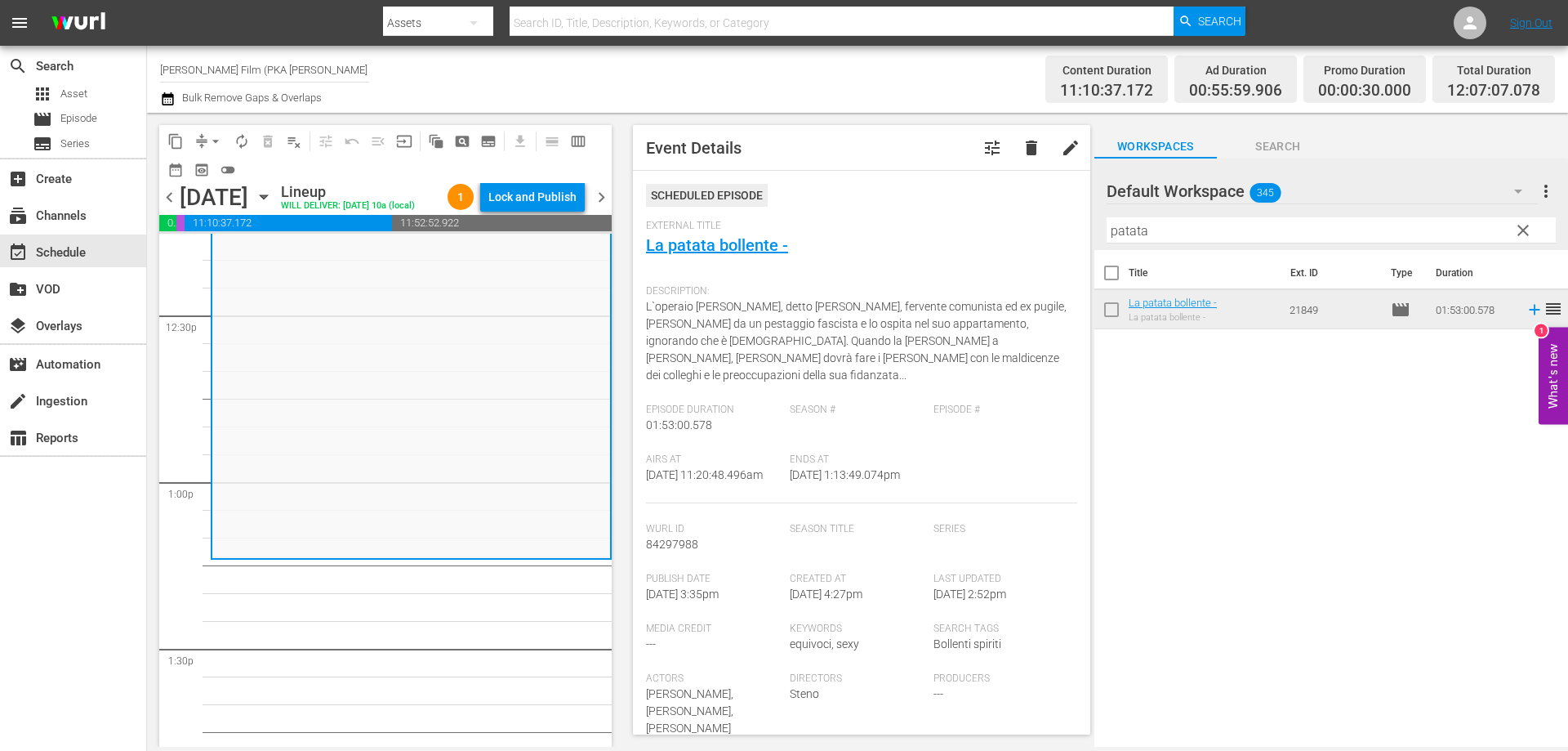
drag, startPoint x: 1186, startPoint y: 239, endPoint x: 1075, endPoint y: 235, distance: 111.1
click at [1075, 235] on div "content_copy compress arrow_drop_down autorenew_outlined delete_forever_outline…" at bounding box center [857, 429] width 1421 height 634
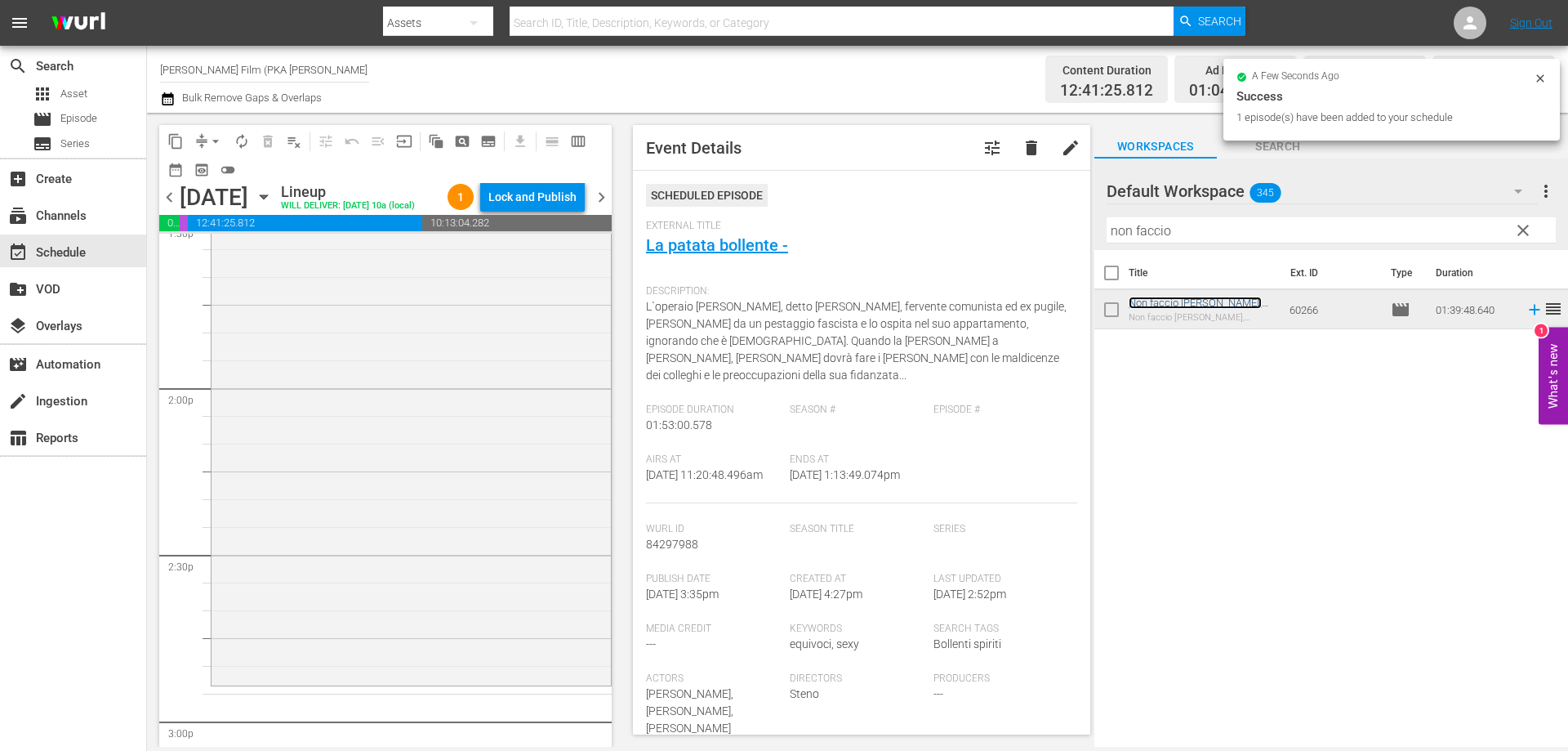
scroll to position [4576, 0]
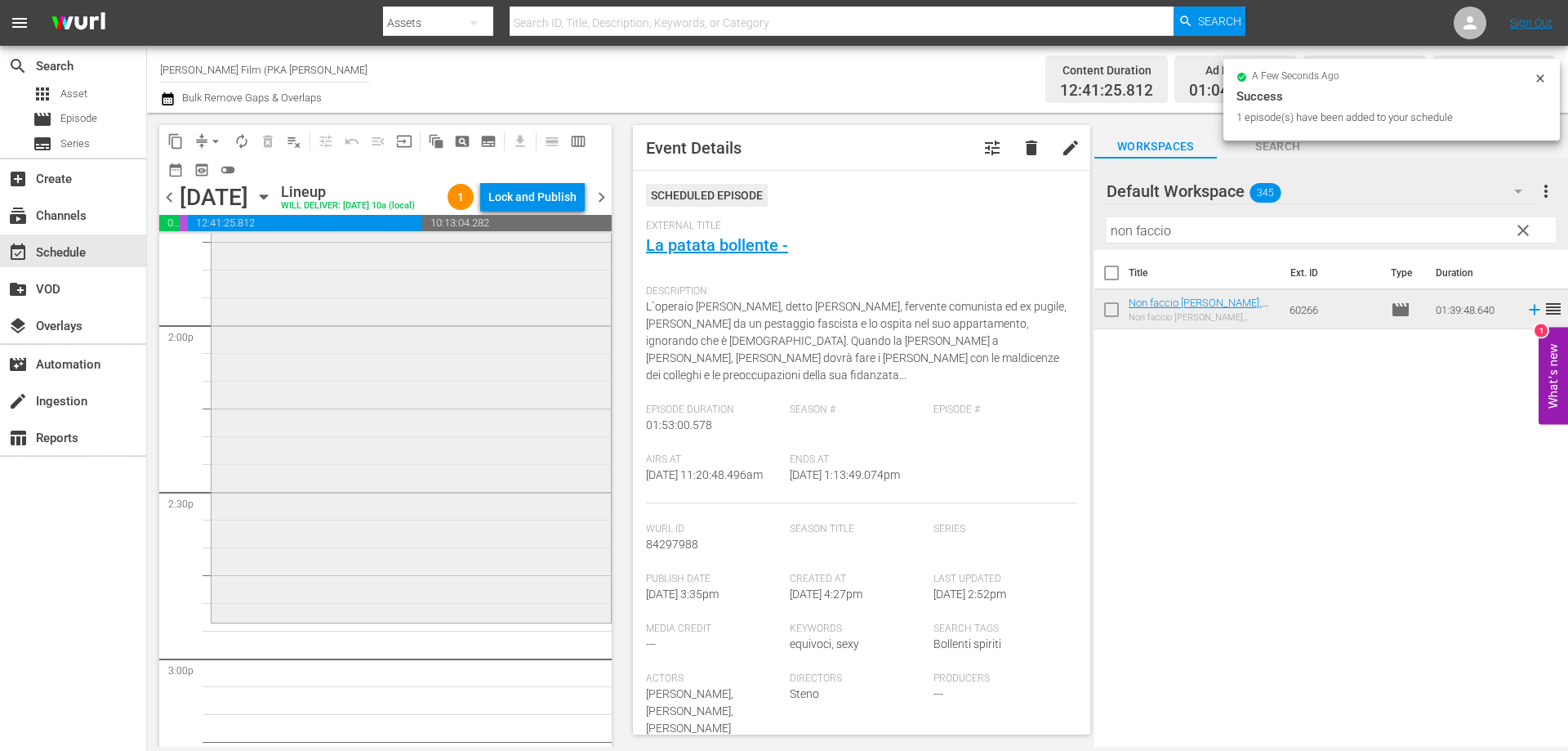
click at [478, 597] on div "Non faccio [PERSON_NAME], [PERSON_NAME] l'amore reorder" at bounding box center [411, 345] width 400 height 550
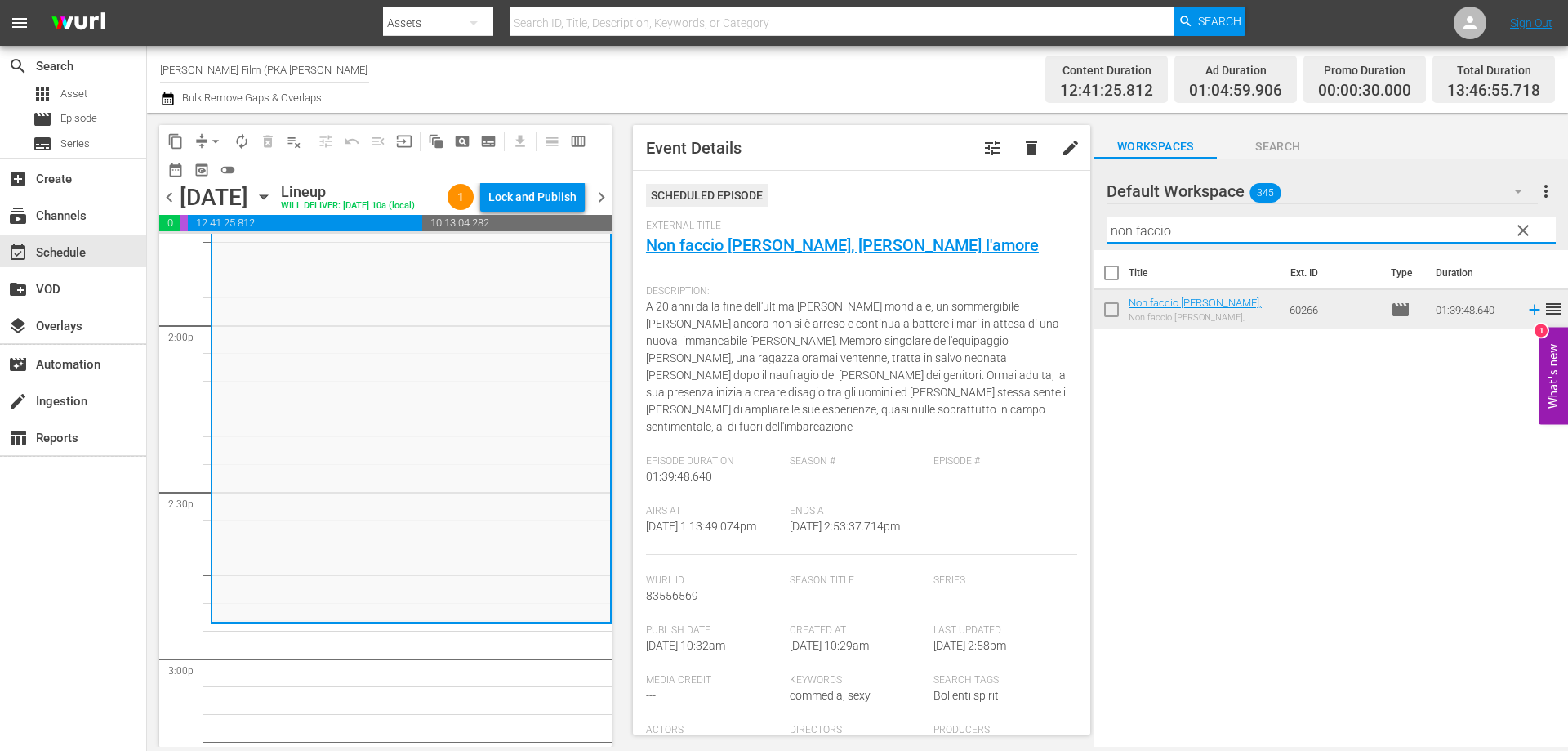
drag, startPoint x: 1174, startPoint y: 229, endPoint x: 1044, endPoint y: 229, distance: 130.0
click at [1044, 229] on div "content_copy compress arrow_drop_down autorenew_outlined delete_forever_outline…" at bounding box center [857, 429] width 1421 height 634
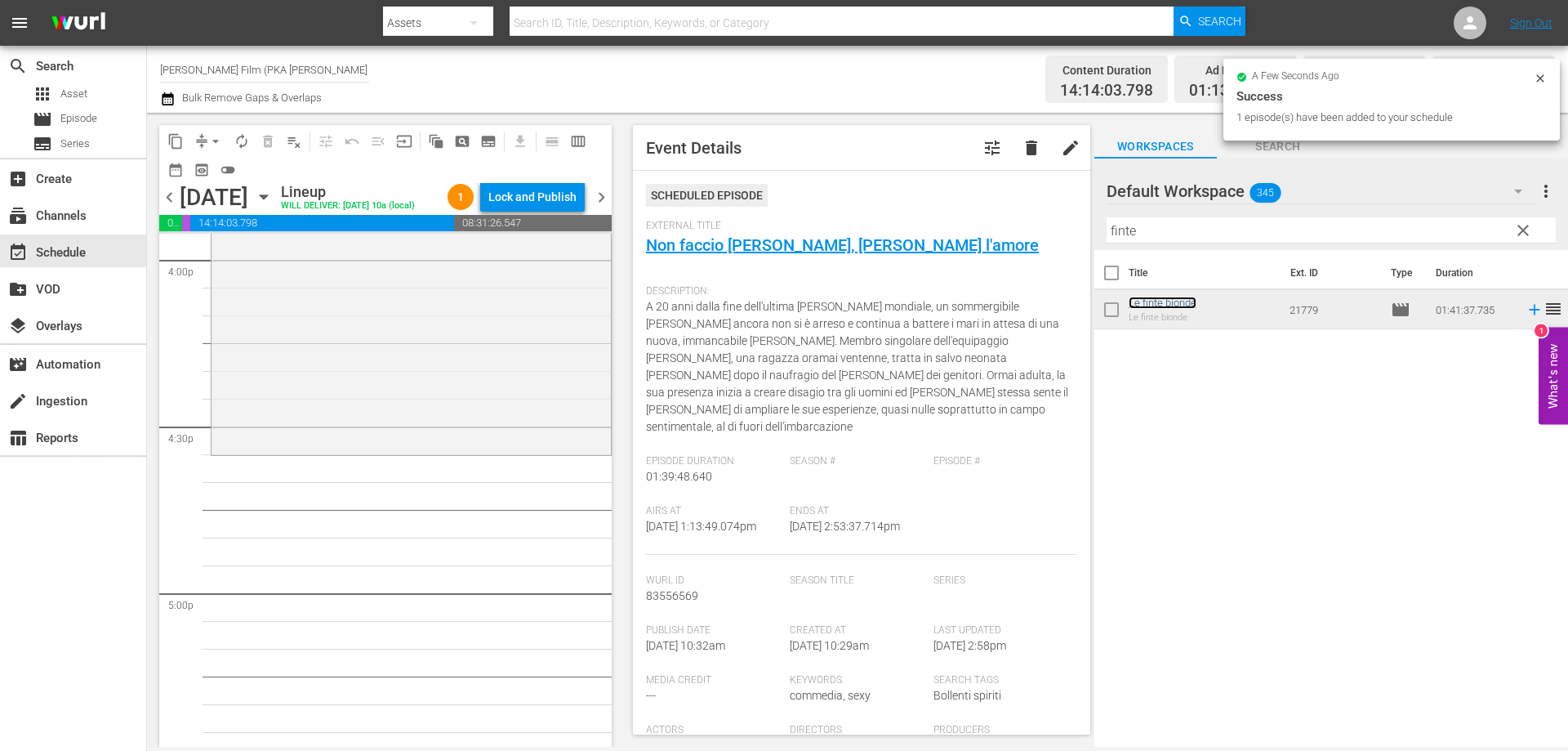
scroll to position [5311, 0]
click at [443, 447] on div "Le finte bionde reorder" at bounding box center [411, 169] width 400 height 560
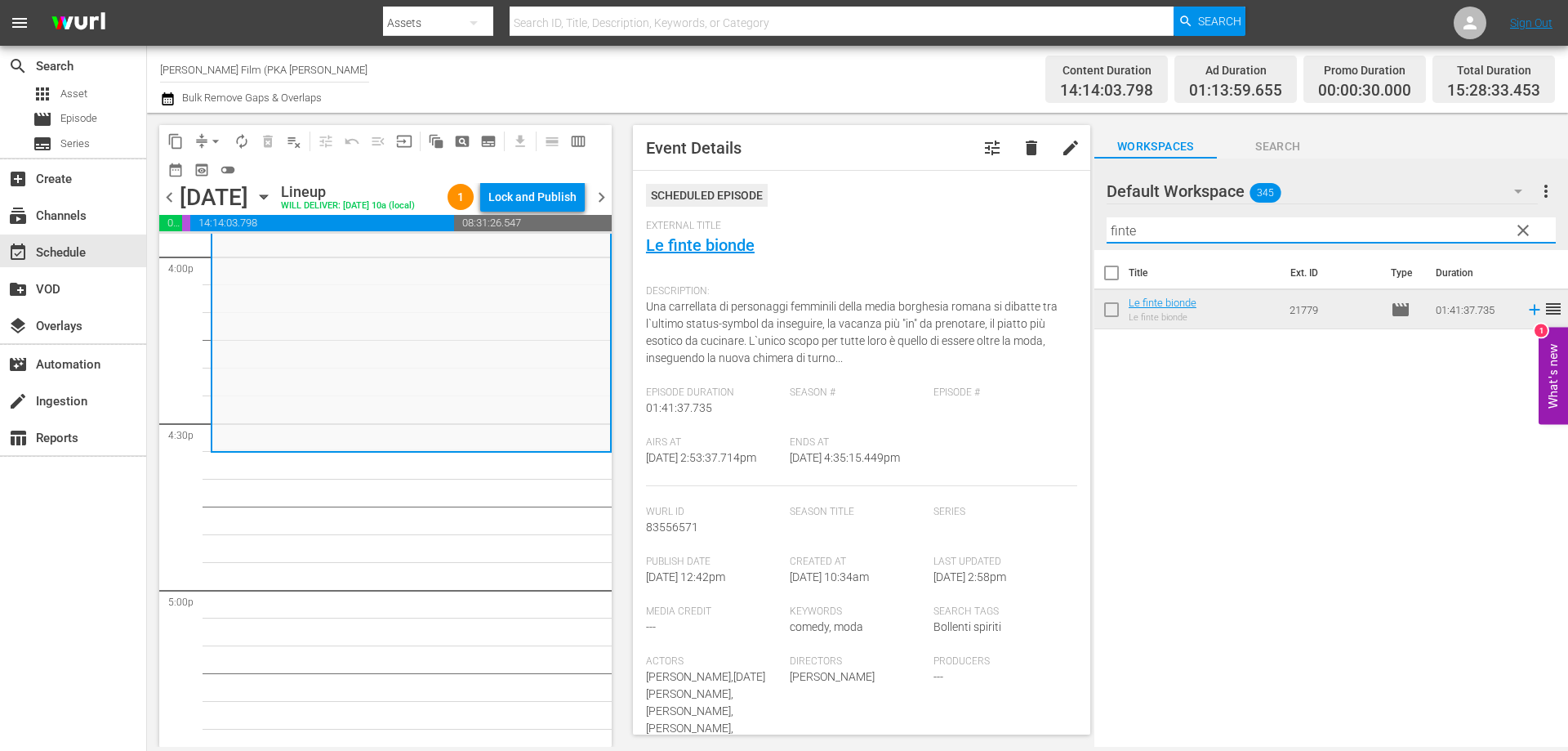
drag, startPoint x: 1147, startPoint y: 233, endPoint x: 1055, endPoint y: 225, distance: 92.3
click at [1055, 225] on div "content_copy compress arrow_drop_down autorenew_outlined delete_forever_outline…" at bounding box center [857, 429] width 1421 height 634
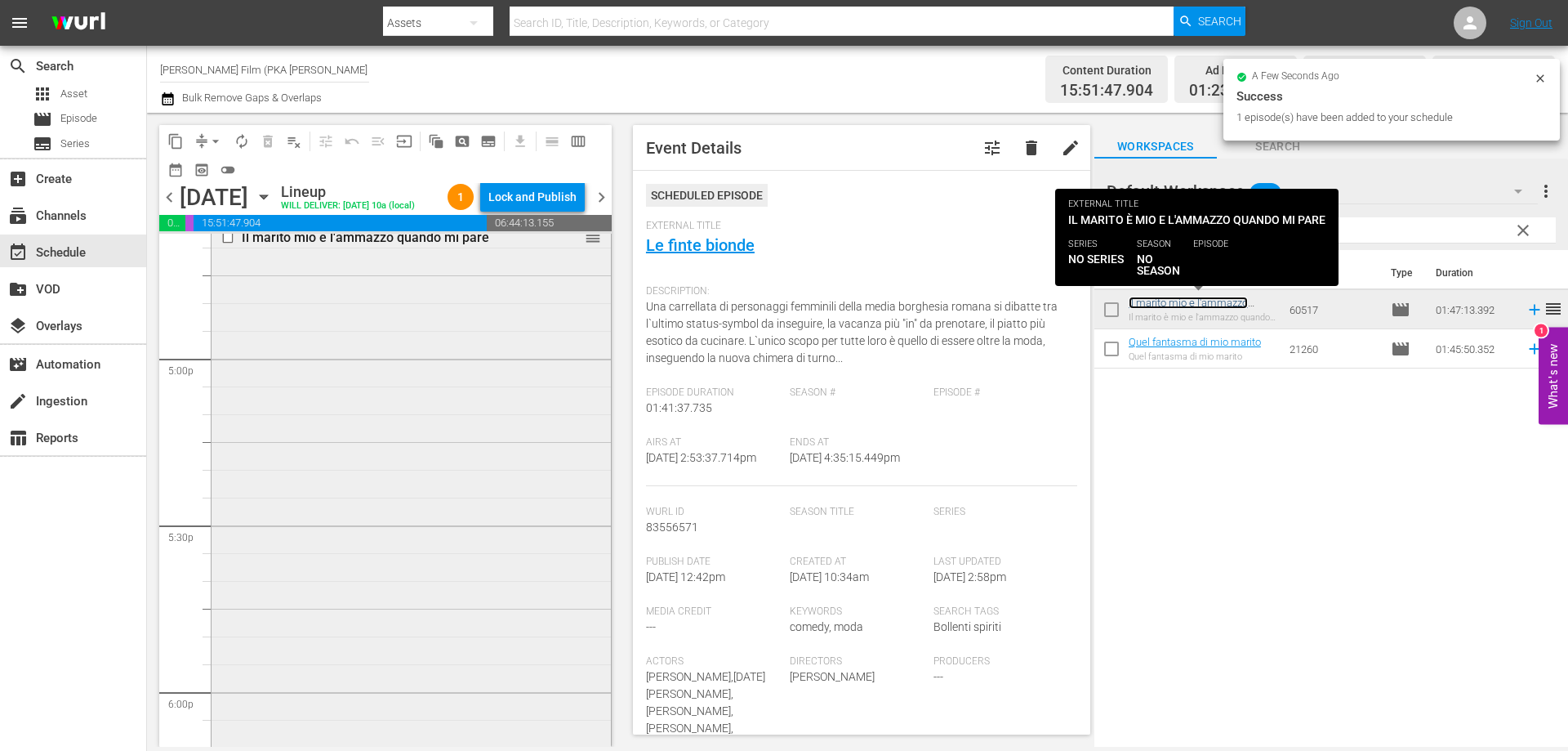
scroll to position [5801, 0]
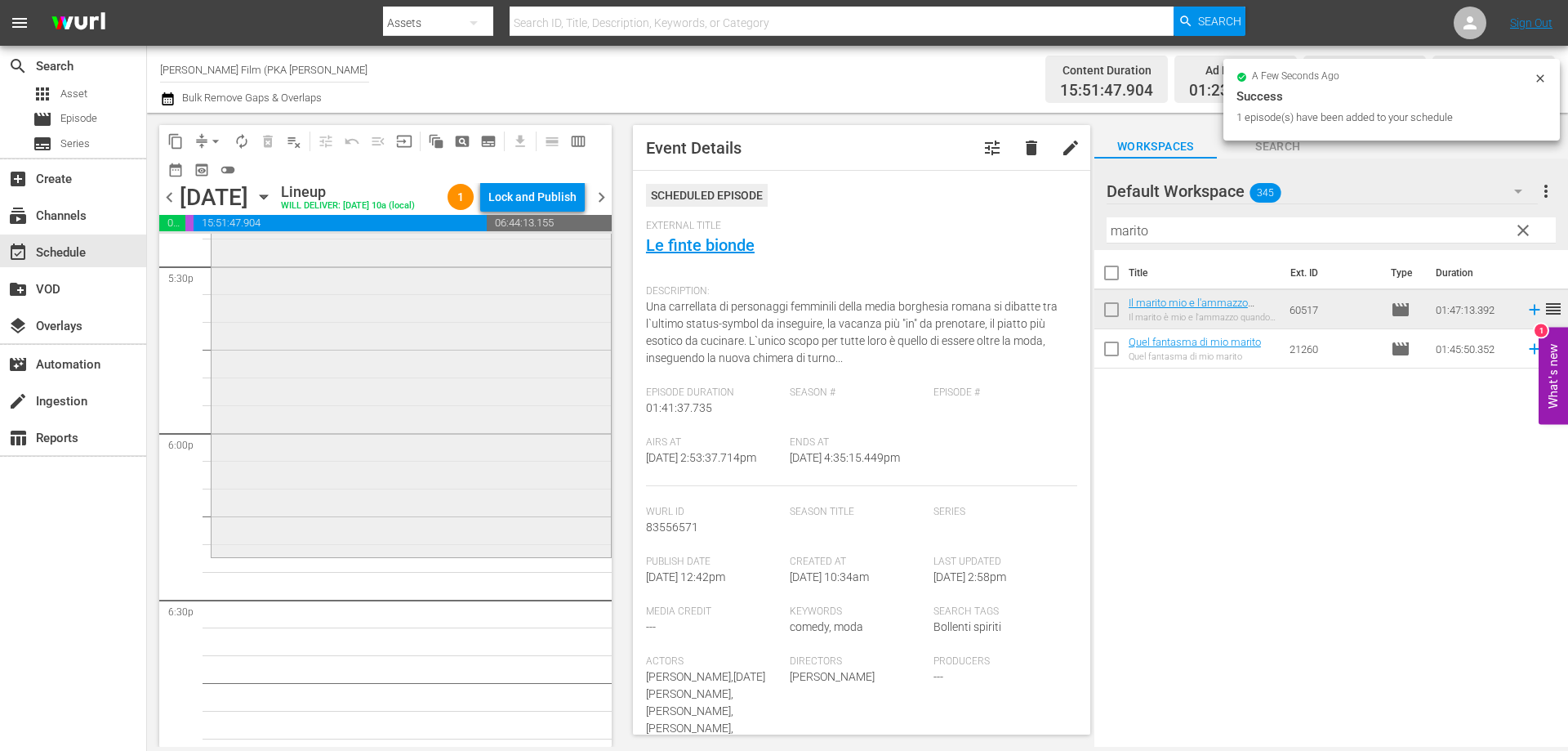
click at [494, 521] on div "Il marito mio e l'ammazzo quando mi pare reorder" at bounding box center [411, 259] width 400 height 591
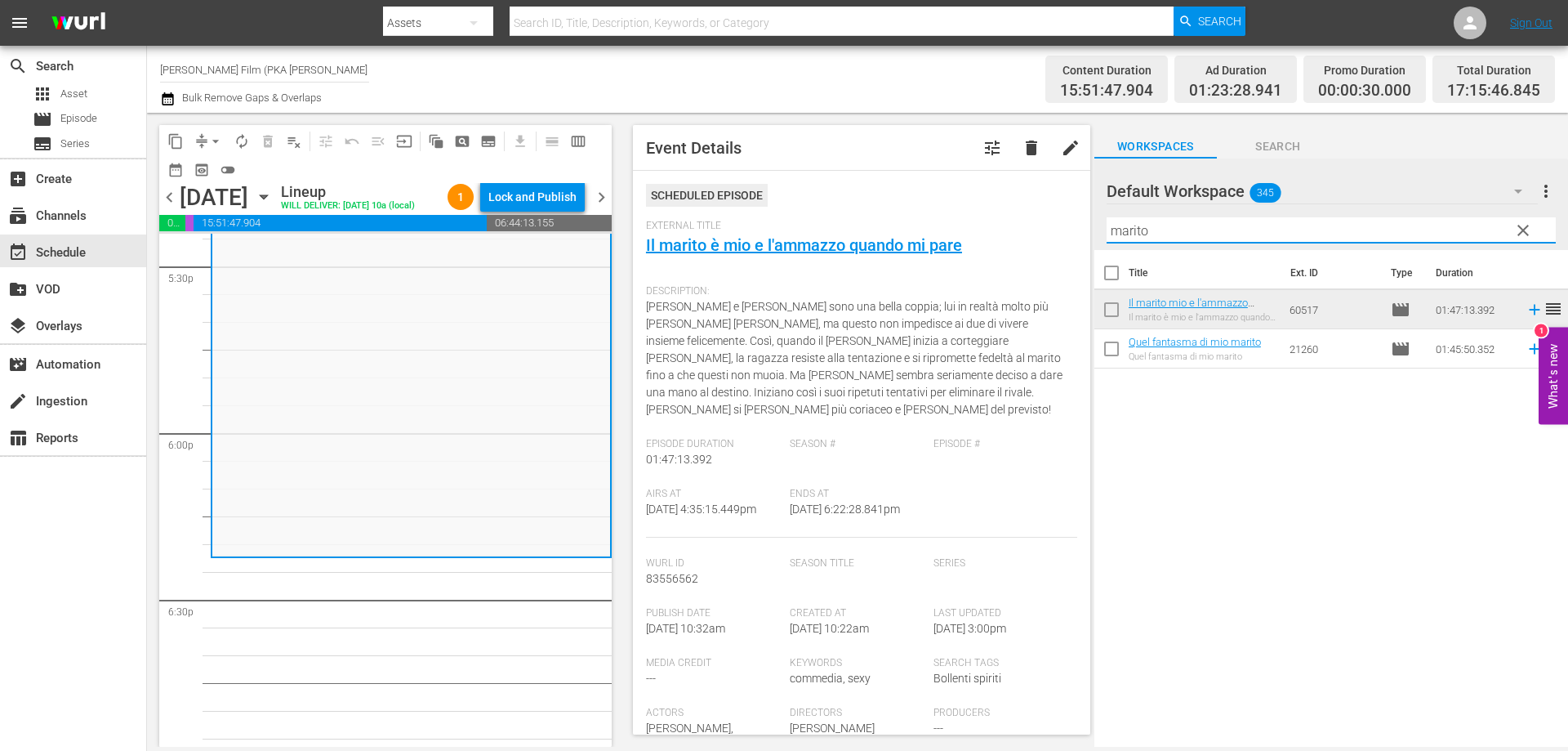
drag, startPoint x: 1164, startPoint y: 231, endPoint x: 1011, endPoint y: 208, distance: 154.7
click at [1011, 208] on div "content_copy compress arrow_drop_down autorenew_outlined delete_forever_outline…" at bounding box center [857, 429] width 1421 height 634
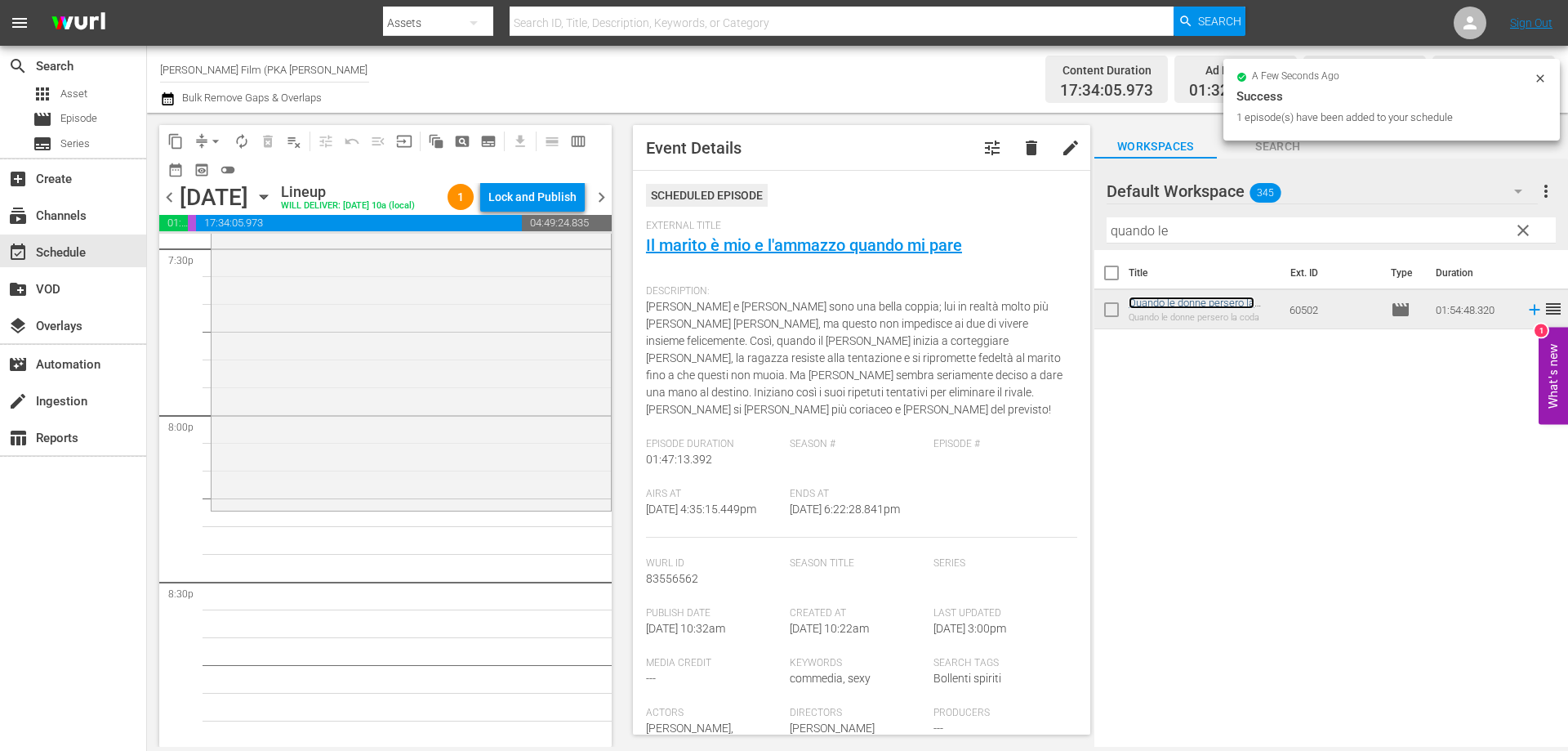
scroll to position [6536, 0]
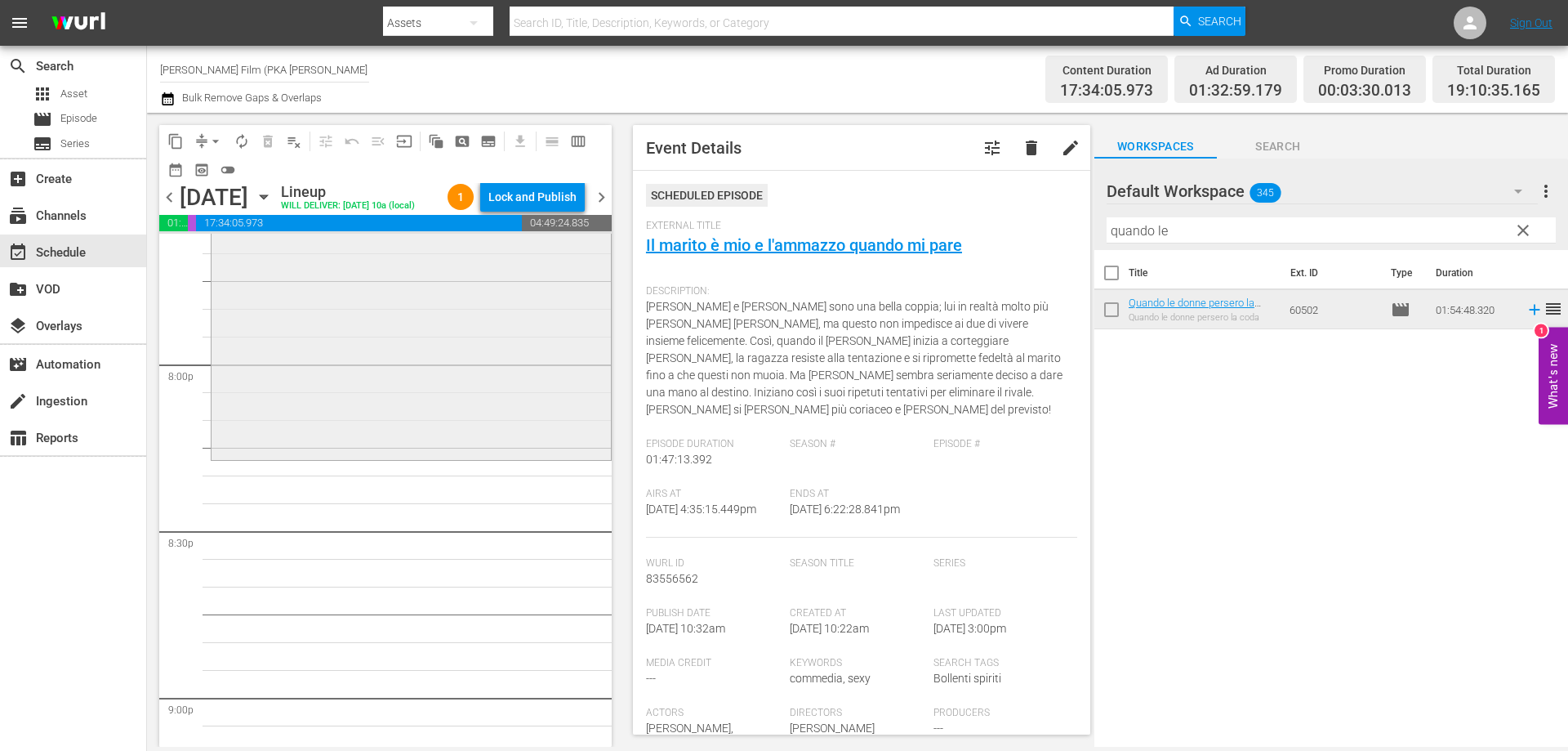
click at [457, 456] on div "Quando le donne persero la coda reorder" at bounding box center [411, 140] width 400 height 634
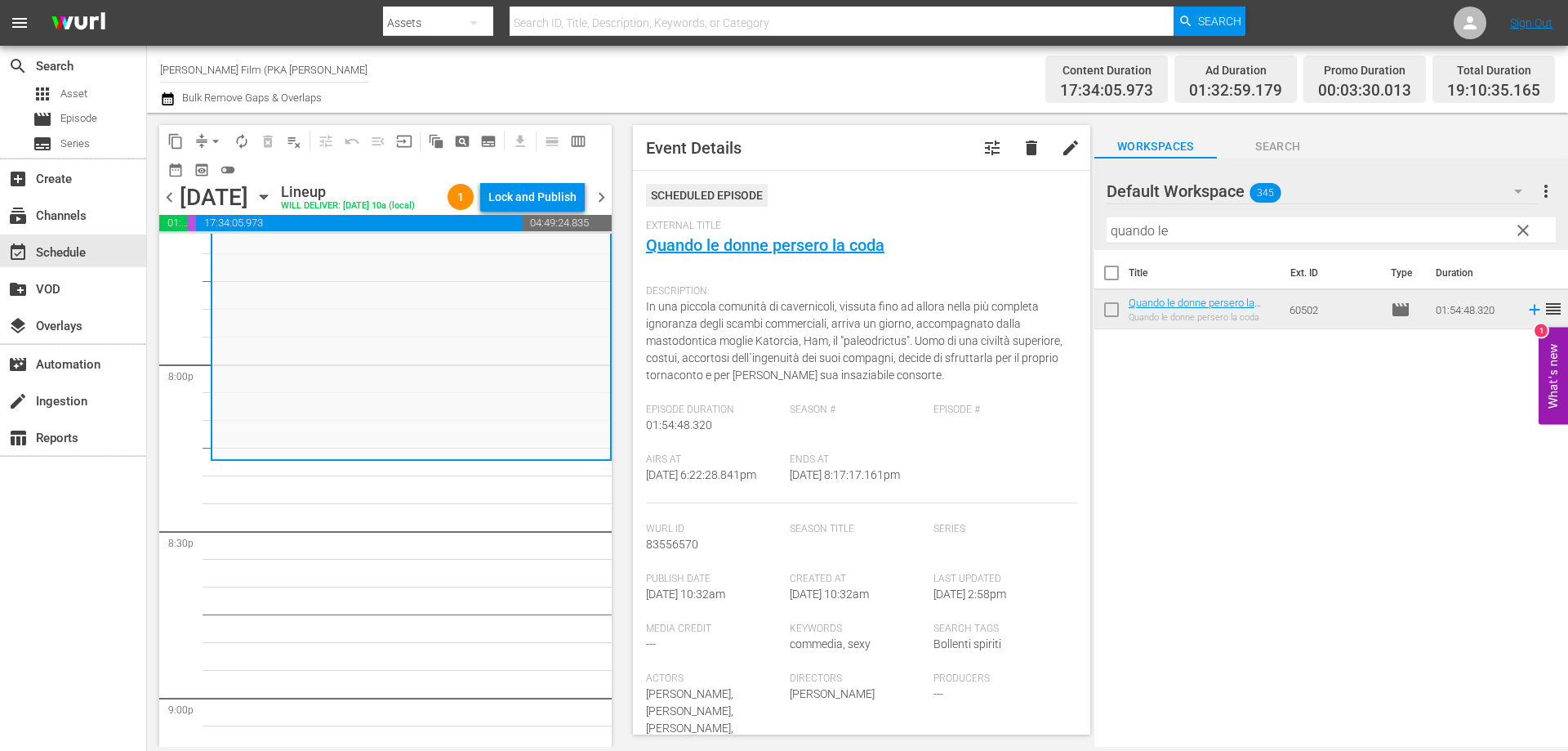
drag, startPoint x: 1186, startPoint y: 236, endPoint x: 1029, endPoint y: 236, distance: 157.0
click at [1030, 236] on div "content_copy compress arrow_drop_down autorenew_outlined delete_forever_outline…" at bounding box center [857, 429] width 1421 height 634
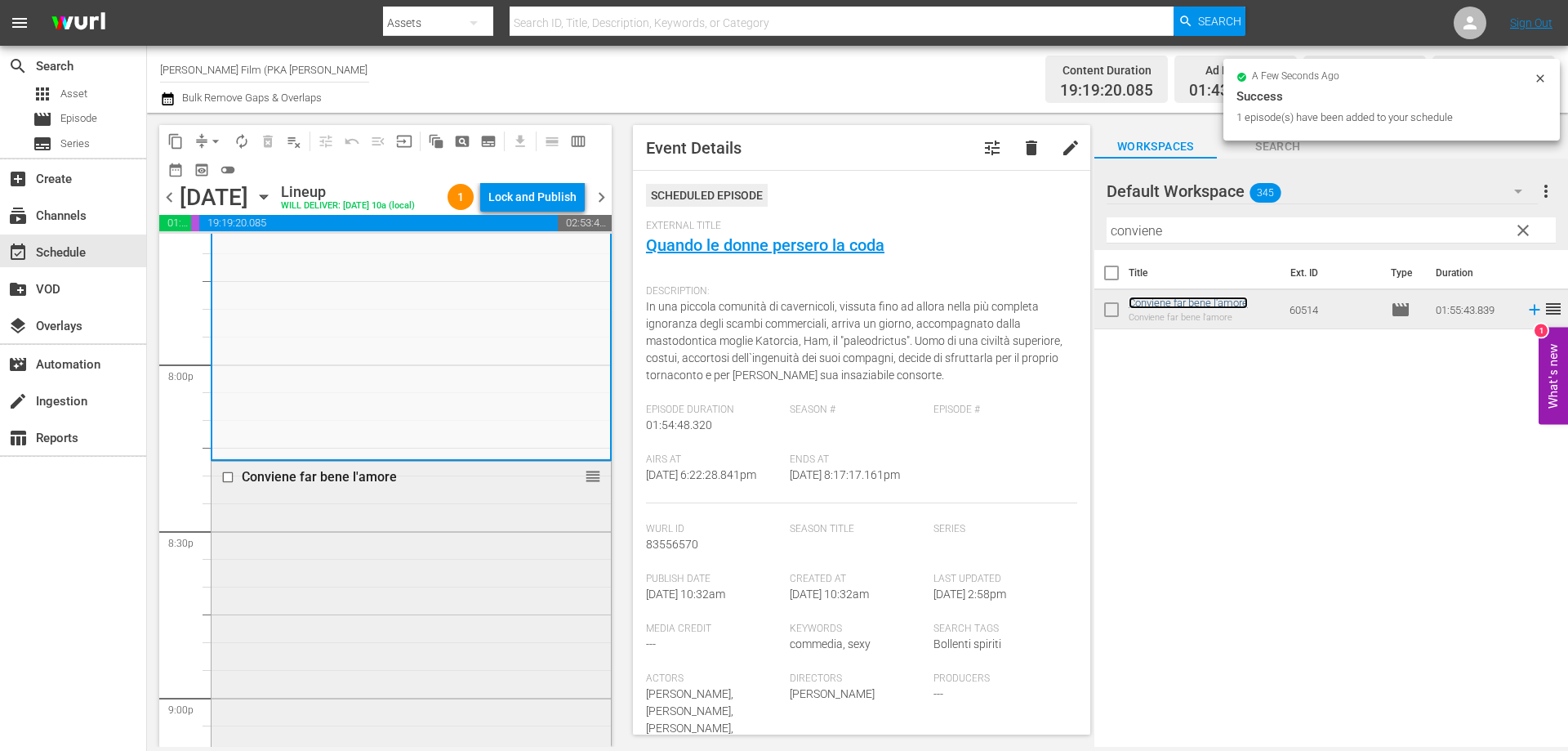
scroll to position [7027, 0]
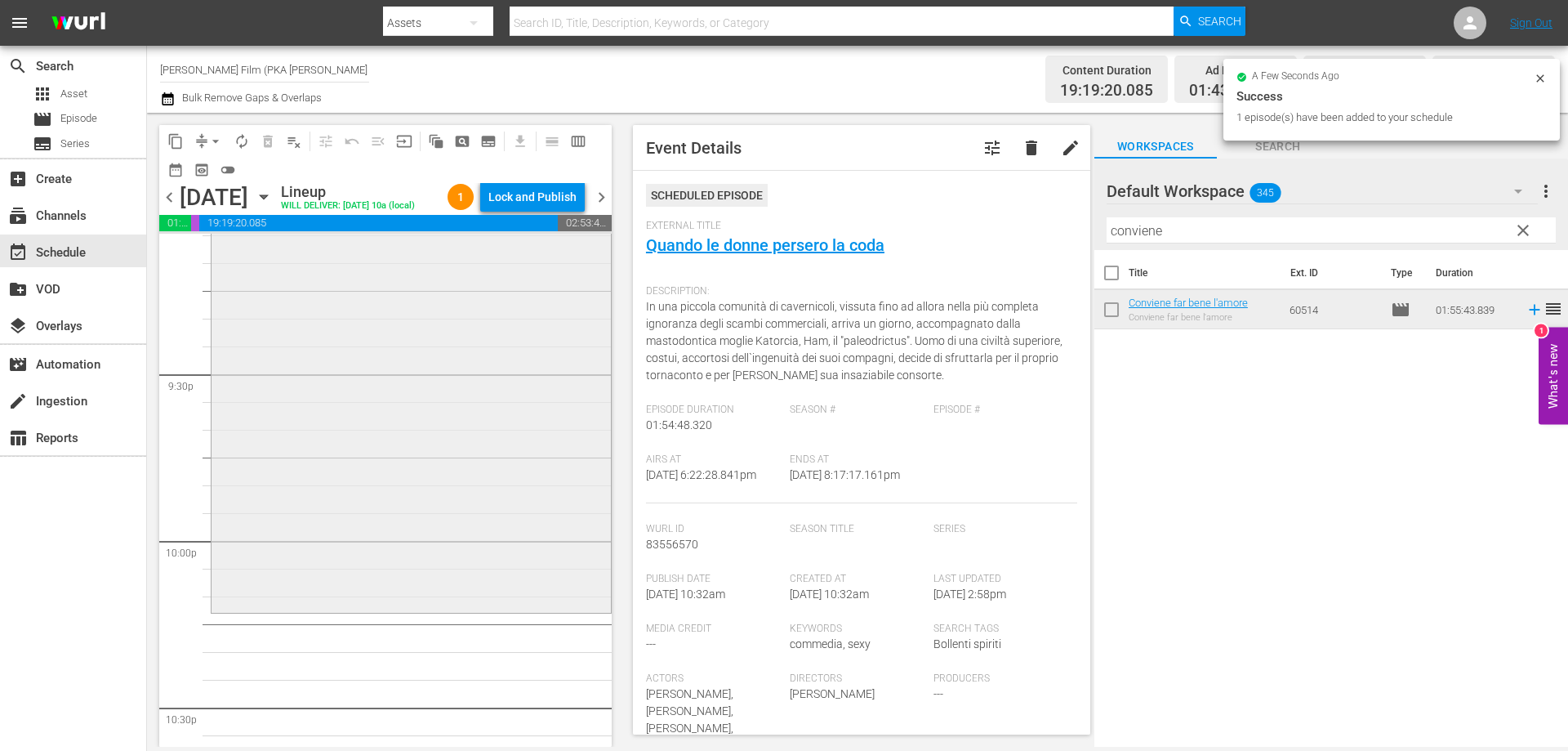
click at [447, 552] on div "Conviene far bene l'amore reorder" at bounding box center [411, 290] width 400 height 638
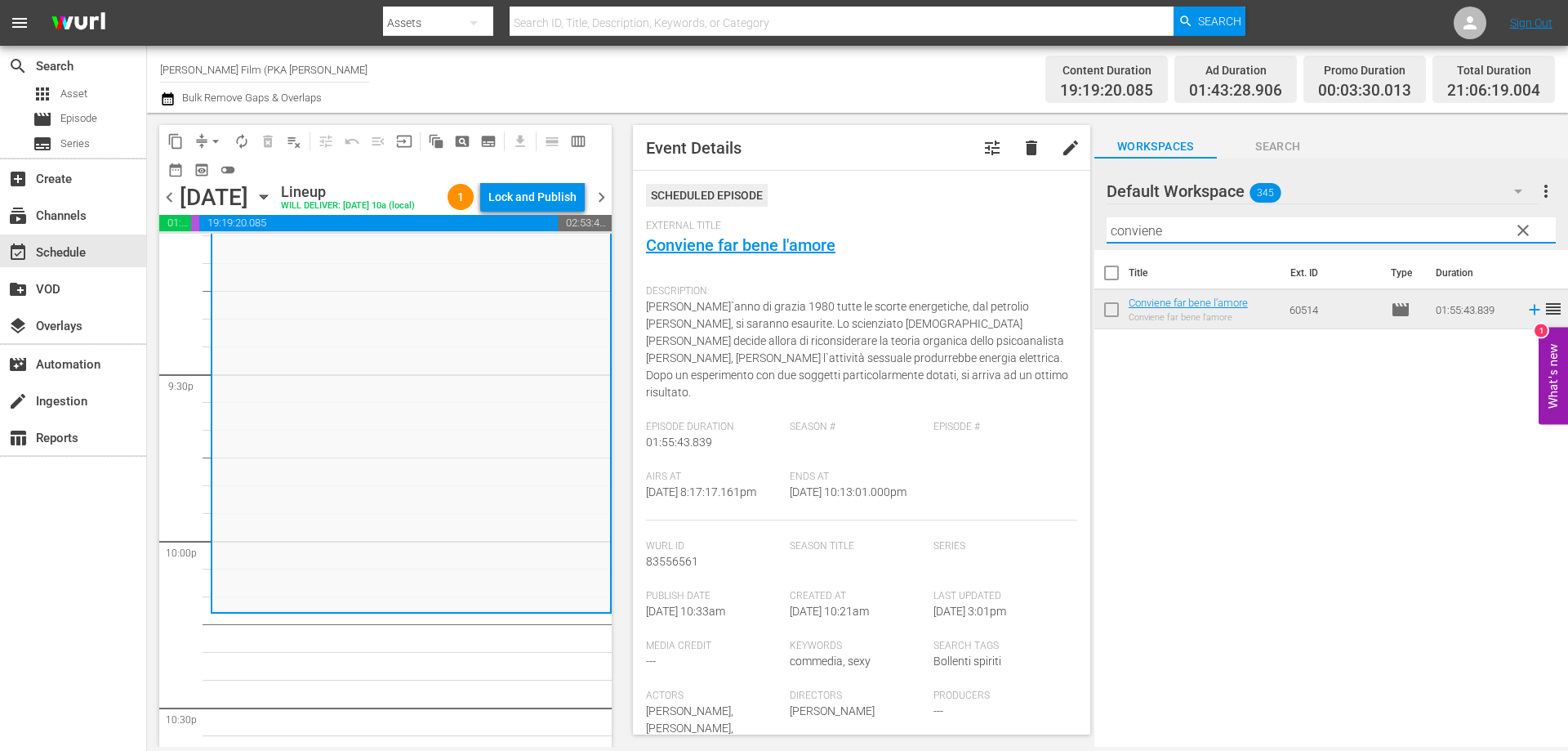
drag, startPoint x: 1129, startPoint y: 228, endPoint x: 1029, endPoint y: 223, distance: 100.1
click at [1029, 223] on div "content_copy compress arrow_drop_down autorenew_outlined delete_forever_outline…" at bounding box center [857, 429] width 1421 height 634
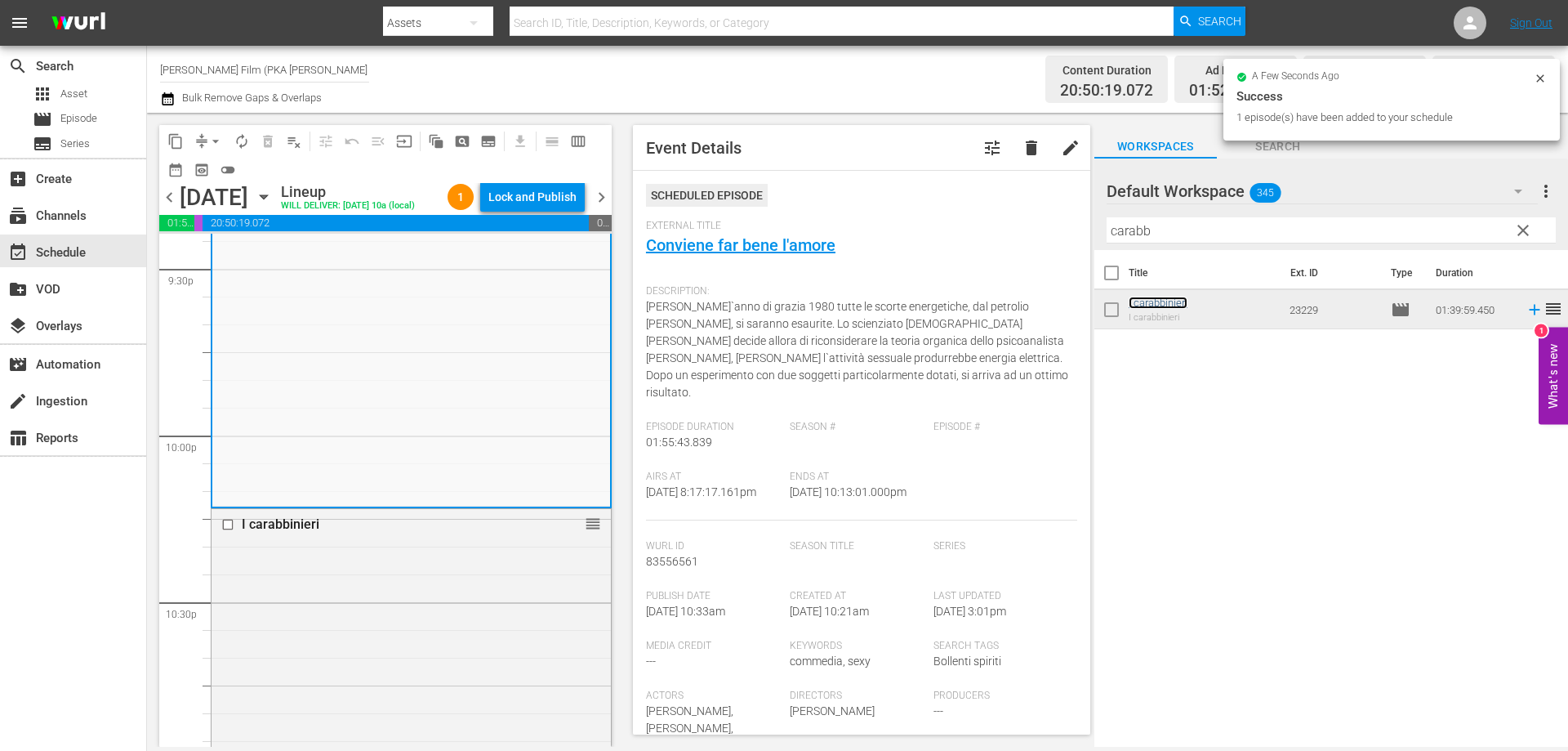
scroll to position [7516, 0]
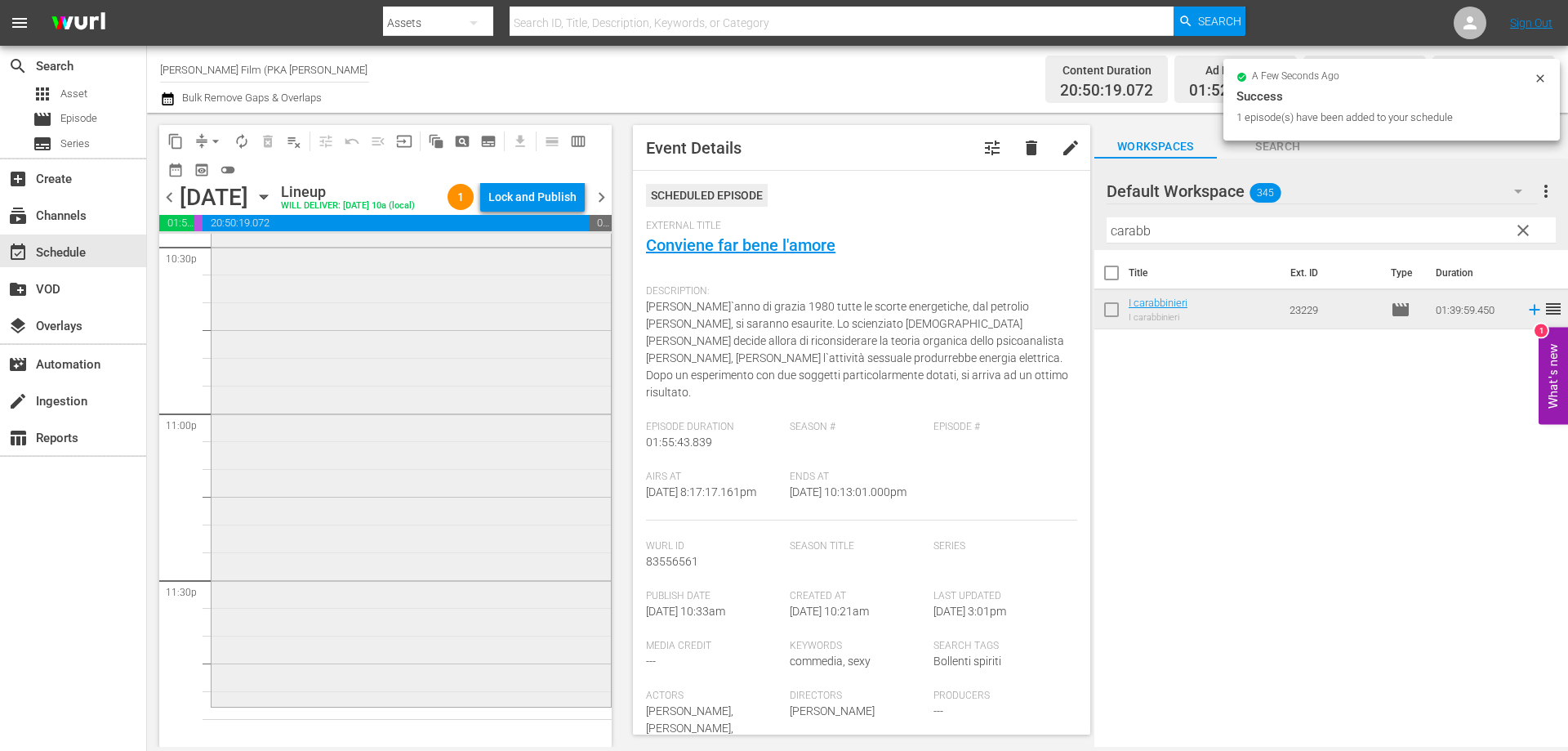
click at [526, 567] on div "I carabbinieri reorder" at bounding box center [411, 429] width 400 height 551
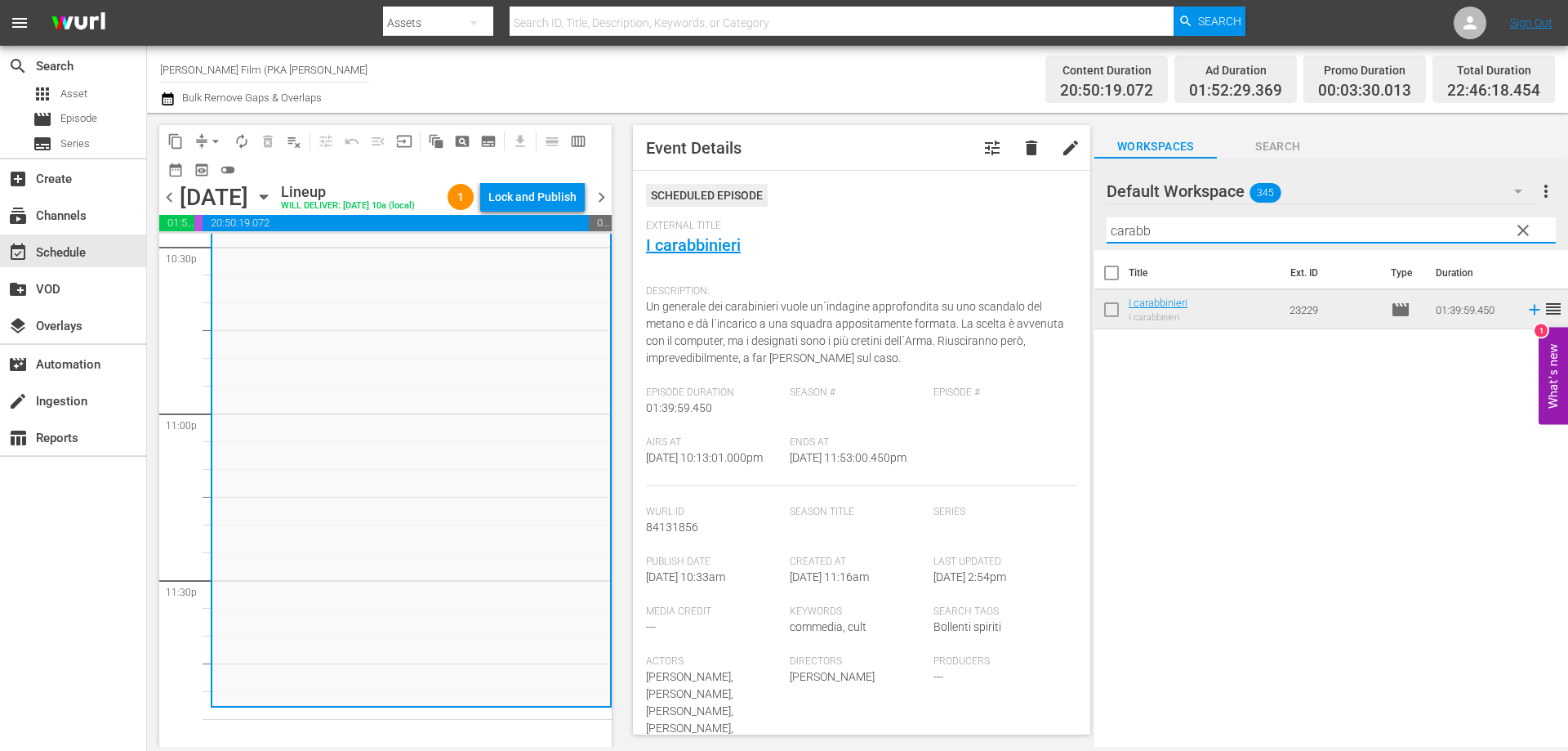
drag, startPoint x: 1164, startPoint y: 223, endPoint x: 1079, endPoint y: 222, distance: 85.0
click at [1080, 222] on div "content_copy compress arrow_drop_down autorenew_outlined delete_forever_outline…" at bounding box center [857, 429] width 1421 height 634
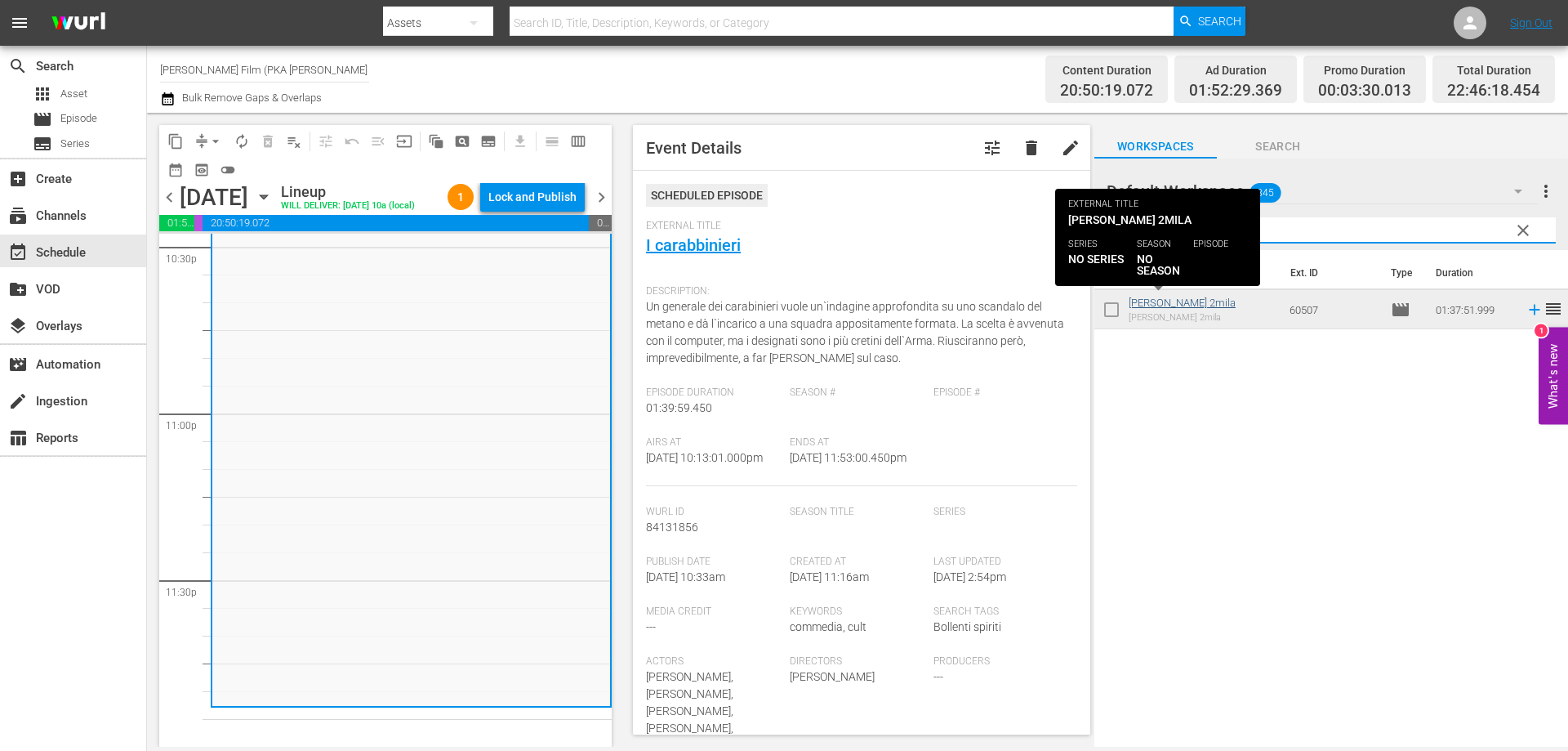
type input "[PERSON_NAME]"
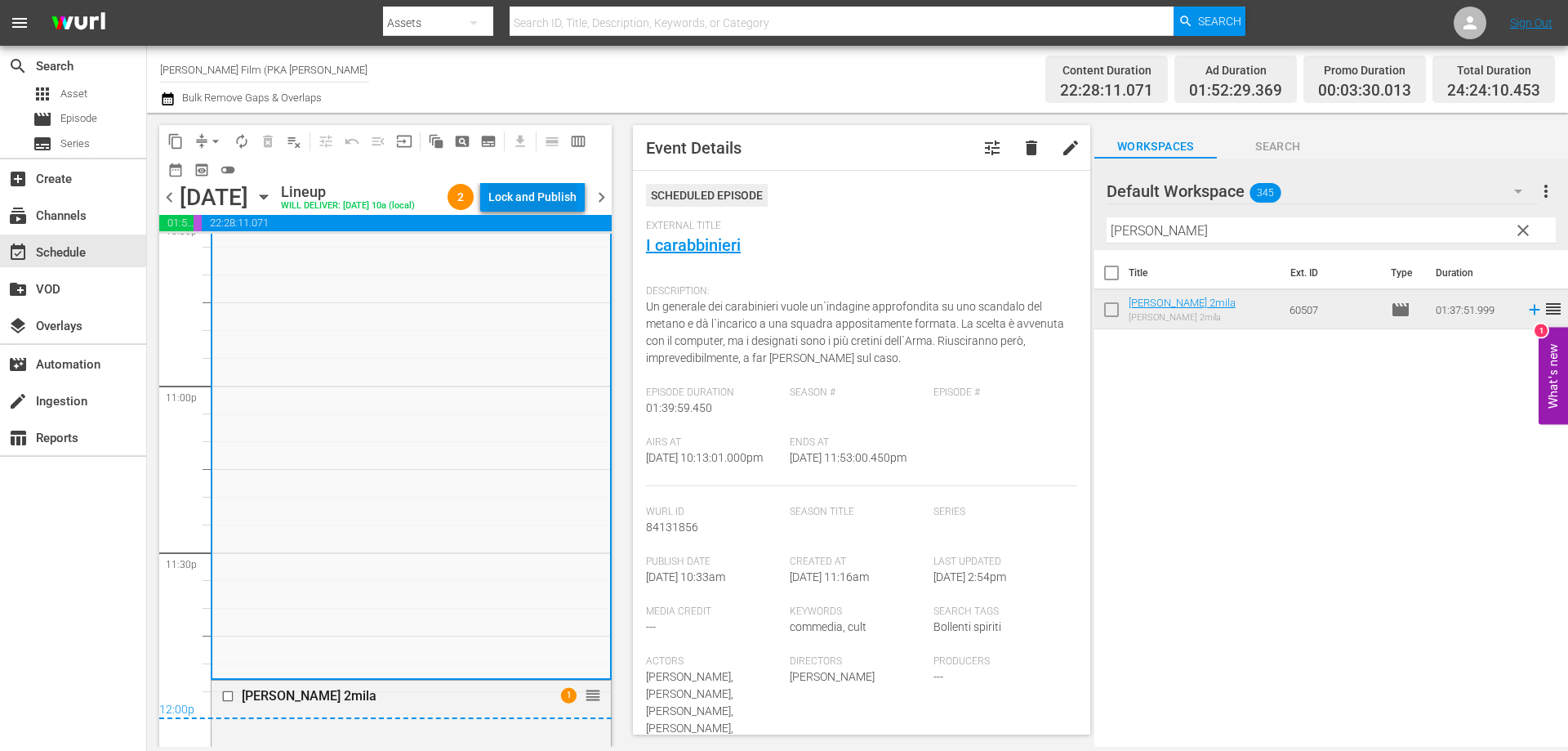
click at [557, 205] on div "Lock and Publish" at bounding box center [533, 197] width 89 height 30
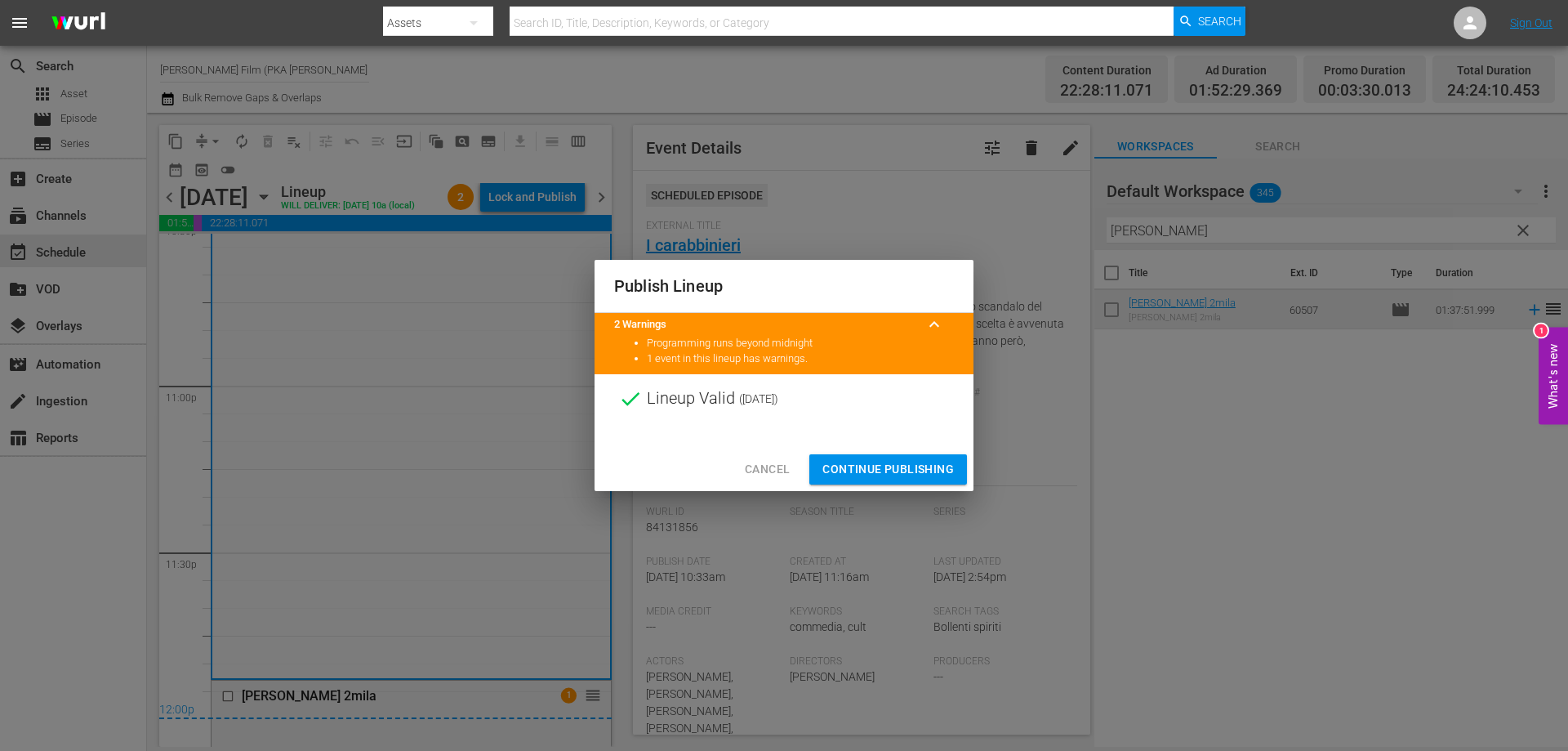
click at [861, 461] on span "Continue Publishing" at bounding box center [888, 469] width 131 height 21
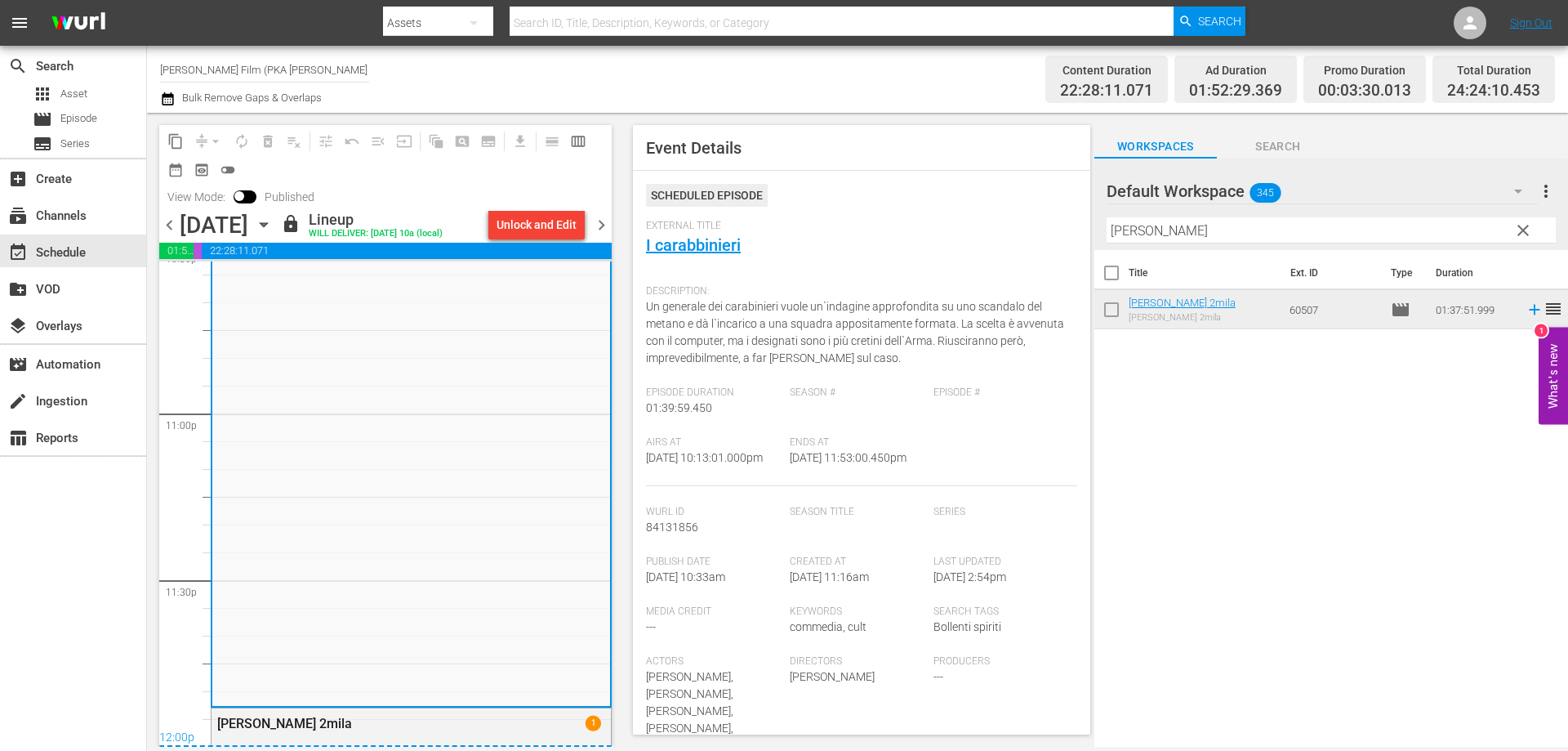
click at [1520, 31] on nav "menu Search By Assets Search ID, Title, Description, Keywords, or Category Sear…" at bounding box center [784, 23] width 1568 height 46
click at [1505, 21] on div "Sign Out" at bounding box center [1531, 23] width 74 height 13
click at [1513, 21] on link "Sign Out" at bounding box center [1531, 23] width 43 height 13
